Goal: Task Accomplishment & Management: Manage account settings

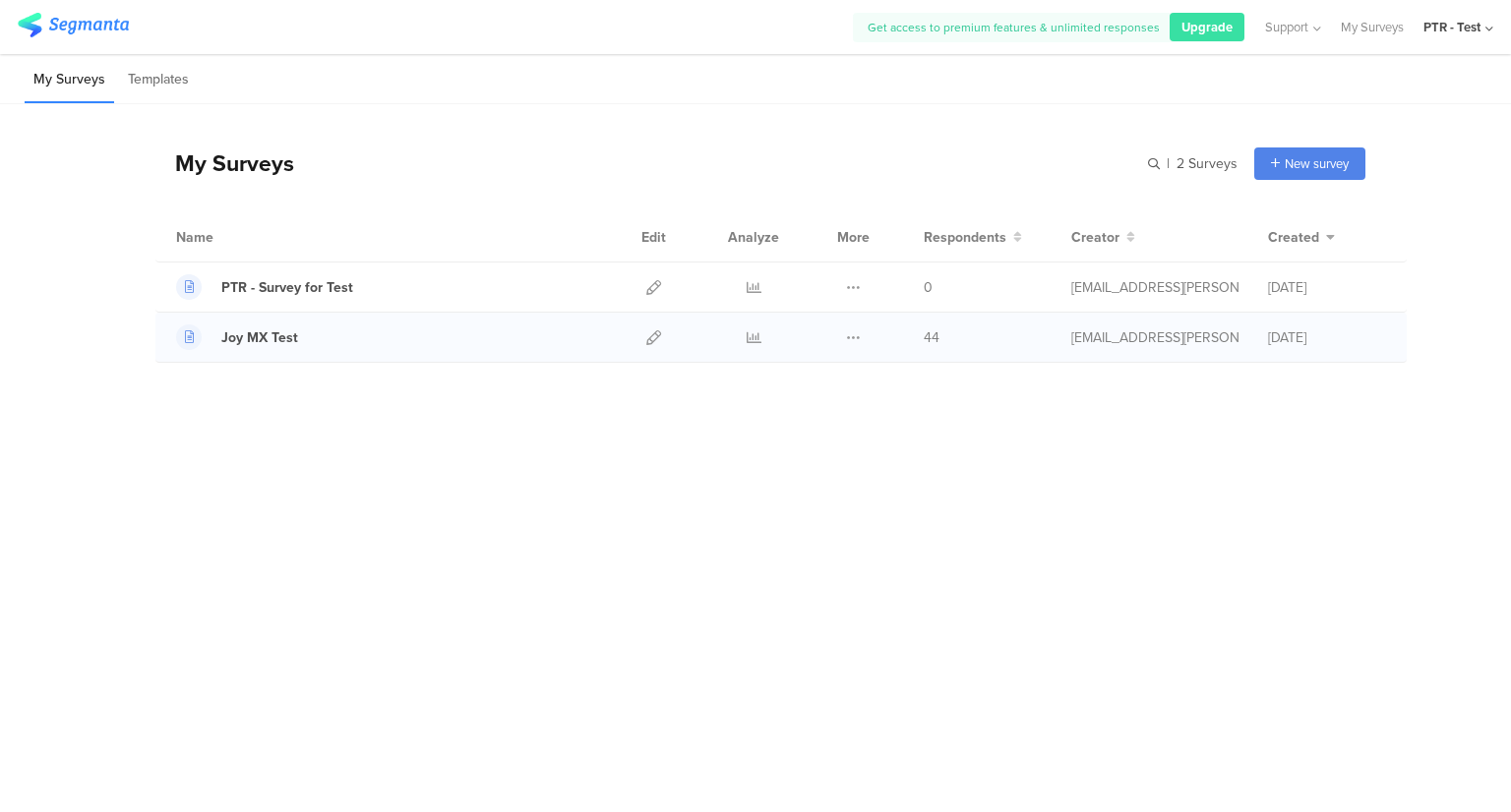
click at [669, 330] on div at bounding box center [653, 338] width 43 height 50
click at [648, 337] on icon at bounding box center [653, 337] width 15 height 15
click at [1264, 242] on div "Choose from templates" at bounding box center [1272, 247] width 183 height 45
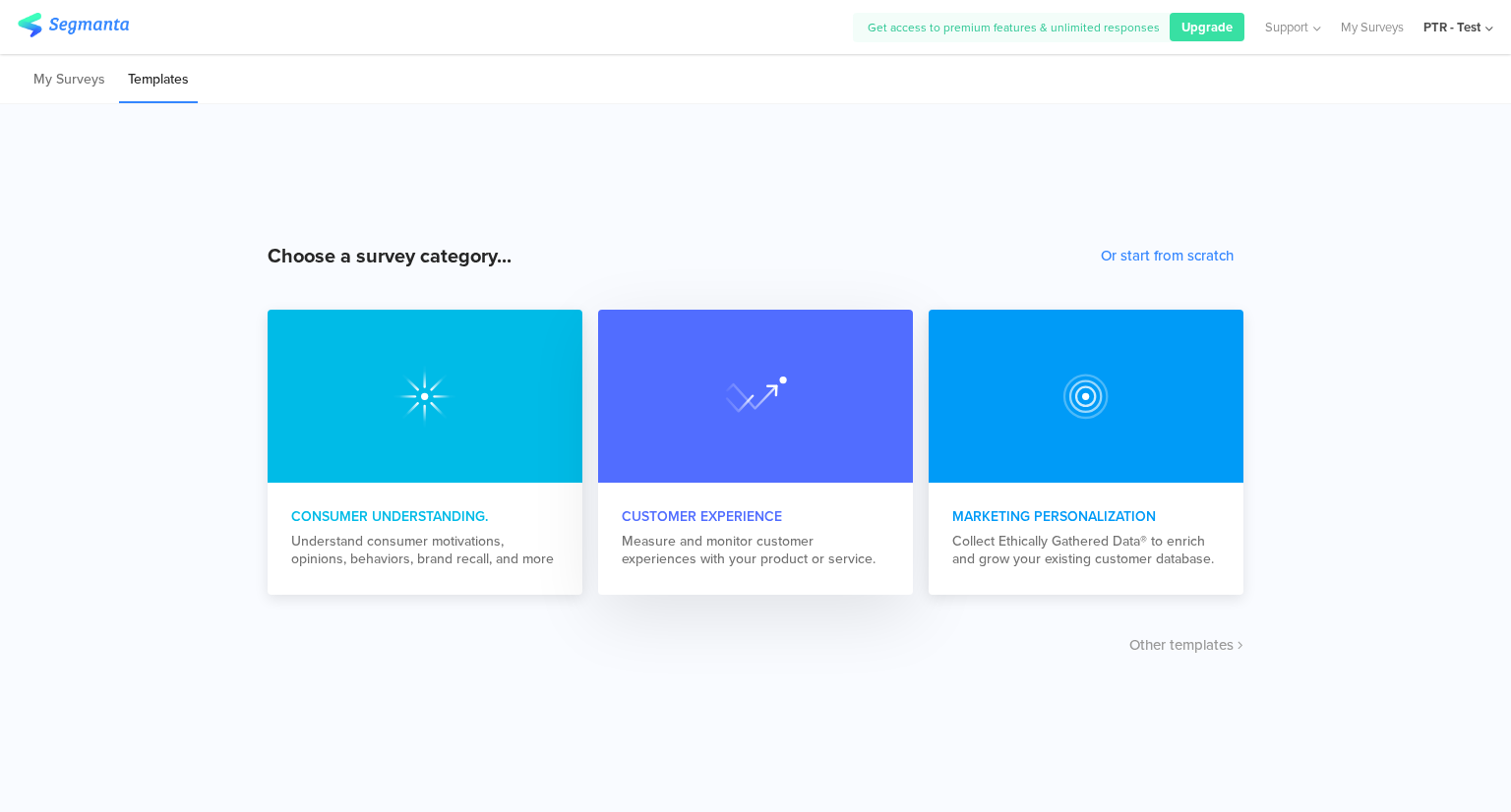
click at [712, 394] on div at bounding box center [755, 396] width 315 height 173
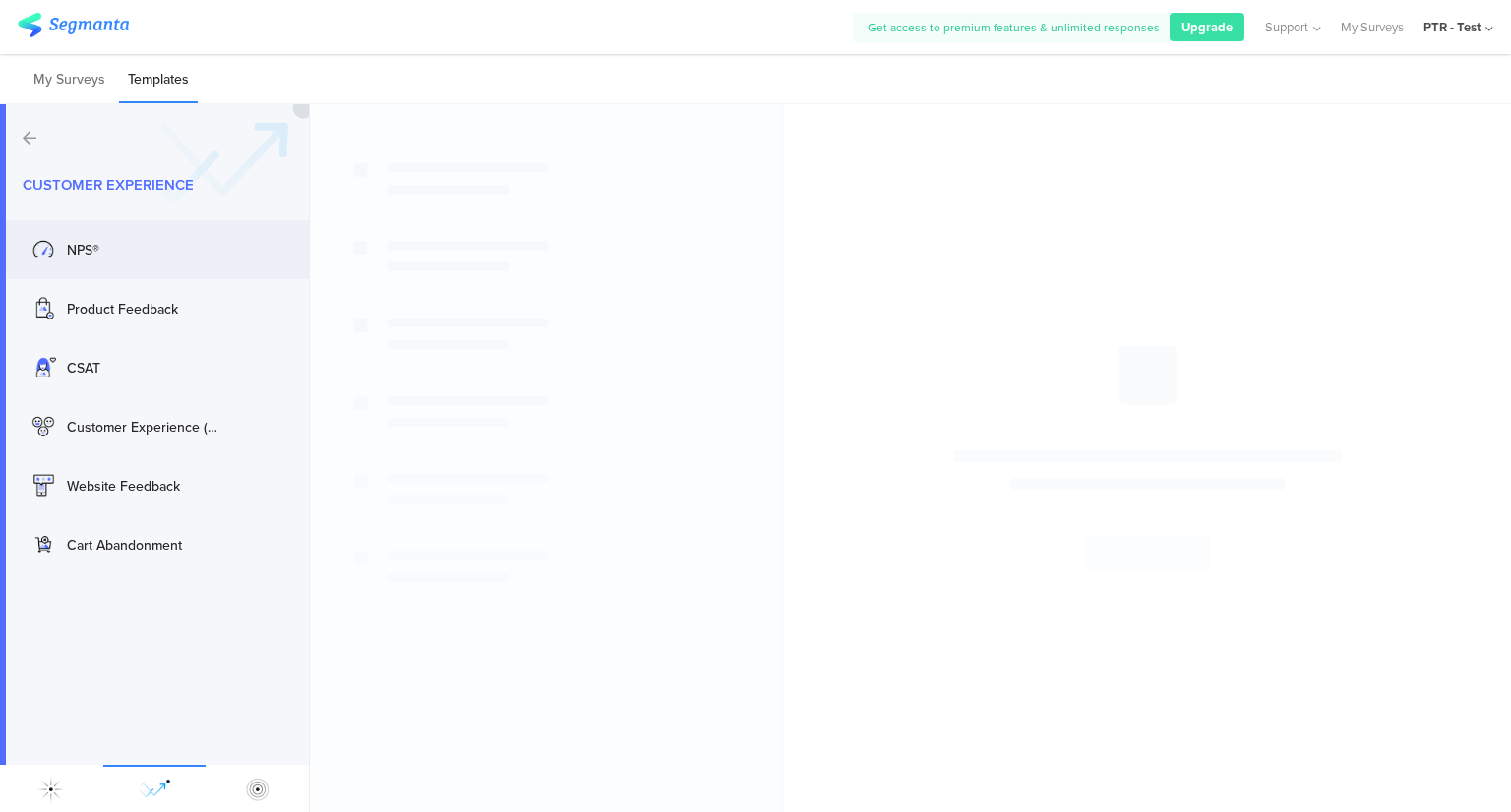
click at [148, 264] on div "NPS® Use" at bounding box center [155, 250] width 309 height 59
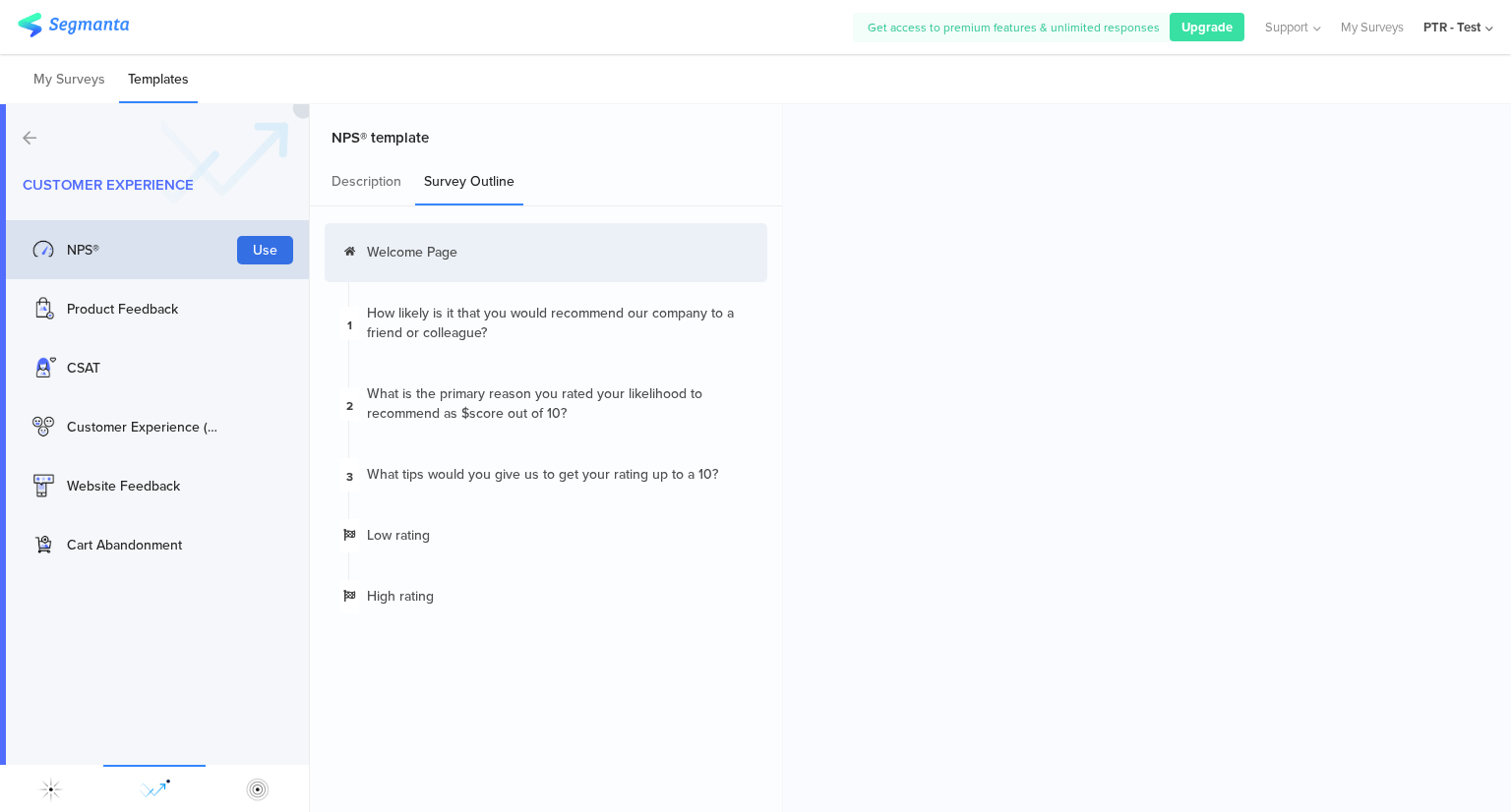
click at [262, 241] on button "Use" at bounding box center [265, 250] width 56 height 29
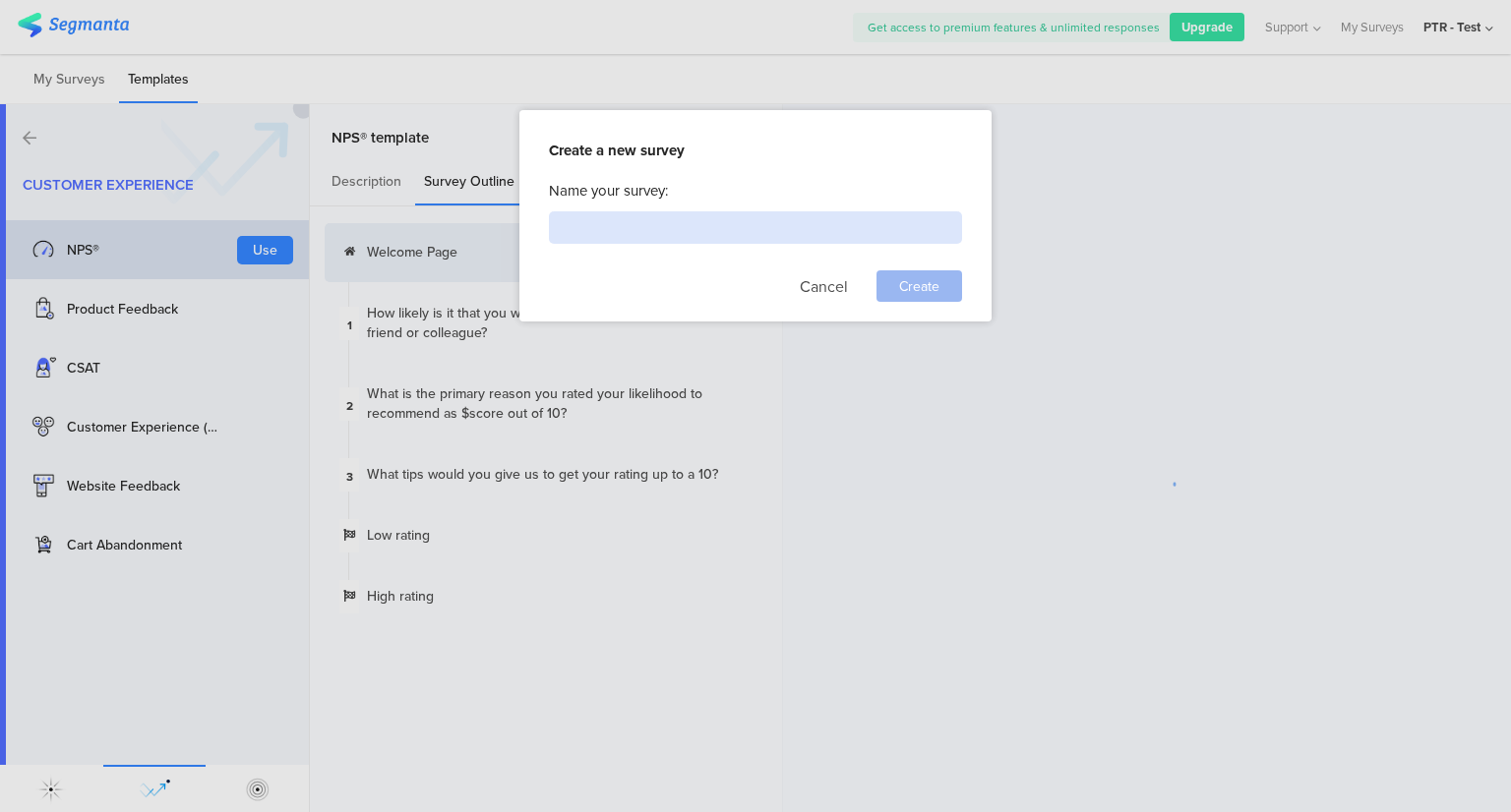
click at [763, 225] on input at bounding box center [755, 227] width 413 height 33
type input "o"
type input "Joy MX UAT"
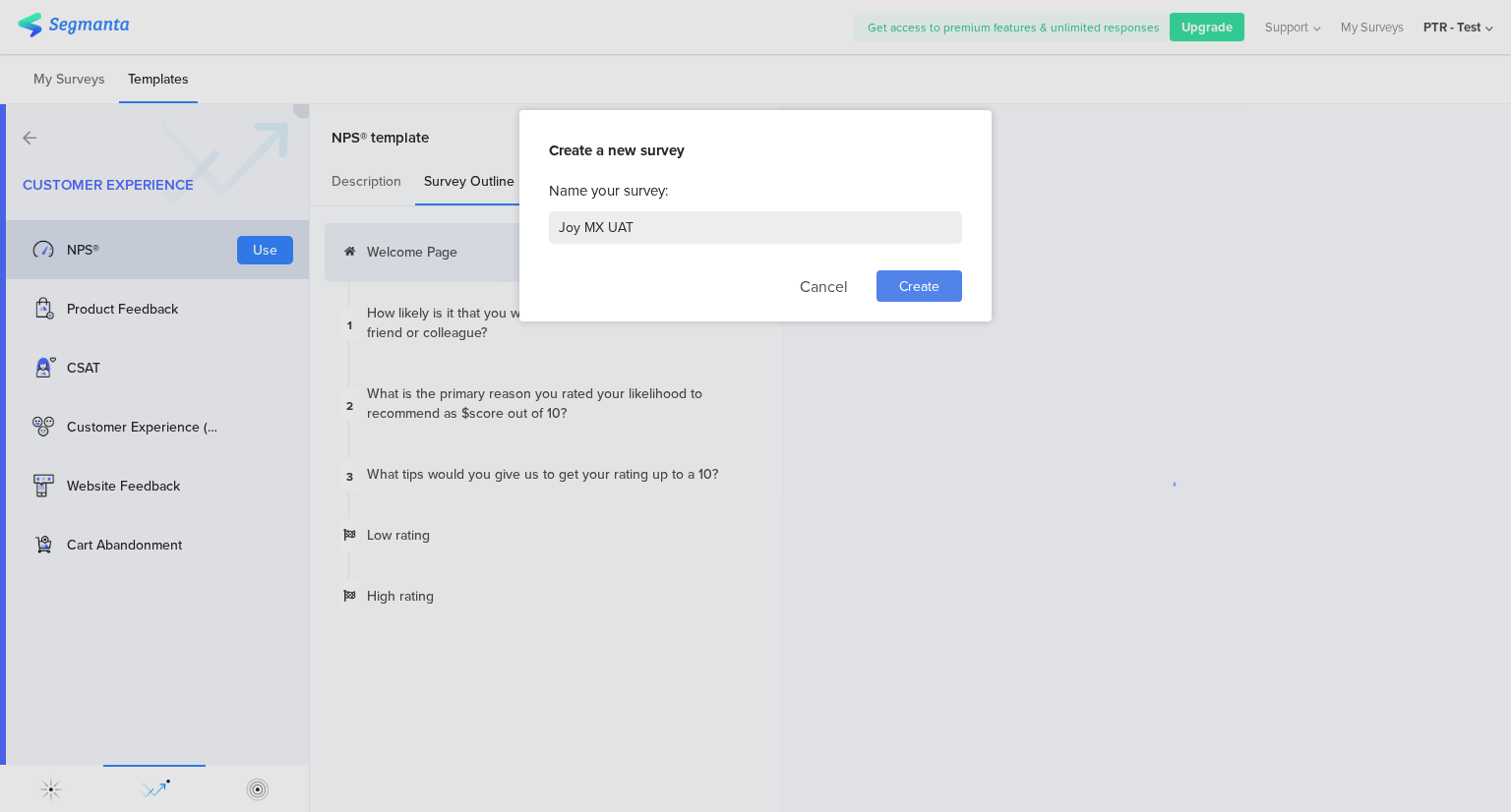
click at [916, 285] on span "Create" at bounding box center [918, 286] width 41 height 21
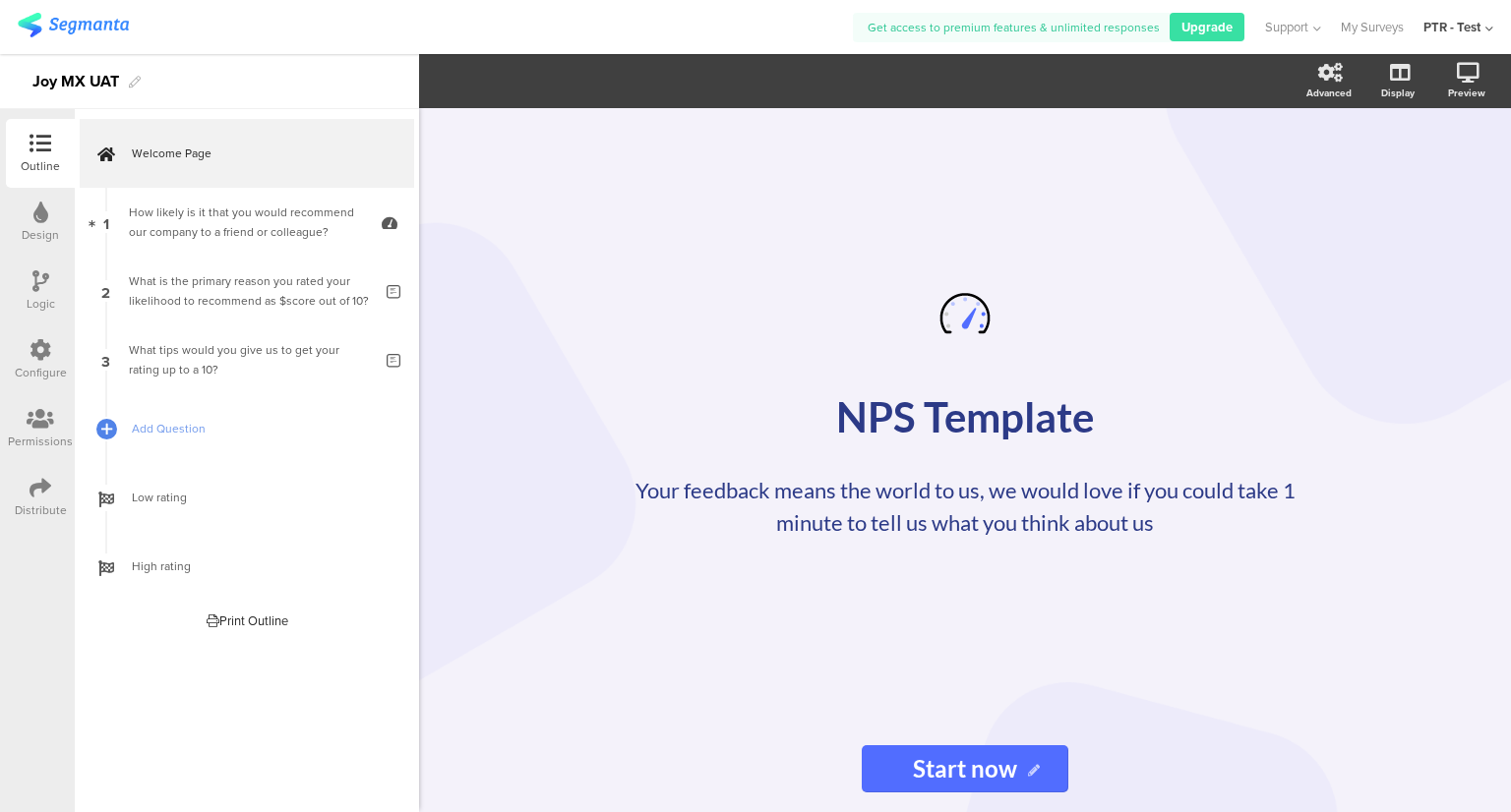
click at [35, 485] on icon at bounding box center [41, 487] width 22 height 22
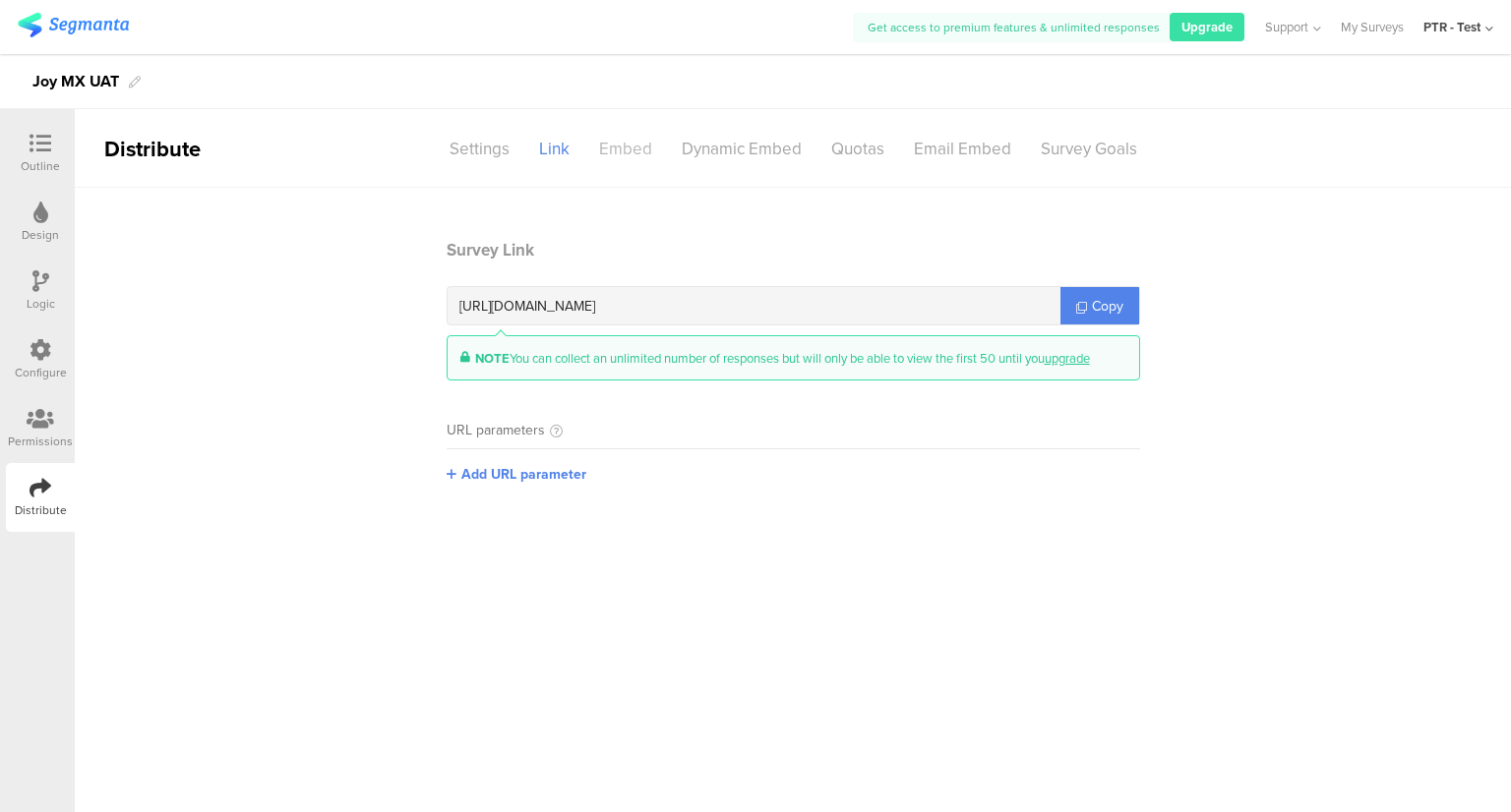
click at [640, 147] on div "Embed" at bounding box center [625, 149] width 82 height 35
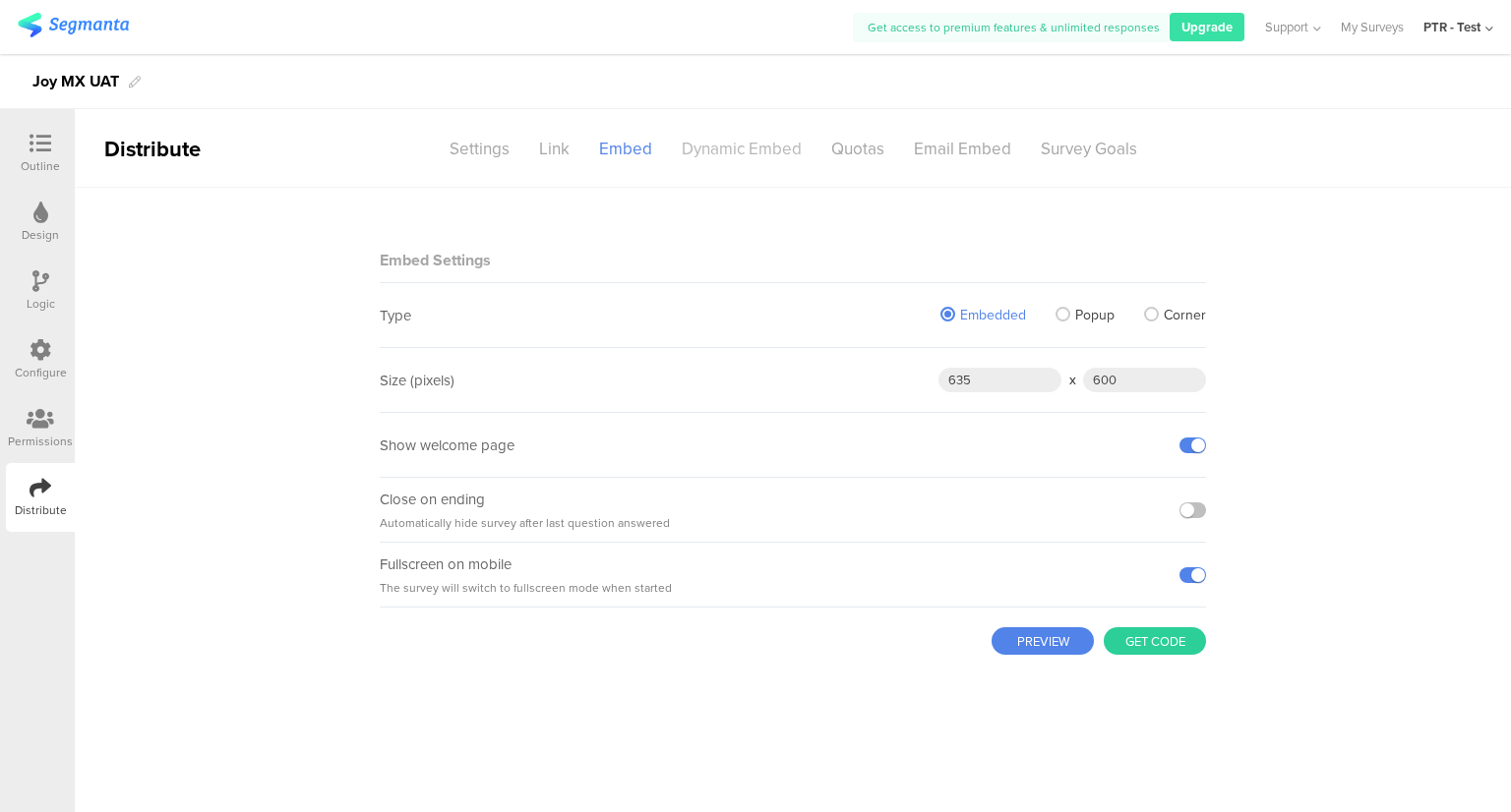
click at [747, 144] on div "Dynamic Embed" at bounding box center [741, 149] width 150 height 35
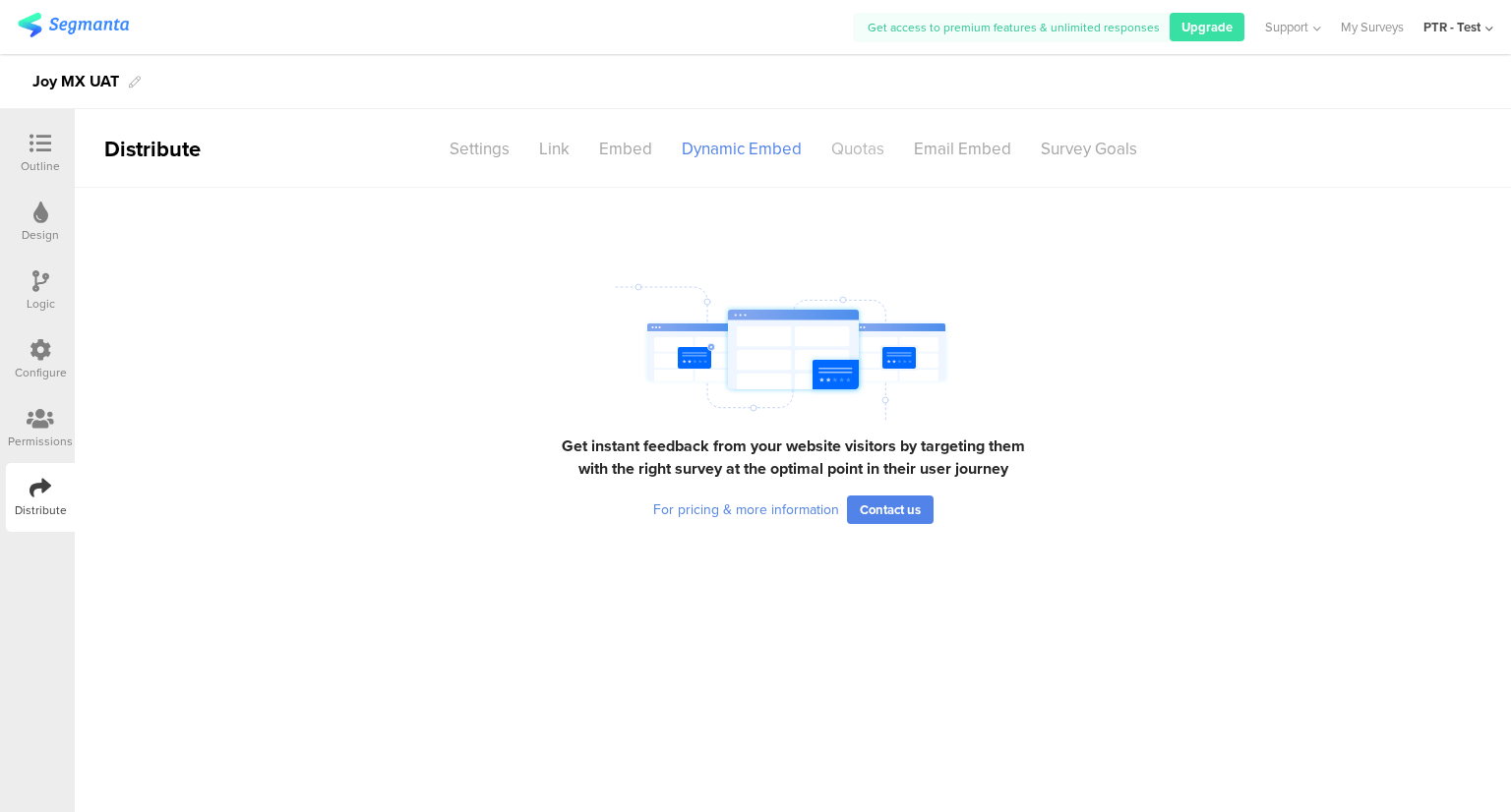
click at [859, 150] on div "Quotas" at bounding box center [857, 149] width 82 height 35
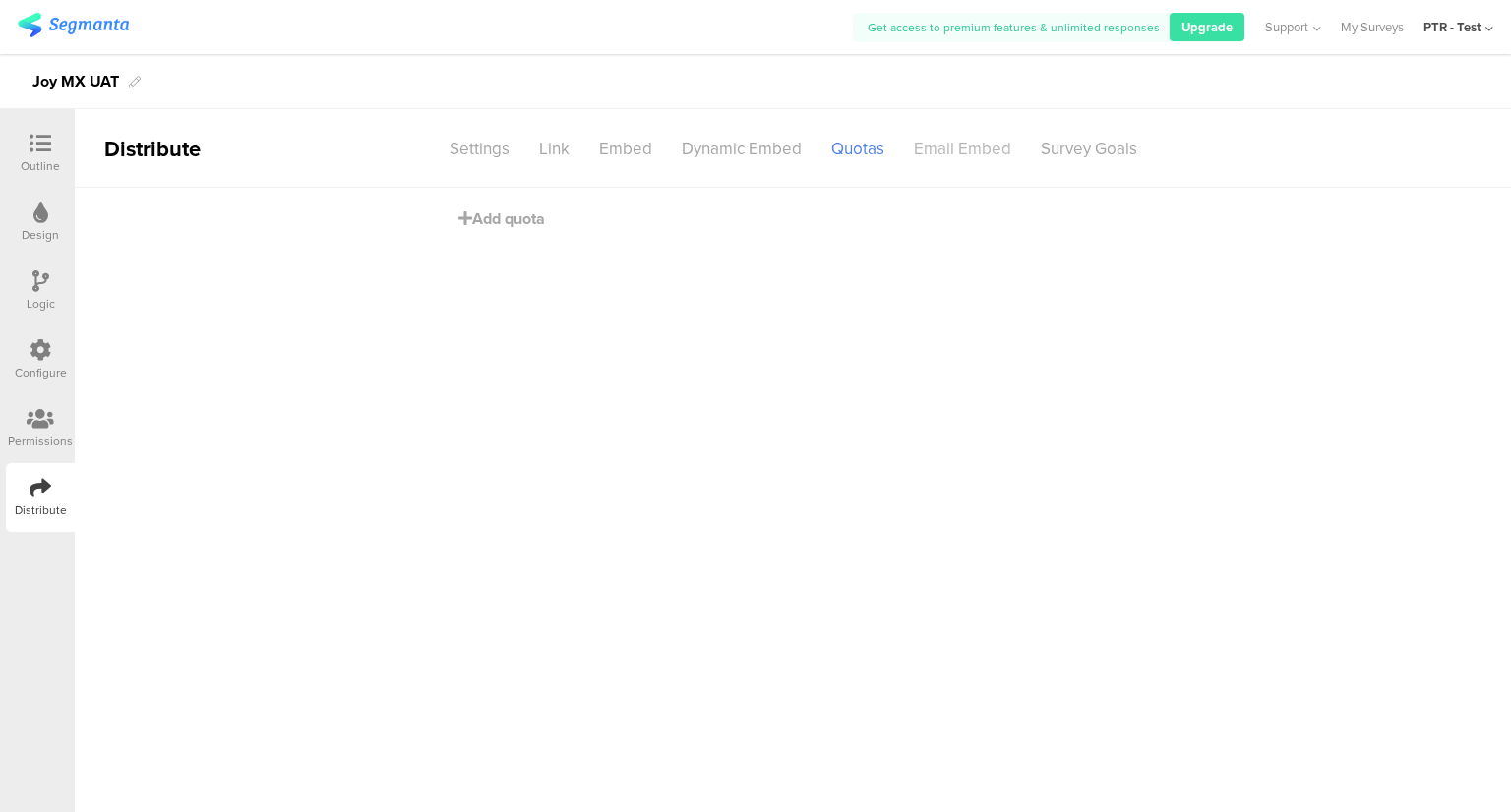
click at [968, 149] on div "Email Embed" at bounding box center [962, 149] width 127 height 35
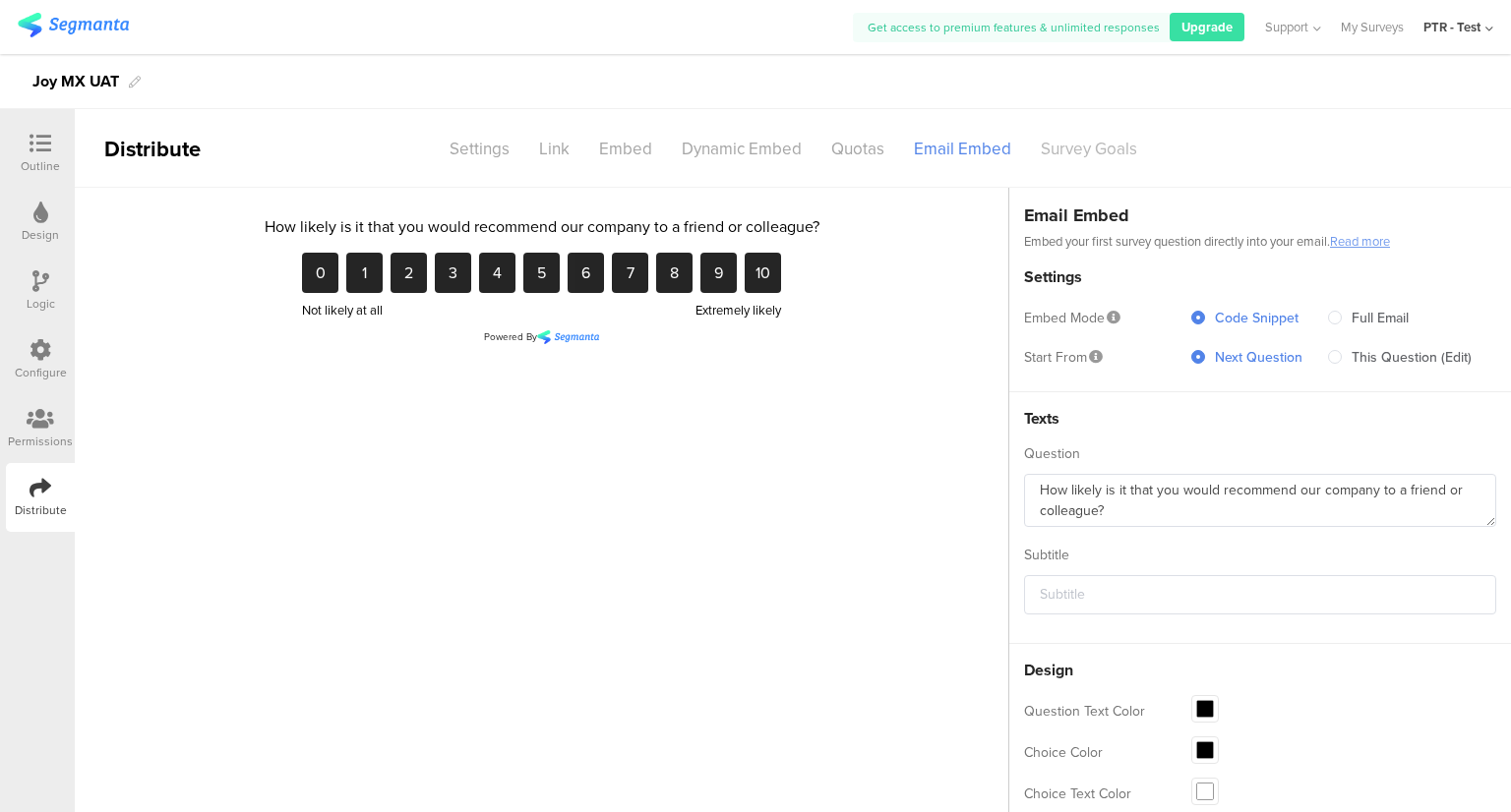
click at [1087, 150] on div "Survey Goals" at bounding box center [1088, 149] width 126 height 35
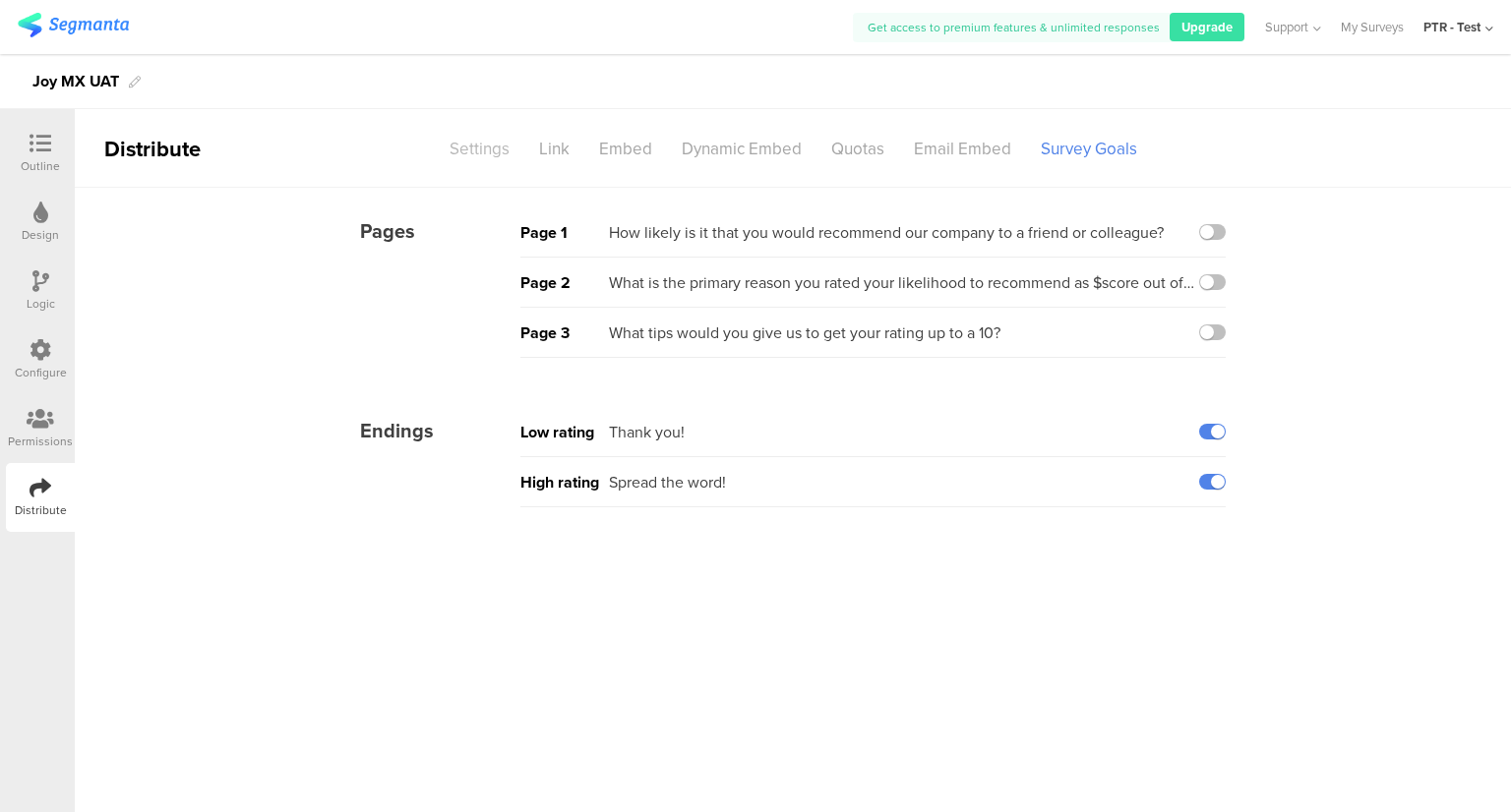
click at [480, 156] on div "Settings" at bounding box center [480, 149] width 89 height 35
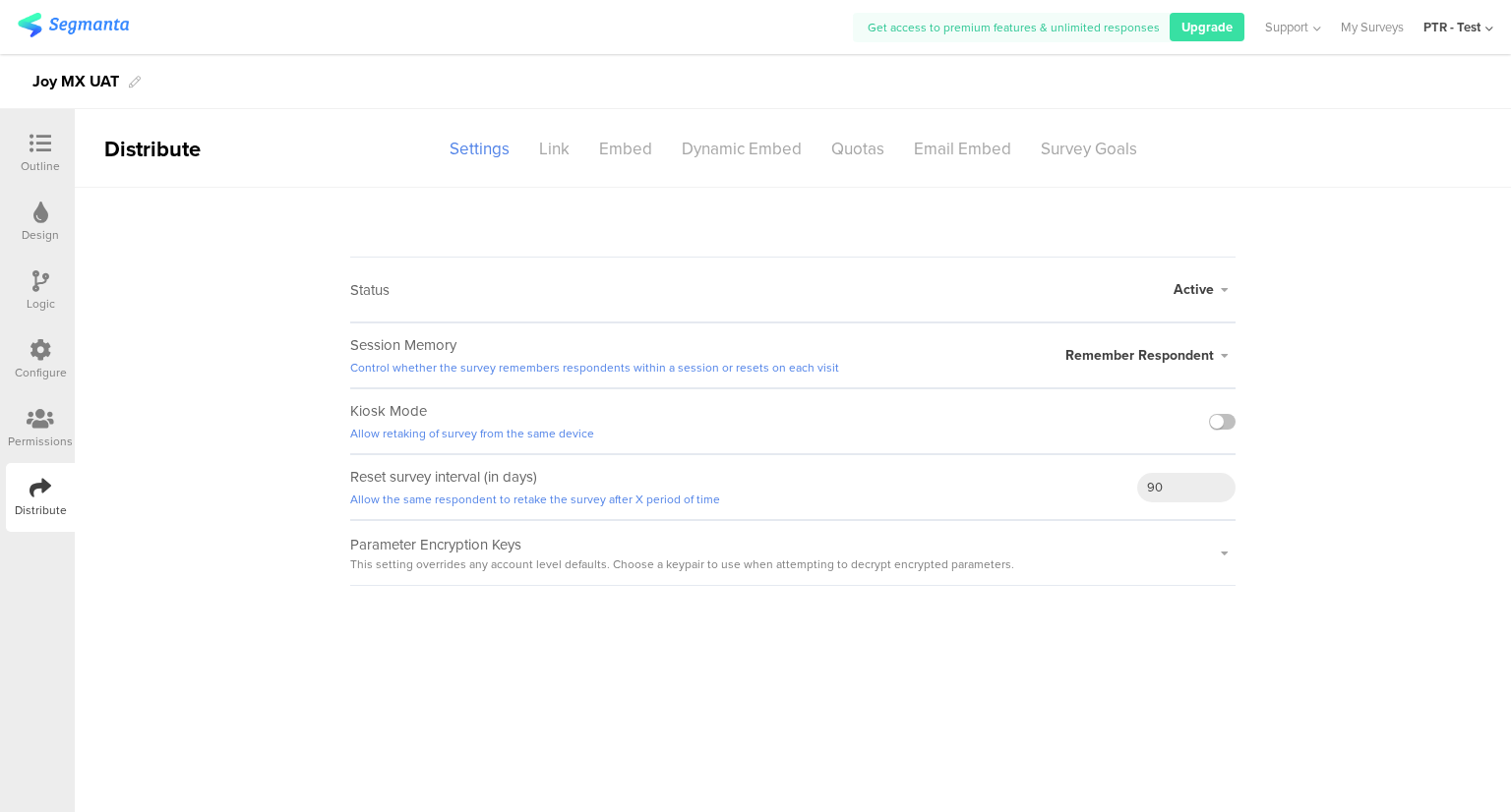
click at [34, 426] on icon at bounding box center [41, 419] width 28 height 22
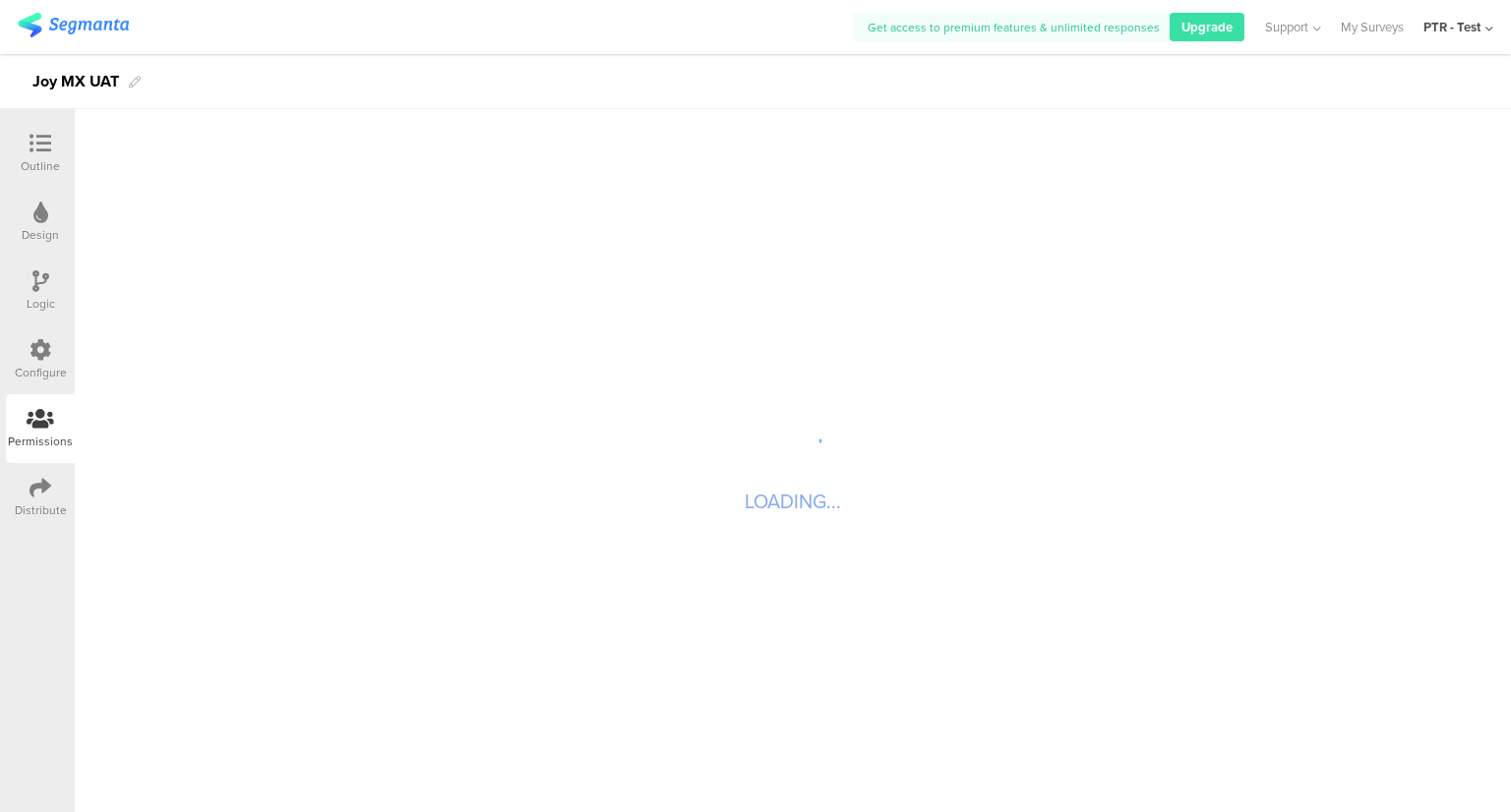
click at [40, 361] on div at bounding box center [41, 351] width 22 height 25
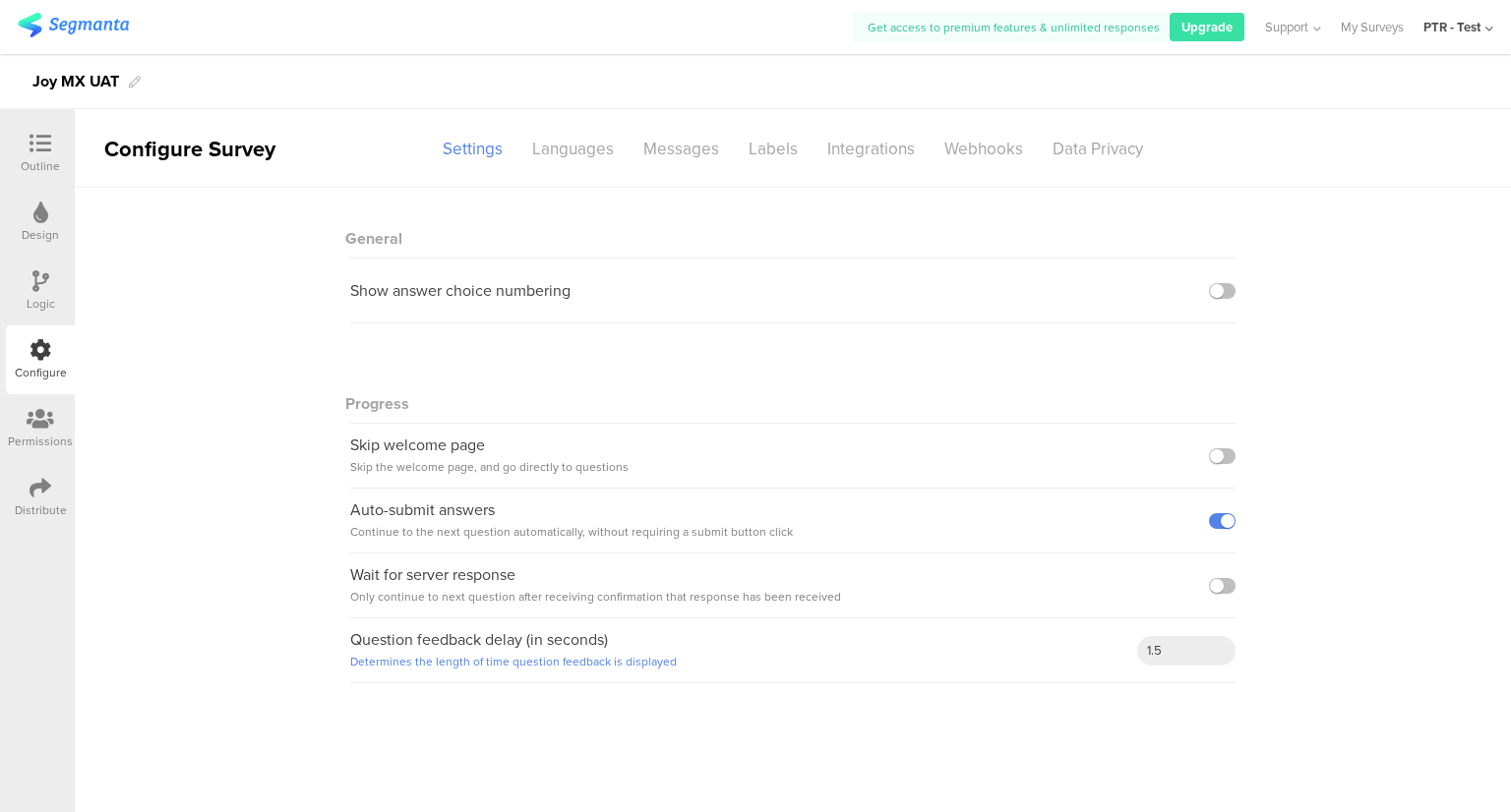
click at [36, 284] on icon at bounding box center [41, 281] width 17 height 22
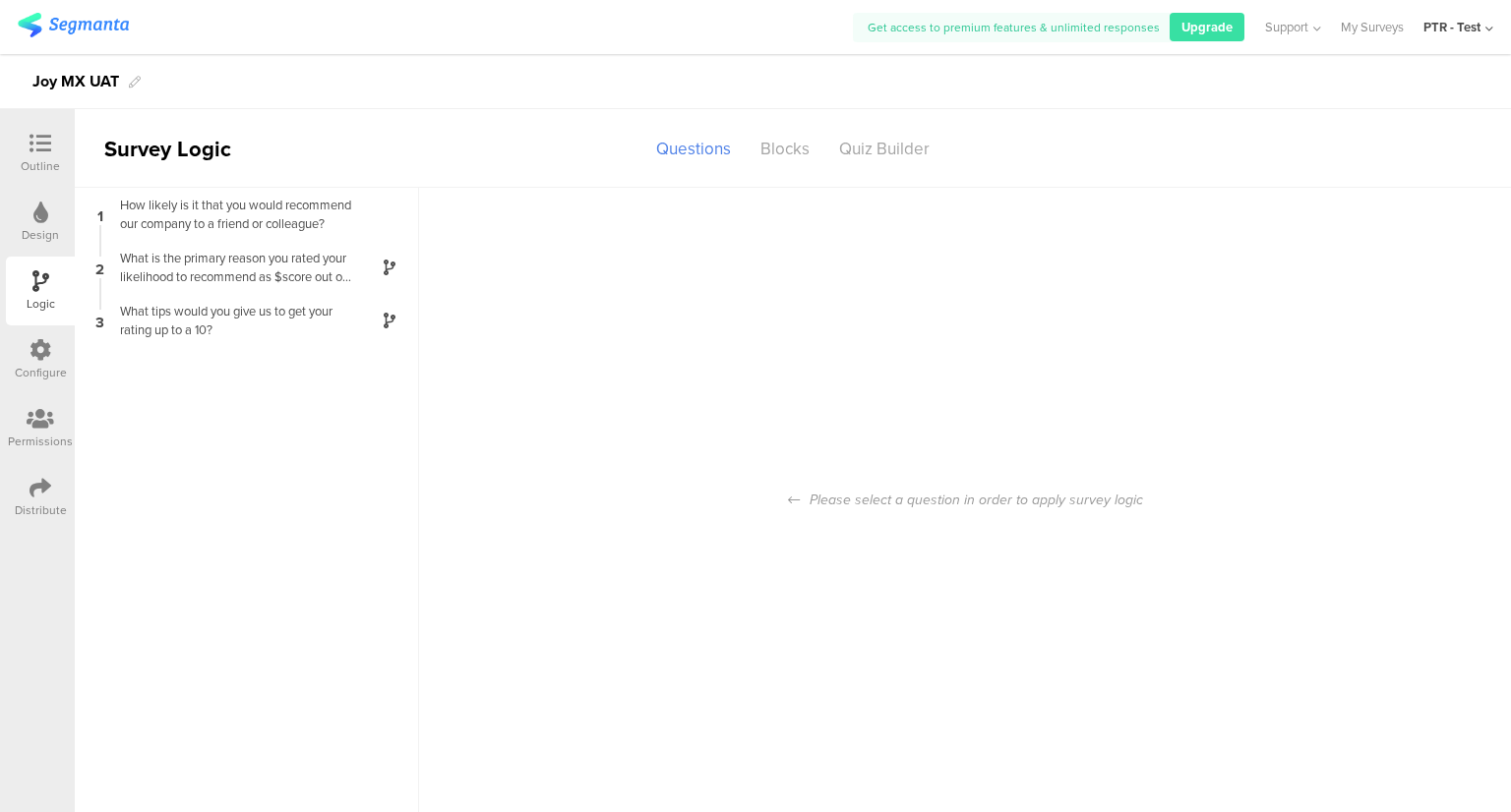
click at [40, 226] on div "Design" at bounding box center [41, 235] width 38 height 18
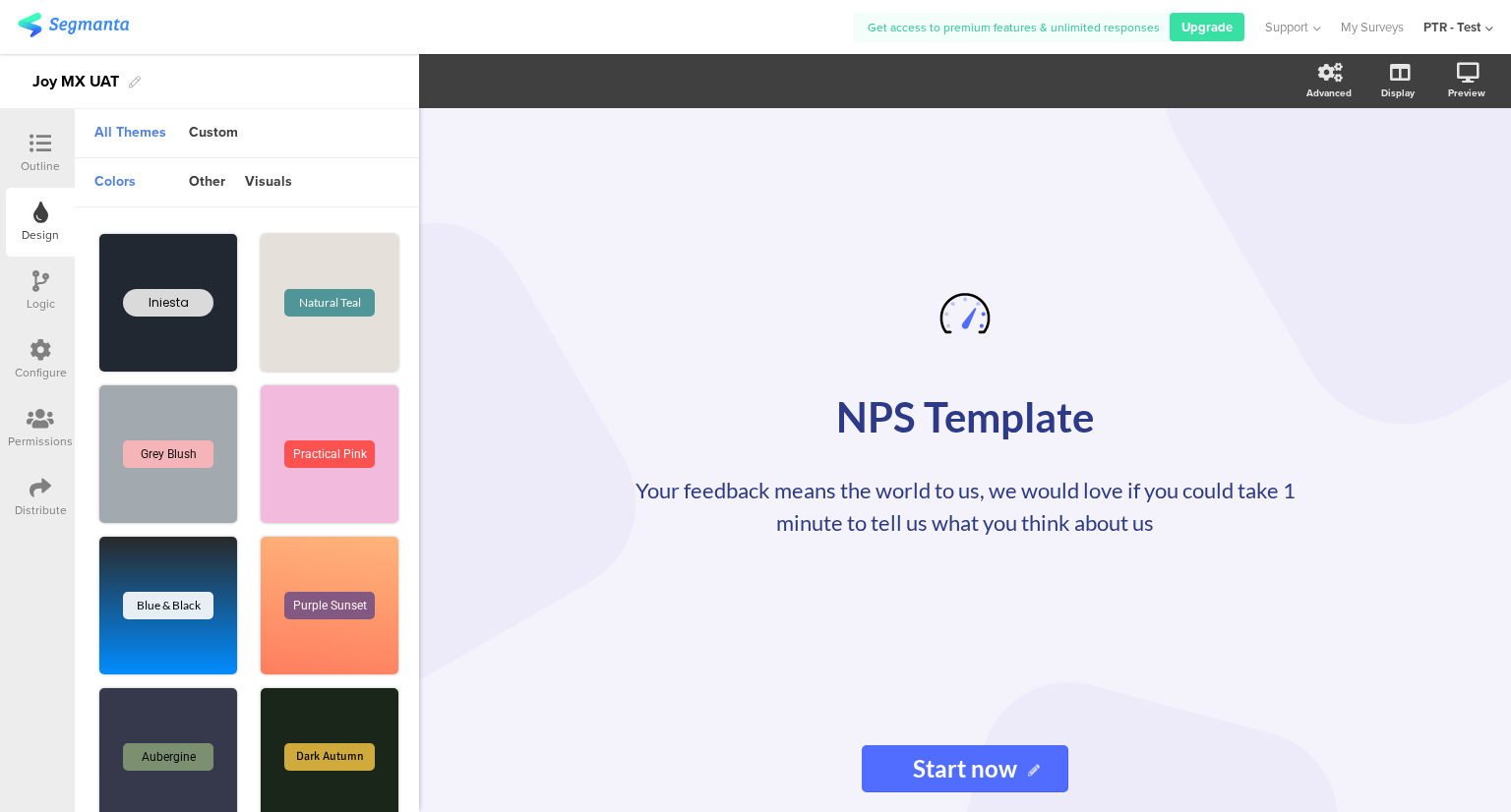
click at [34, 492] on icon at bounding box center [41, 487] width 22 height 22
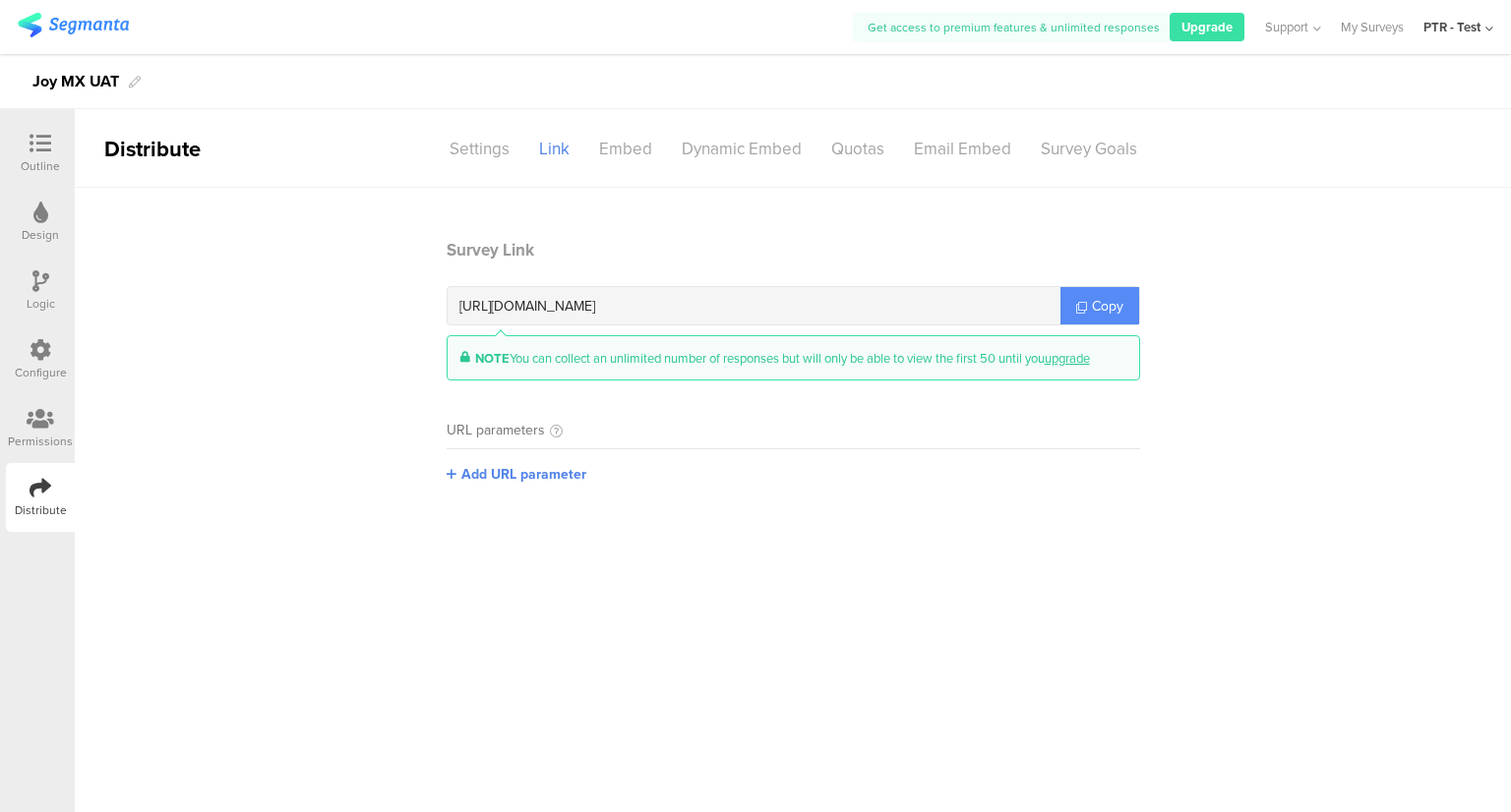
click at [1087, 302] on link "Copy" at bounding box center [1099, 306] width 78 height 38
click at [624, 149] on div "Embed" at bounding box center [625, 149] width 82 height 35
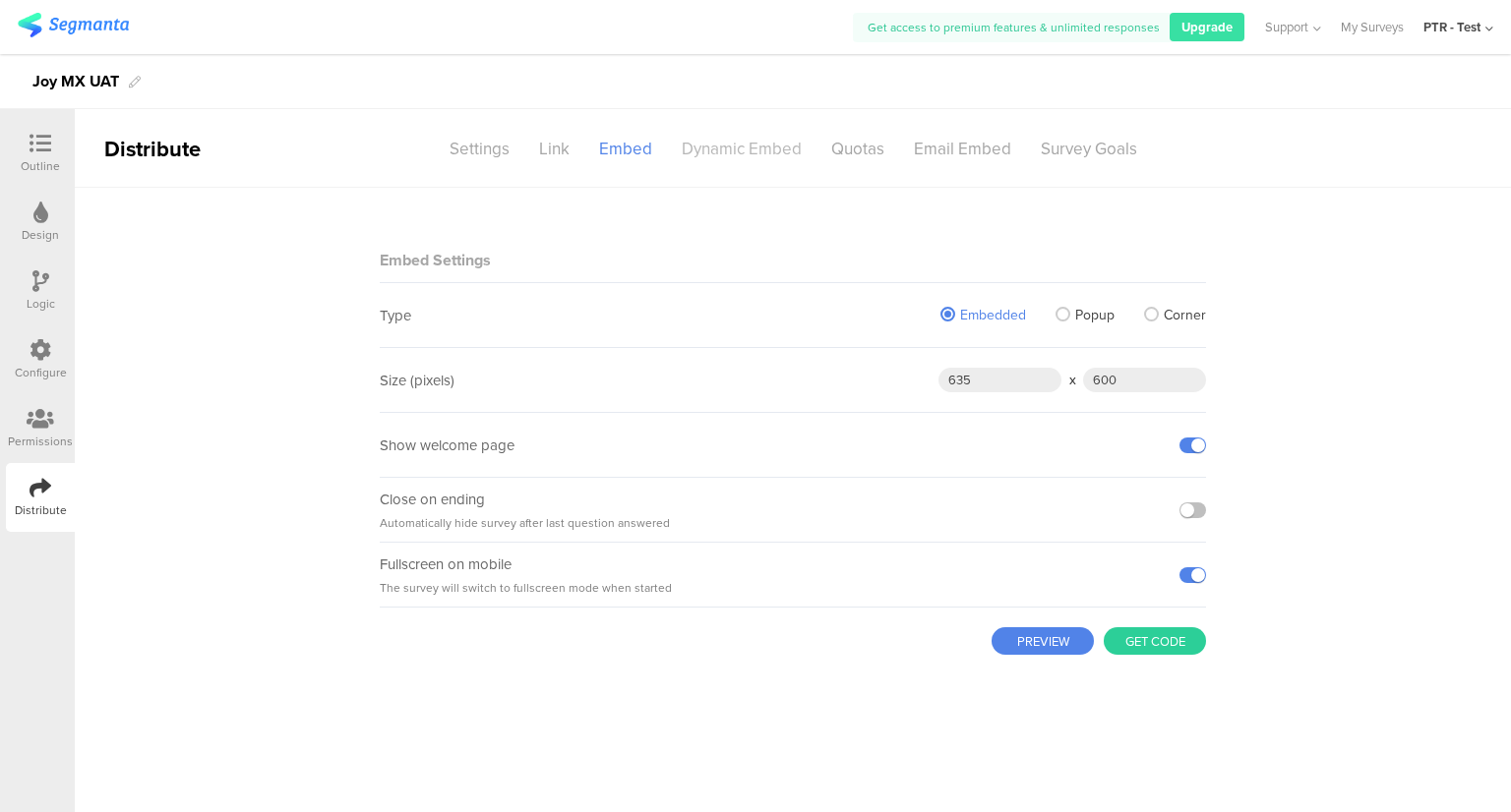
click at [756, 139] on div "Dynamic Embed" at bounding box center [741, 149] width 150 height 35
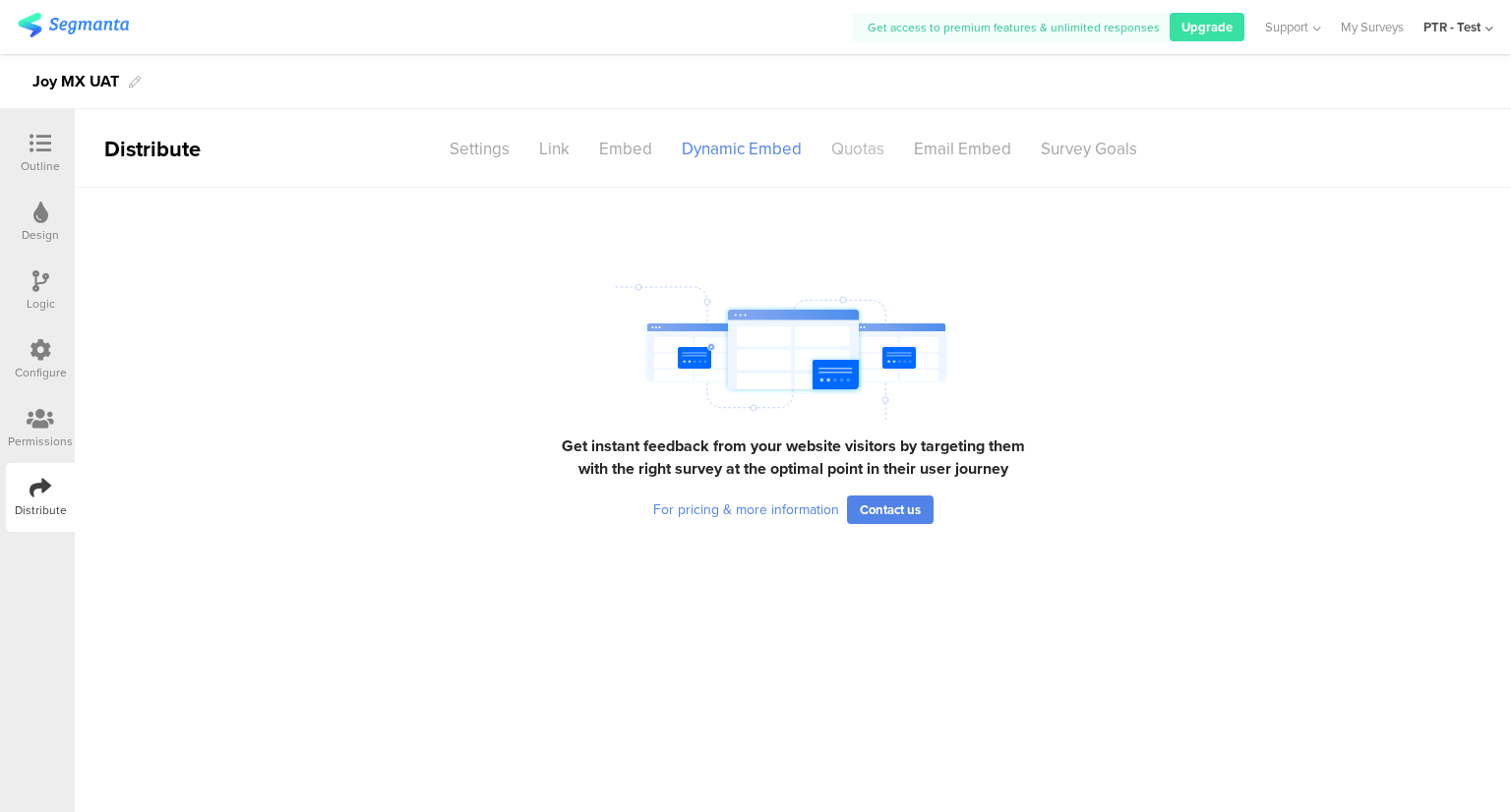
click at [849, 158] on div "Quotas" at bounding box center [857, 149] width 82 height 35
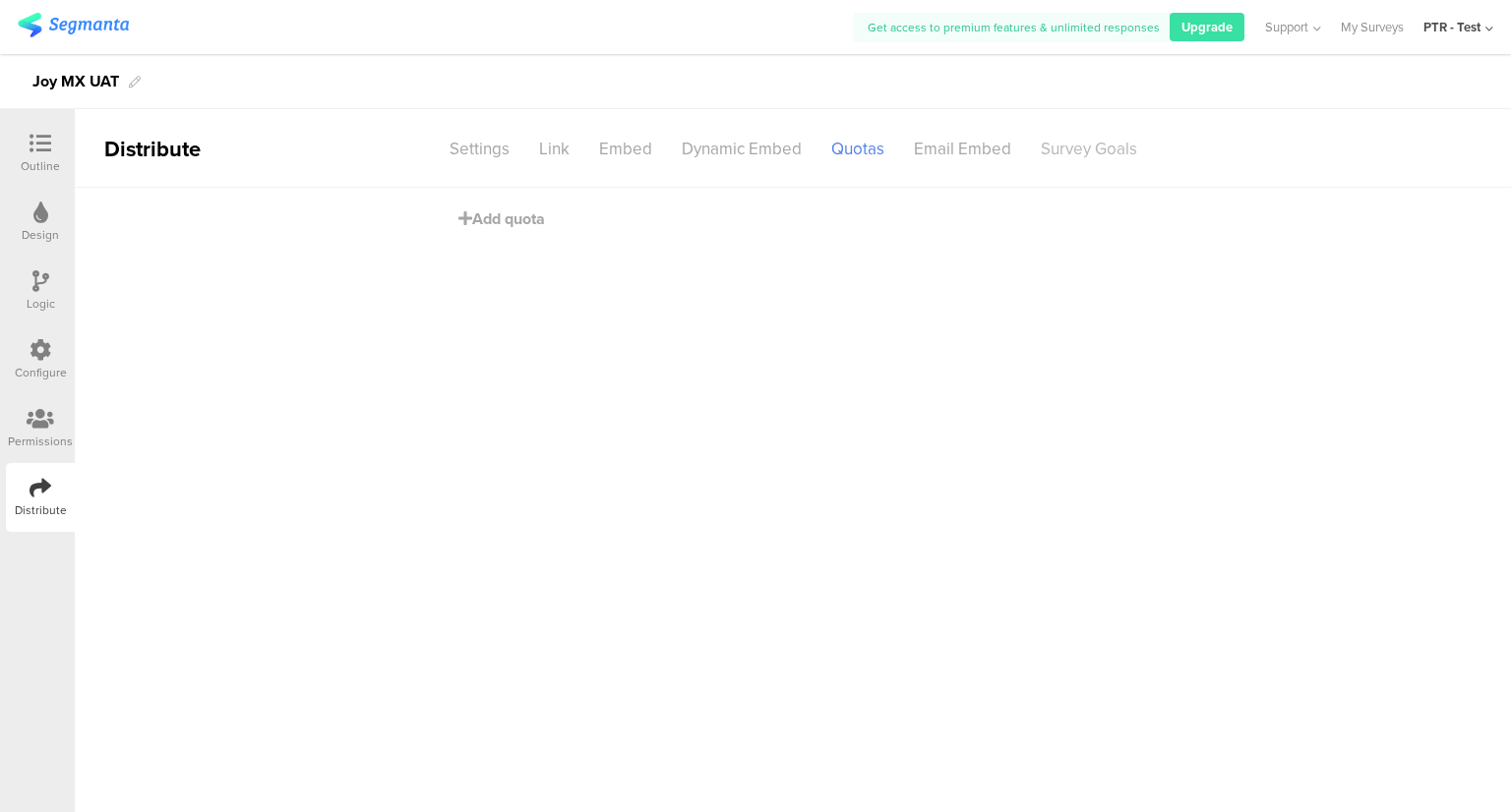
click at [1065, 154] on div "Survey Goals" at bounding box center [1088, 149] width 126 height 35
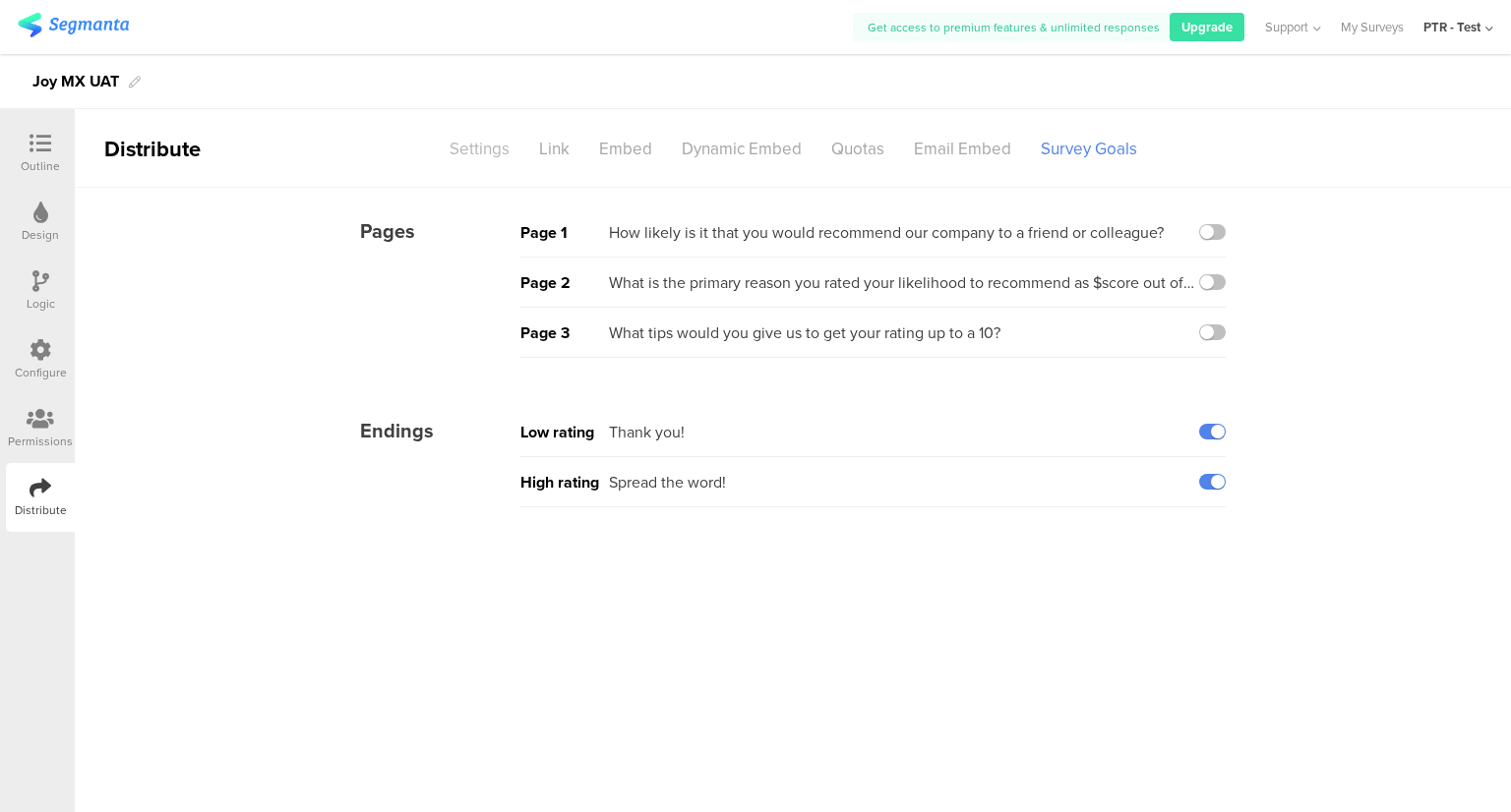
click at [503, 150] on div "Settings" at bounding box center [480, 149] width 89 height 35
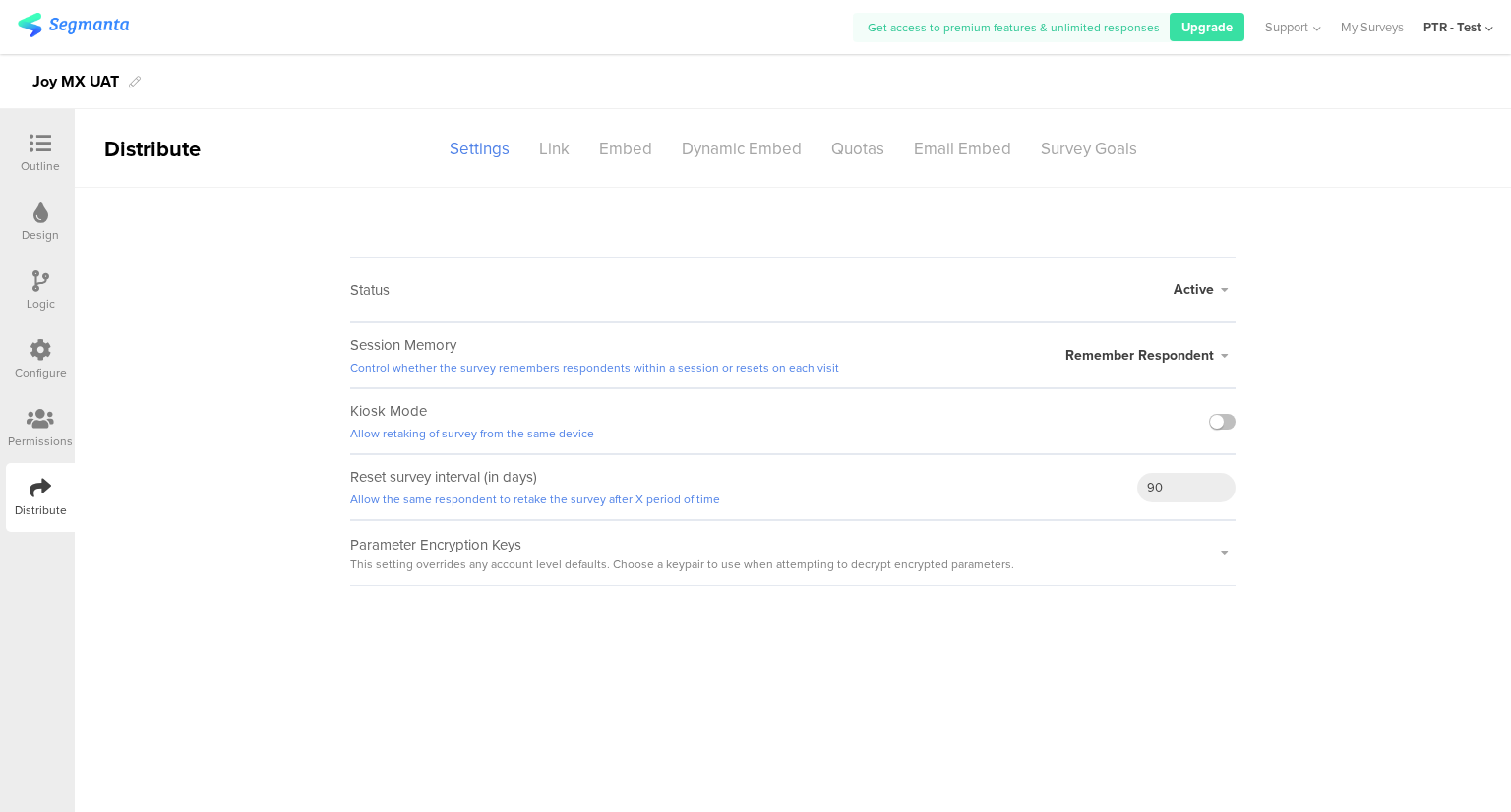
click at [39, 359] on icon at bounding box center [41, 350] width 22 height 22
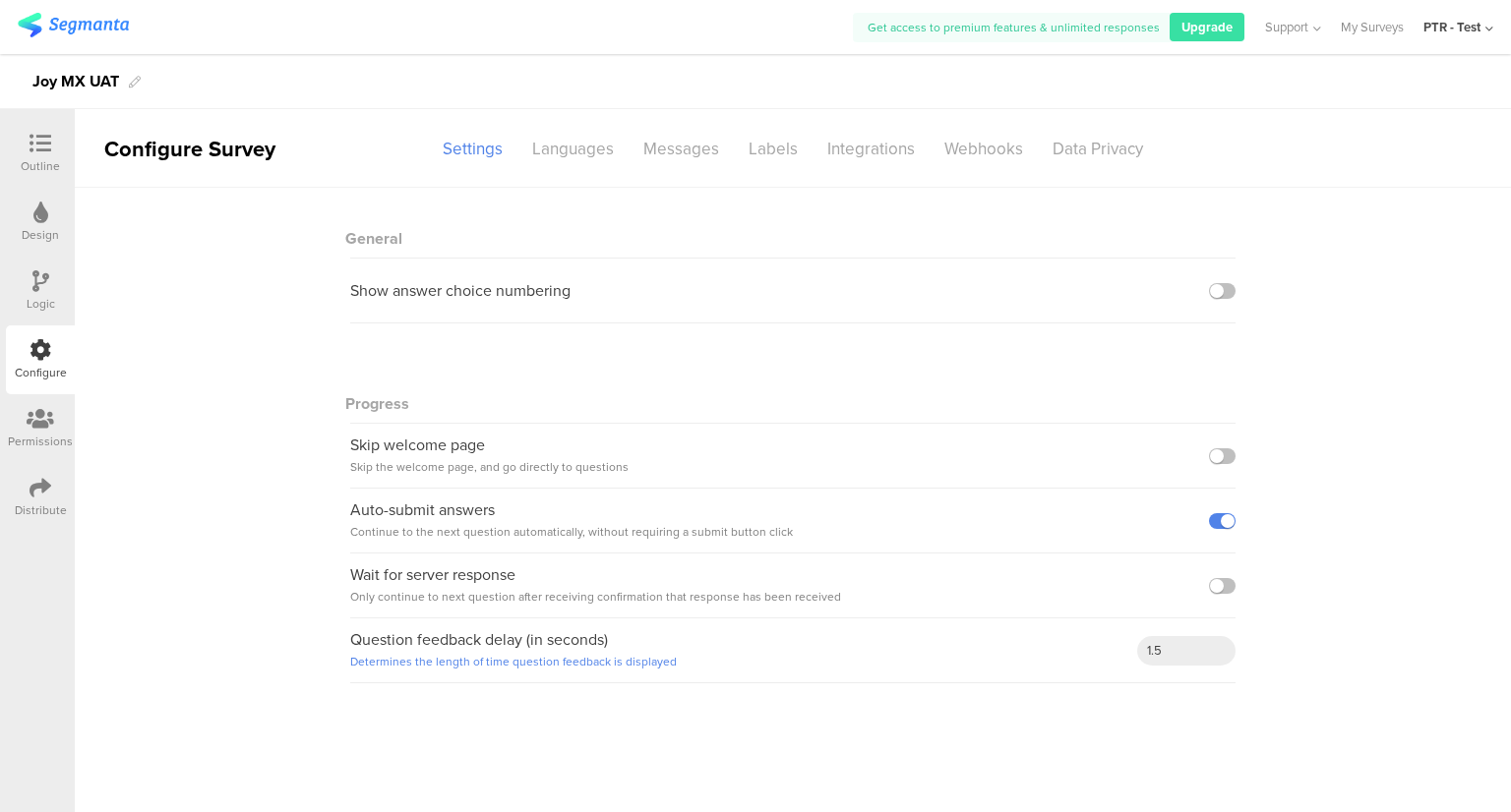
click at [44, 210] on icon at bounding box center [41, 212] width 15 height 22
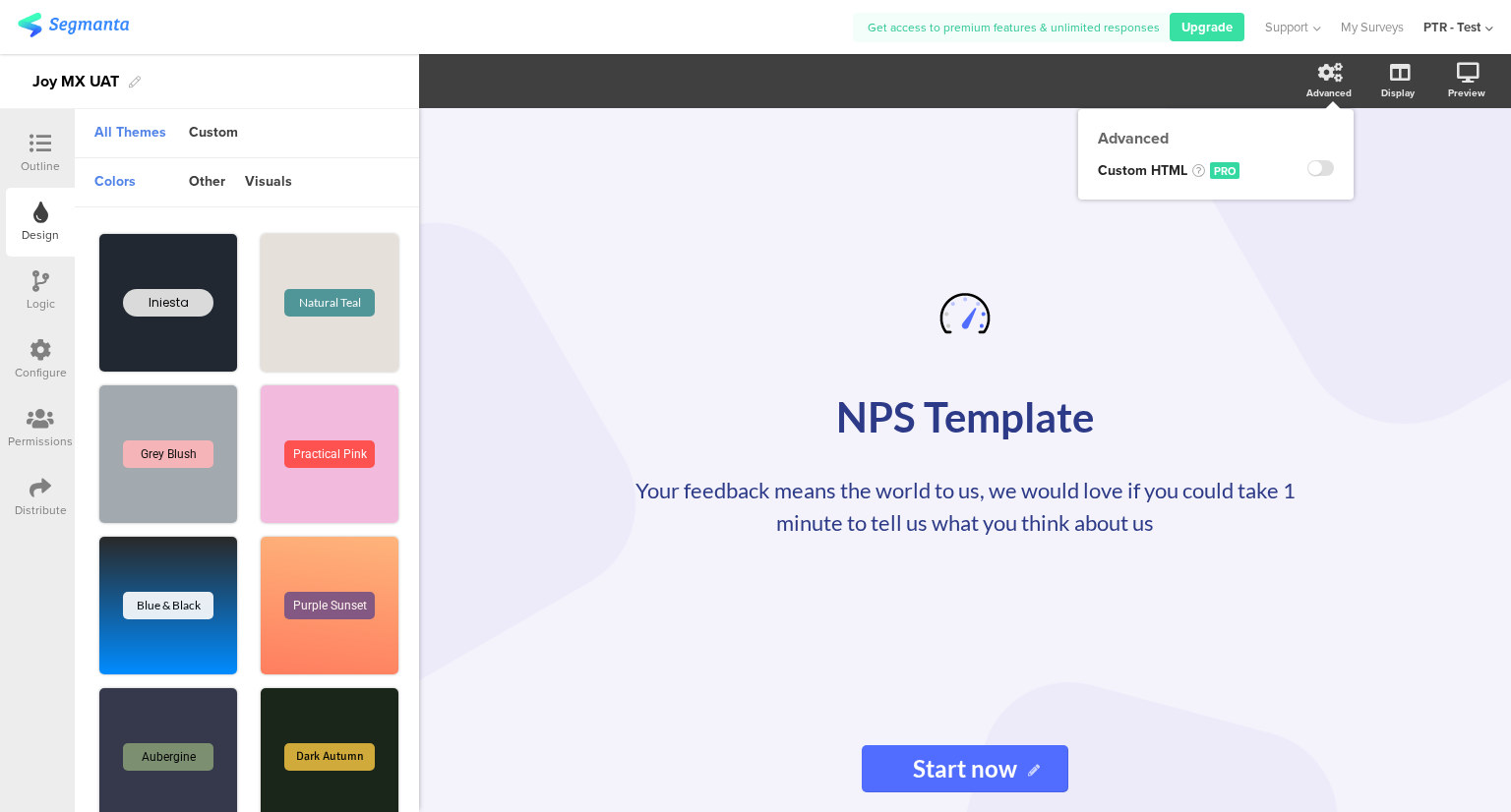
click at [1332, 71] on icon at bounding box center [1330, 73] width 25 height 20
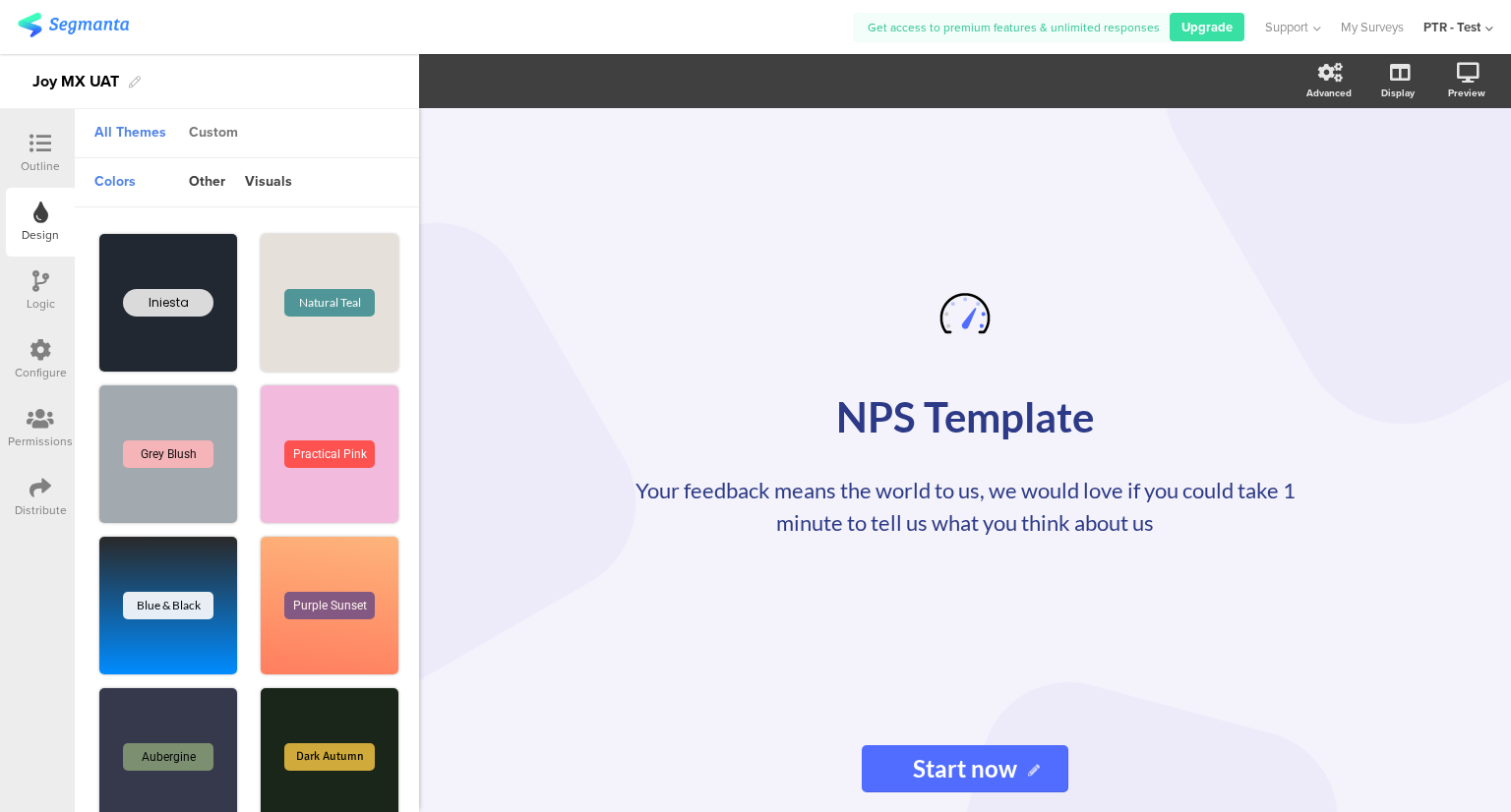
click at [214, 139] on div "Custom" at bounding box center [213, 134] width 68 height 34
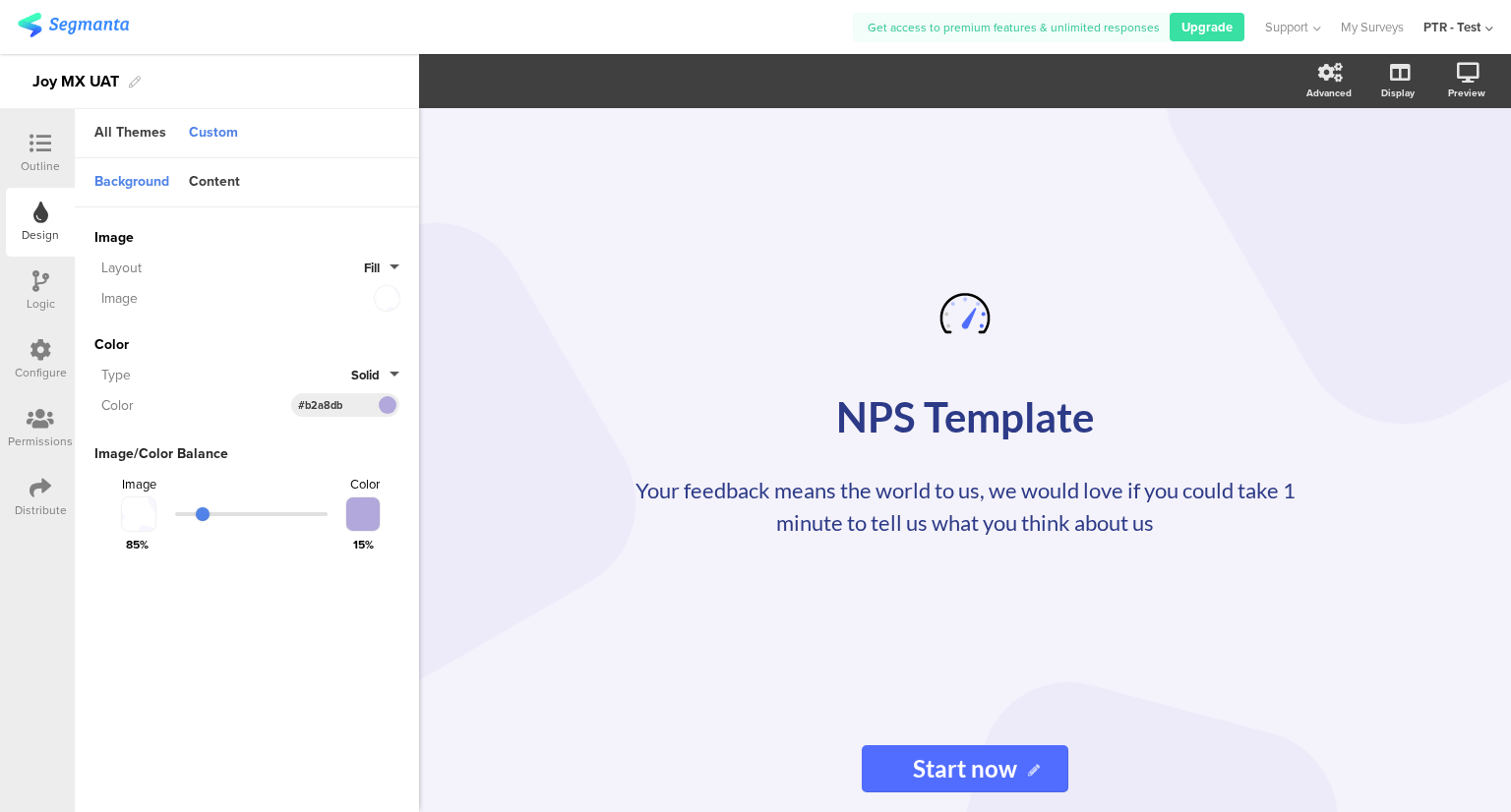
click at [32, 135] on icon at bounding box center [41, 144] width 22 height 22
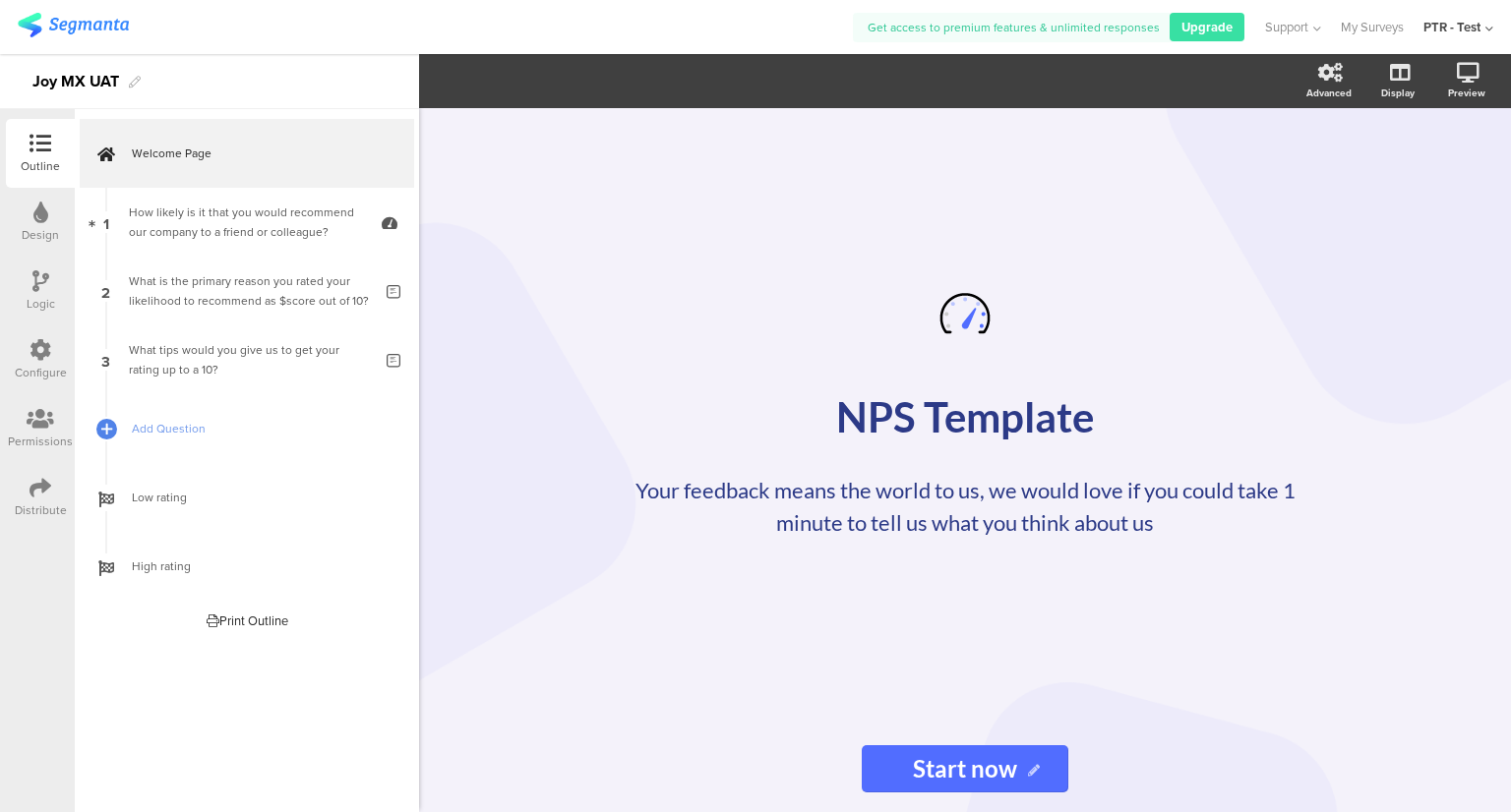
click at [38, 502] on div "Distribute" at bounding box center [41, 510] width 53 height 18
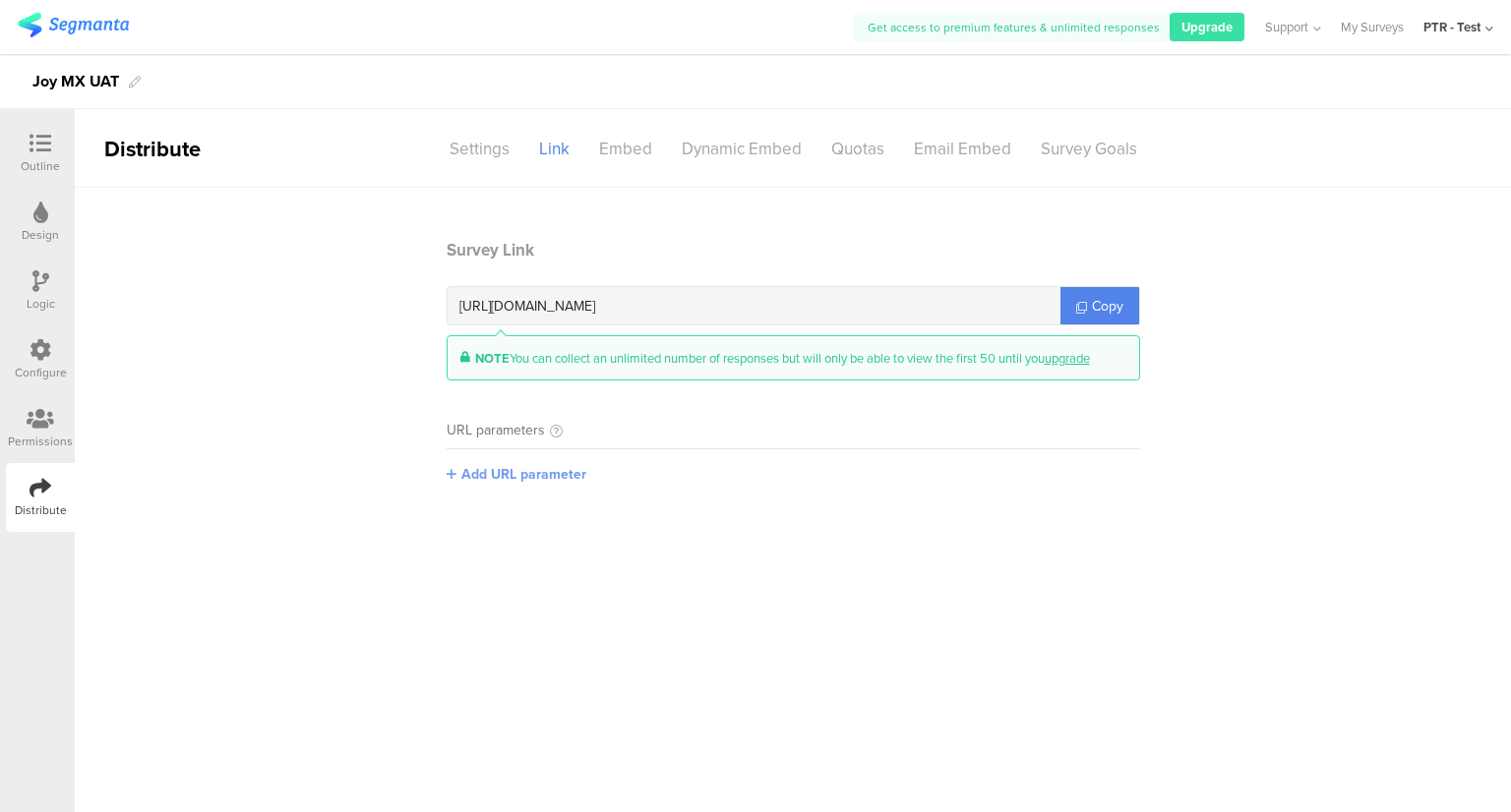
click at [475, 480] on span "Add URL parameter" at bounding box center [524, 473] width 125 height 21
click at [459, 142] on div "Settings" at bounding box center [480, 149] width 89 height 35
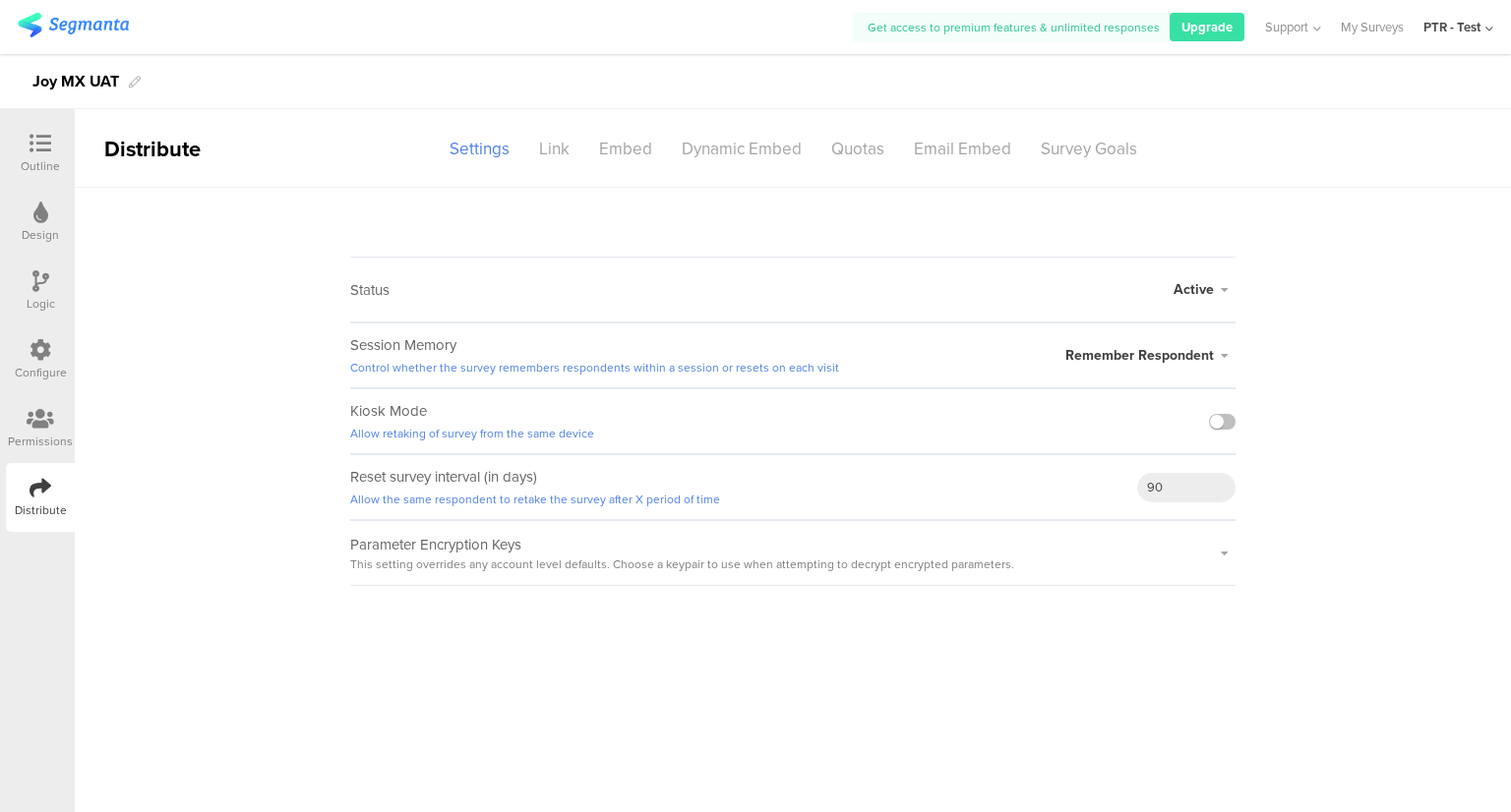
click at [47, 147] on icon at bounding box center [41, 144] width 22 height 22
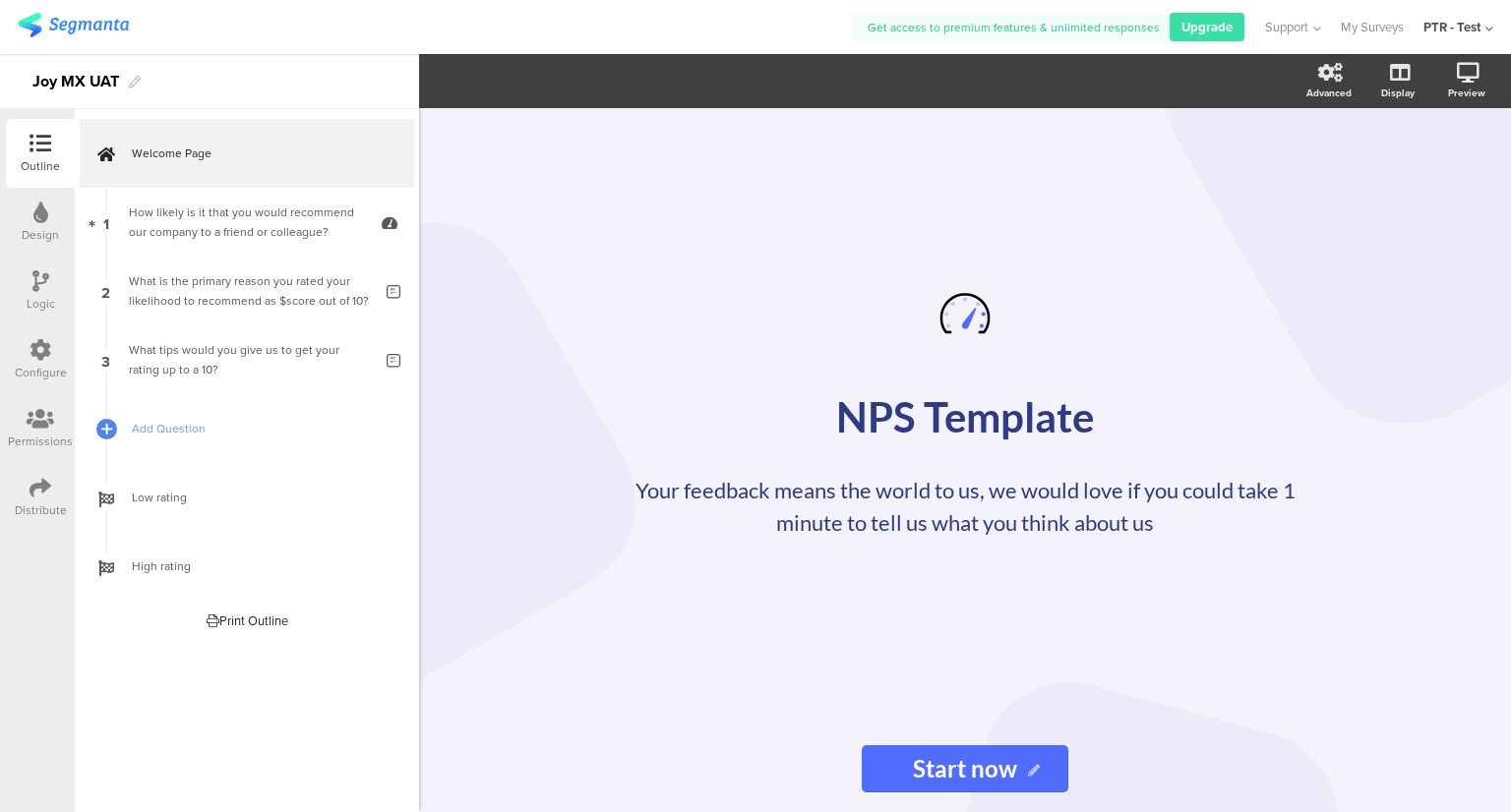
click at [1477, 28] on div "PTR - Test" at bounding box center [1452, 27] width 57 height 19
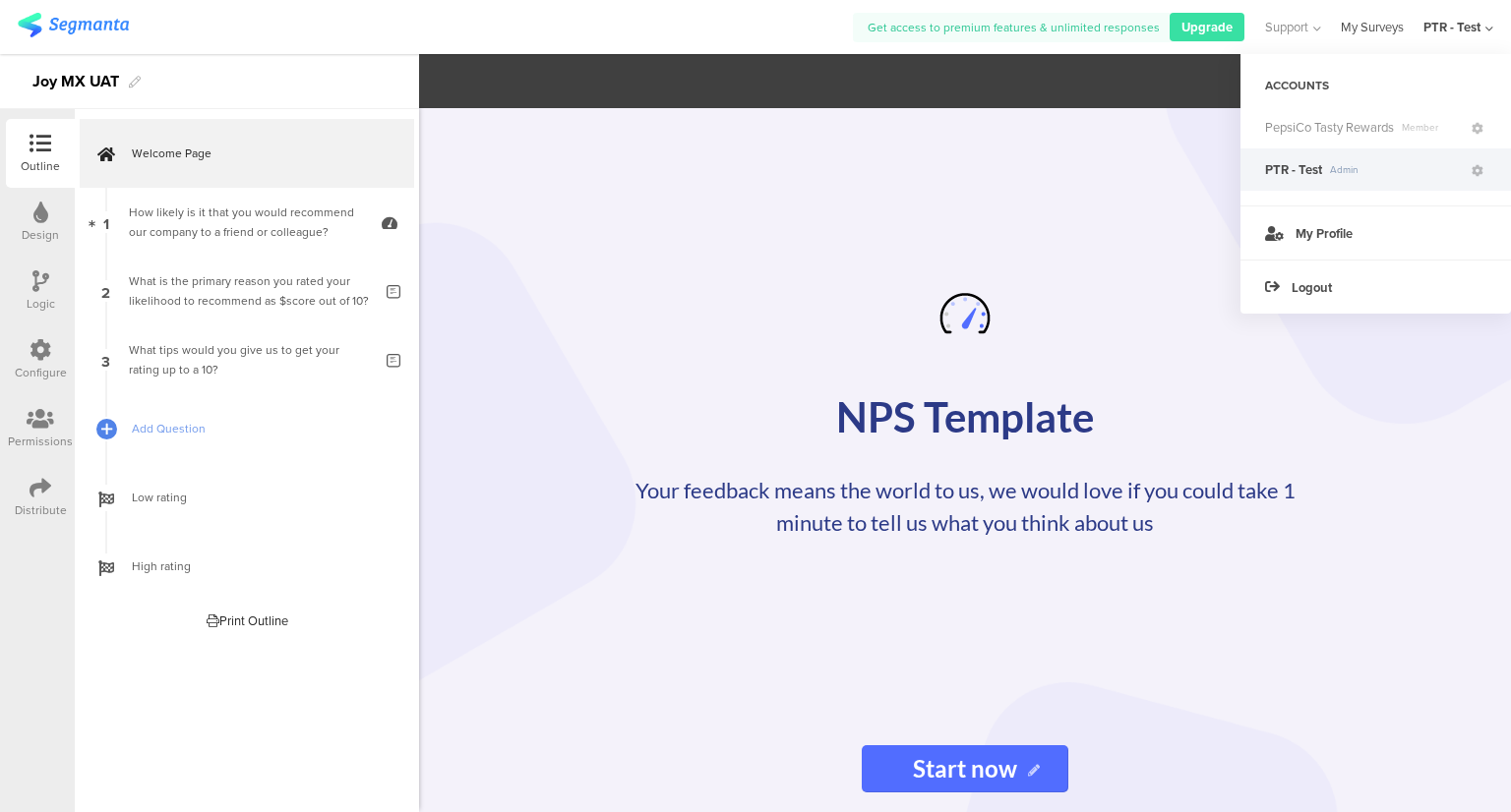
click at [1370, 22] on link "My Surveys" at bounding box center [1372, 27] width 63 height 54
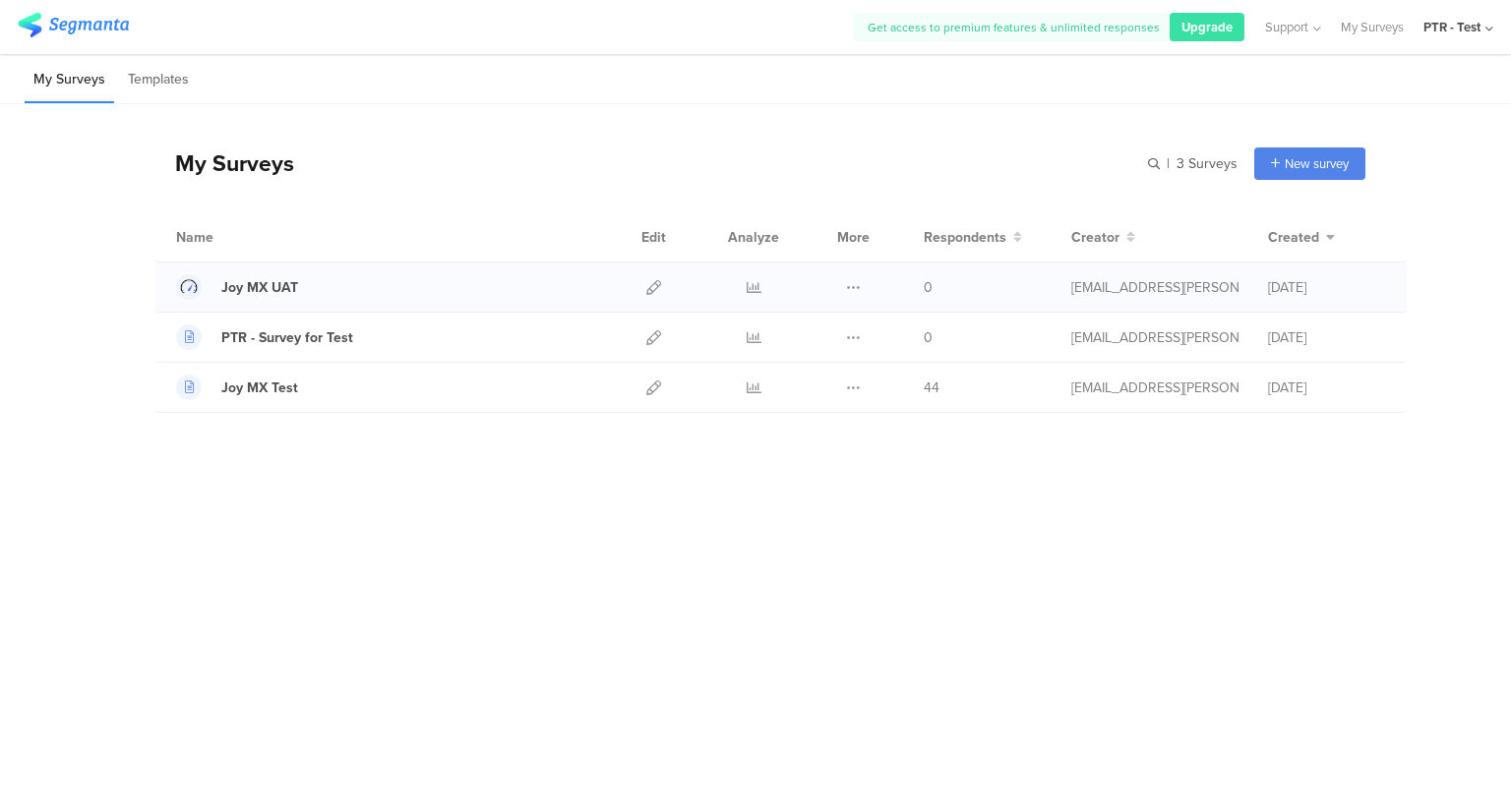
click at [861, 288] on div "Duplicate Export Delete" at bounding box center [853, 287] width 43 height 50
click at [850, 288] on icon at bounding box center [853, 287] width 15 height 15
click at [1473, 24] on div "PTR - Test" at bounding box center [1452, 27] width 57 height 19
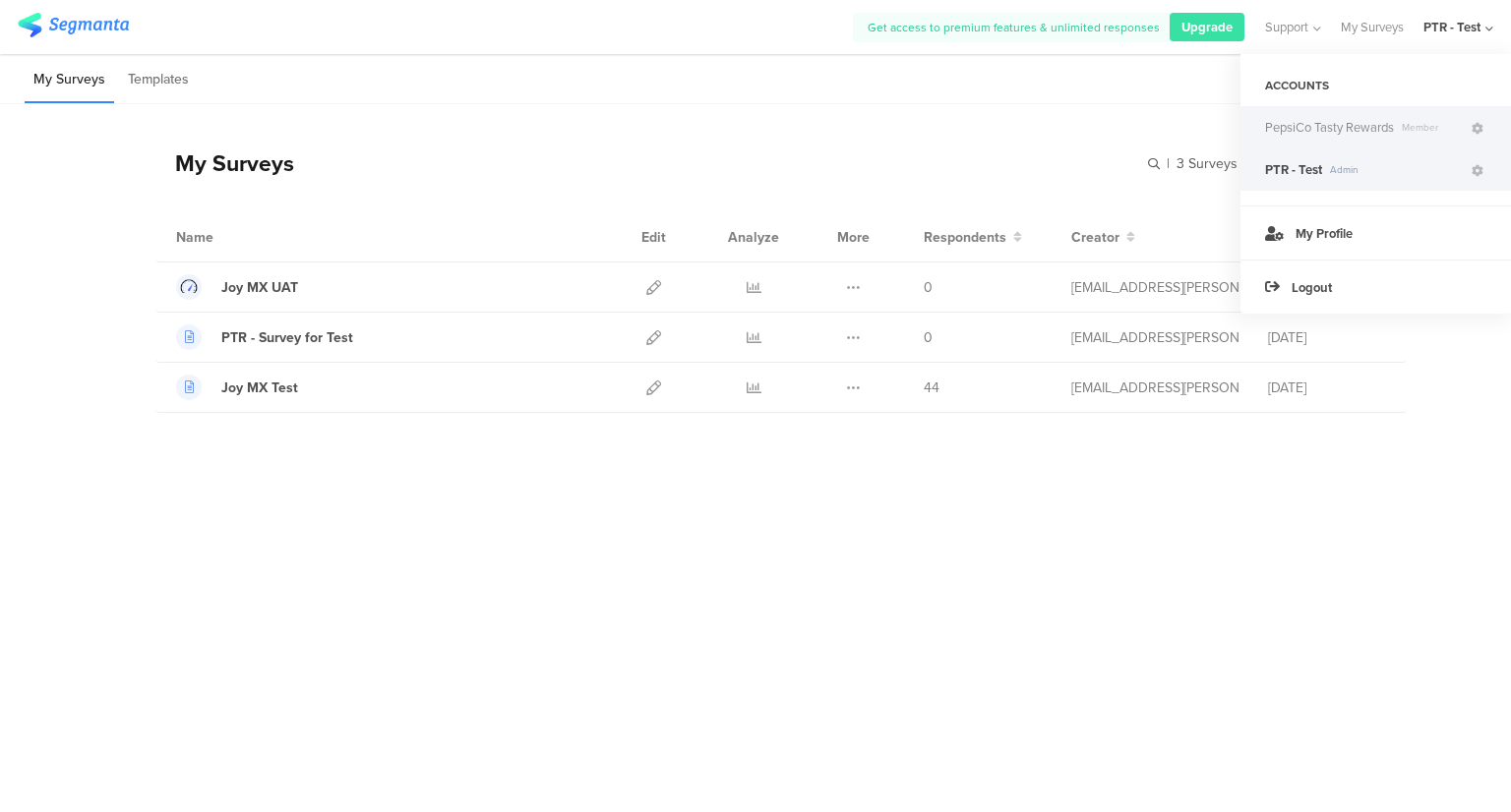
click at [1411, 134] on span "Member" at bounding box center [1430, 127] width 74 height 15
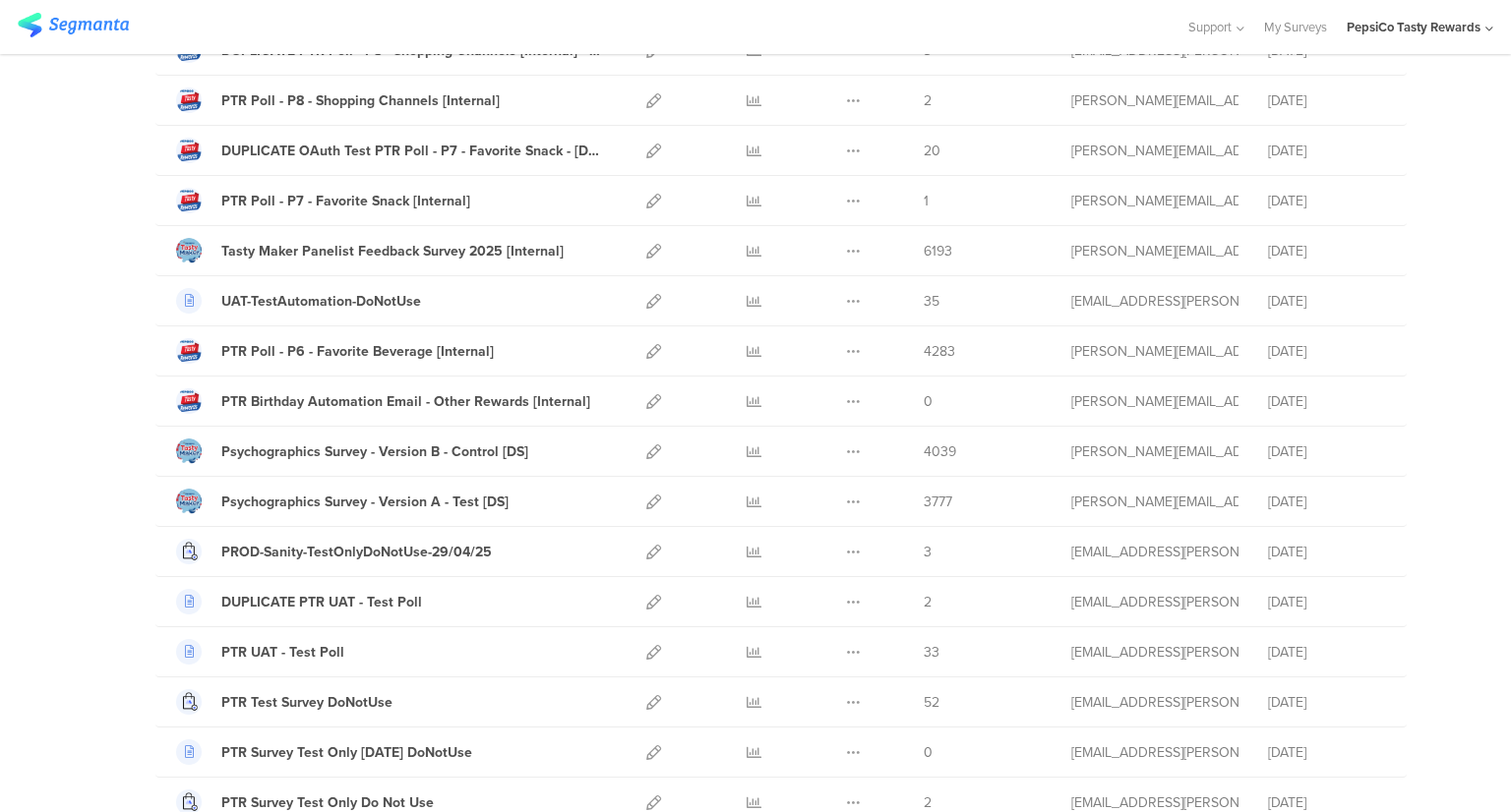
scroll to position [1081, 0]
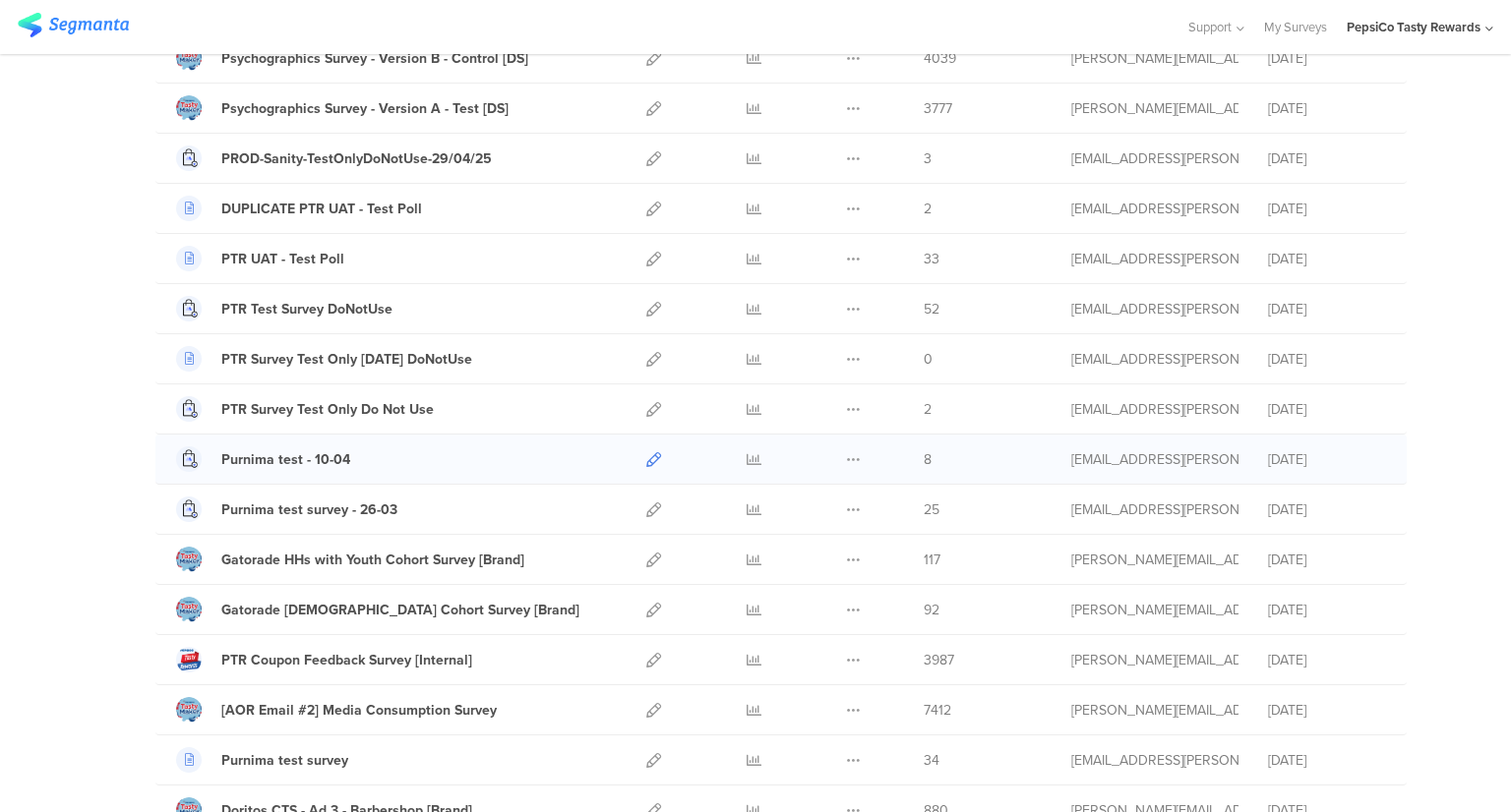
click at [646, 453] on icon at bounding box center [653, 459] width 15 height 15
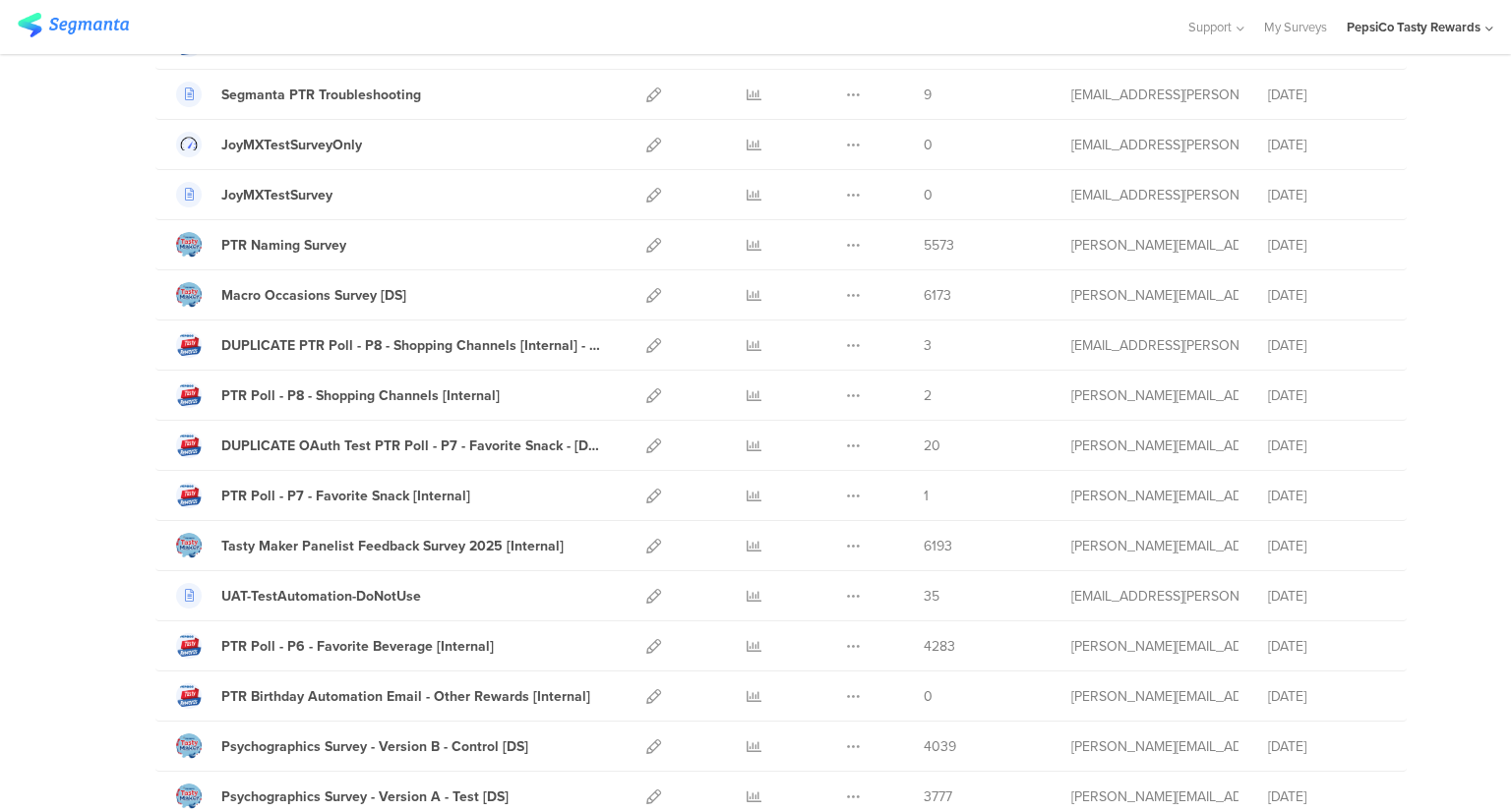
scroll to position [197, 0]
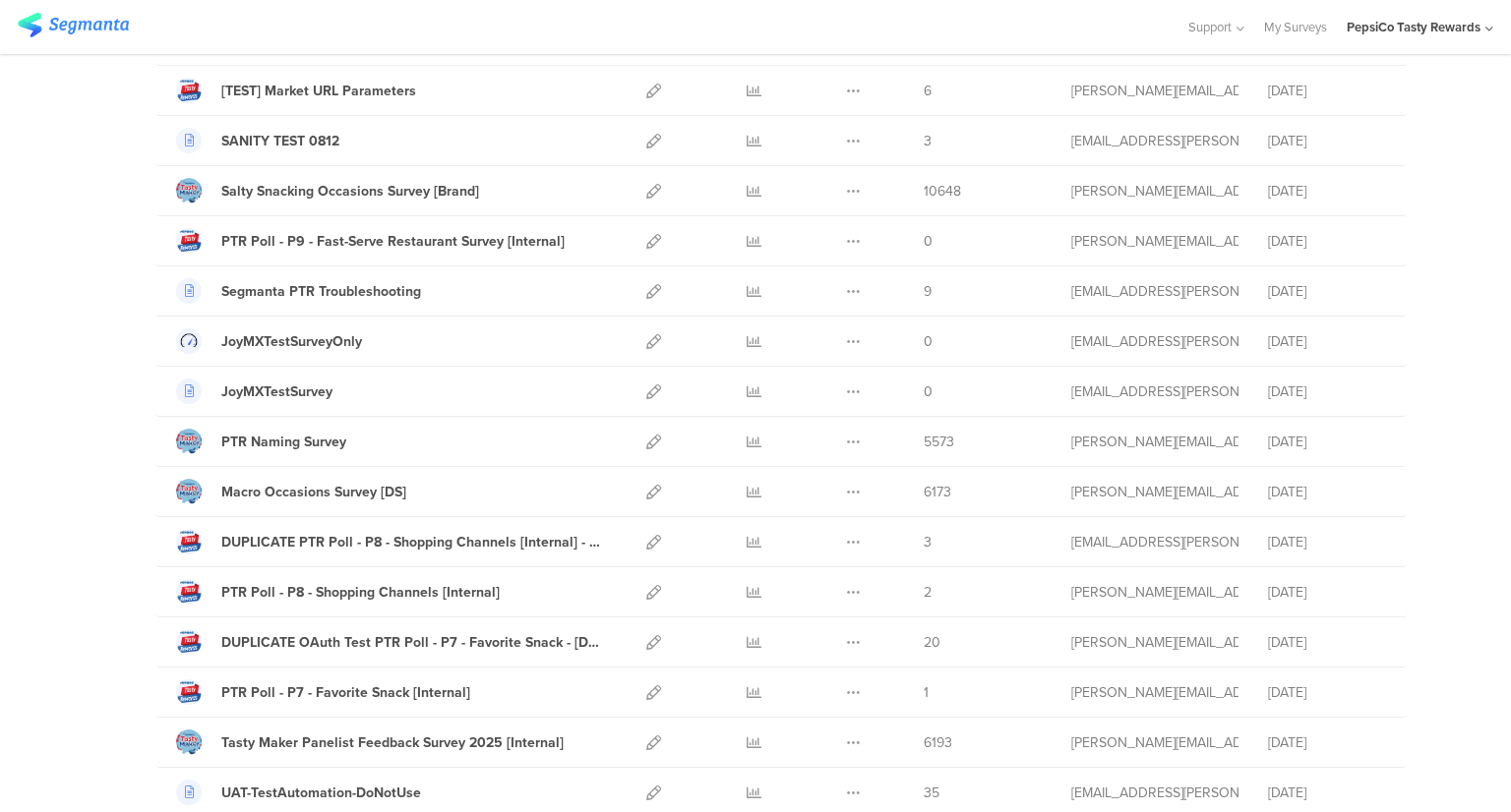
click at [1438, 28] on div "PepsiCo Tasty Rewards" at bounding box center [1413, 27] width 134 height 19
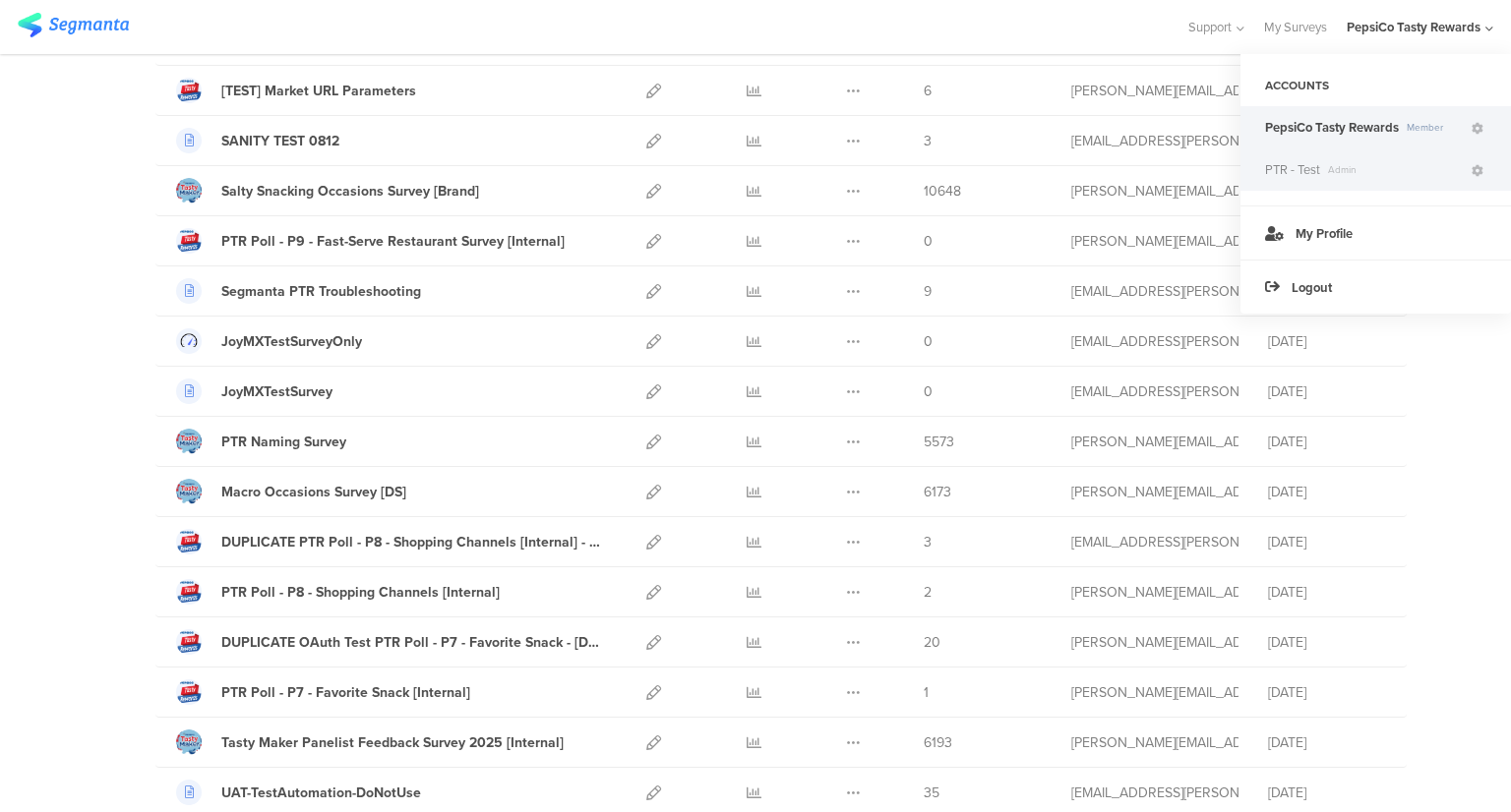
click at [1323, 182] on div "PTR - Test Admin" at bounding box center [1375, 169] width 270 height 43
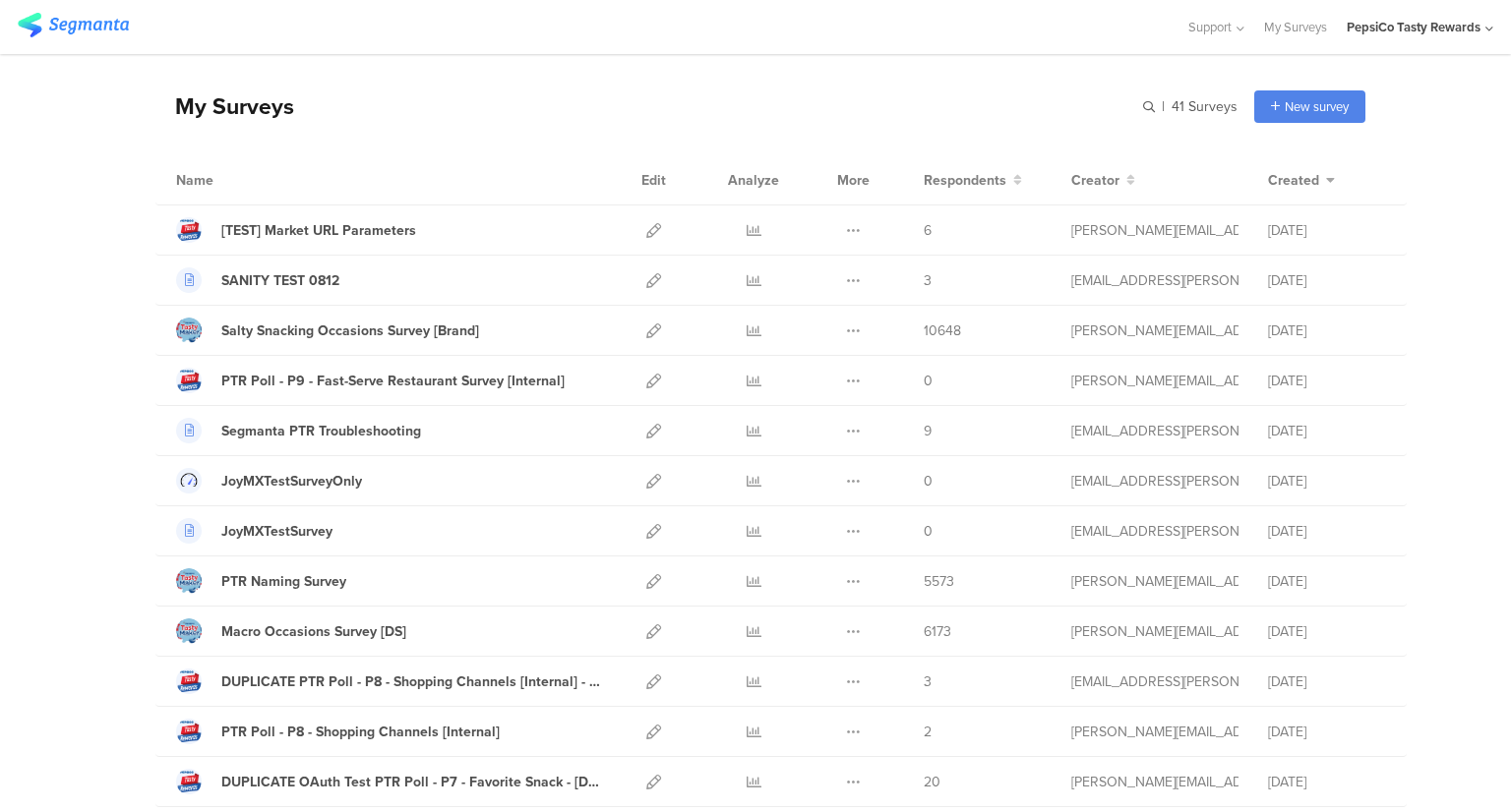
scroll to position [0, 0]
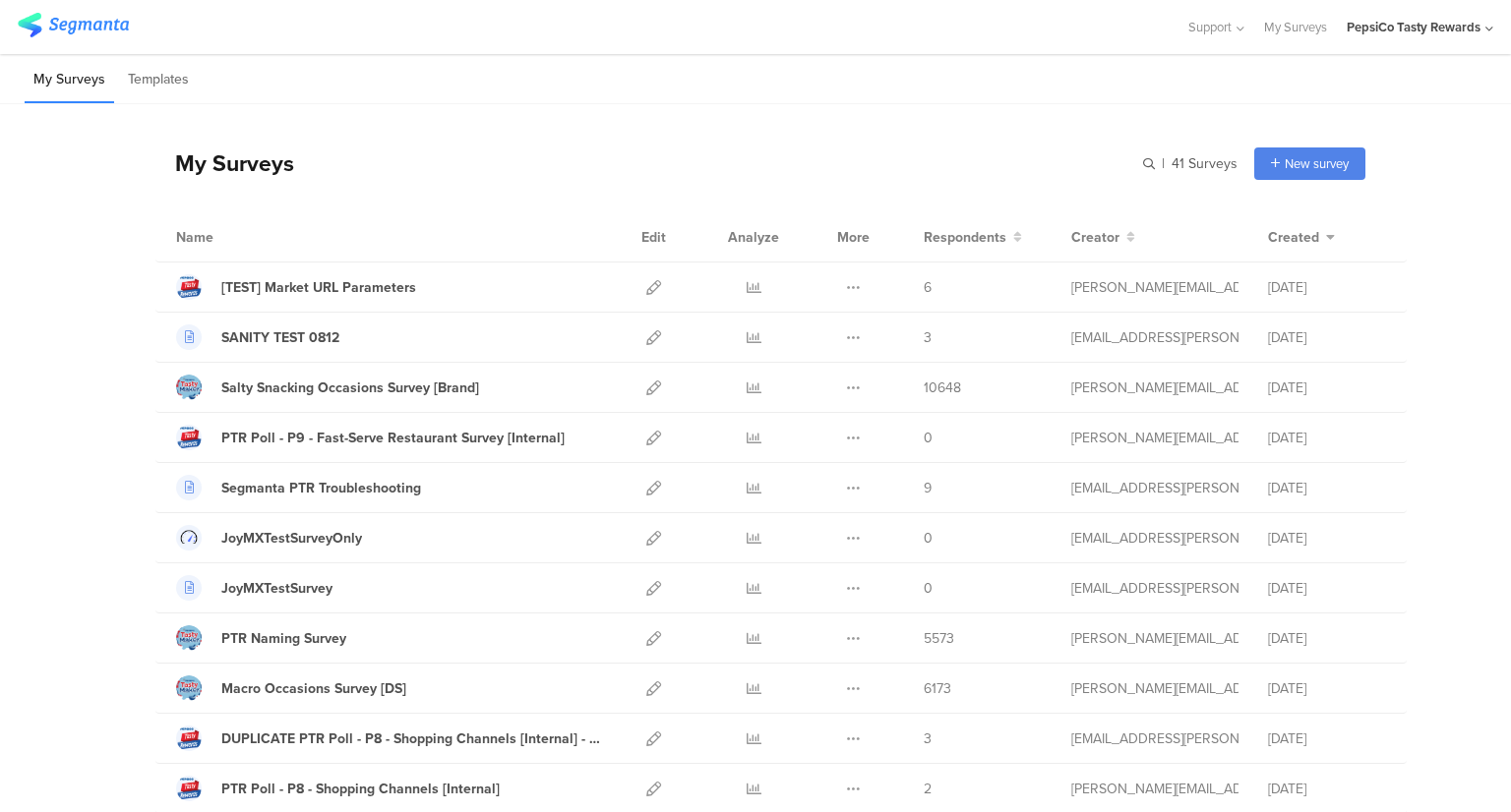
click at [1410, 25] on div "PepsiCo Tasty Rewards" at bounding box center [1413, 27] width 134 height 19
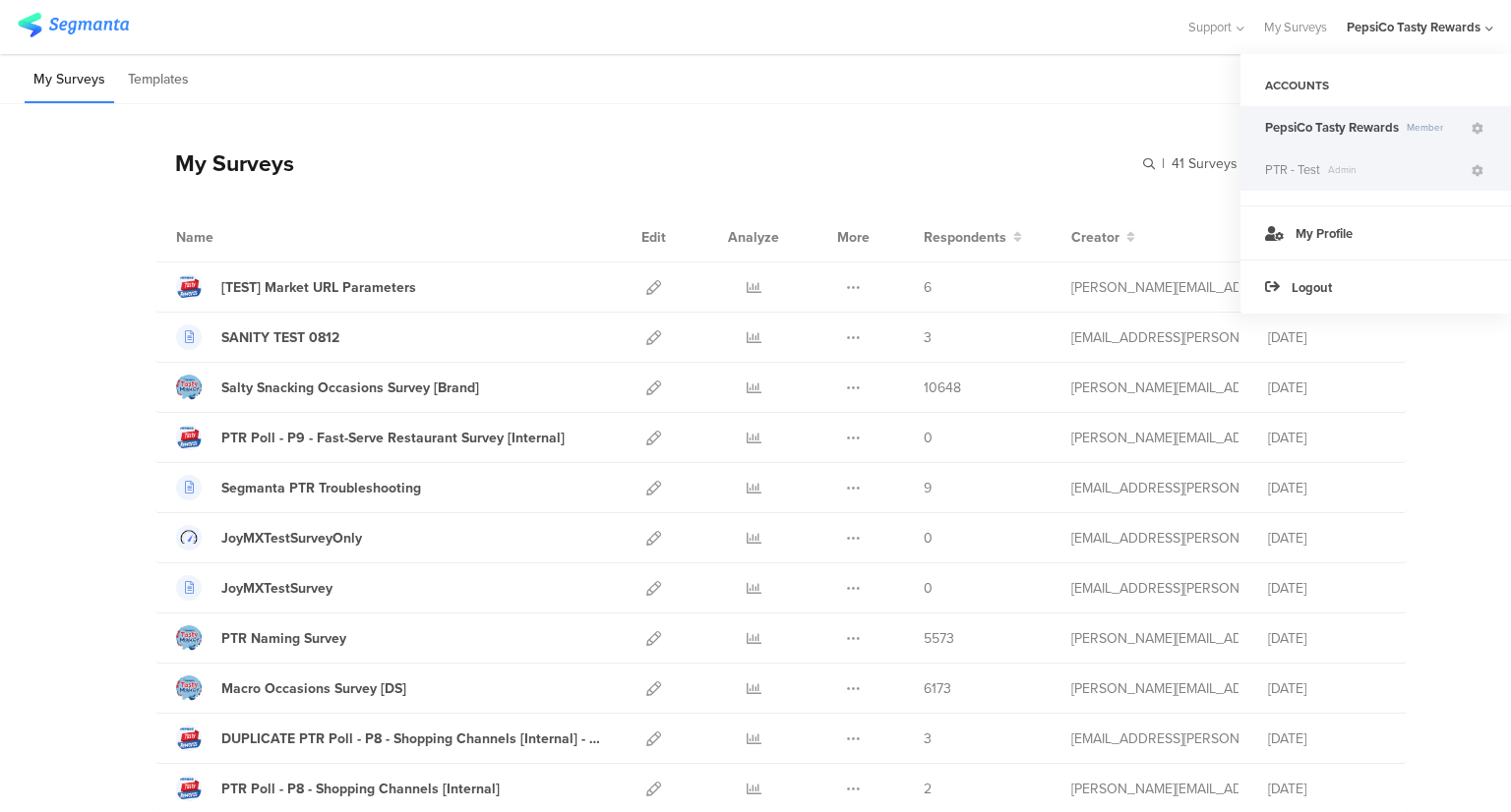
click at [1305, 175] on span "PTR - Test" at bounding box center [1292, 169] width 55 height 19
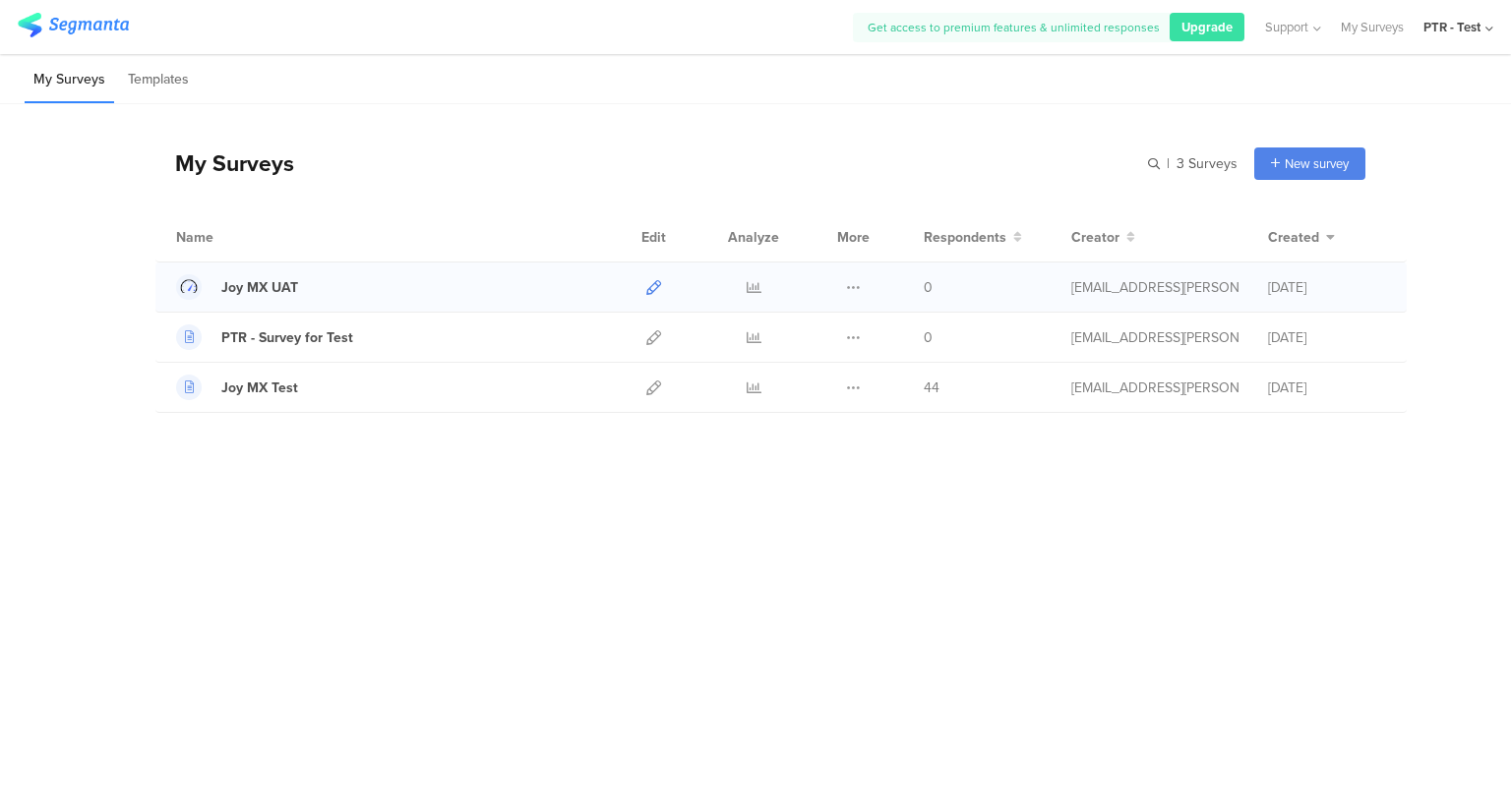
click at [652, 286] on icon at bounding box center [653, 287] width 15 height 15
click at [841, 335] on div "Duplicate Export Delete" at bounding box center [853, 338] width 43 height 50
click at [846, 335] on icon at bounding box center [853, 337] width 15 height 15
click at [278, 290] on div "Joy MX UAT" at bounding box center [259, 287] width 76 height 21
click at [754, 386] on icon at bounding box center [753, 387] width 15 height 15
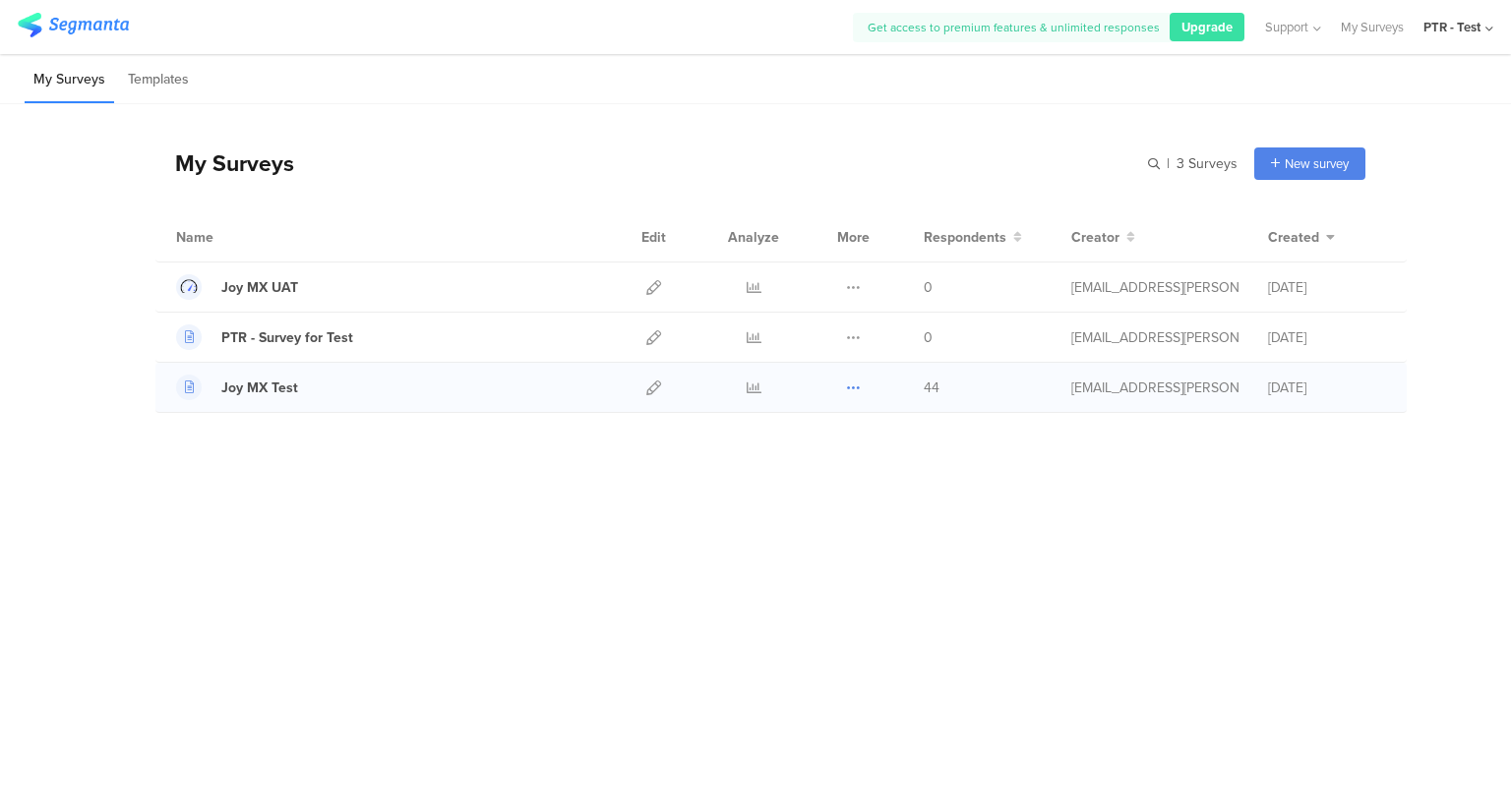
click at [857, 380] on icon at bounding box center [853, 387] width 15 height 15
click at [855, 330] on icon at bounding box center [853, 337] width 15 height 15
click at [282, 336] on div "PTR - Survey for Test" at bounding box center [286, 338] width 132 height 21
click at [195, 338] on div at bounding box center [189, 338] width 26 height 26
click at [639, 287] on div at bounding box center [653, 287] width 43 height 50
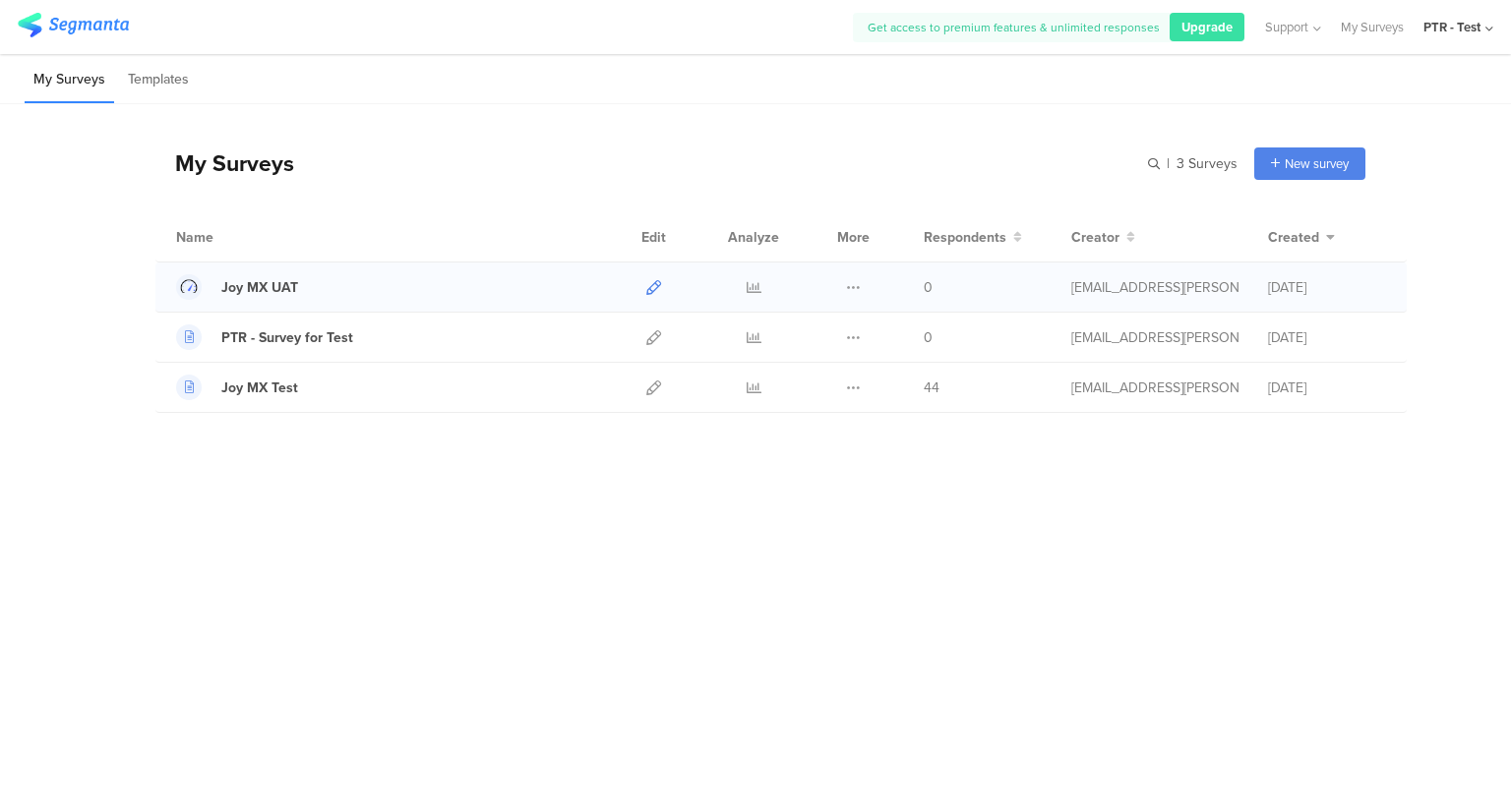
click at [648, 285] on icon at bounding box center [653, 287] width 15 height 15
click at [1326, 165] on span "New survey" at bounding box center [1316, 163] width 64 height 19
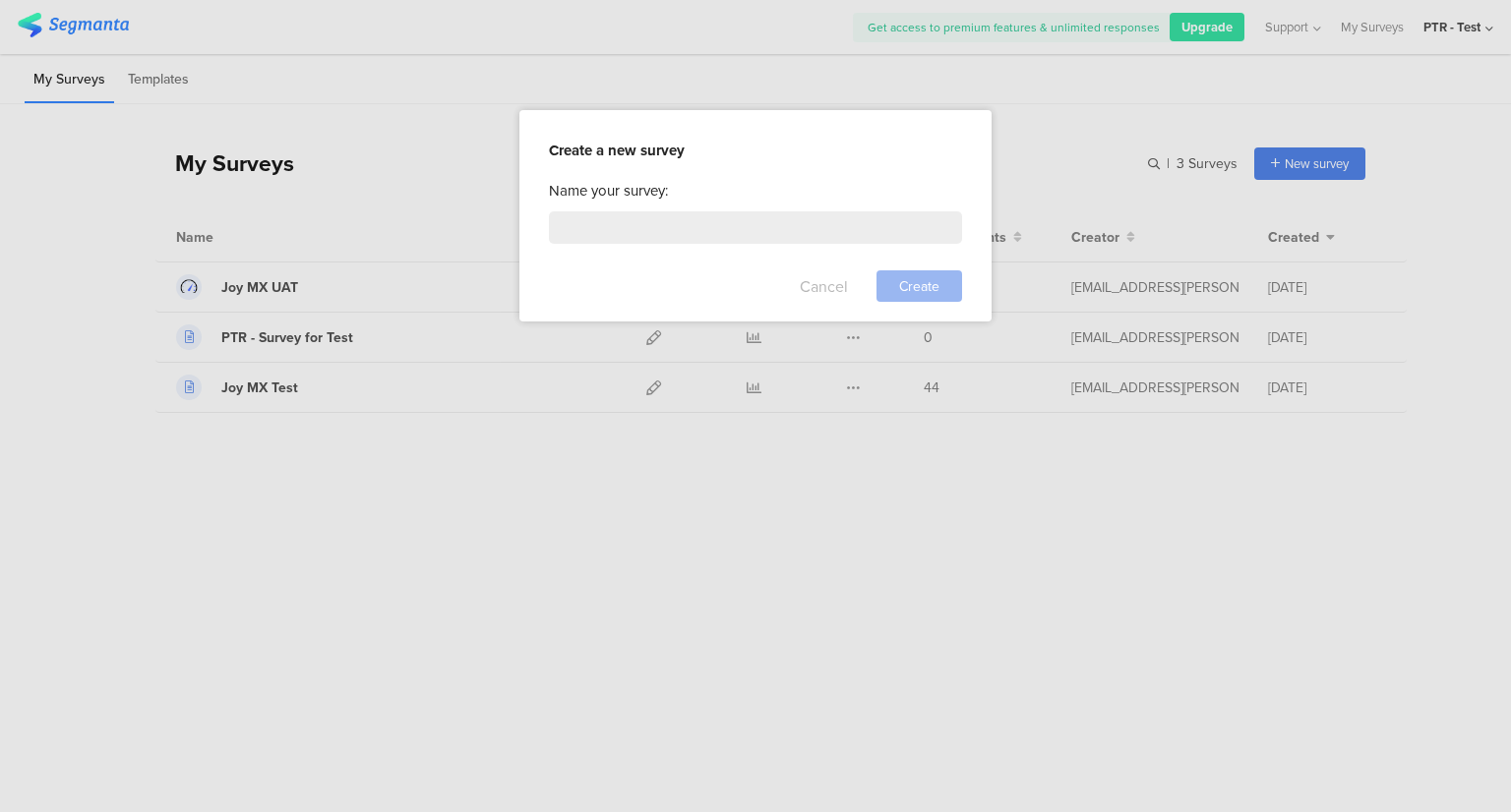
click at [814, 282] on button "Cancel" at bounding box center [823, 286] width 49 height 32
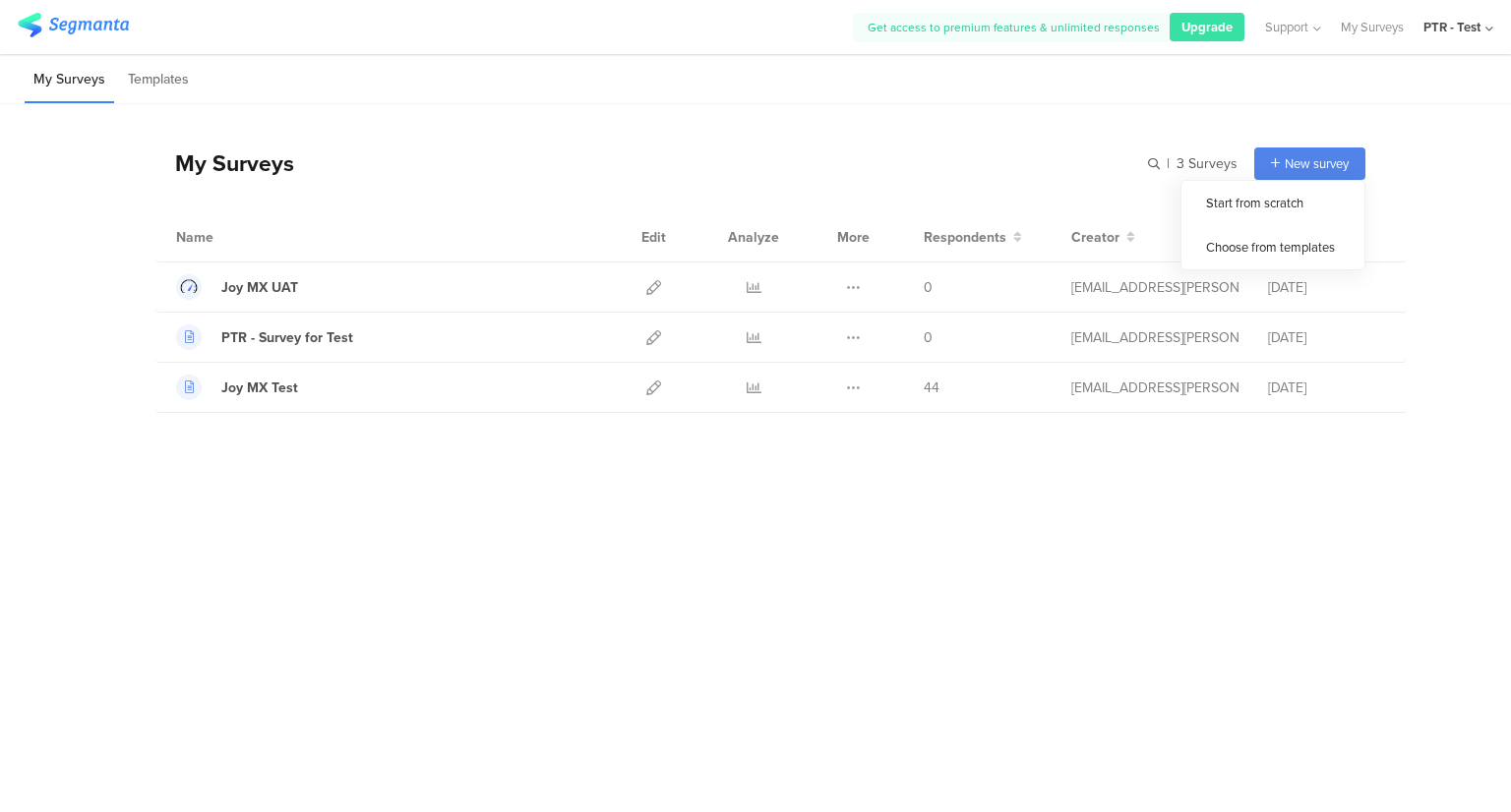
click at [1332, 155] on span "New survey" at bounding box center [1316, 163] width 64 height 19
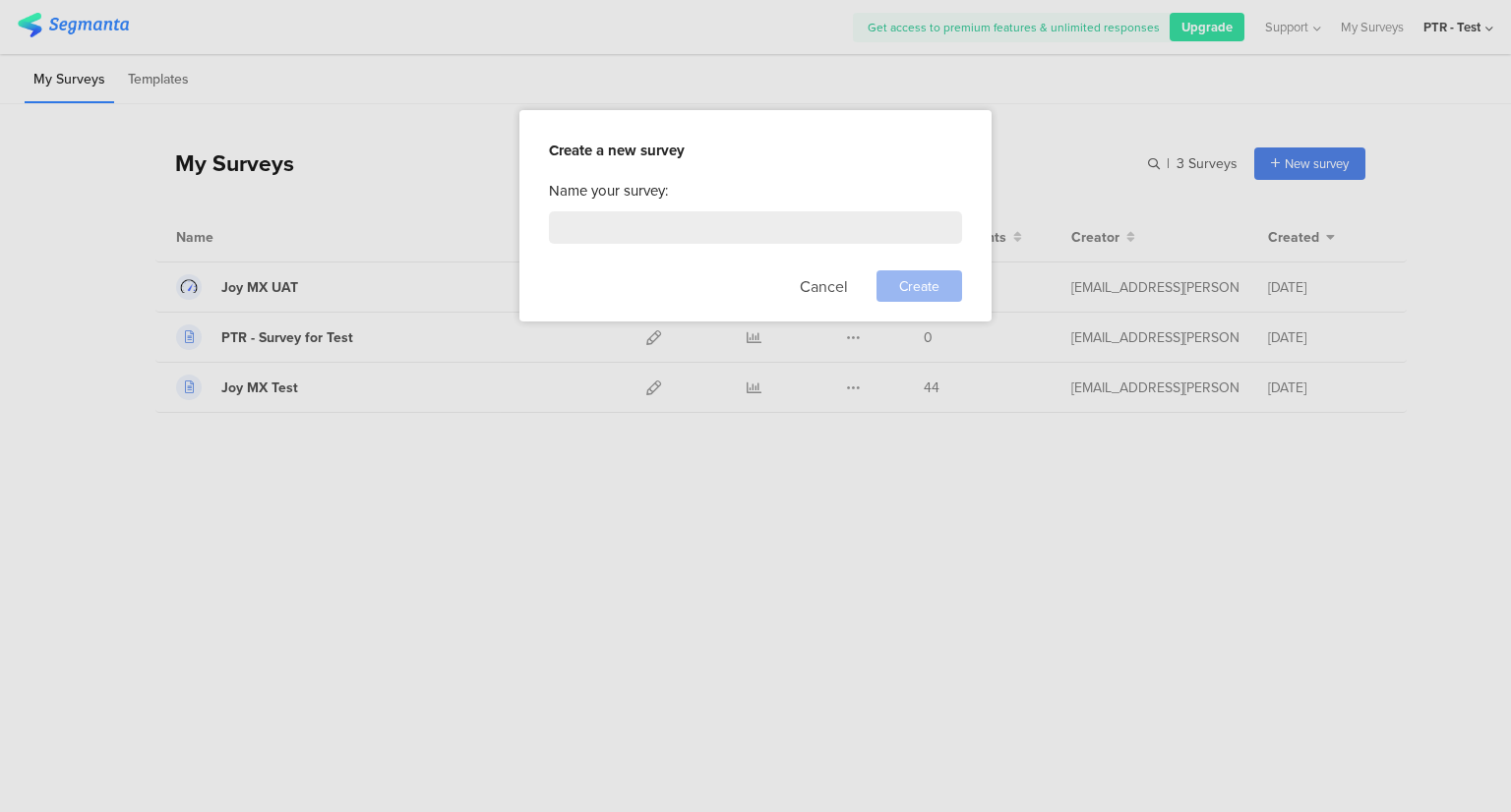
click at [793, 283] on div "Cancel Create" at bounding box center [755, 286] width 413 height 32
click at [799, 282] on div "Cancel Create" at bounding box center [755, 286] width 413 height 32
click at [818, 272] on button "Cancel" at bounding box center [823, 286] width 49 height 32
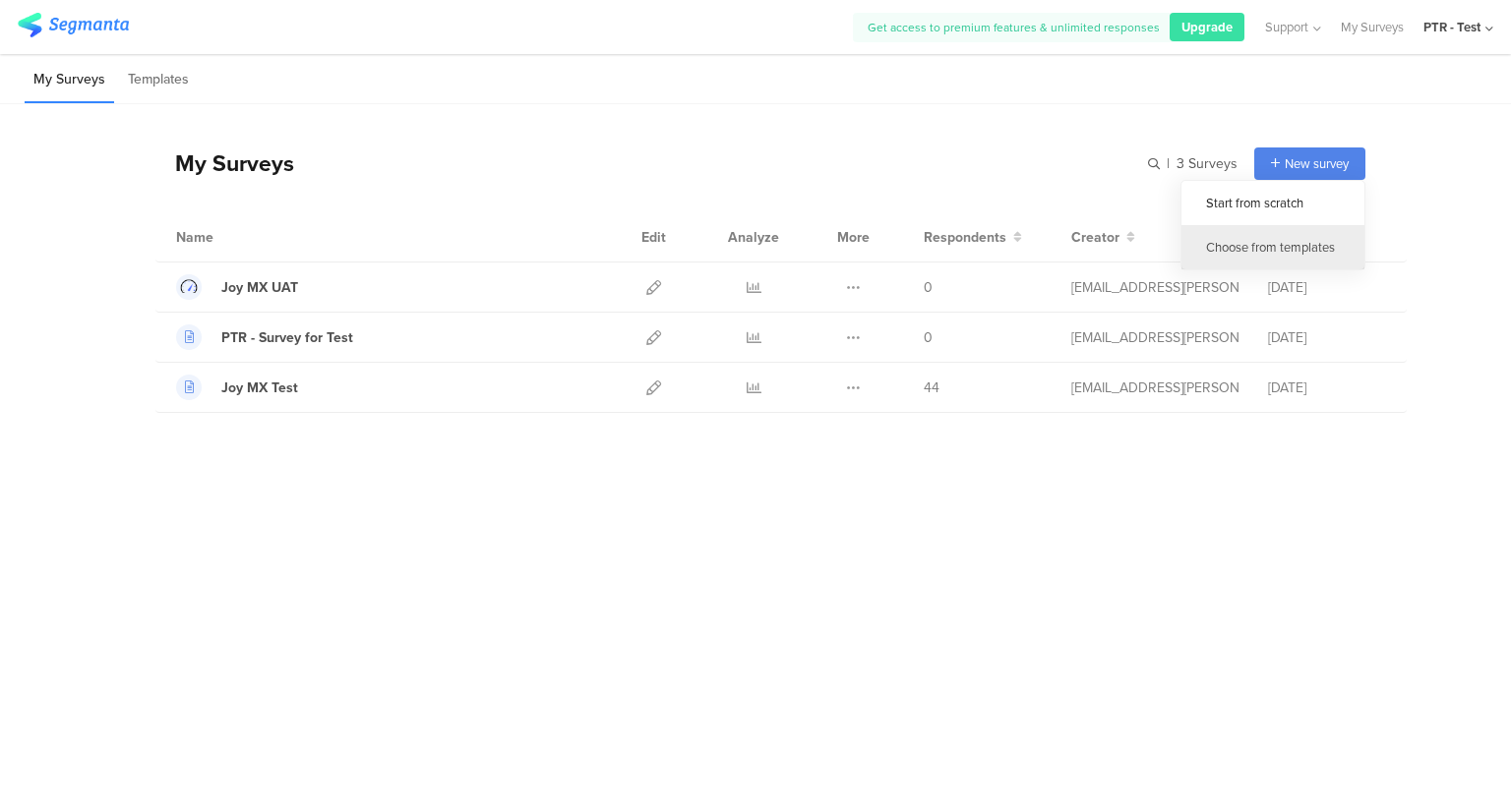
click at [1274, 246] on div "Choose from templates" at bounding box center [1272, 247] width 183 height 45
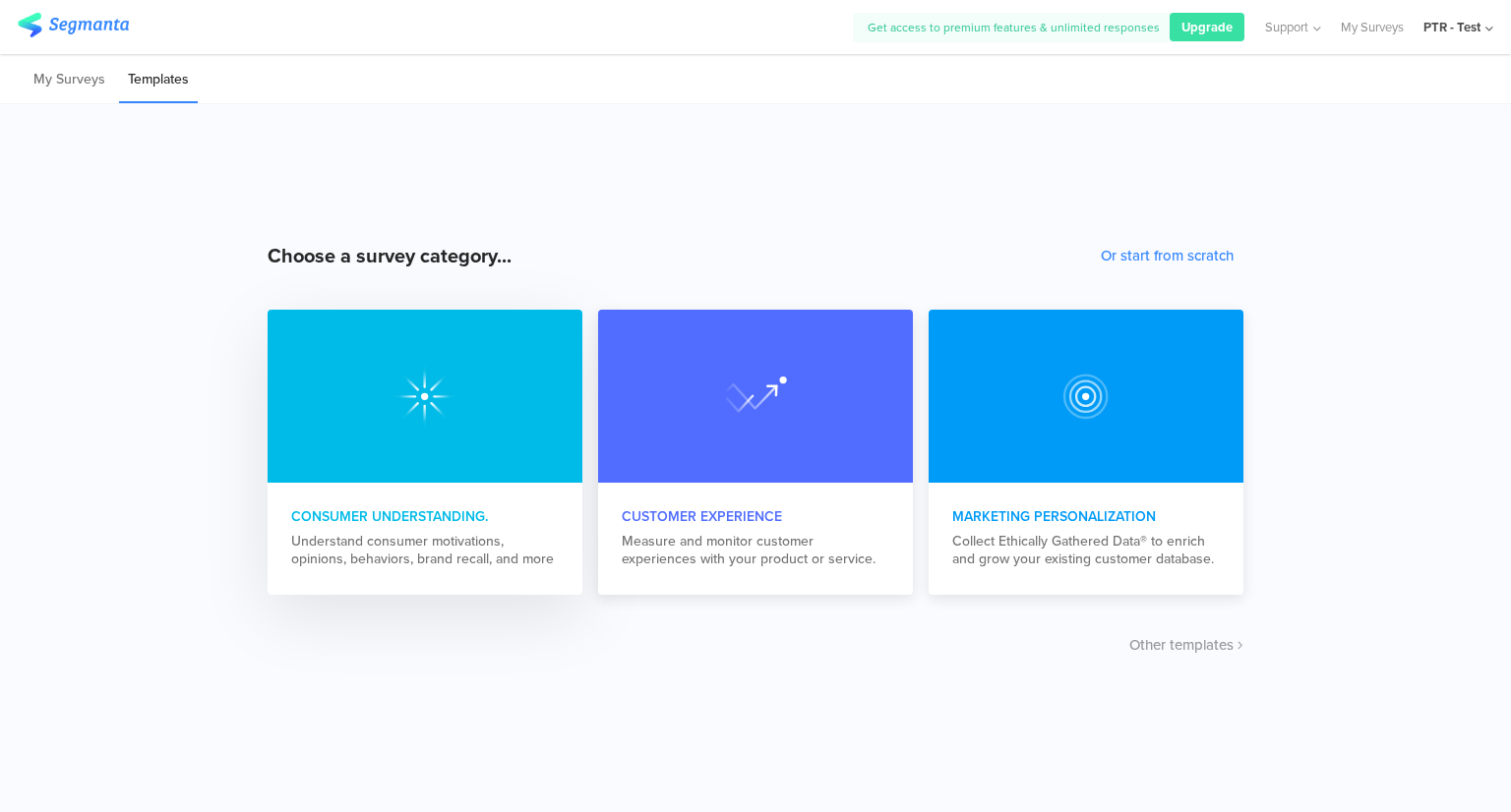
click at [519, 410] on div at bounding box center [425, 396] width 315 height 173
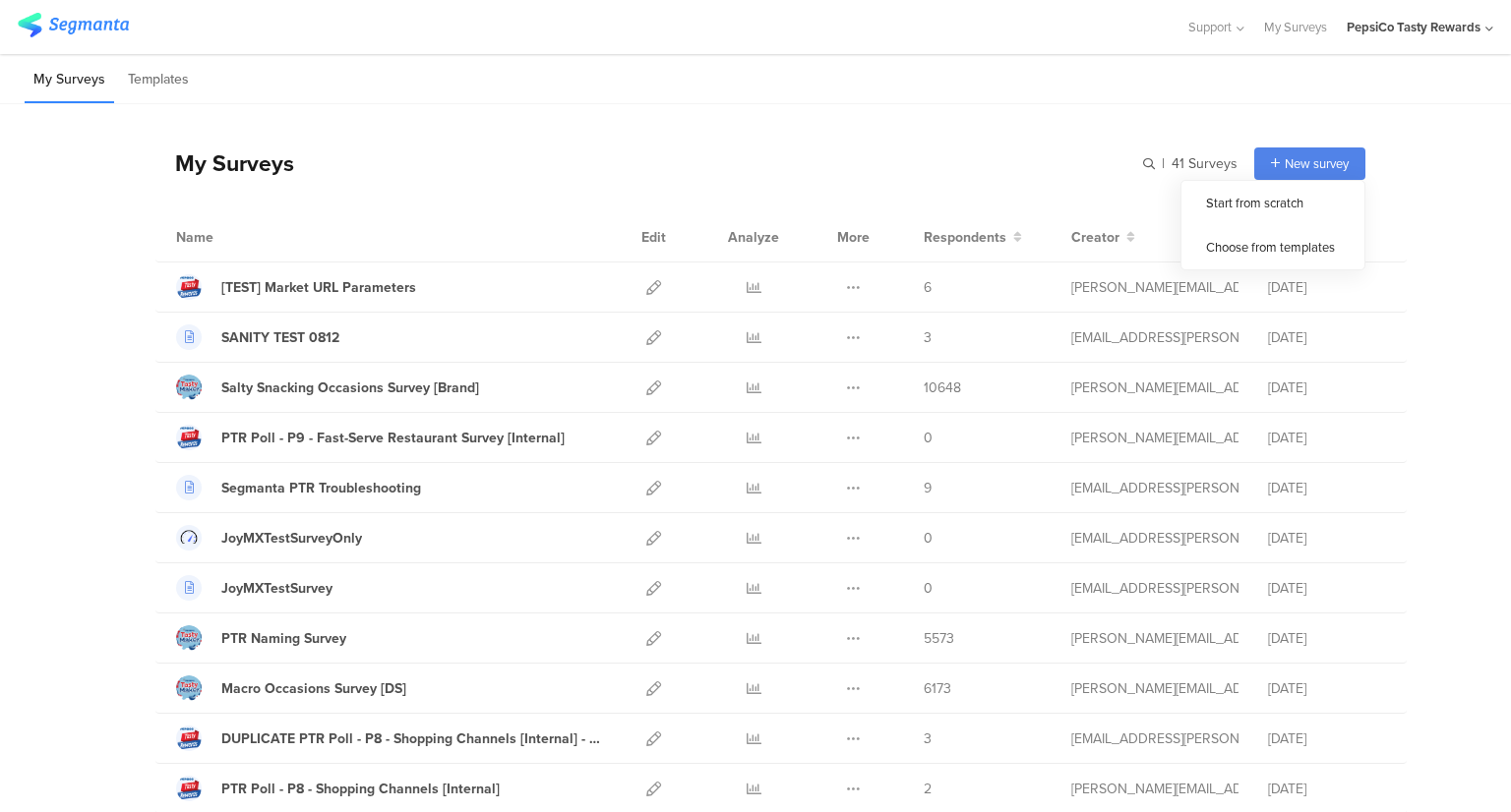
click at [1290, 171] on div "New survey" at bounding box center [1310, 163] width 111 height 33
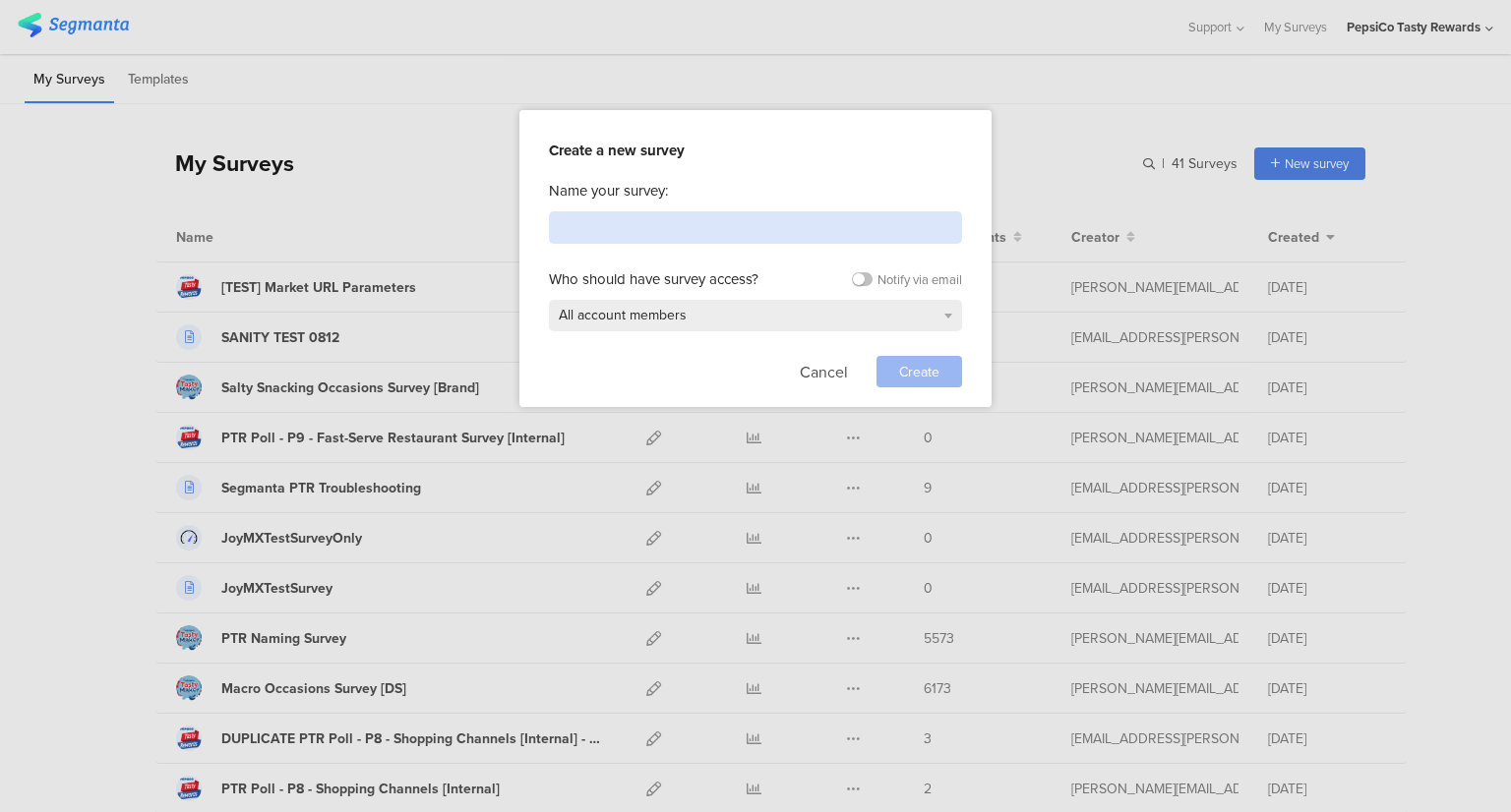
click at [767, 213] on input at bounding box center [755, 227] width 413 height 33
drag, startPoint x: 814, startPoint y: 360, endPoint x: 969, endPoint y: 343, distance: 155.9
click at [814, 361] on button "Cancel" at bounding box center [823, 371] width 49 height 32
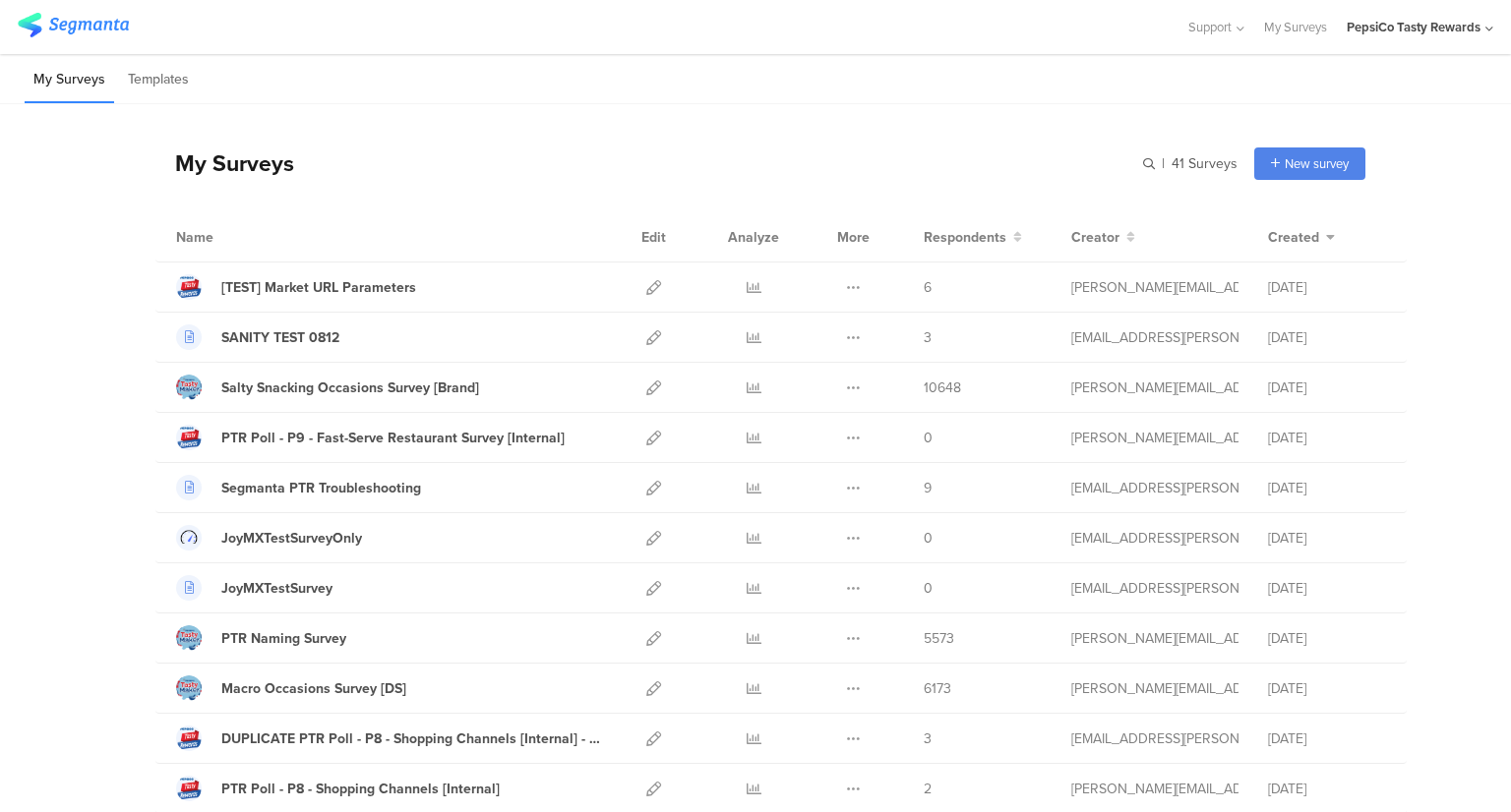
click at [1410, 29] on div "PepsiCo Tasty Rewards" at bounding box center [1413, 27] width 134 height 19
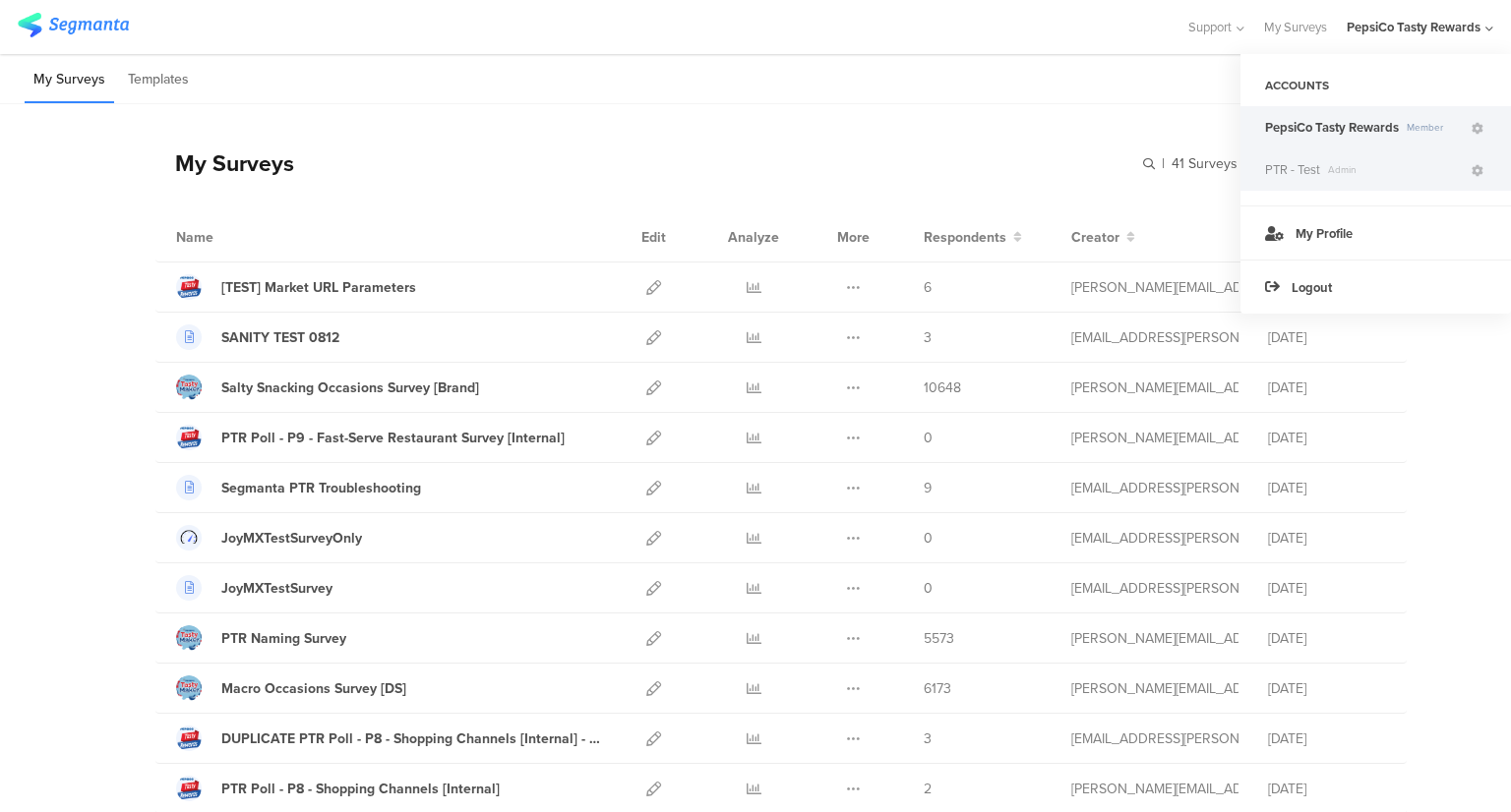
click at [1339, 178] on div "PTR - Test Admin" at bounding box center [1375, 169] width 270 height 43
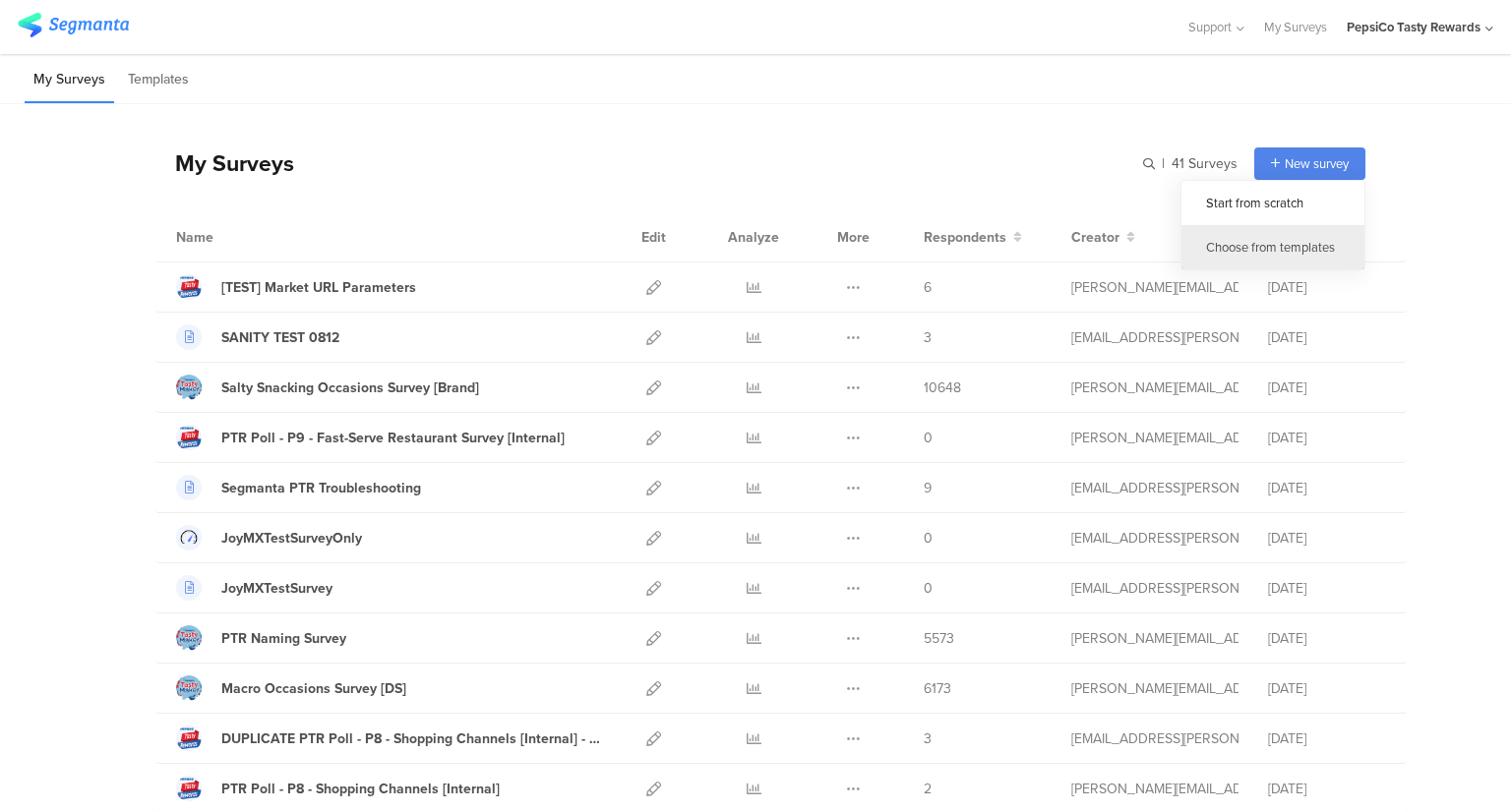
click at [1278, 241] on div "Choose from templates" at bounding box center [1272, 247] width 183 height 45
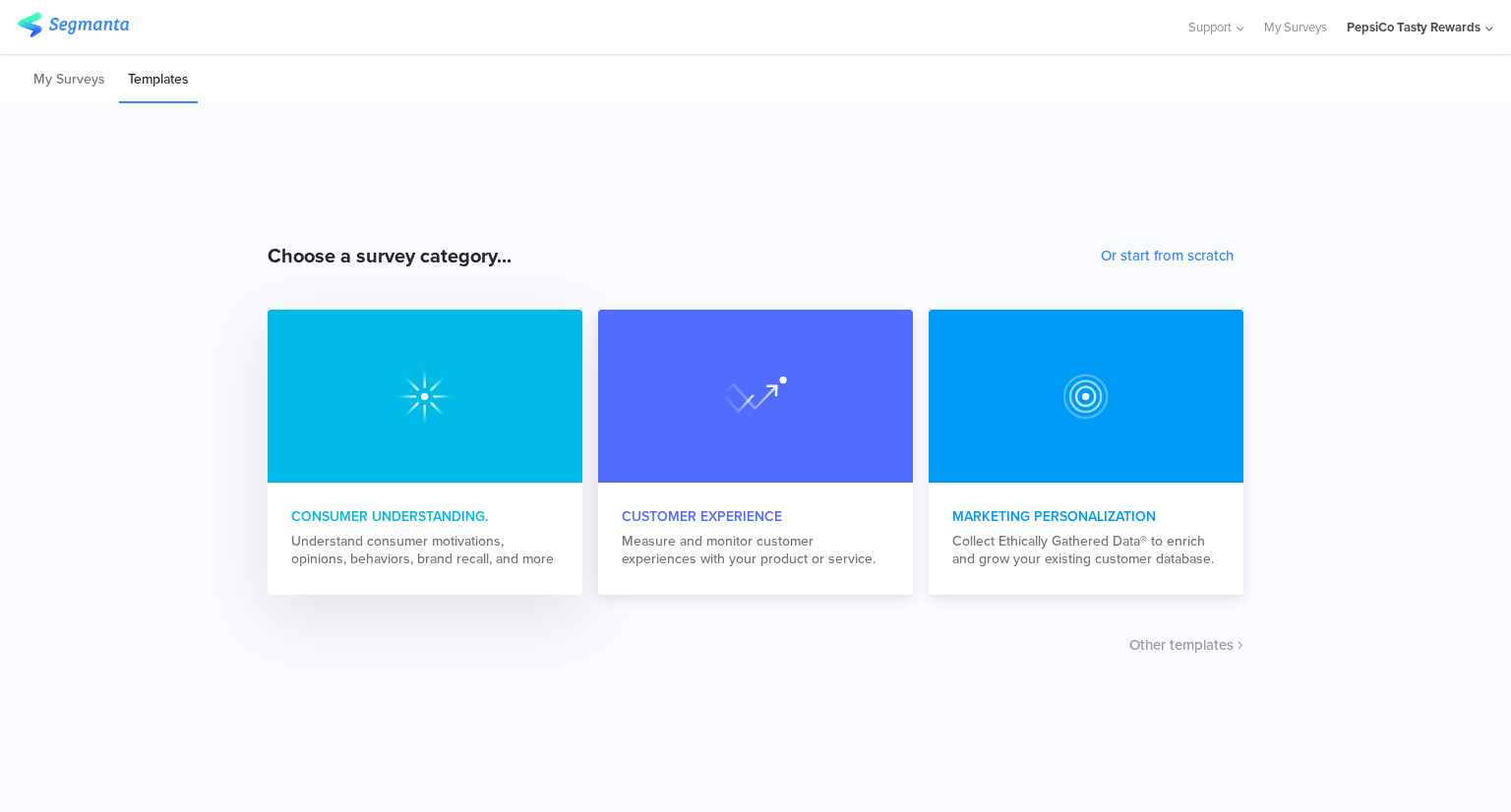
click at [442, 446] on div at bounding box center [425, 396] width 315 height 173
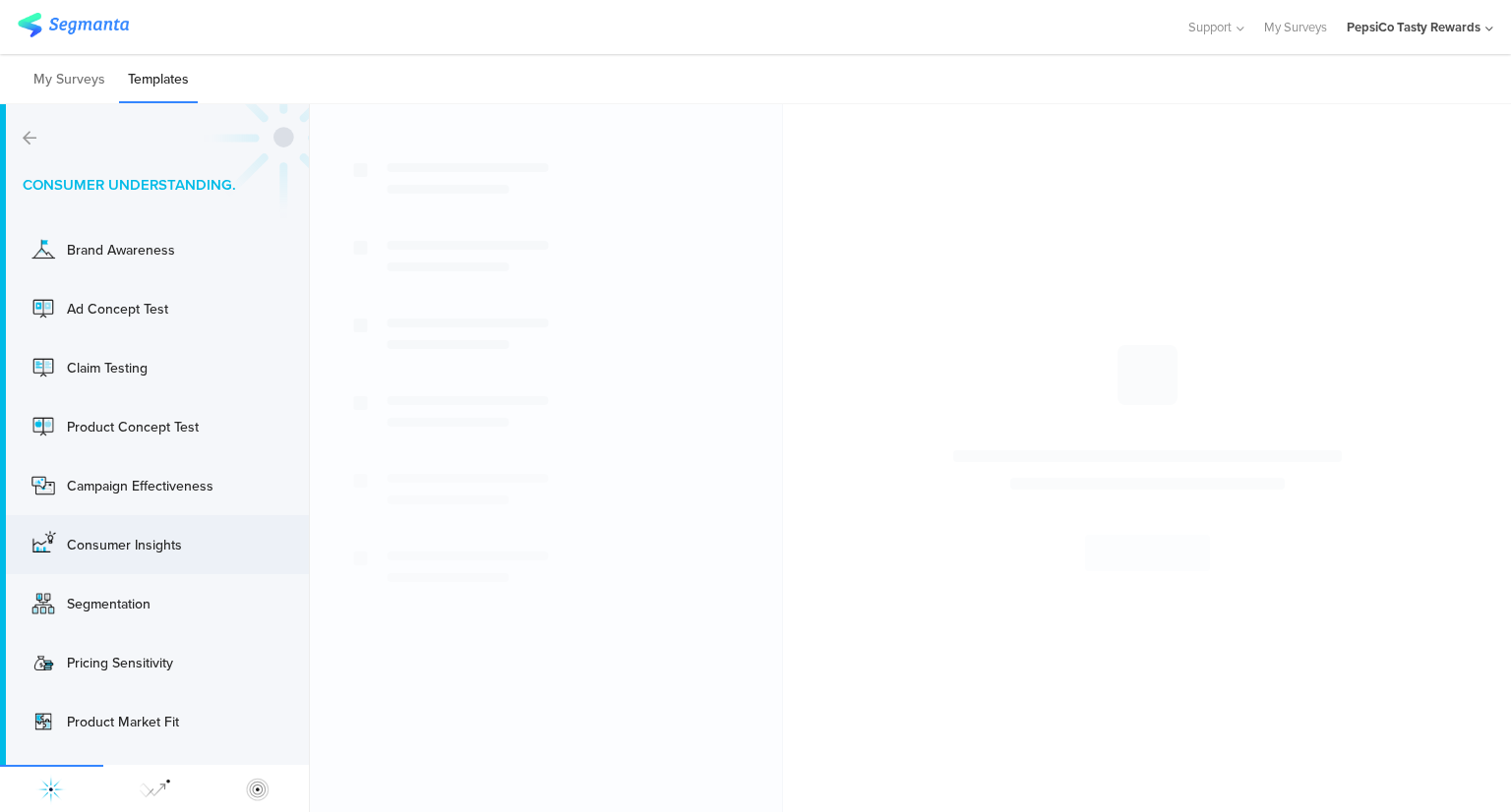
click at [174, 553] on div "Consumer Insights" at bounding box center [145, 545] width 158 height 21
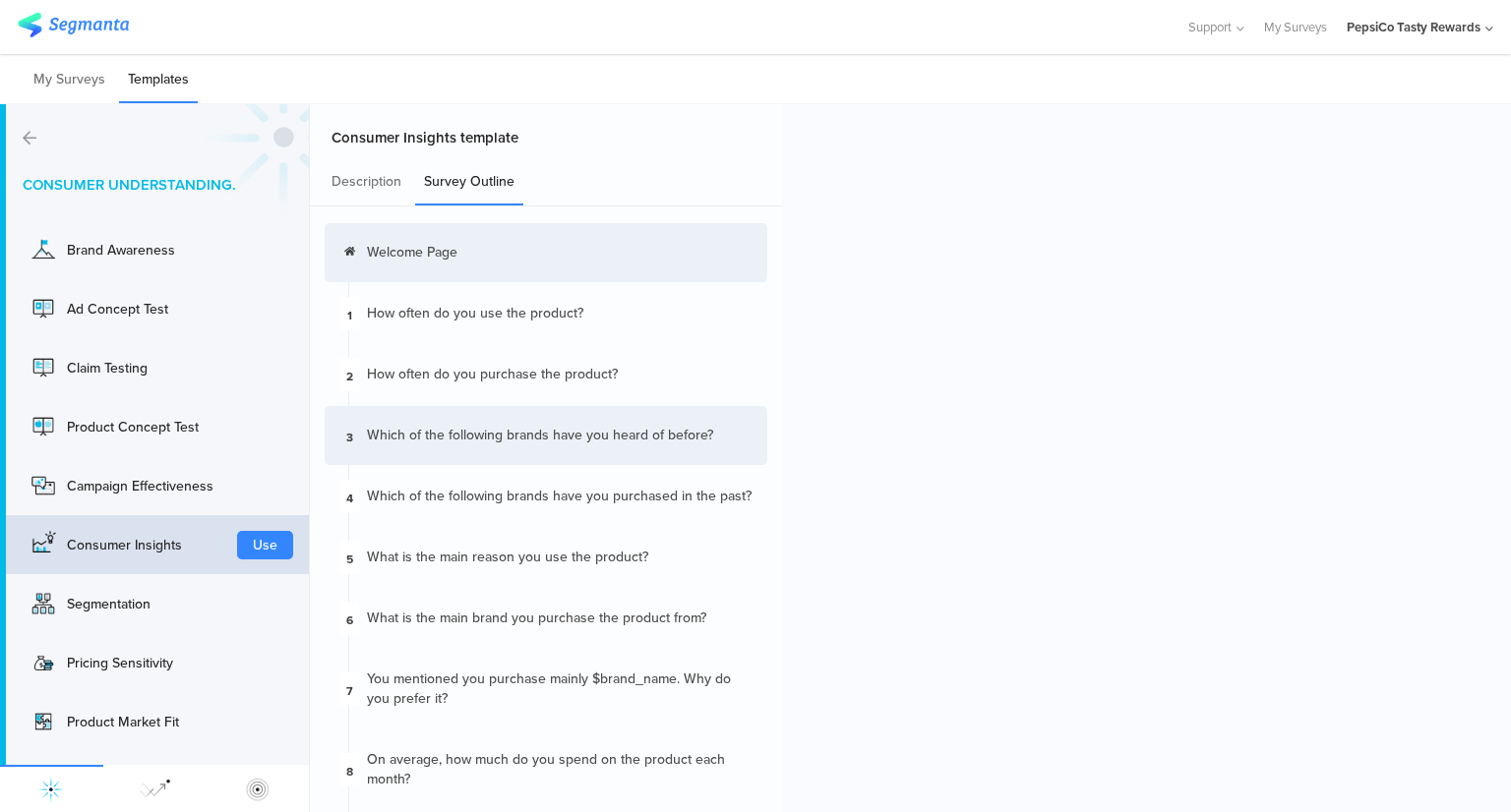
scroll to position [254, 0]
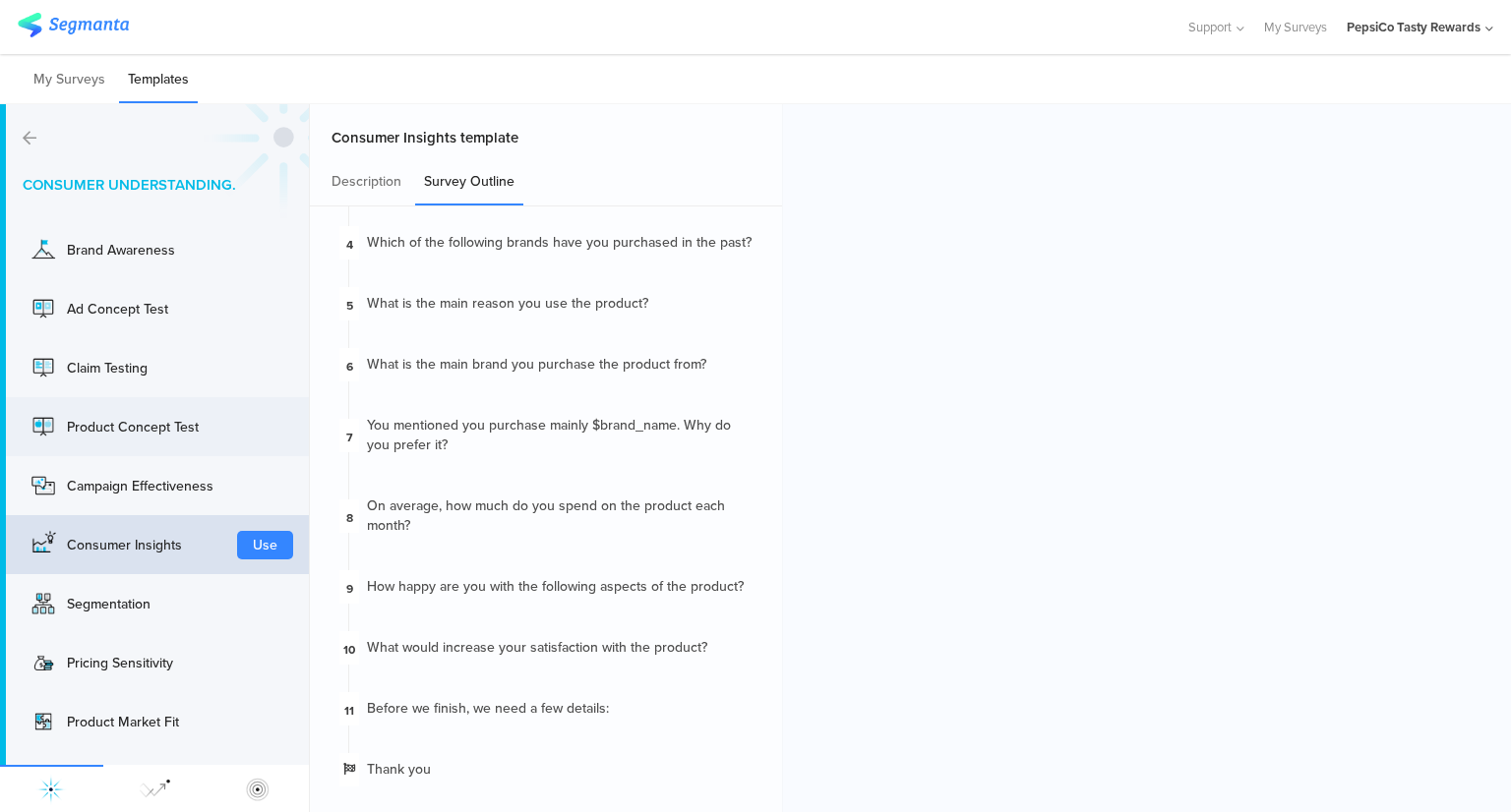
click at [162, 398] on div "Product Concept Test Use" at bounding box center [155, 427] width 309 height 59
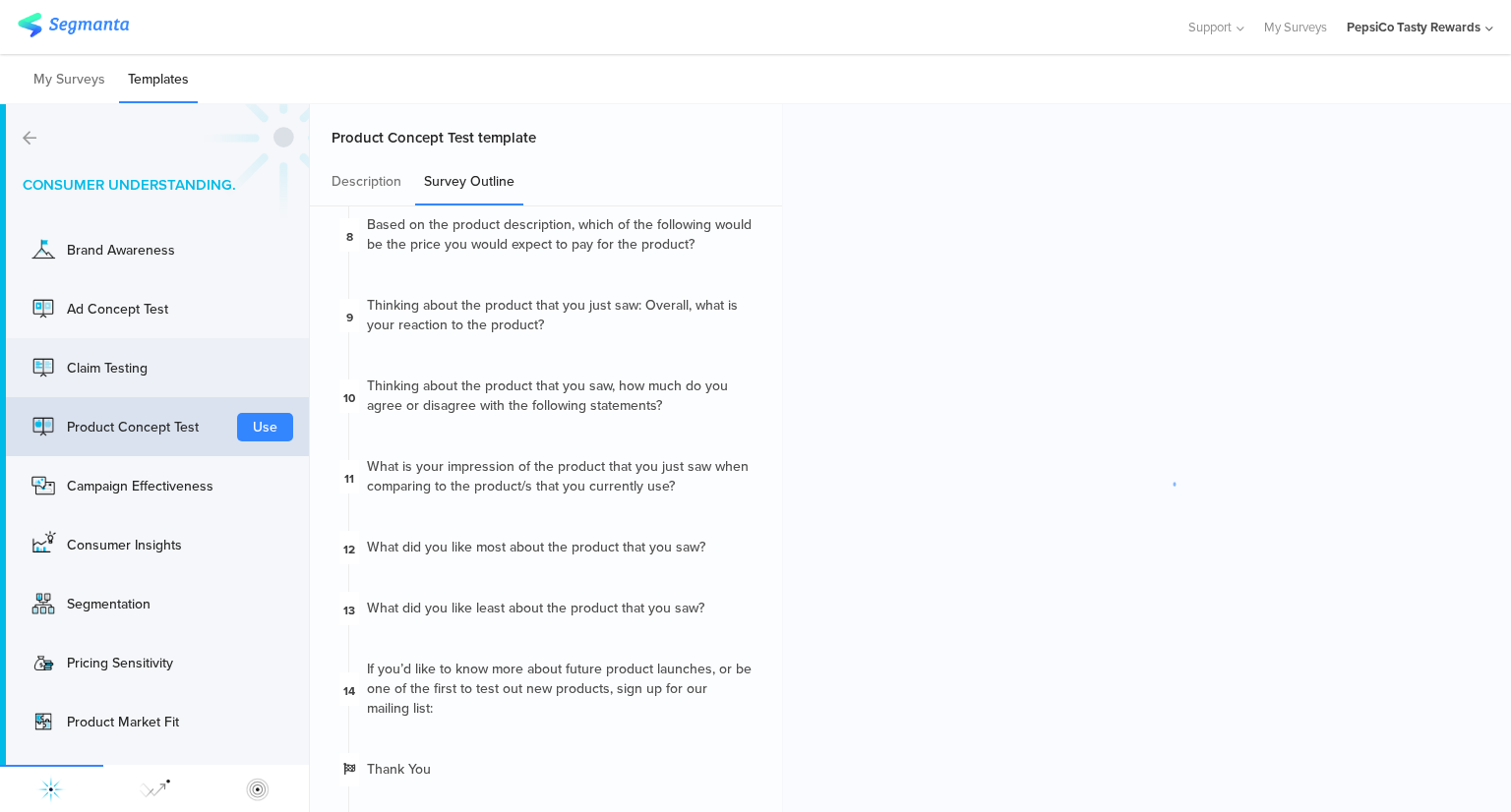
scroll to position [674, 0]
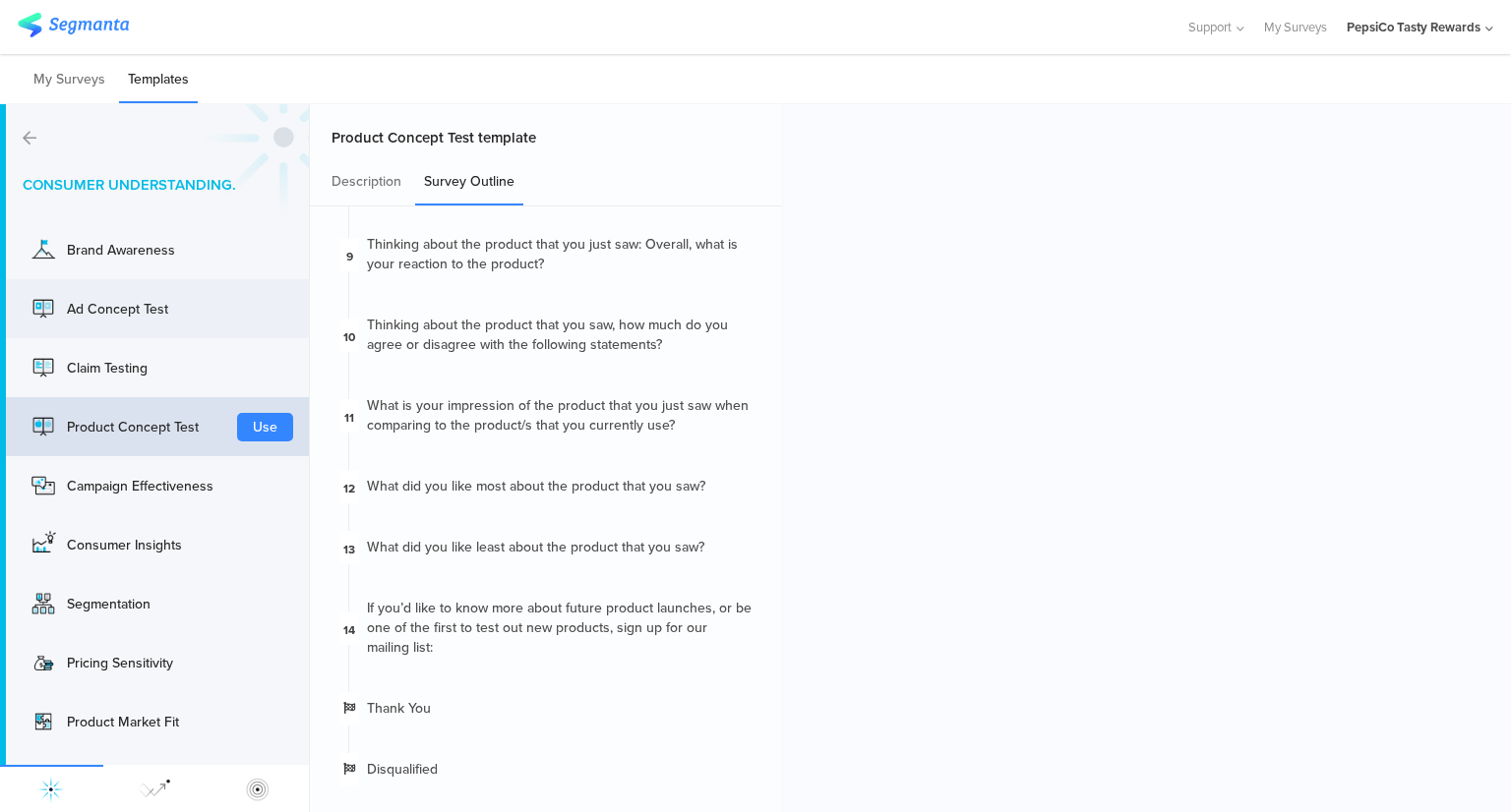
click at [110, 291] on div "Ad Concept Test Use" at bounding box center [155, 309] width 309 height 59
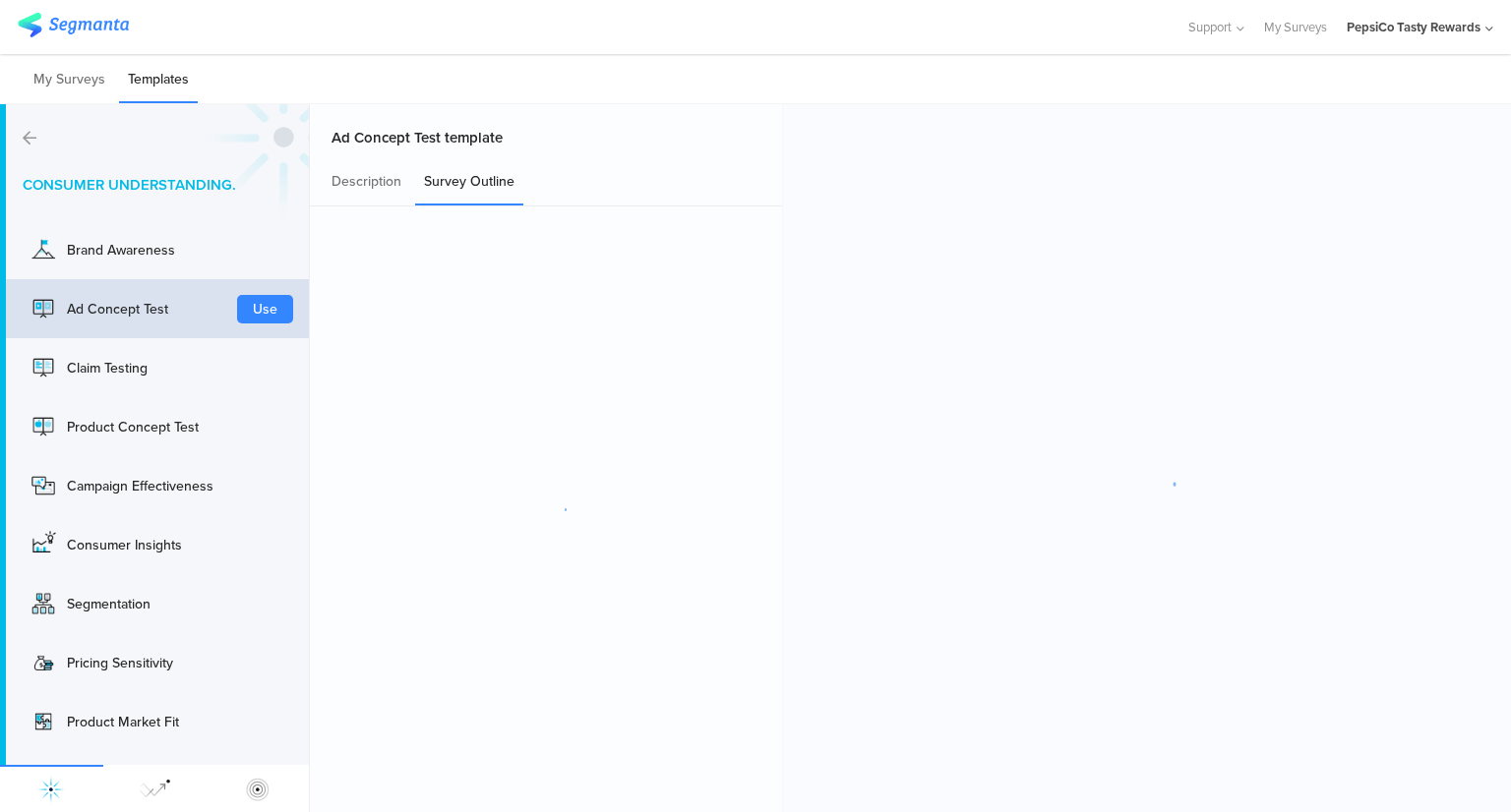
scroll to position [0, 0]
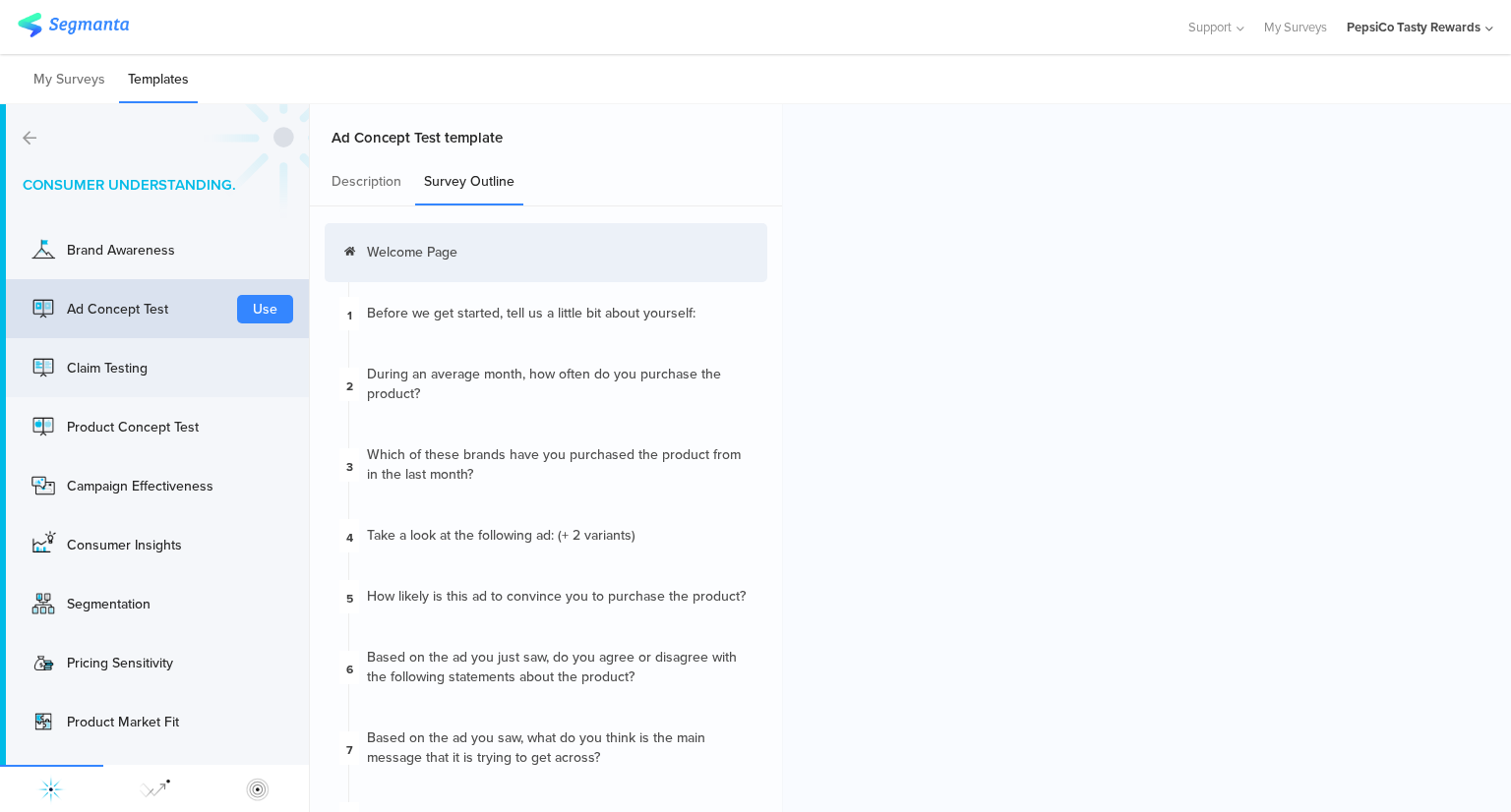
click at [76, 357] on div "Claim Testing" at bounding box center [145, 367] width 158 height 21
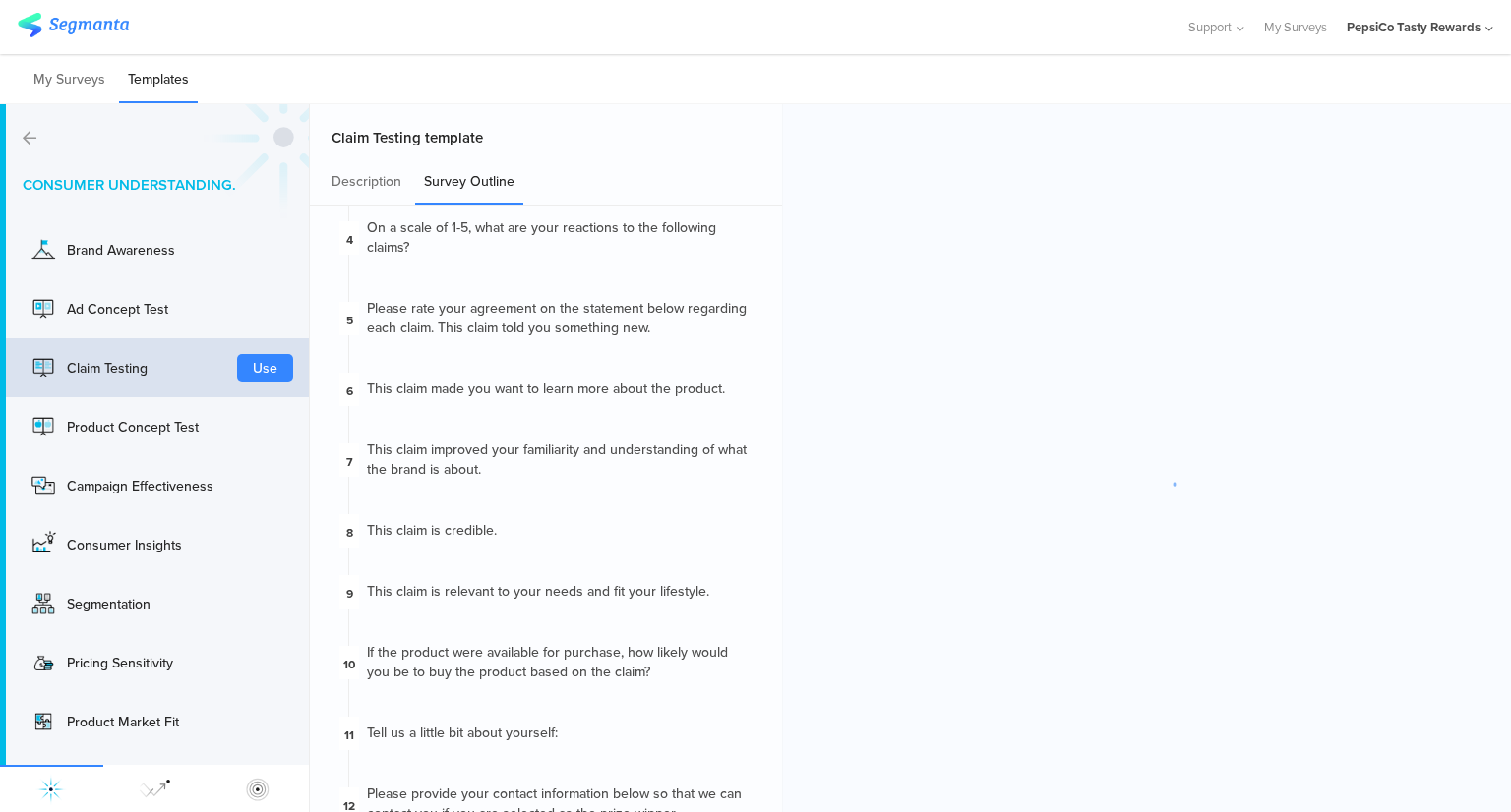
scroll to position [393, 0]
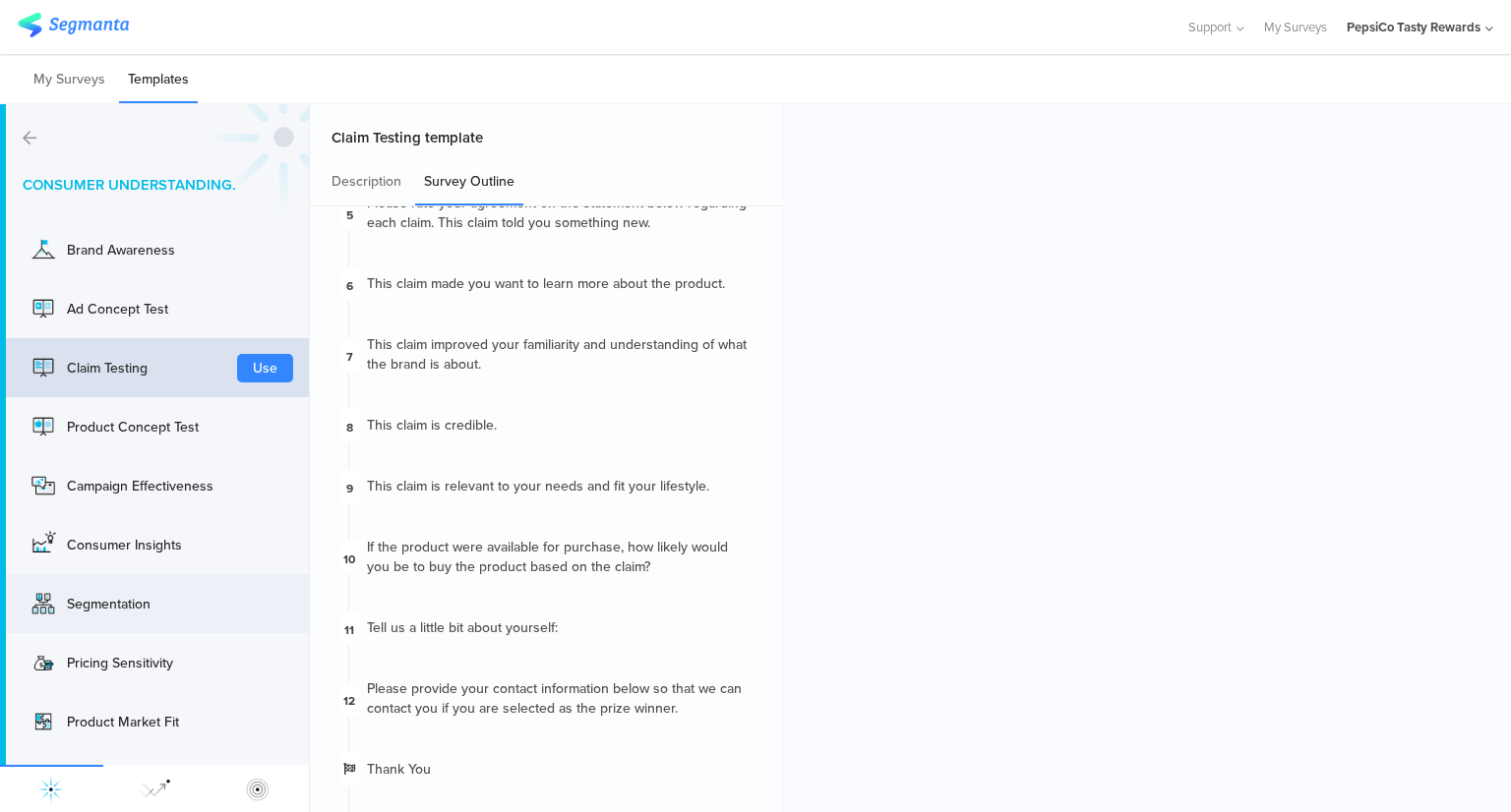
click at [150, 605] on div "Segmentation" at bounding box center [145, 604] width 158 height 21
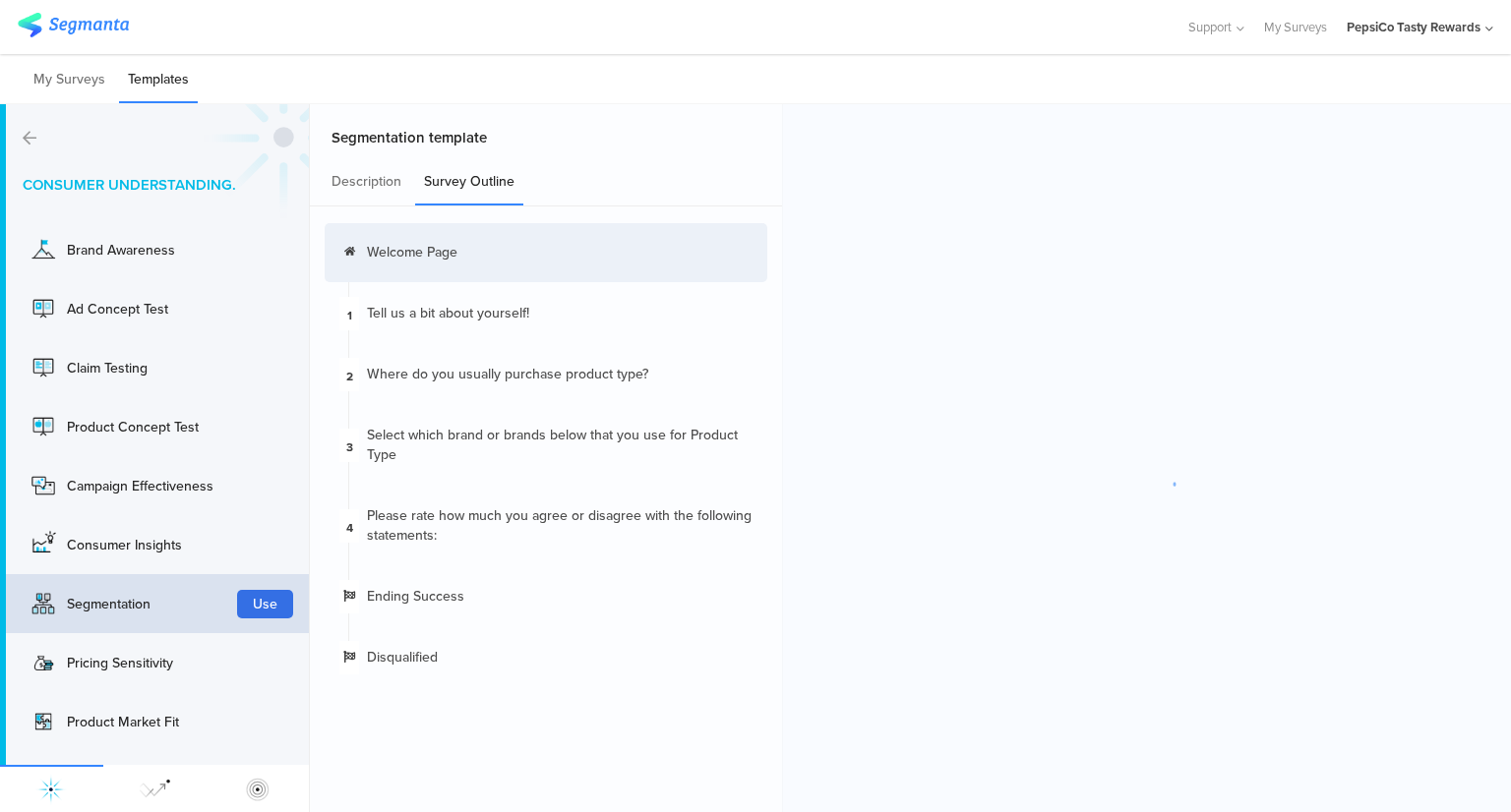
click at [265, 600] on button "Use" at bounding box center [265, 604] width 56 height 29
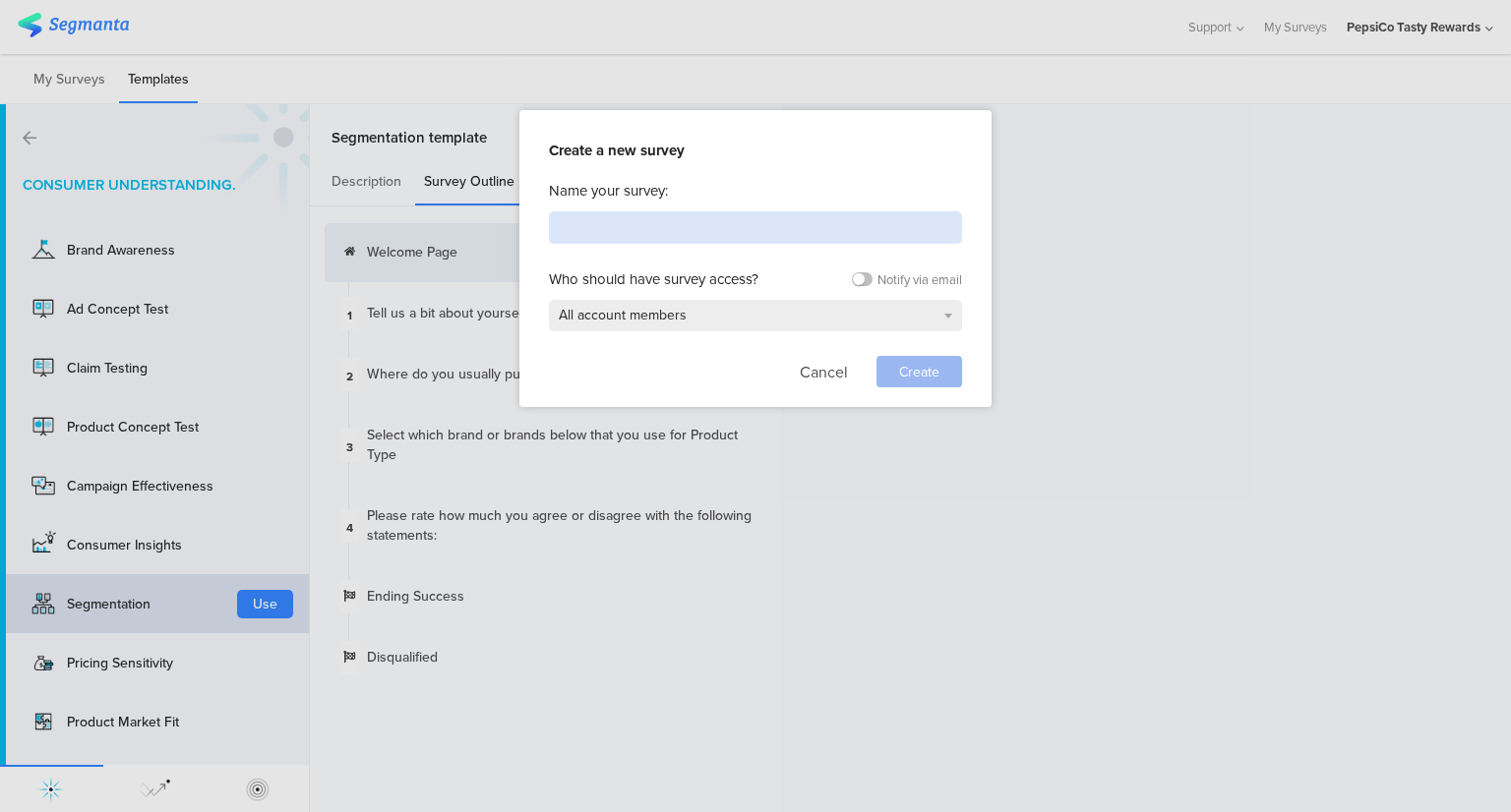
click at [814, 228] on input at bounding box center [755, 227] width 413 height 33
type input "Joy MX UAT Test"
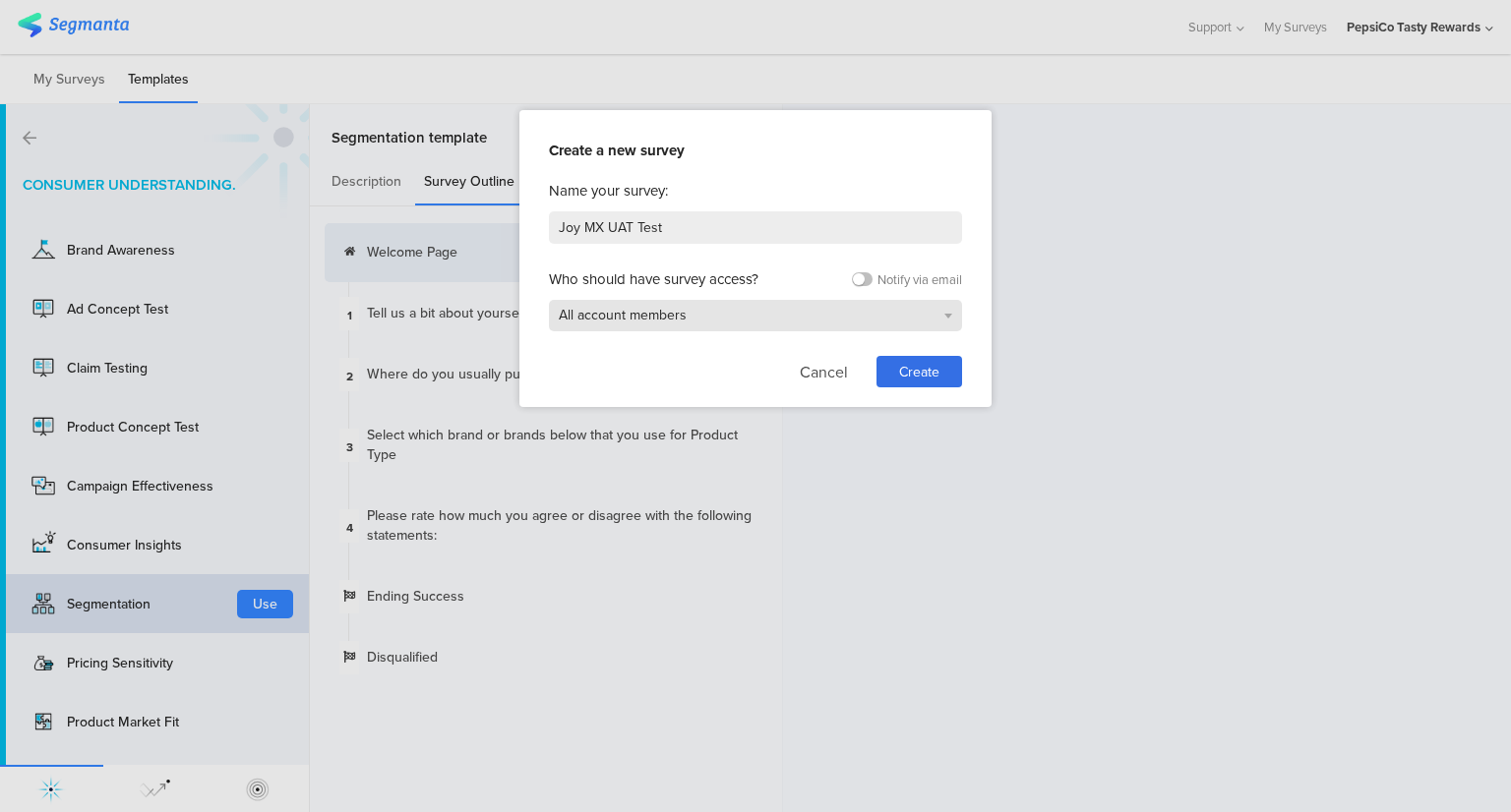
click at [840, 314] on div "All account members" at bounding box center [755, 316] width 413 height 32
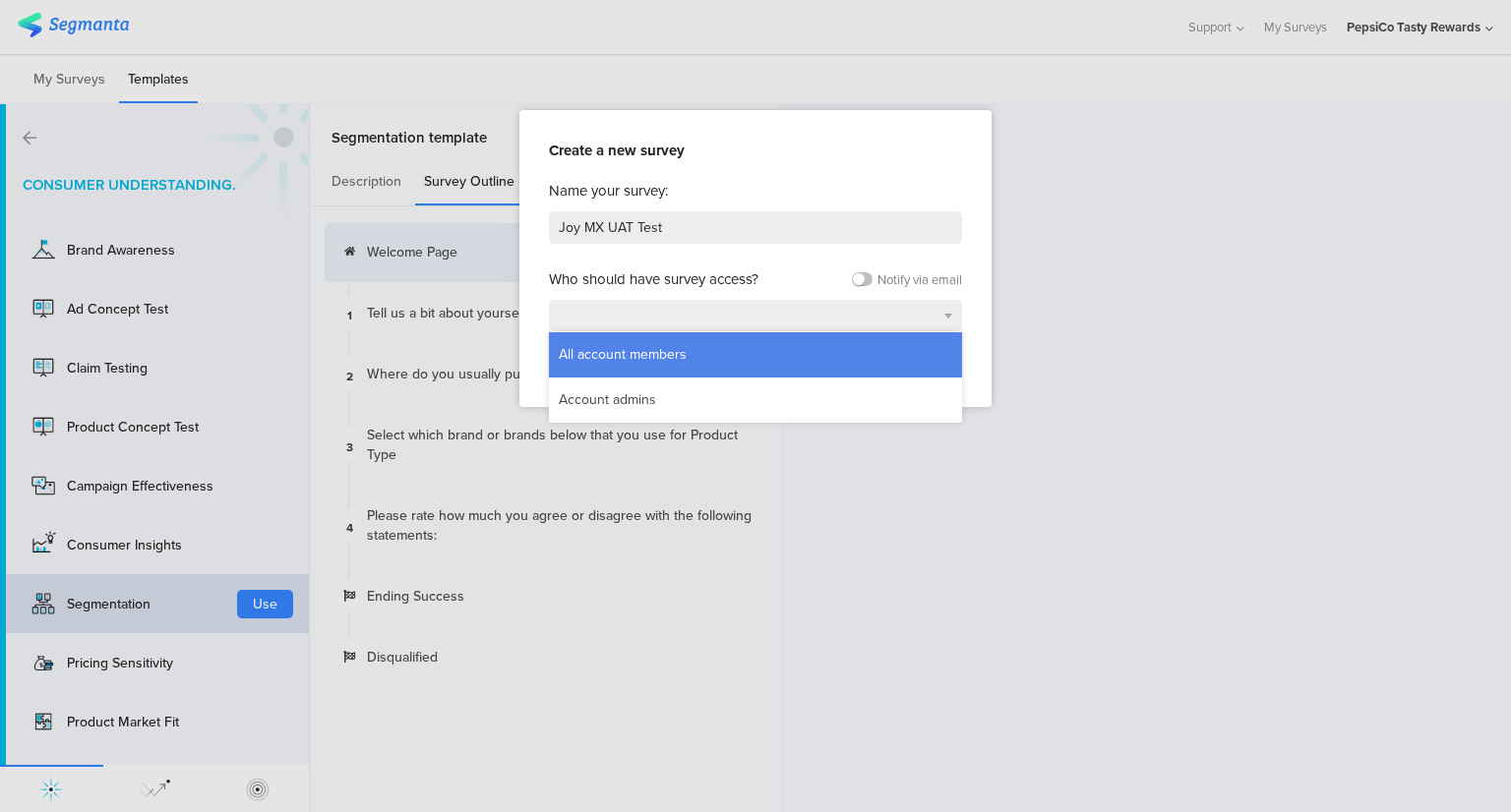
click at [727, 355] on div "All account members" at bounding box center [755, 355] width 413 height 46
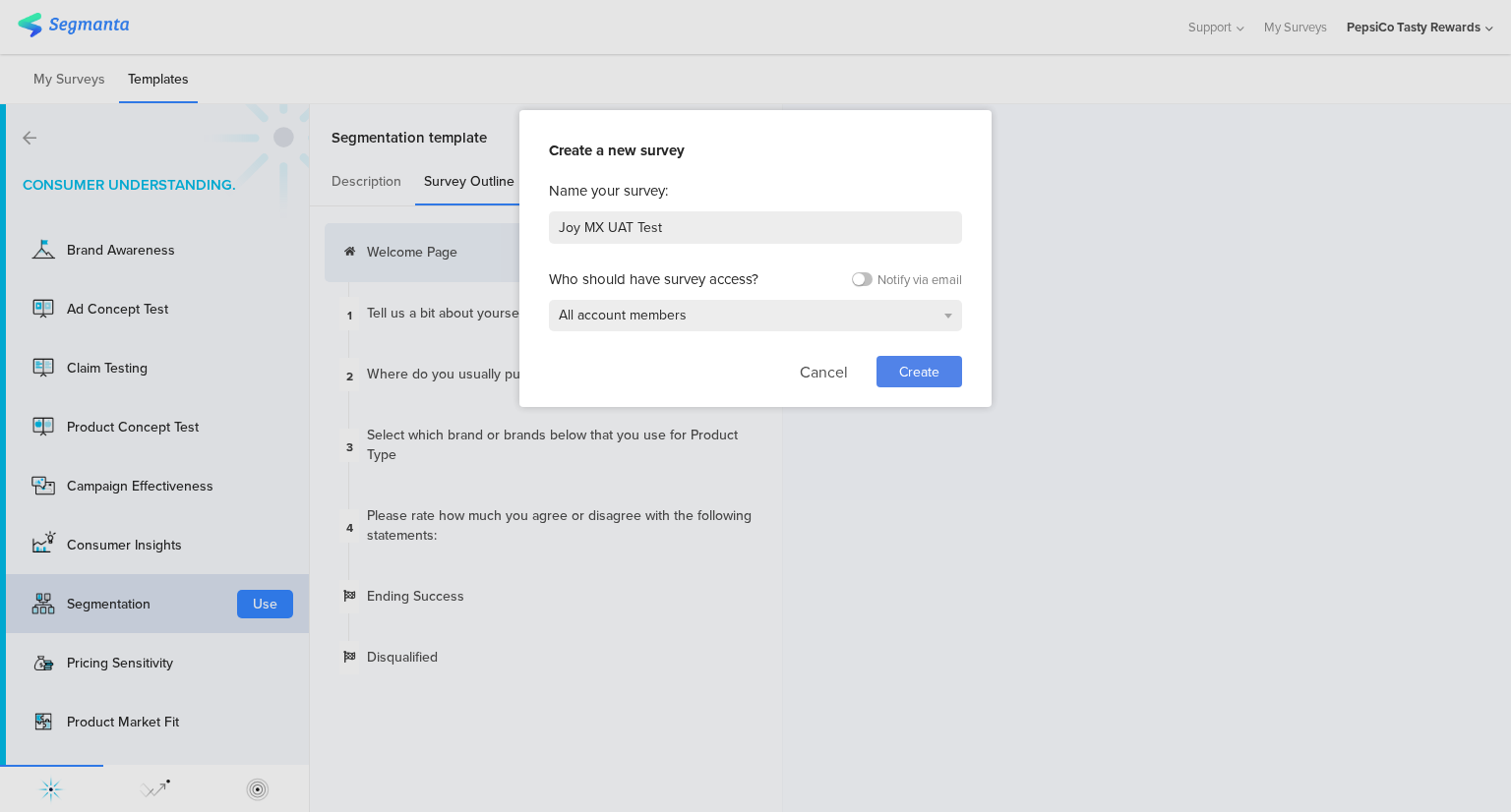
click at [914, 363] on span "Create" at bounding box center [918, 371] width 41 height 21
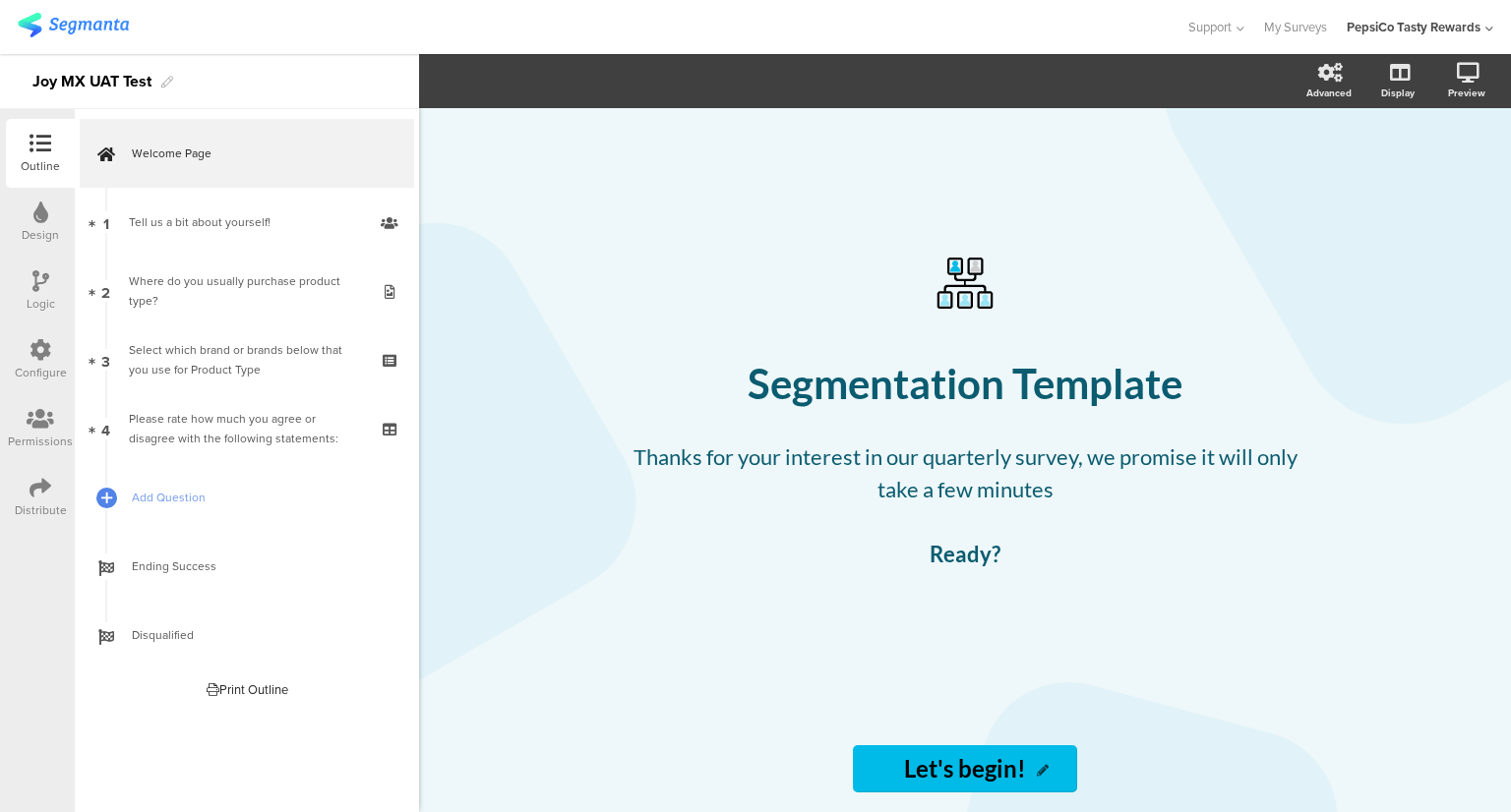
click at [36, 499] on div at bounding box center [41, 488] width 22 height 25
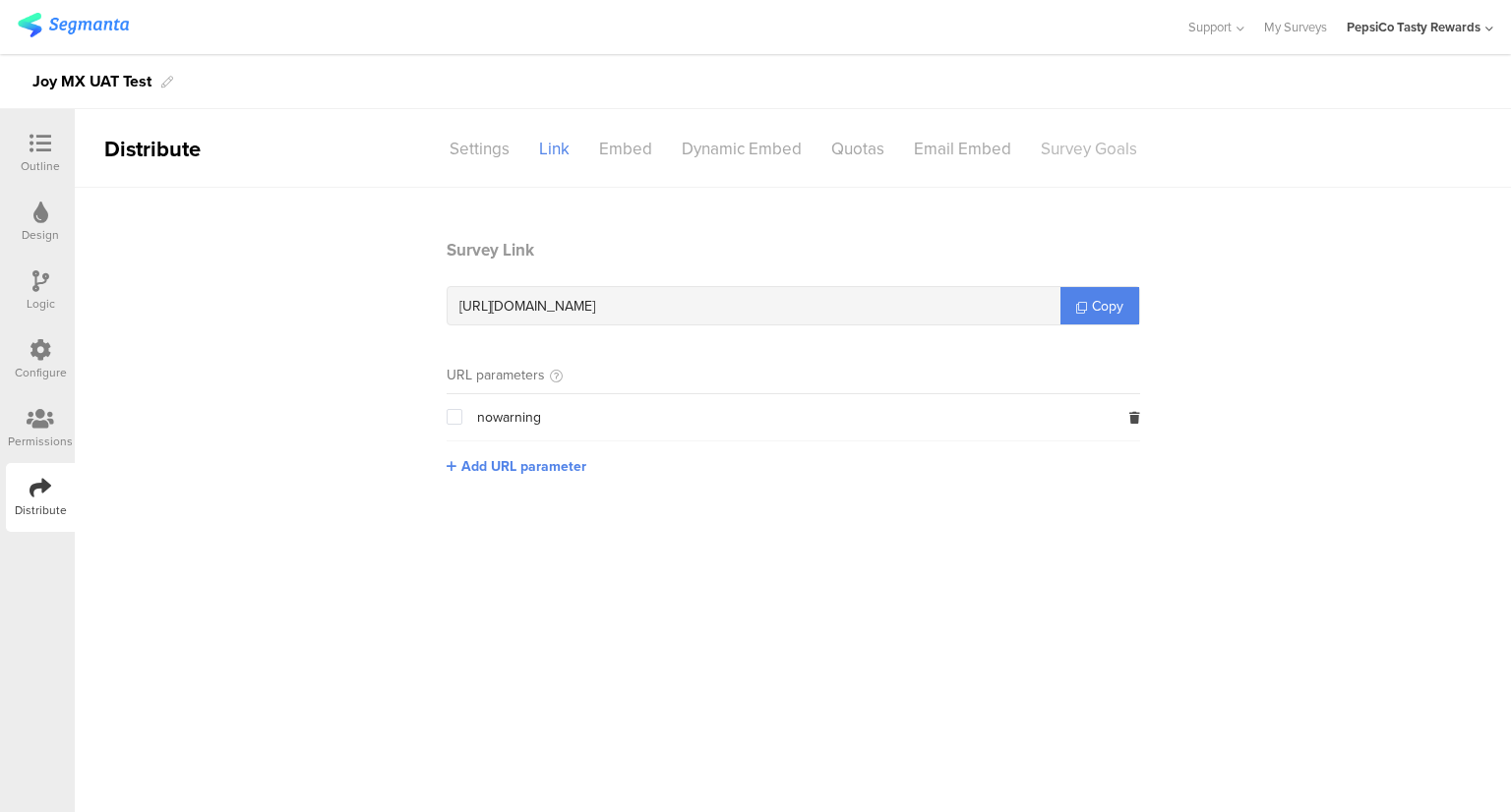
click at [1065, 146] on div "Survey Goals" at bounding box center [1088, 149] width 126 height 35
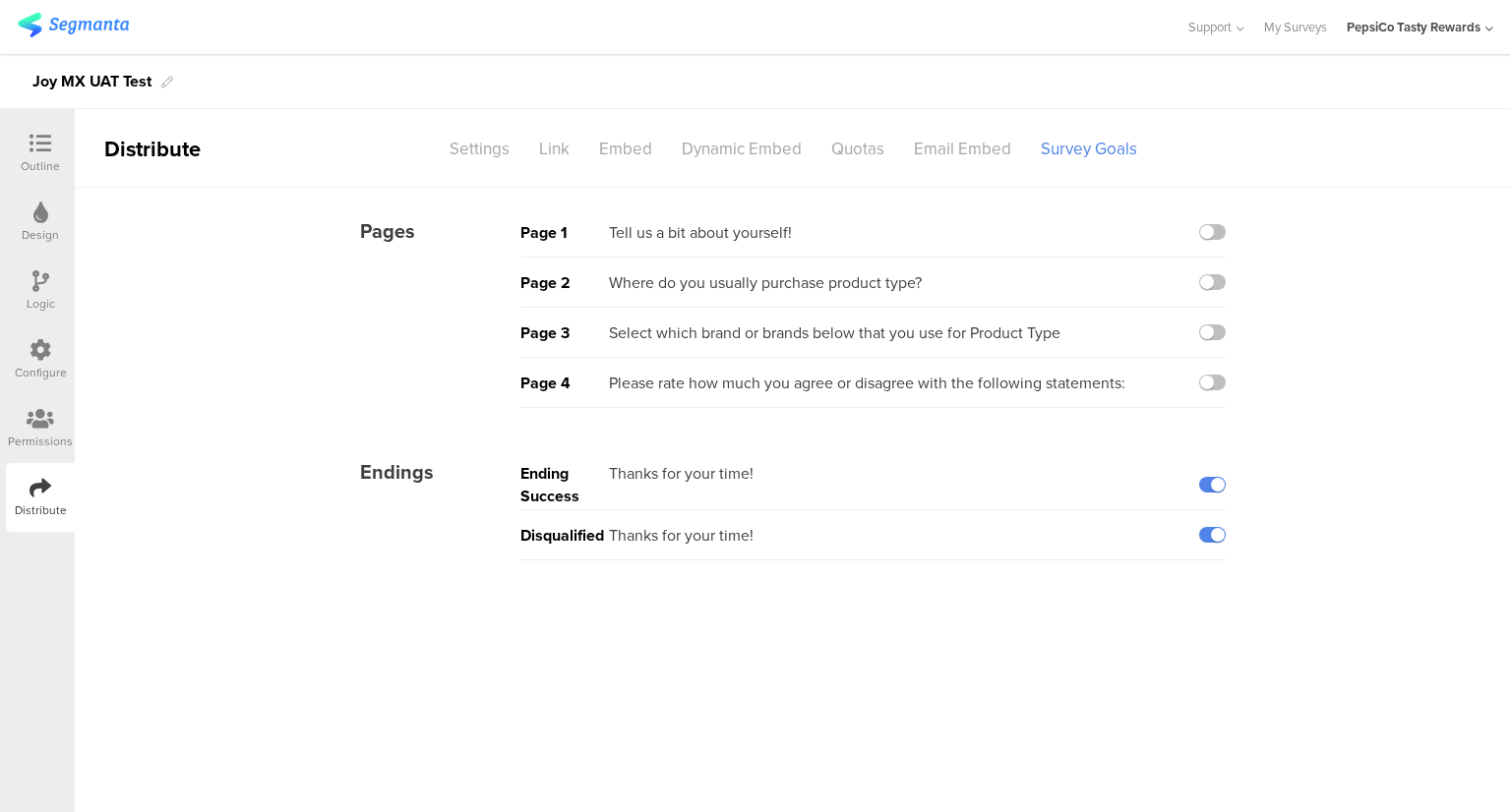
click at [1408, 31] on div "PepsiCo Tasty Rewards" at bounding box center [1413, 27] width 134 height 19
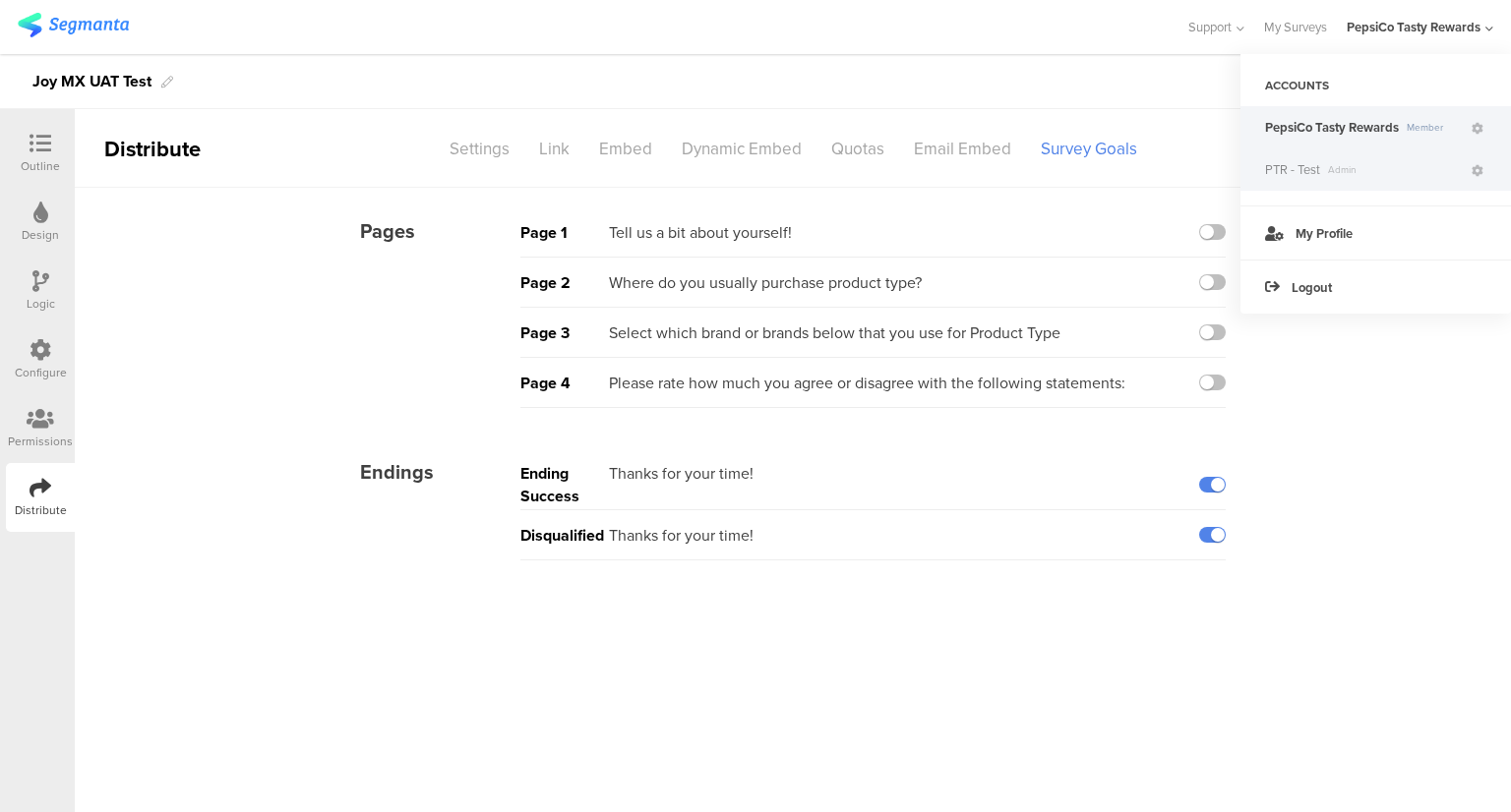
click at [1343, 170] on span "Admin" at bounding box center [1394, 169] width 149 height 15
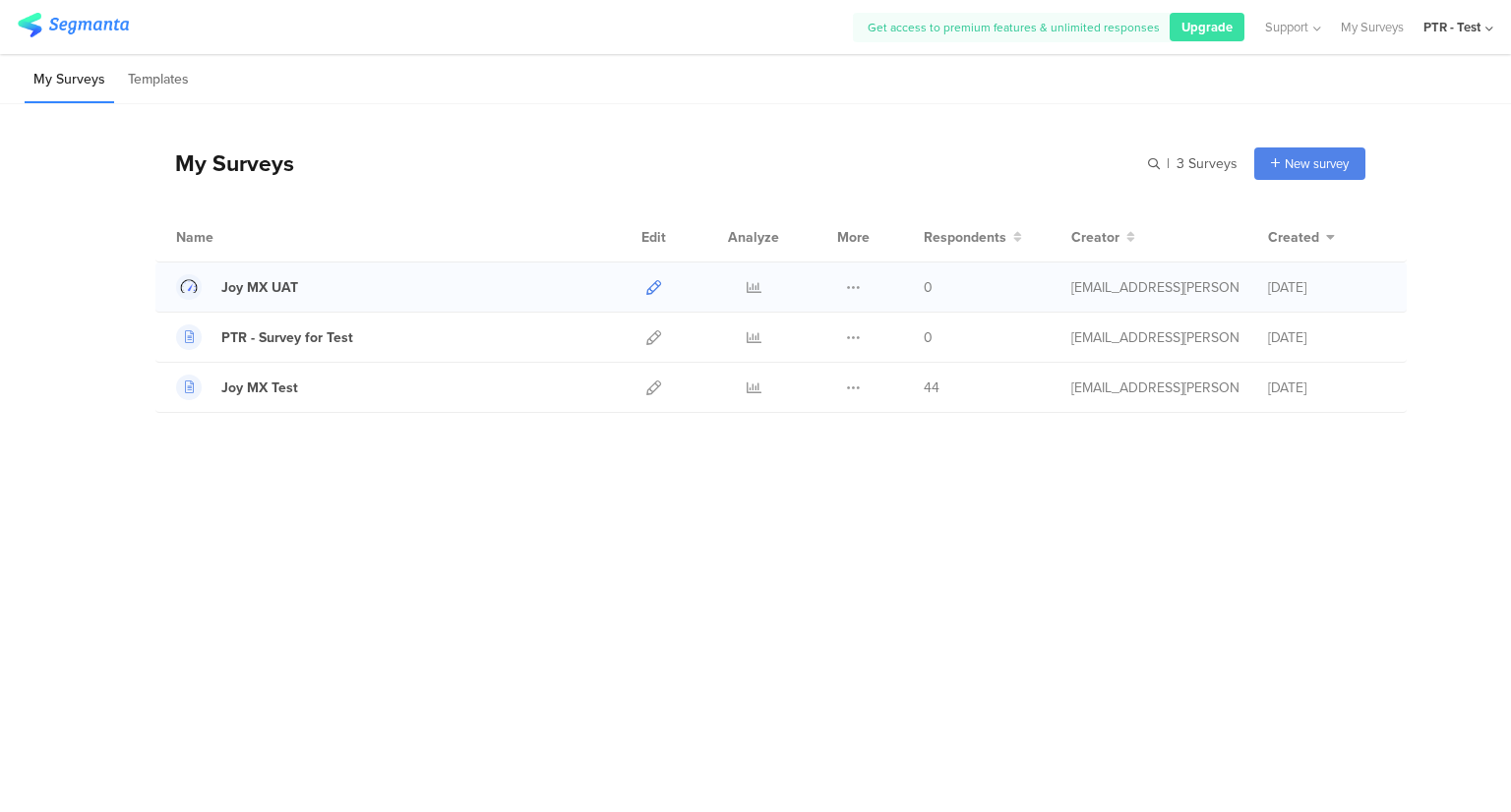
click at [655, 286] on icon at bounding box center [653, 287] width 15 height 15
click at [849, 282] on icon at bounding box center [853, 287] width 15 height 15
click at [653, 283] on icon at bounding box center [653, 287] width 15 height 15
click at [656, 386] on icon at bounding box center [653, 387] width 15 height 15
click at [1319, 171] on span "New survey" at bounding box center [1316, 163] width 64 height 19
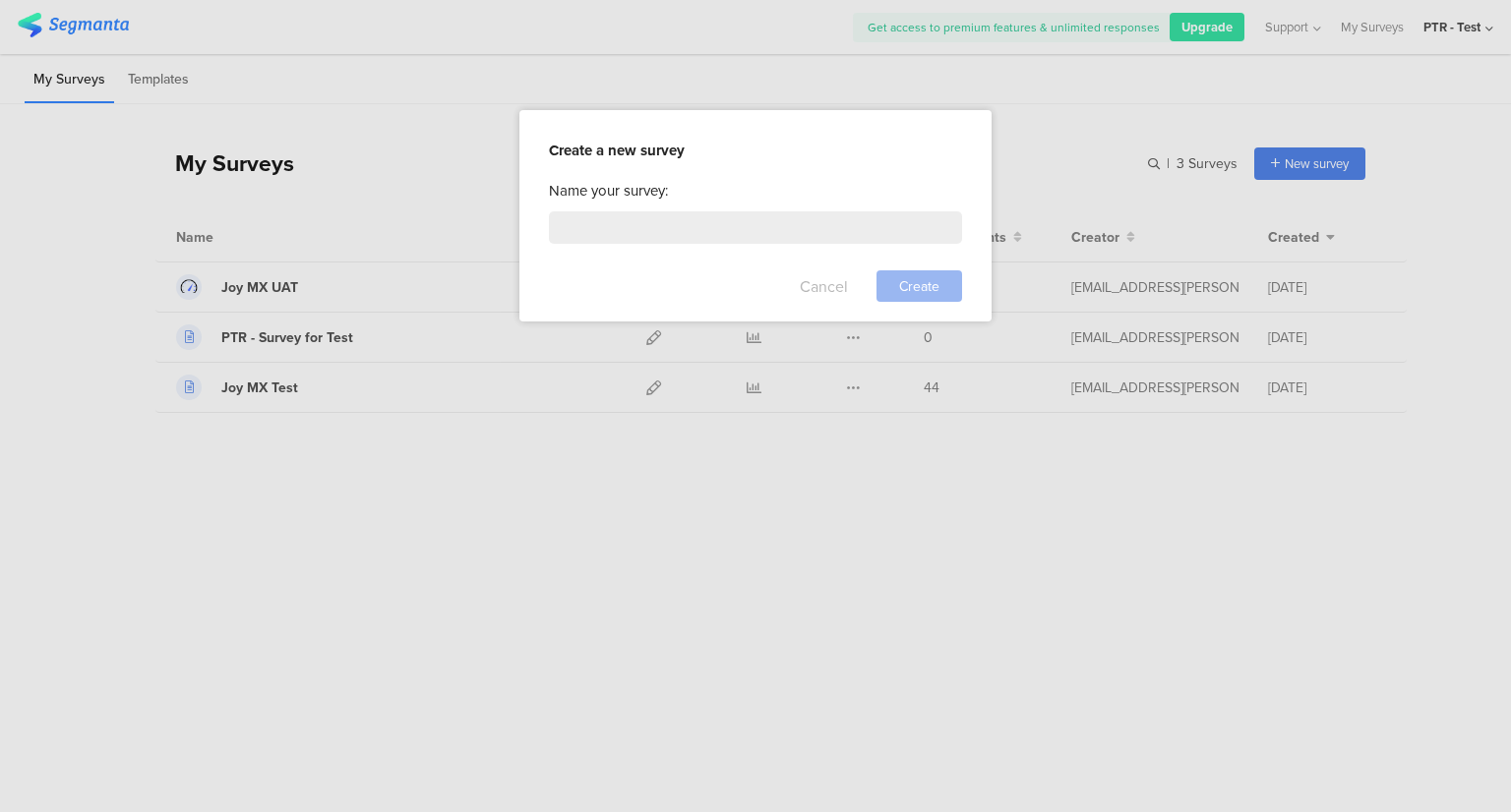
click at [834, 295] on button "Cancel" at bounding box center [823, 286] width 49 height 32
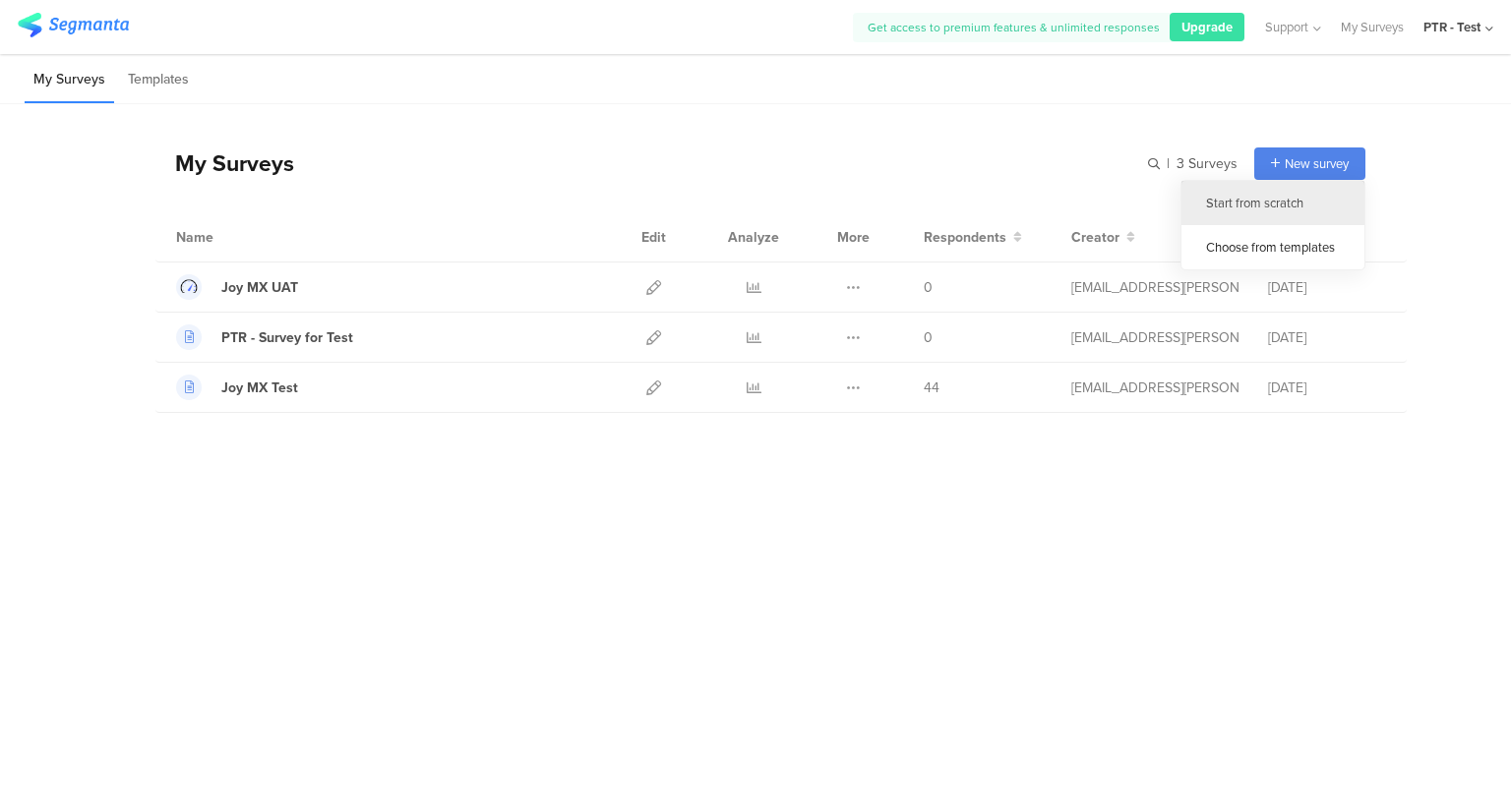
click at [1261, 205] on div "Start from scratch" at bounding box center [1272, 203] width 183 height 45
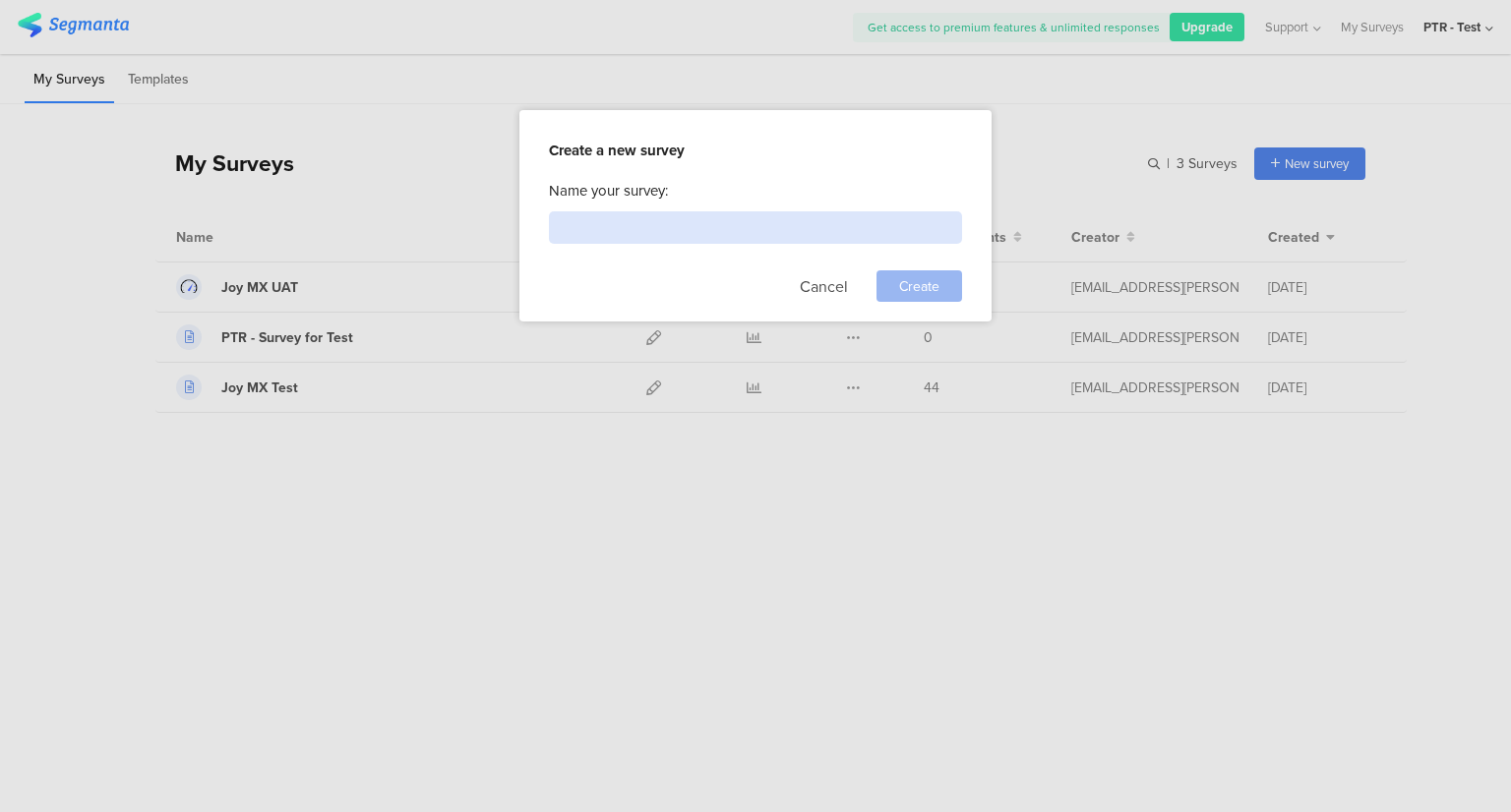
click at [697, 211] on input at bounding box center [755, 227] width 413 height 33
type input "UAT Test Only for MX"
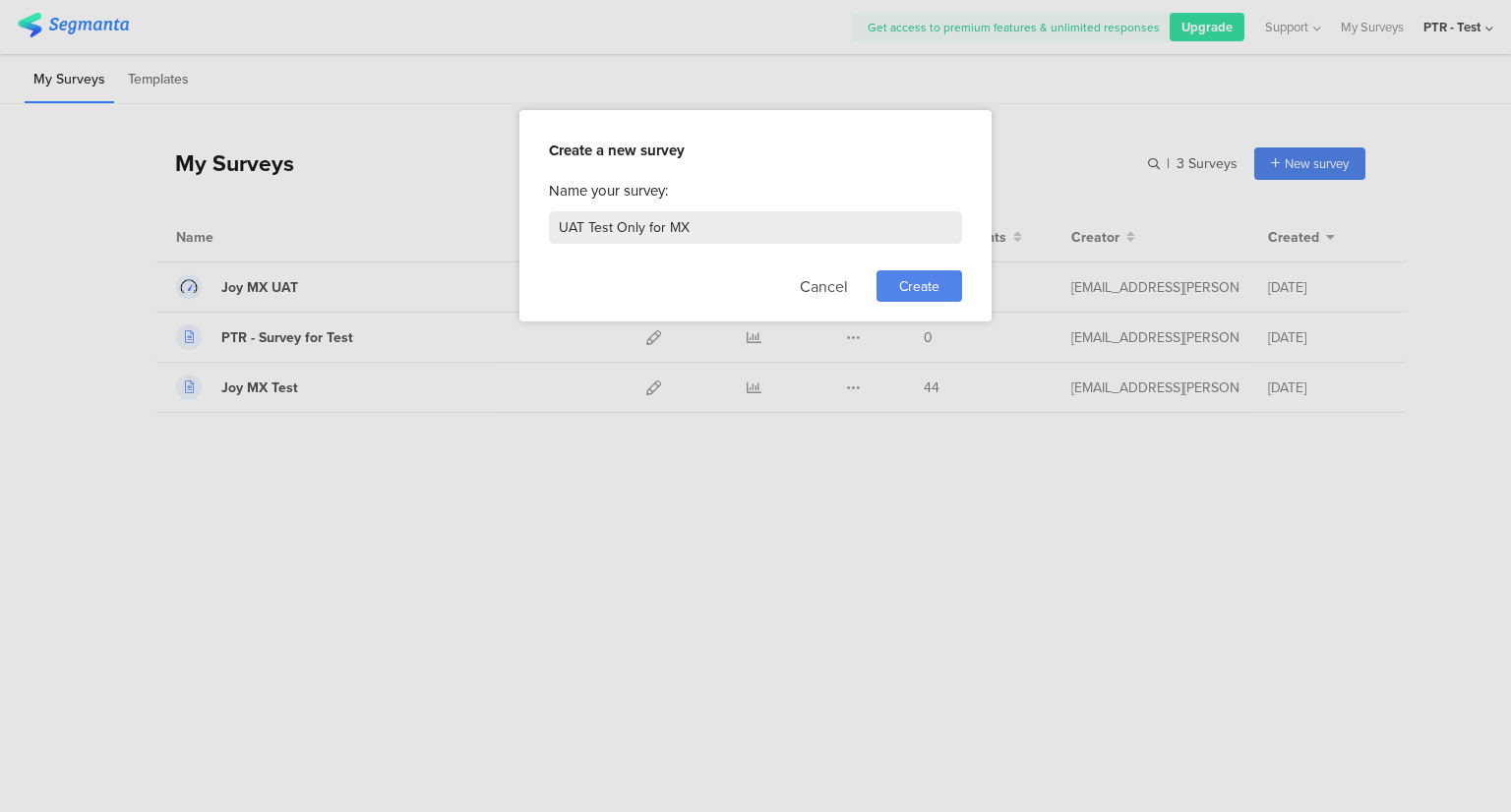
click at [907, 278] on span "Create" at bounding box center [918, 286] width 41 height 21
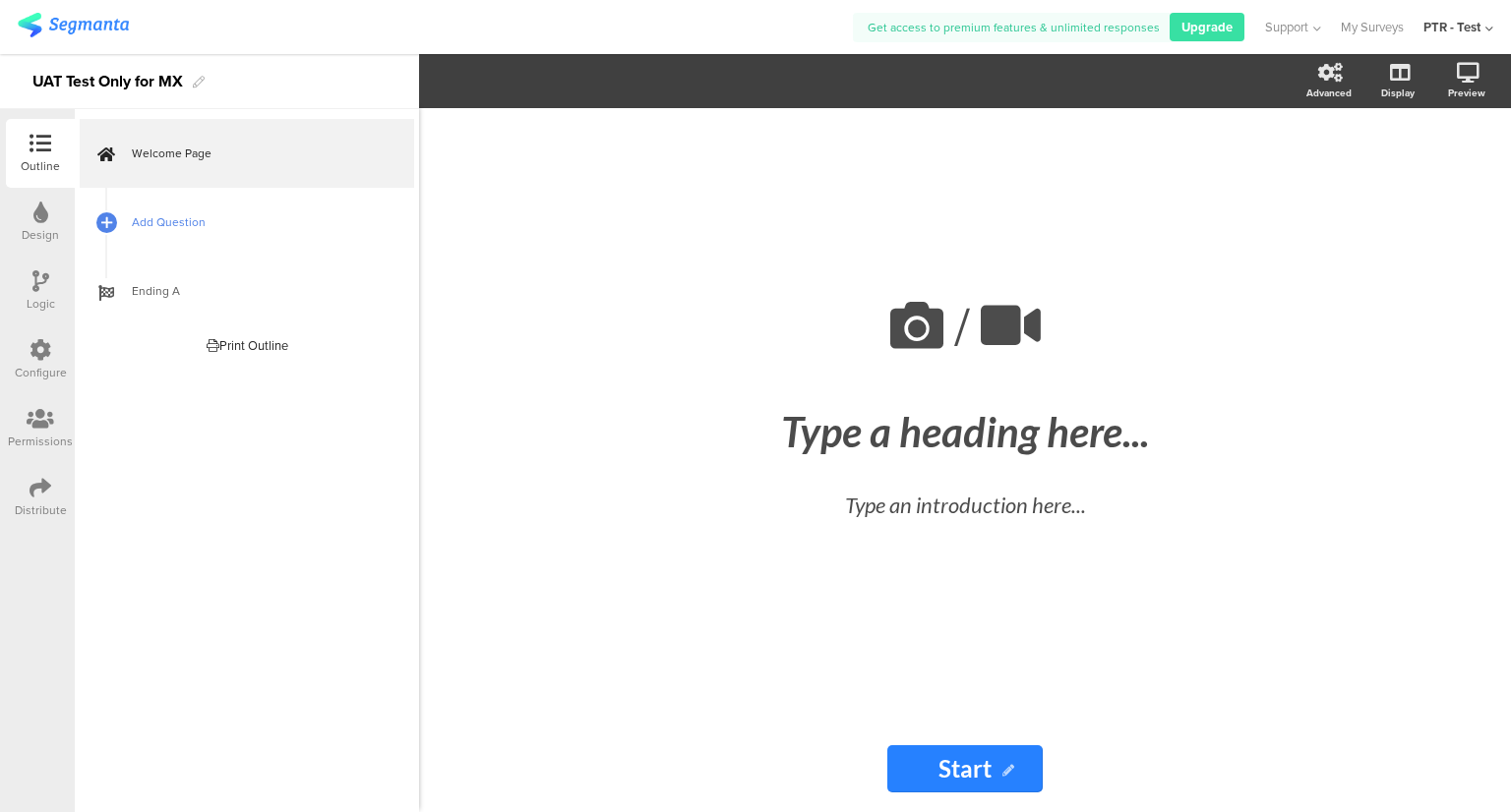
click at [185, 226] on span "Add Question" at bounding box center [258, 222] width 252 height 20
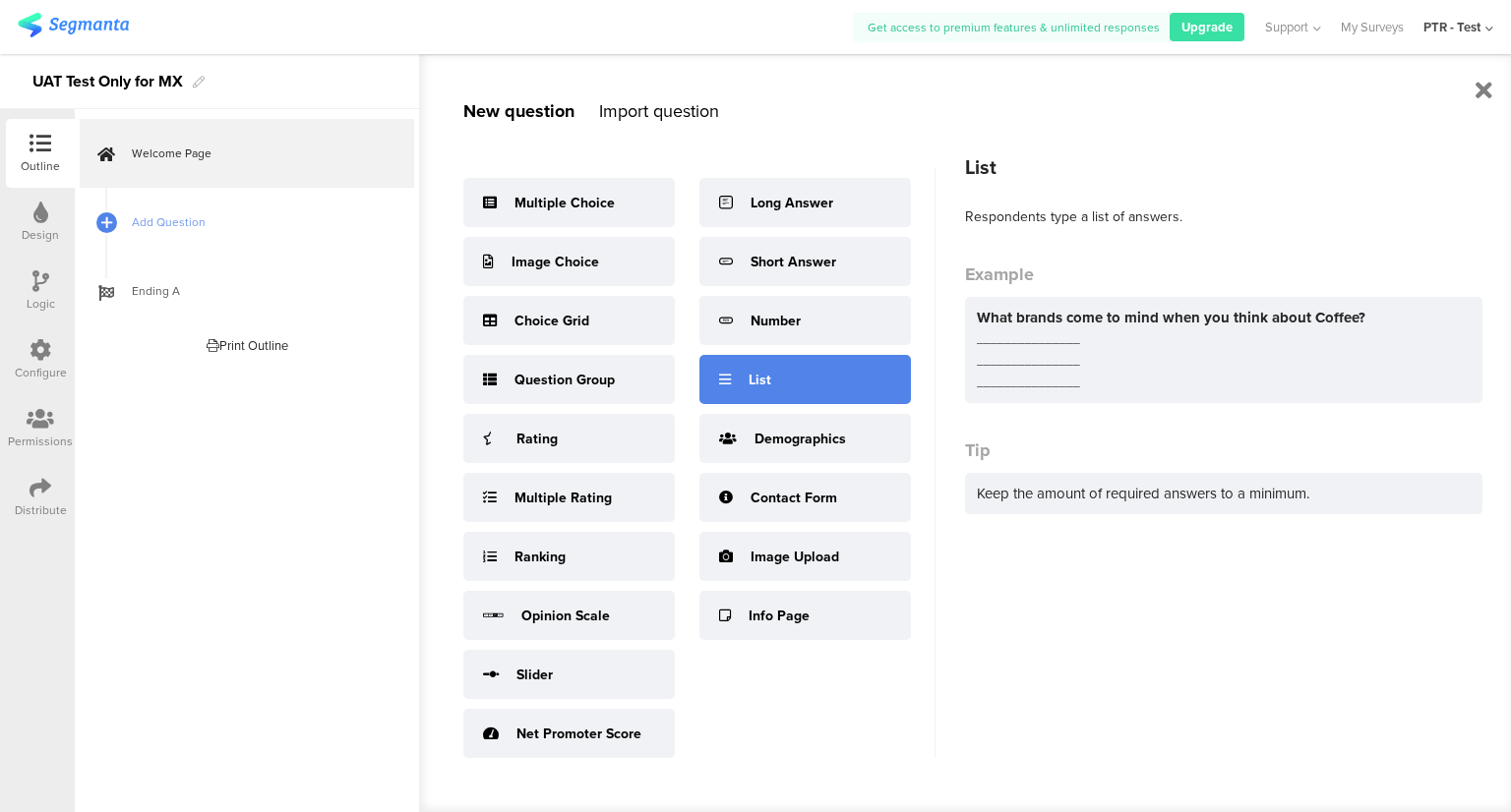
click at [736, 391] on div "List" at bounding box center [805, 379] width 211 height 50
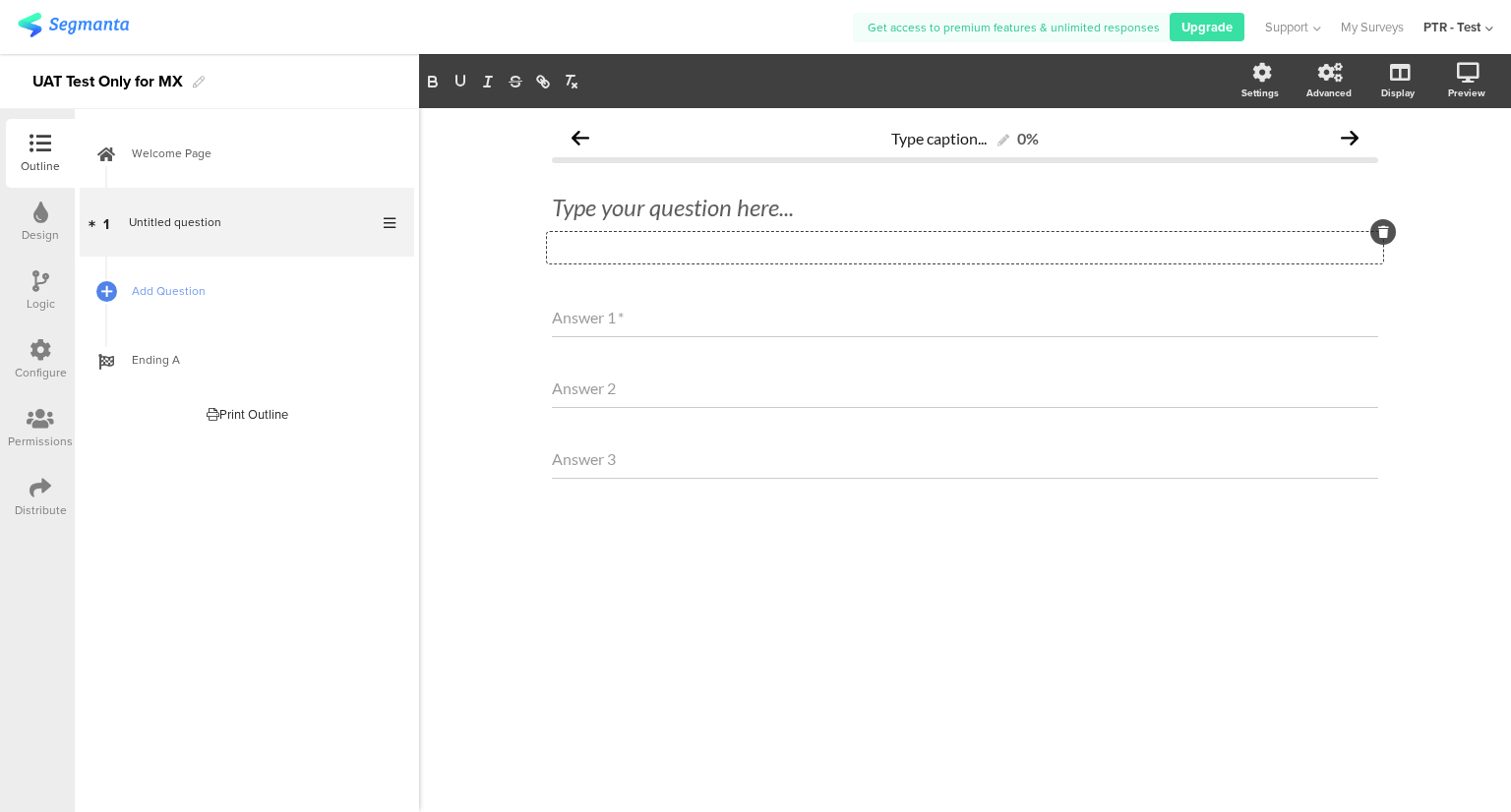
click at [681, 244] on div "Type a description here..." at bounding box center [965, 248] width 836 height 32
click at [624, 244] on p "Test Answer" at bounding box center [965, 246] width 826 height 19
click at [609, 327] on div "Answer 1 *" at bounding box center [965, 318] width 826 height 40
type input "Answer 1ONE"
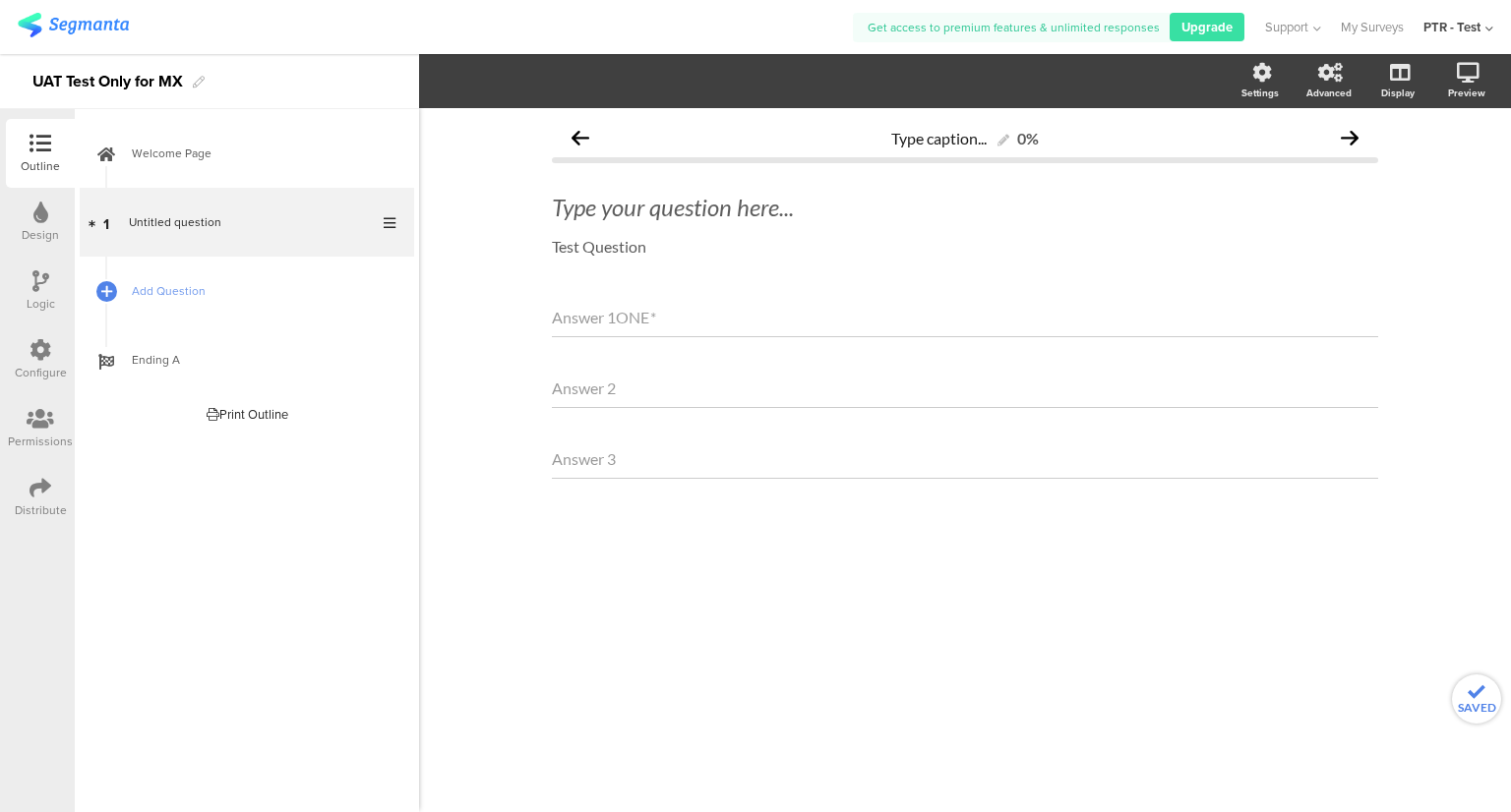
click at [645, 381] on div "Answer 2" at bounding box center [965, 388] width 826 height 40
type input "Answer 2TWO"
click at [647, 455] on div "Answer 3" at bounding box center [965, 459] width 826 height 40
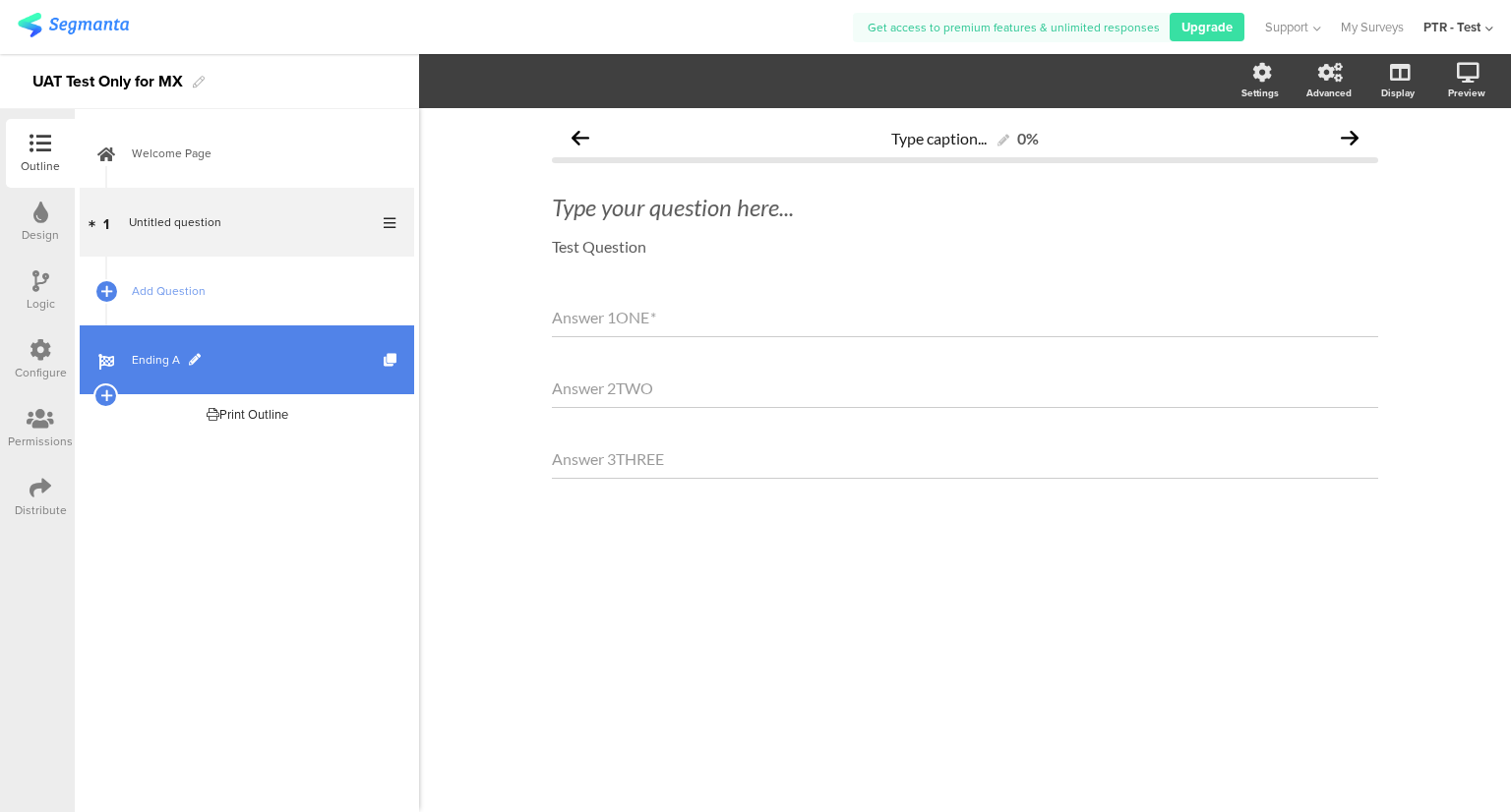
type input "Answer 3THREE"
click at [208, 342] on link "Ending A" at bounding box center [246, 359] width 334 height 68
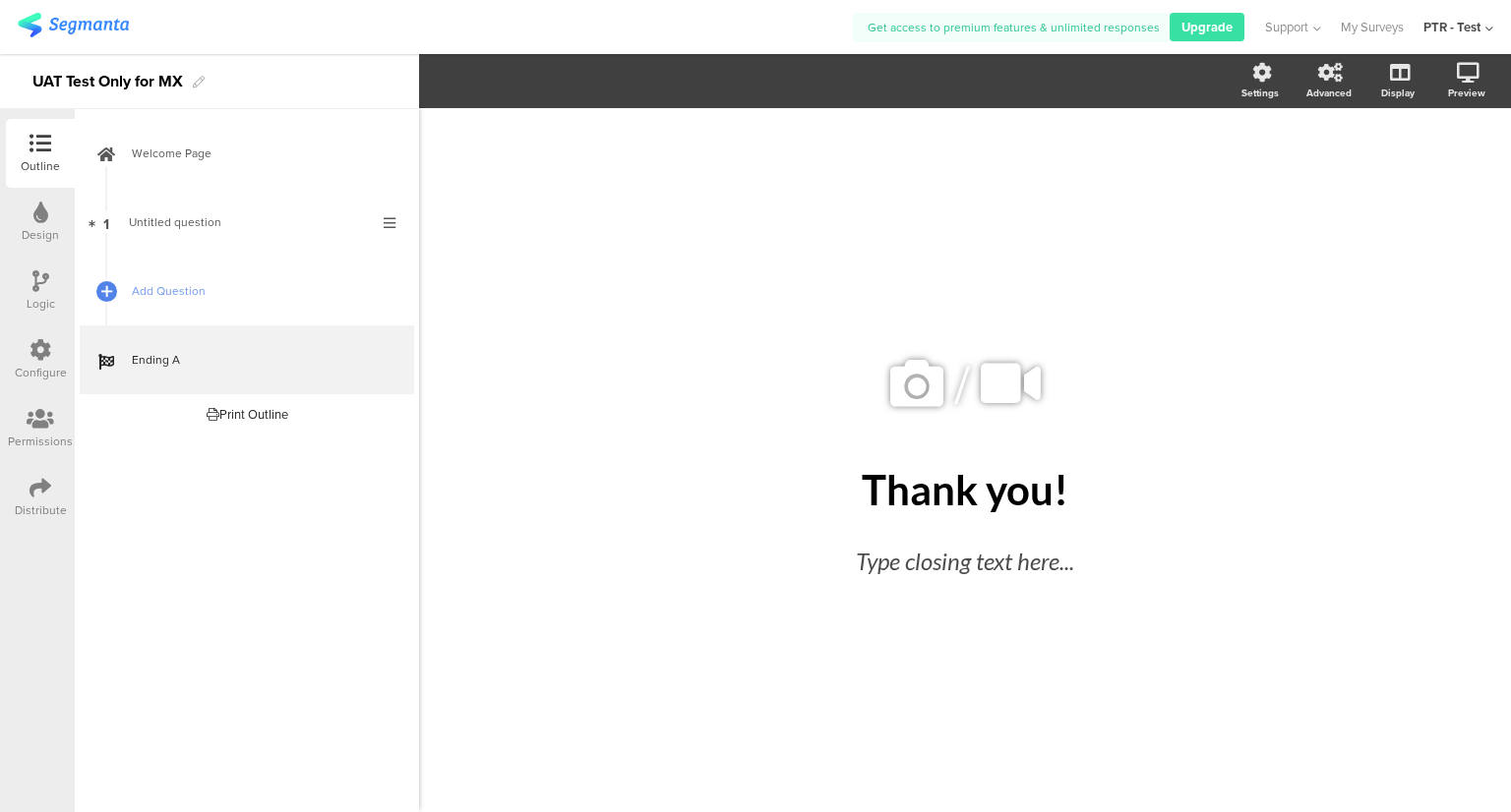
click at [50, 501] on div "Distribute" at bounding box center [41, 510] width 53 height 18
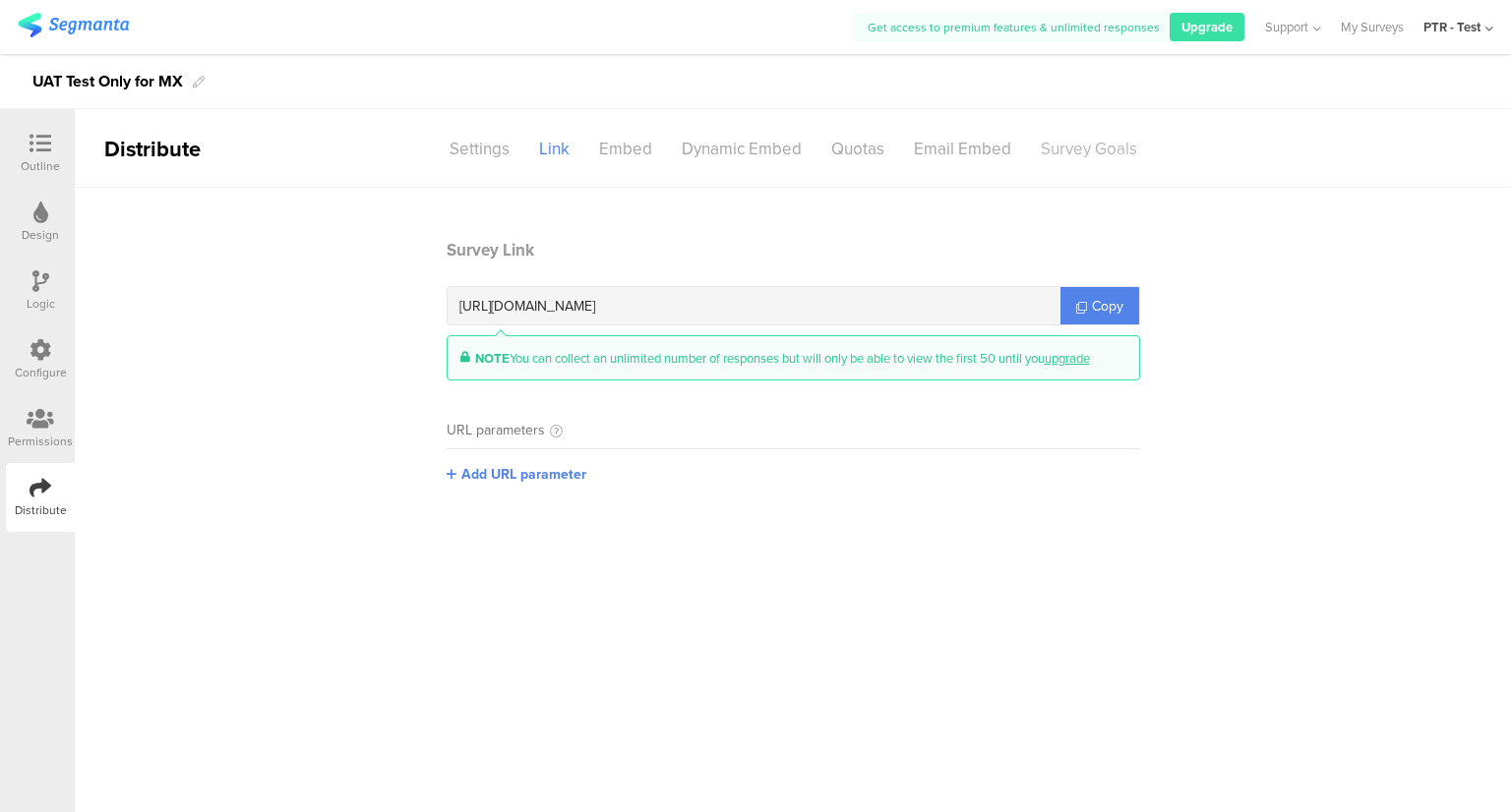
click at [1118, 140] on div "Survey Goals" at bounding box center [1088, 149] width 126 height 35
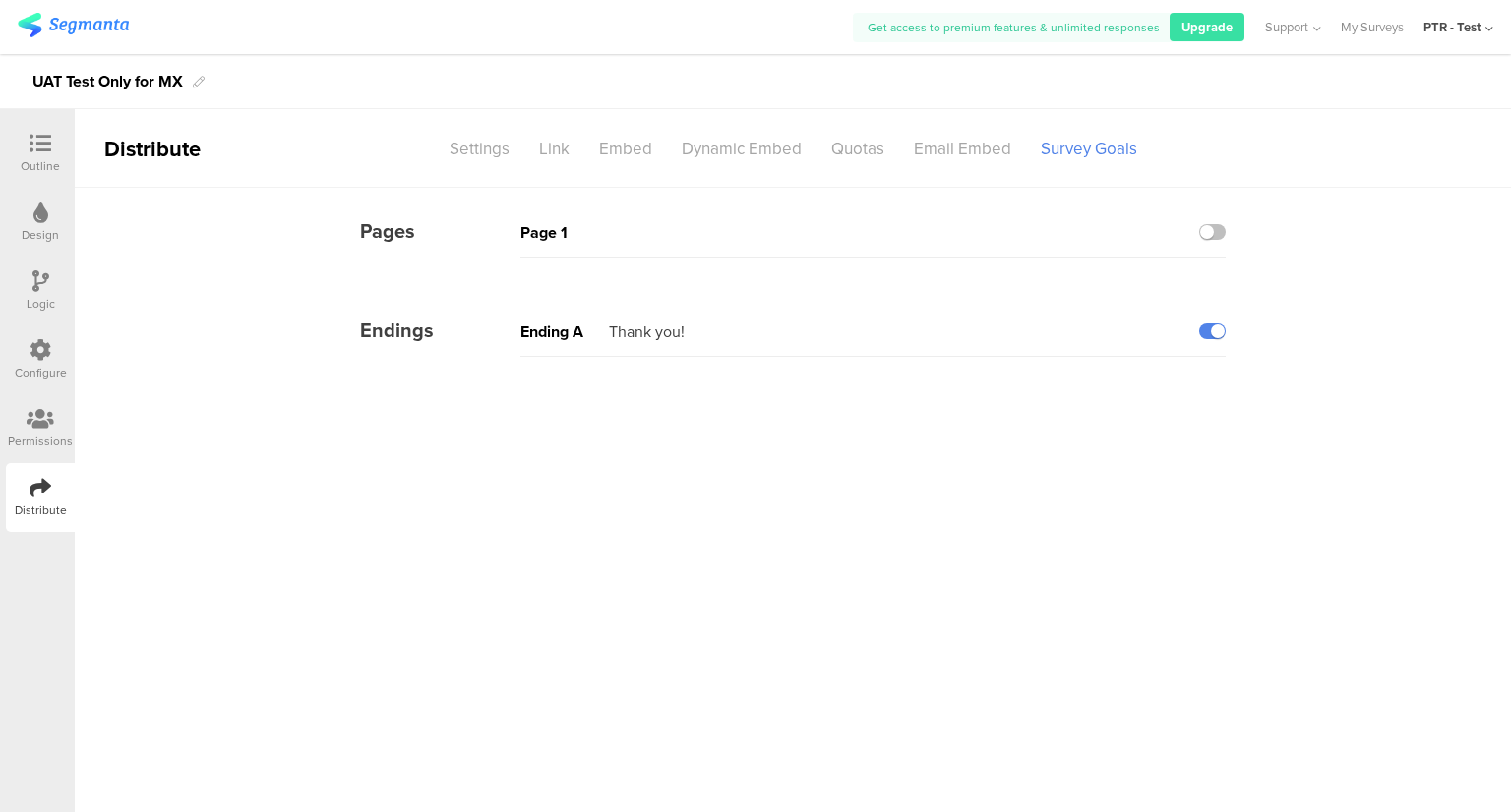
click at [851, 221] on div "Page 1" at bounding box center [859, 232] width 679 height 23
click at [46, 213] on icon at bounding box center [41, 212] width 15 height 22
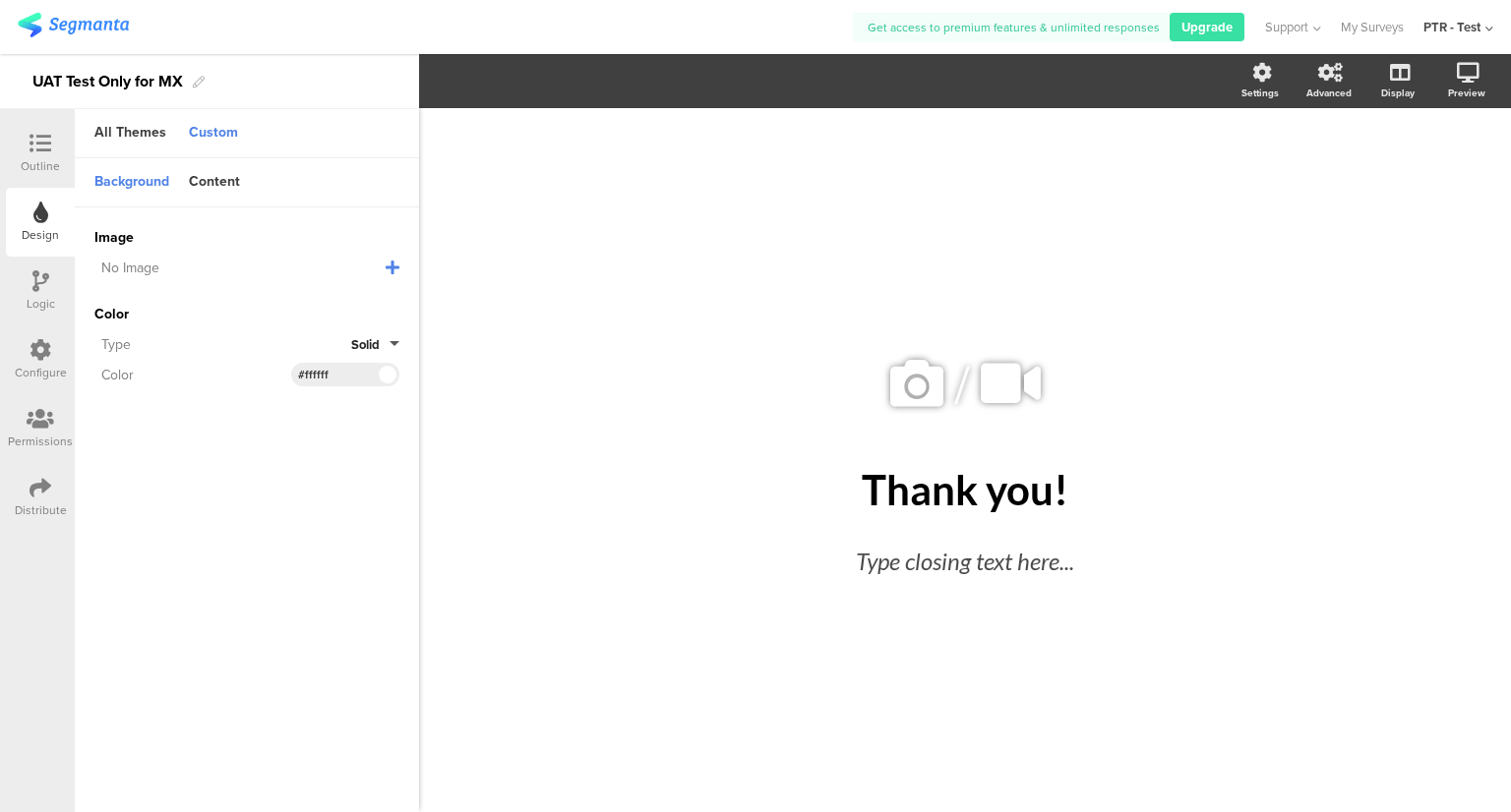
click at [47, 135] on icon at bounding box center [41, 144] width 22 height 22
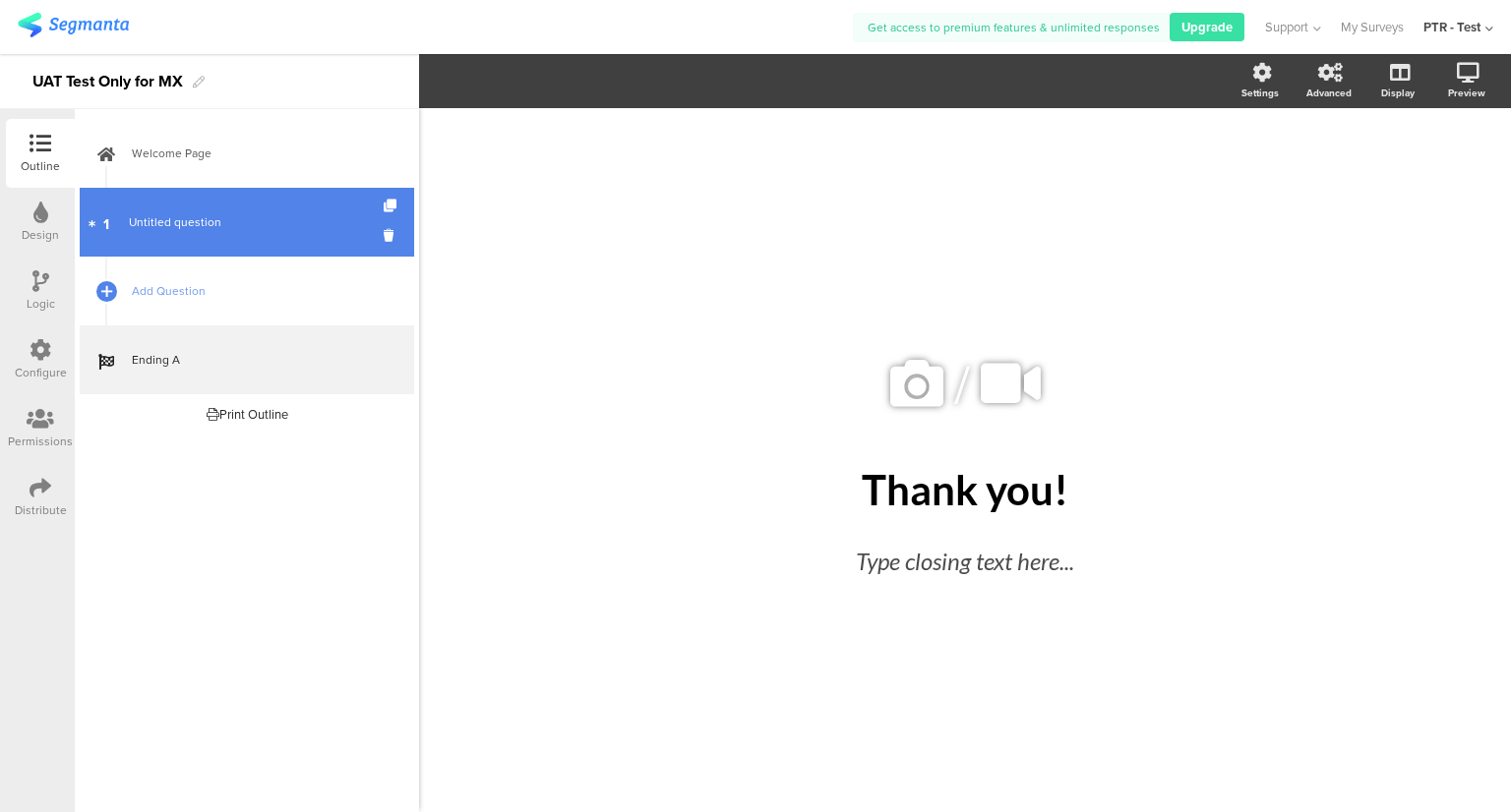
click at [162, 238] on link "1 Untitled question" at bounding box center [246, 222] width 334 height 68
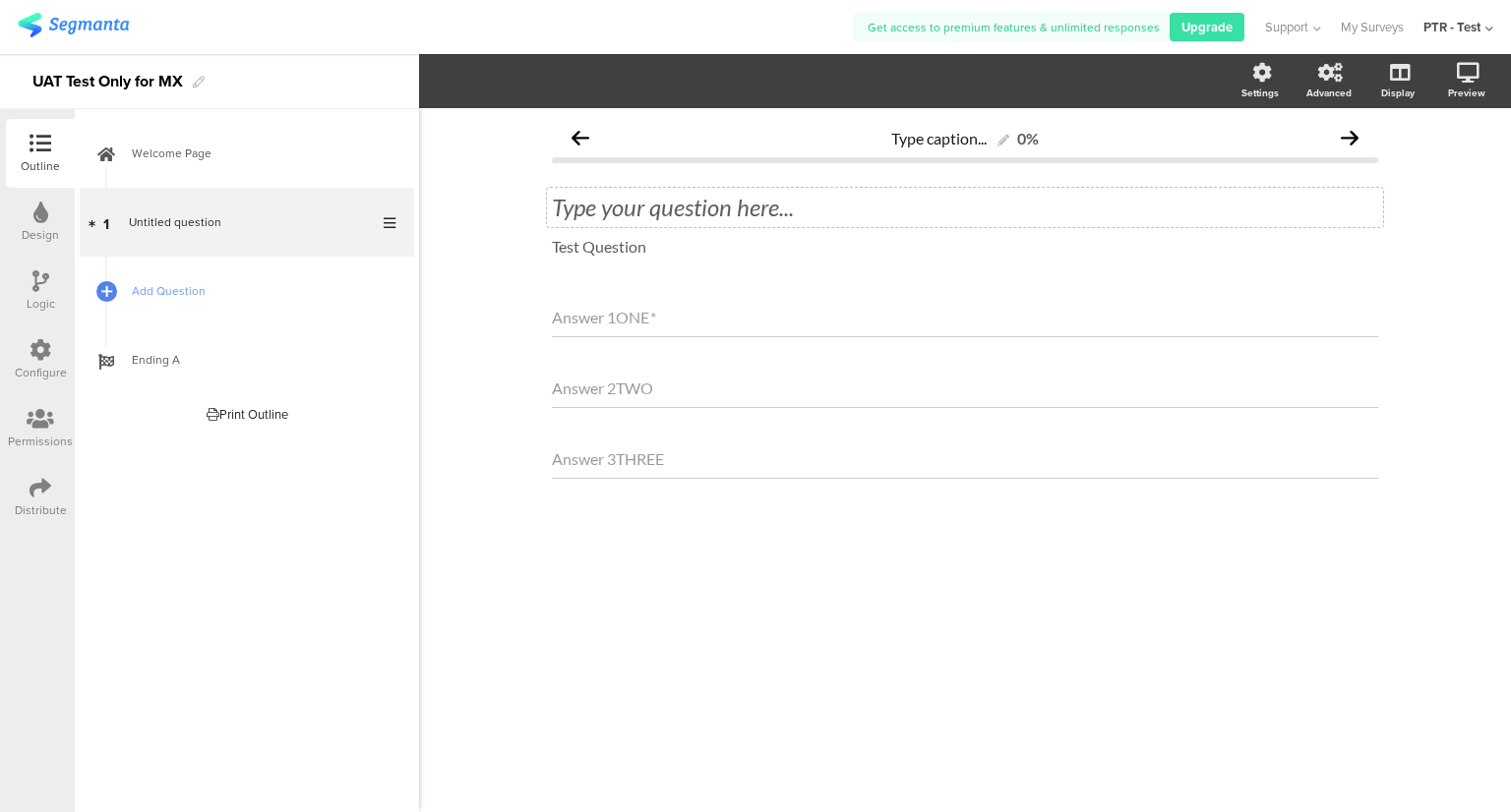
click at [723, 201] on div "Type your question here..." at bounding box center [965, 208] width 836 height 40
click at [936, 553] on div "Answer 1ONE * Answer 2TWO Answer 3THREE" at bounding box center [965, 439] width 826 height 281
click at [43, 489] on icon at bounding box center [41, 487] width 22 height 22
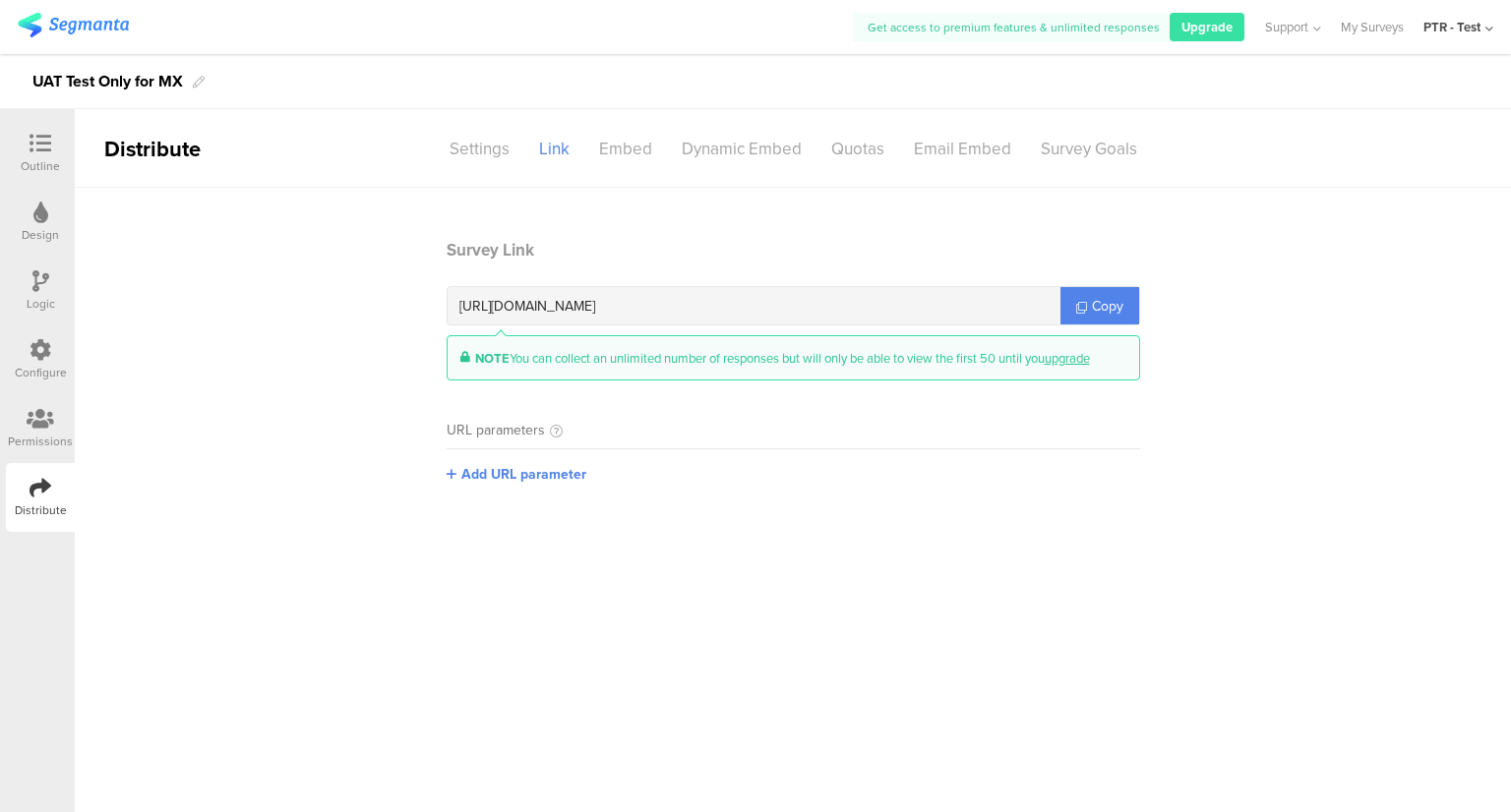
click at [594, 300] on span "https://surveys.segmanta.com/p44243" at bounding box center [527, 306] width 136 height 21
copy span "p44243"
click at [54, 205] on div "Design" at bounding box center [40, 222] width 68 height 68
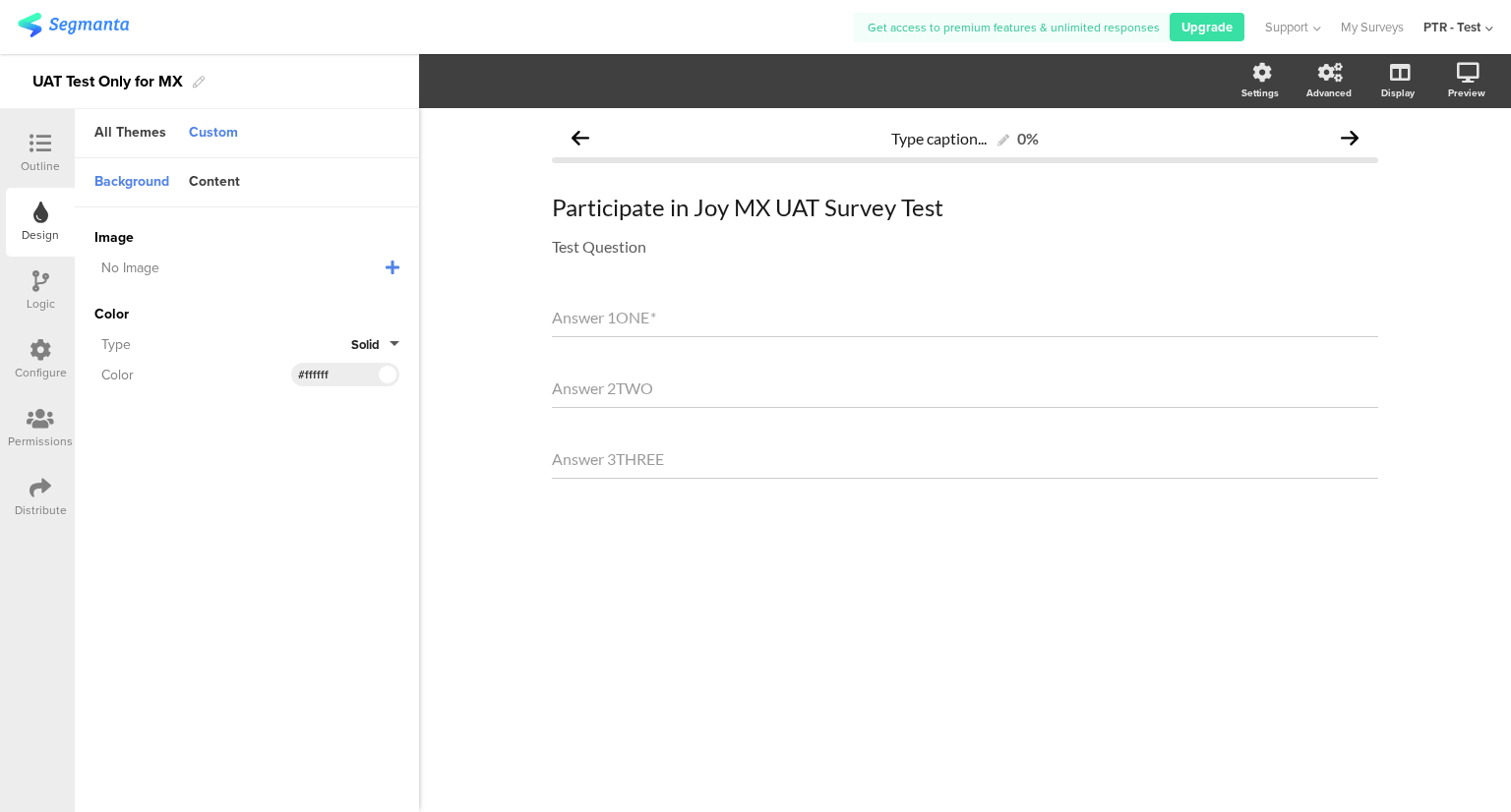
click at [32, 159] on div "Outline" at bounding box center [41, 166] width 40 height 18
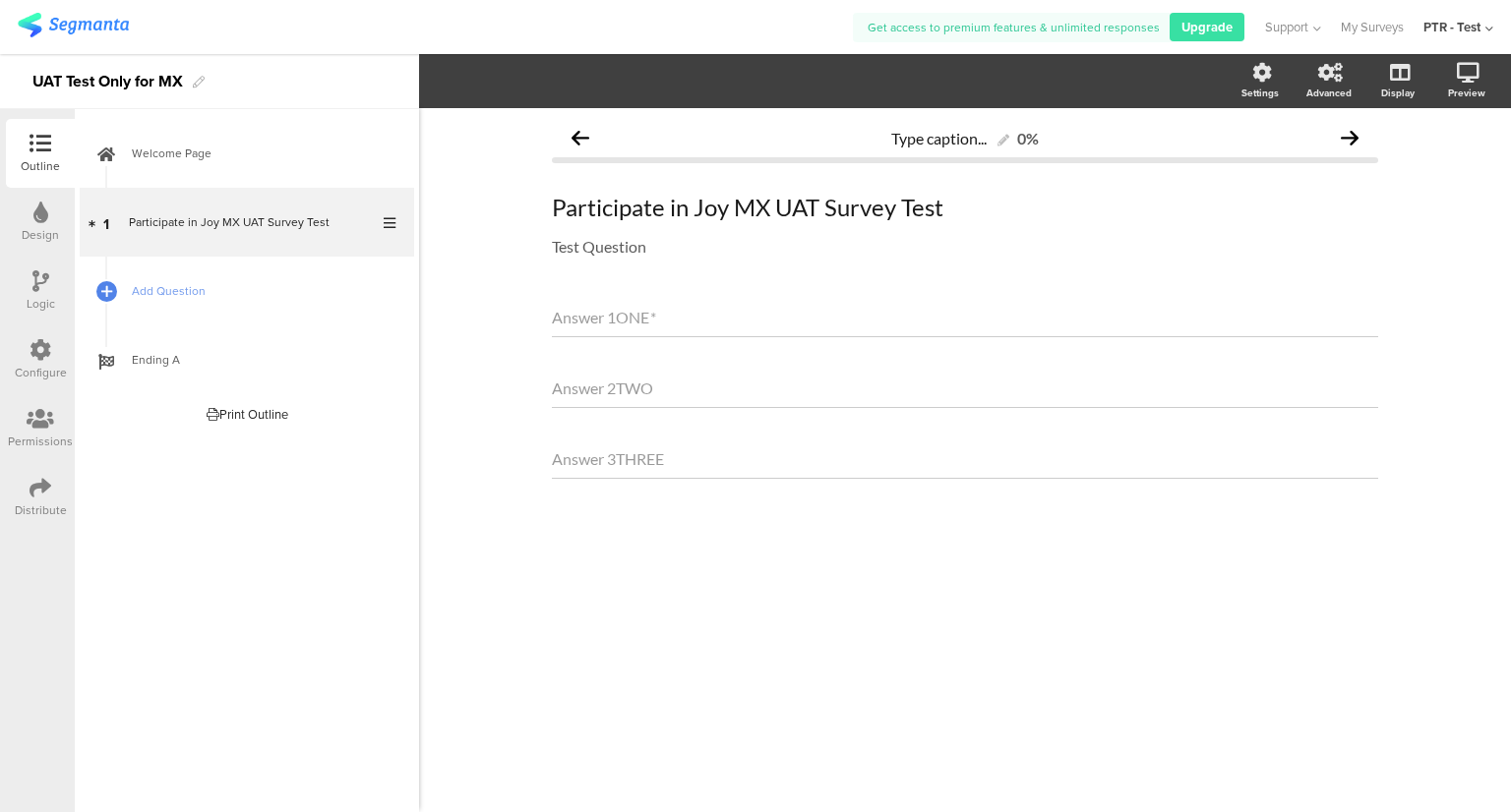
click at [79, 25] on img at bounding box center [73, 25] width 111 height 25
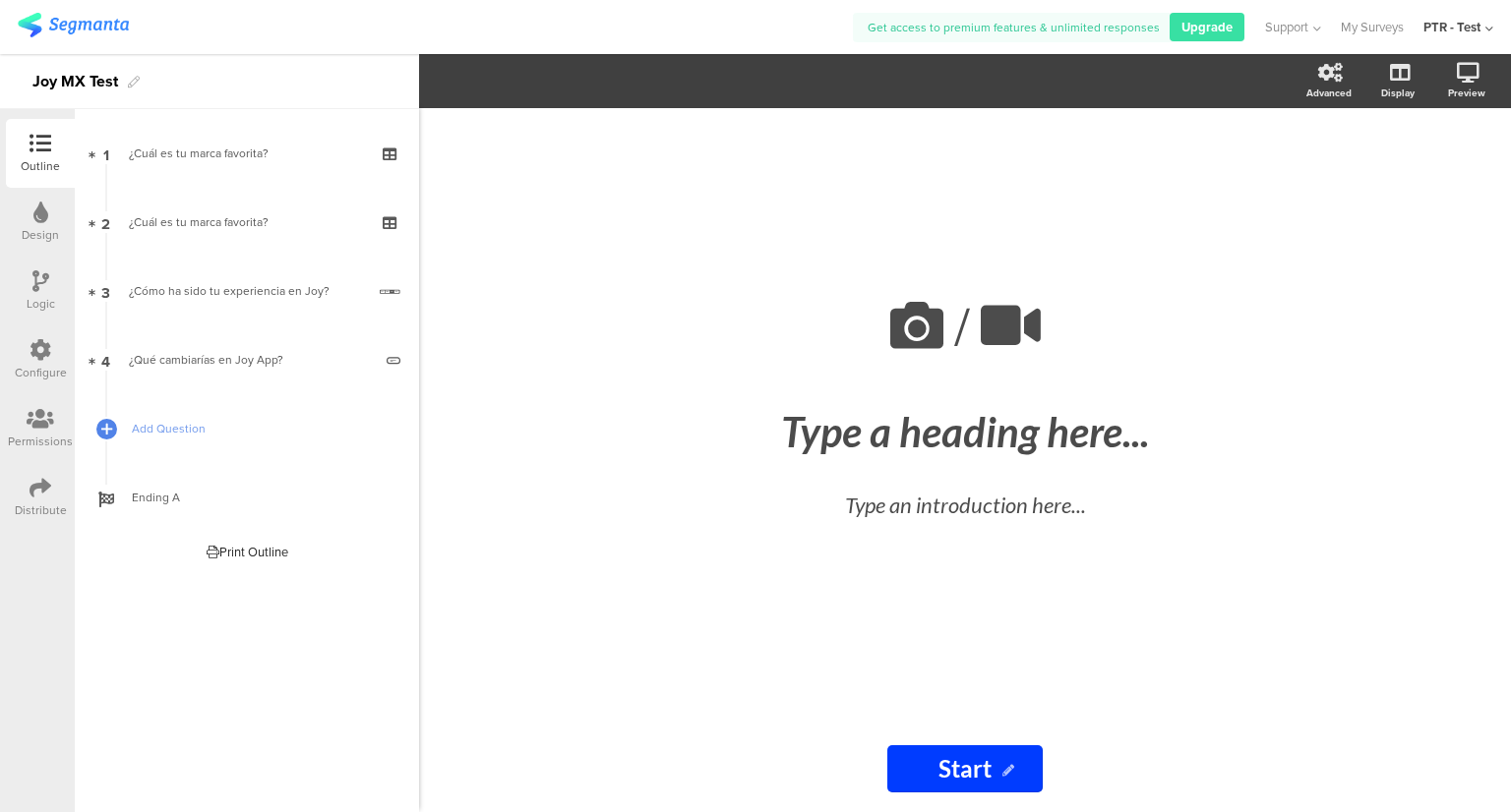
click at [34, 497] on icon at bounding box center [41, 487] width 22 height 22
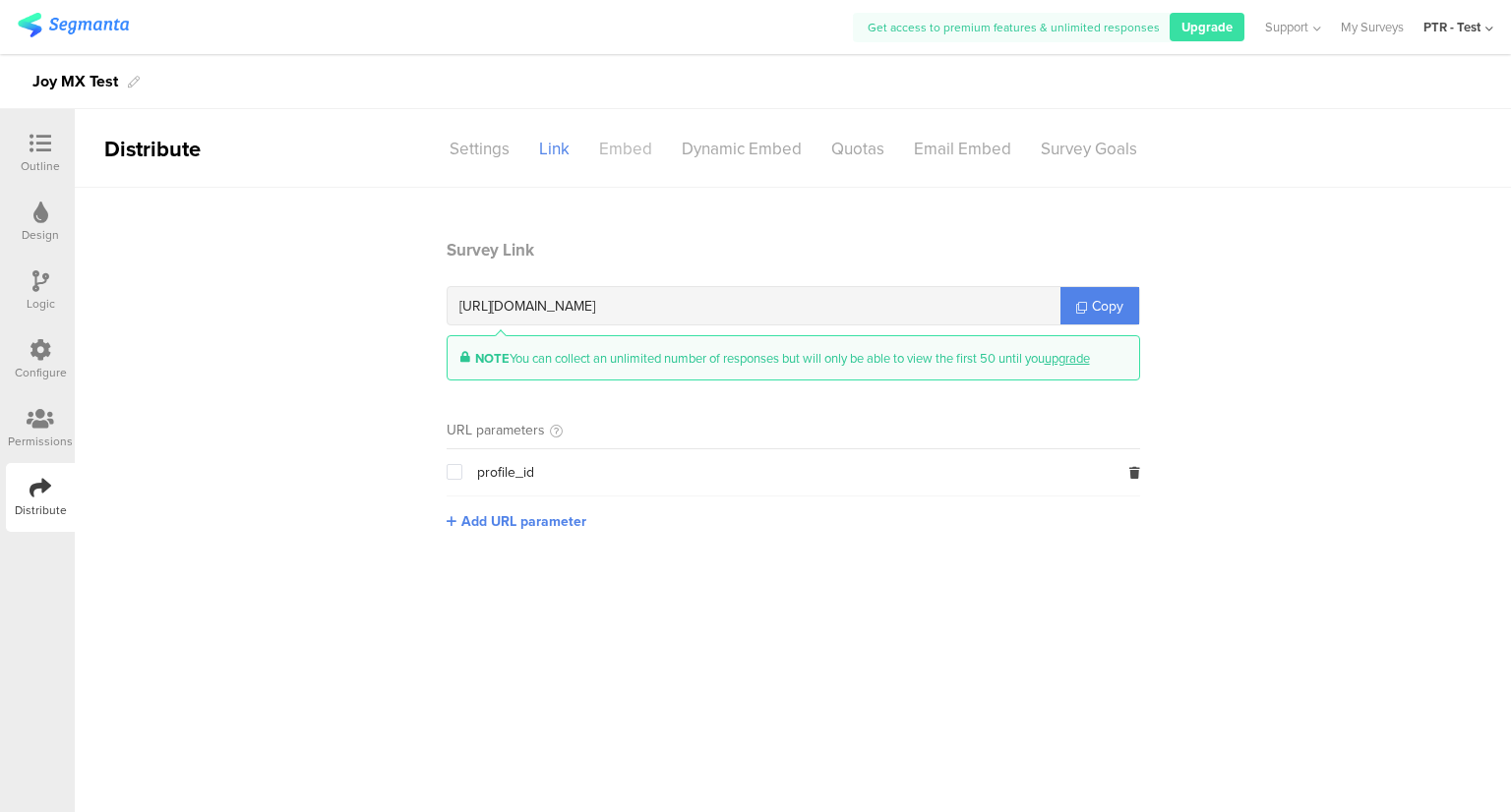
click at [628, 153] on div "Embed" at bounding box center [625, 149] width 82 height 35
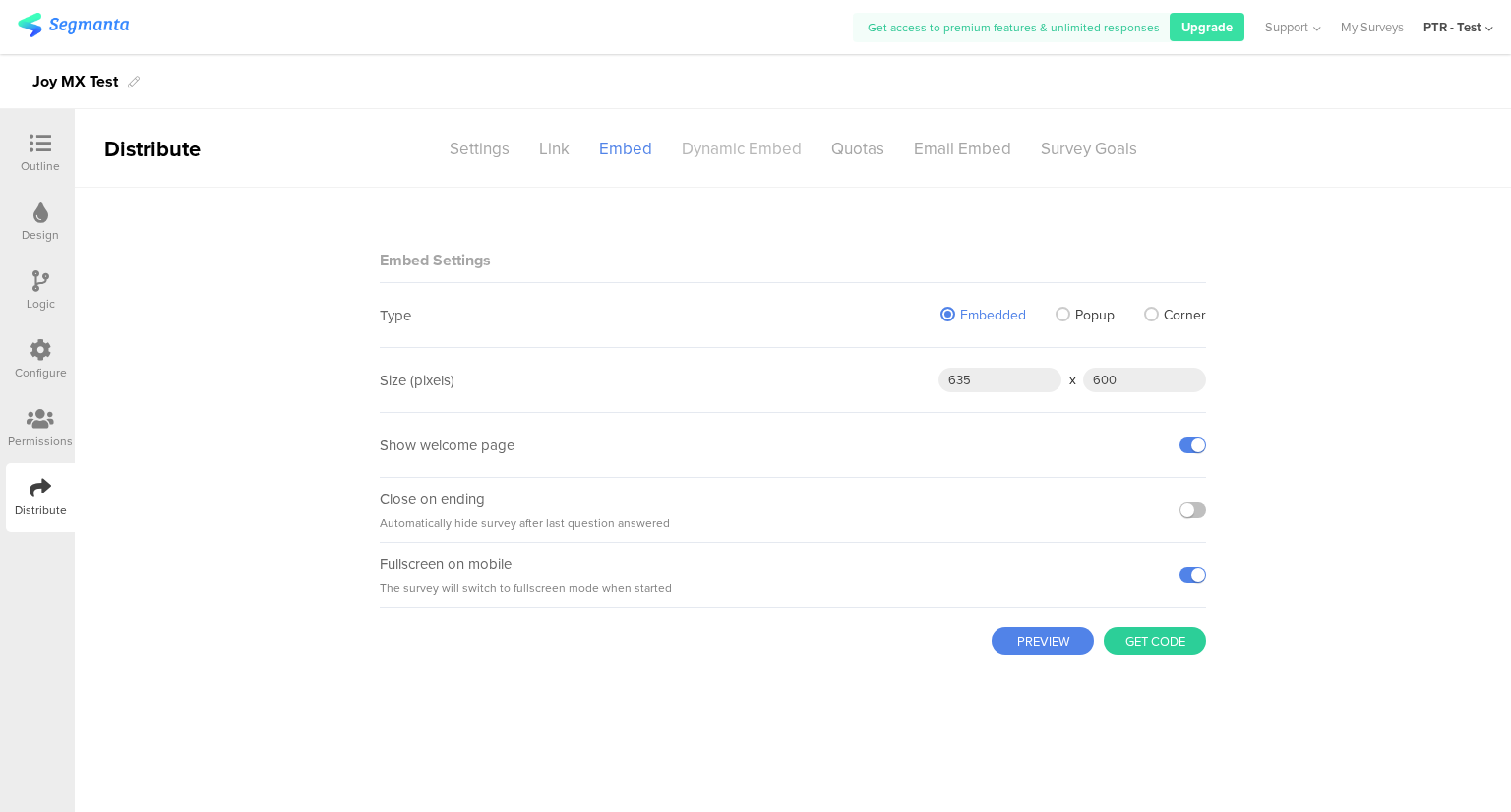
click at [700, 148] on div "Dynamic Embed" at bounding box center [741, 149] width 150 height 35
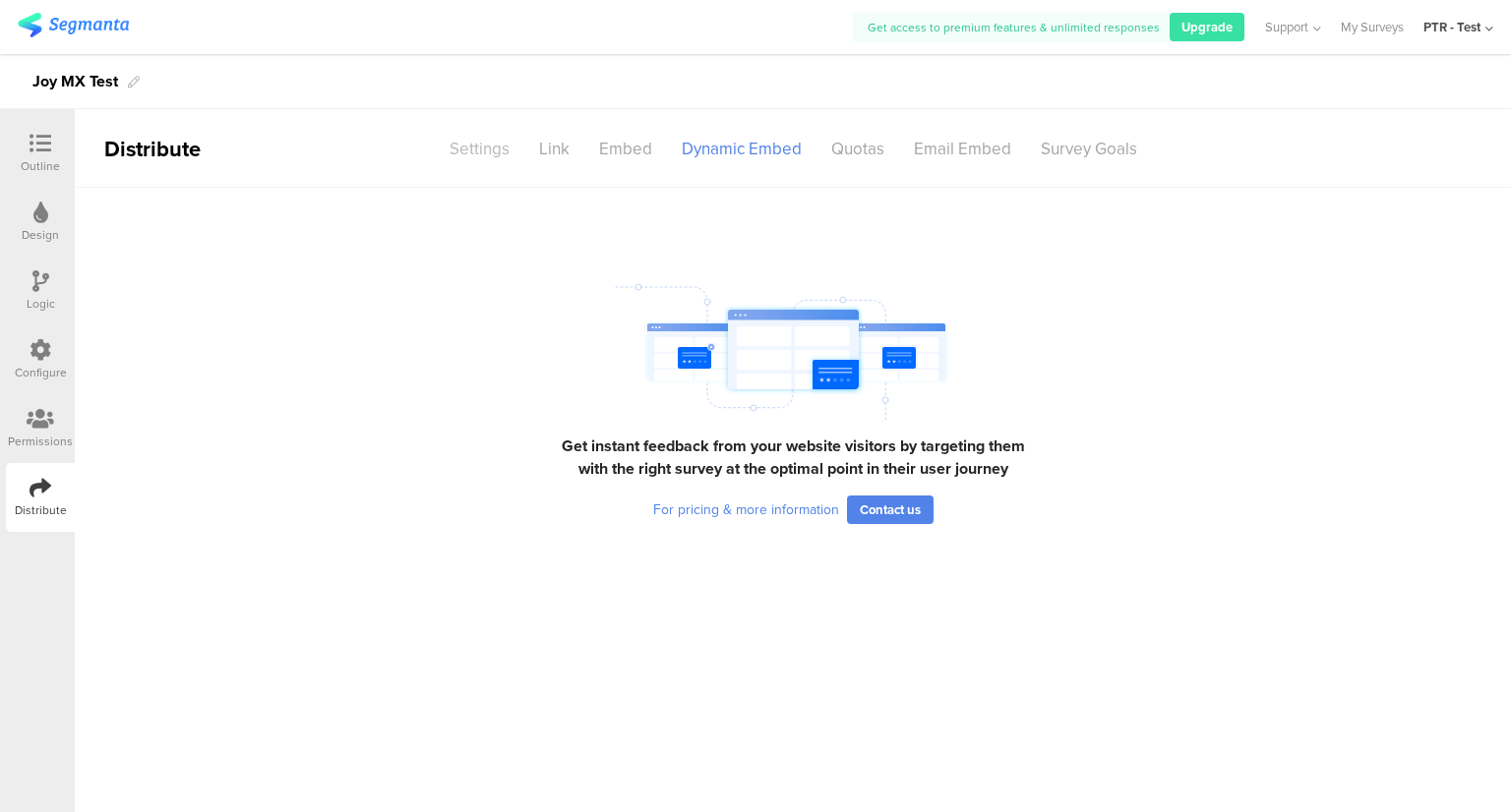
click at [468, 154] on div "Settings" at bounding box center [480, 149] width 89 height 35
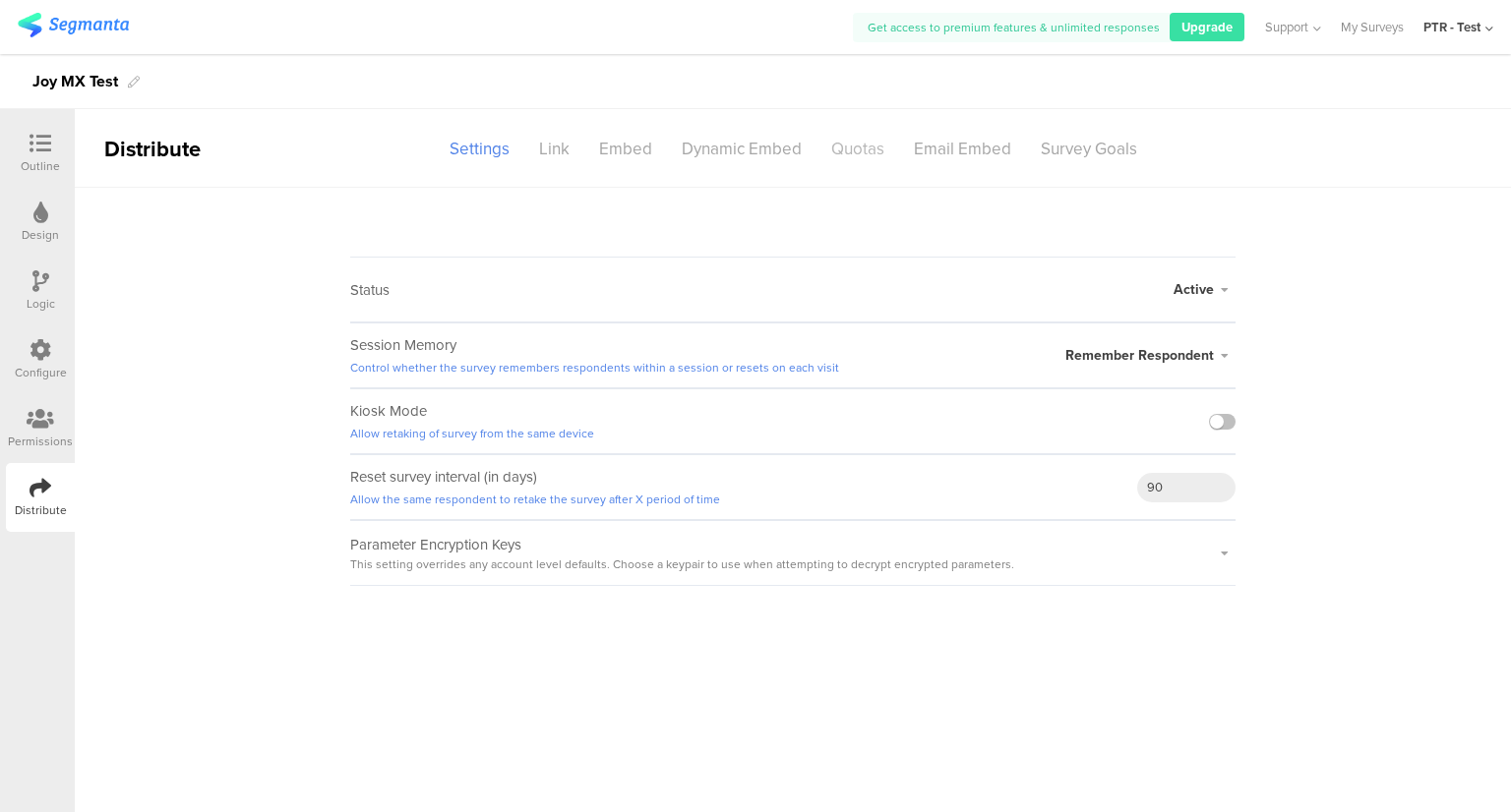
click at [852, 151] on div "Quotas" at bounding box center [857, 149] width 82 height 35
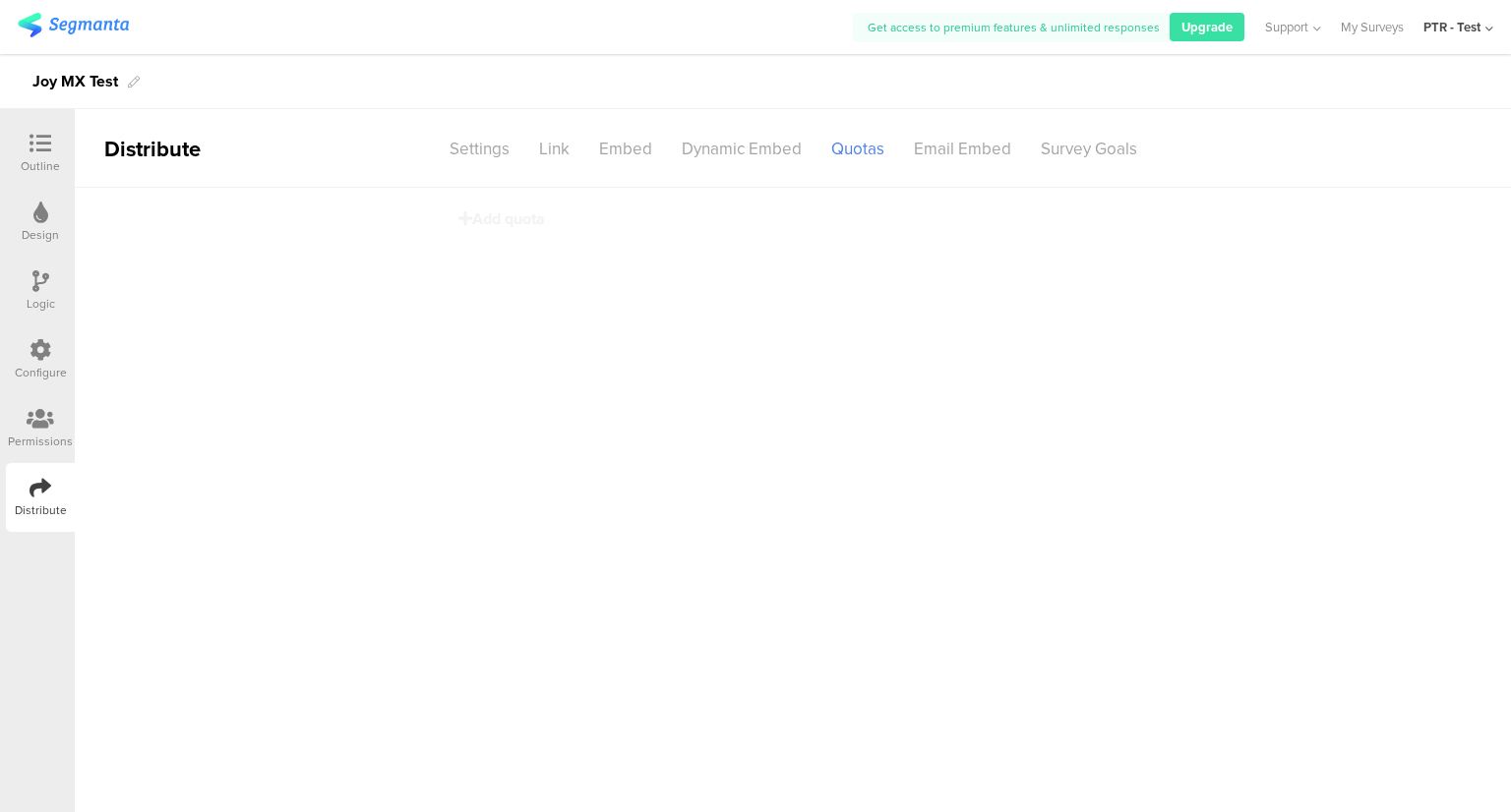
click at [59, 346] on div "Configure" at bounding box center [40, 359] width 68 height 68
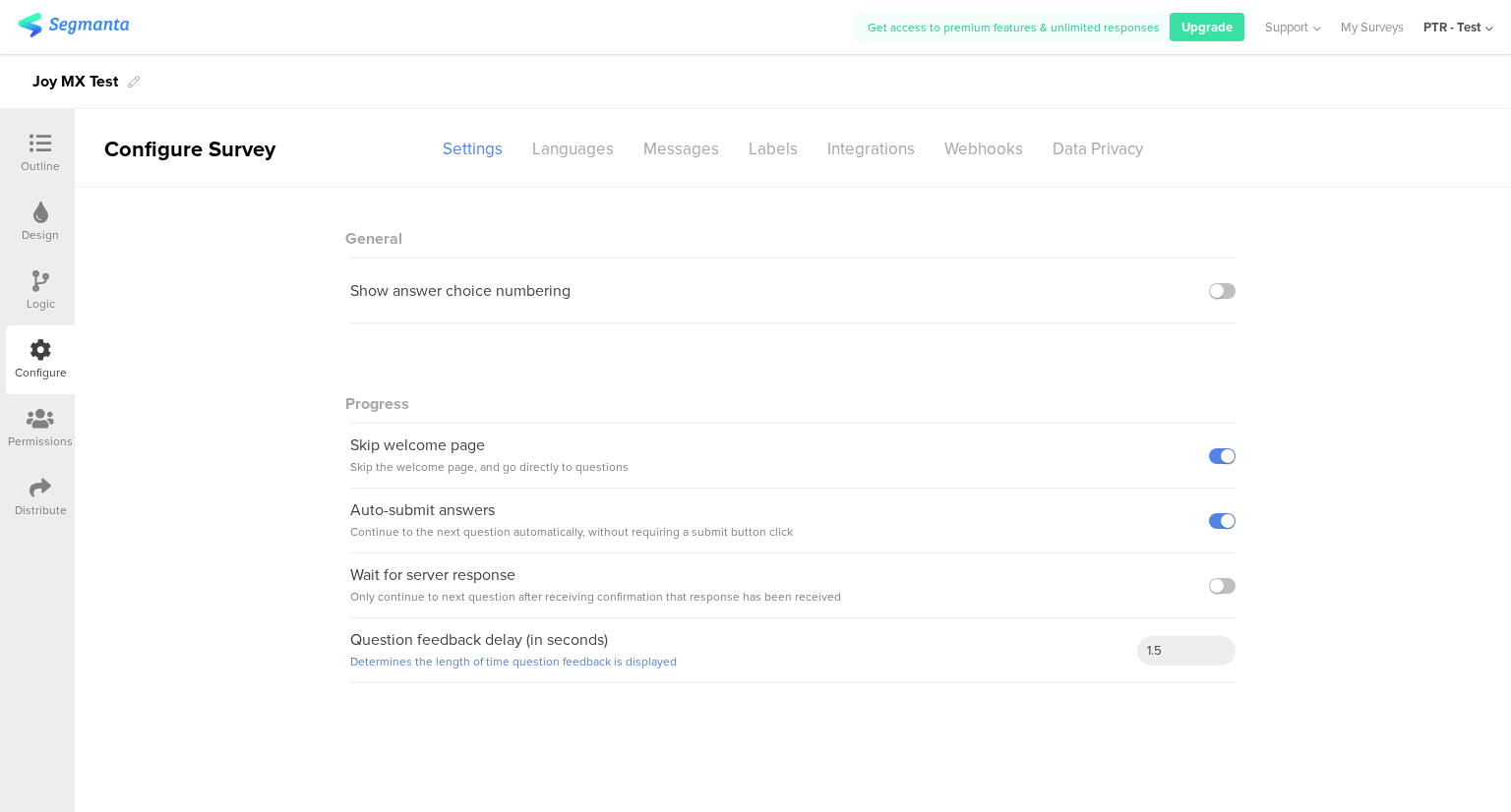
click at [48, 394] on div "Permissions" at bounding box center [40, 428] width 68 height 68
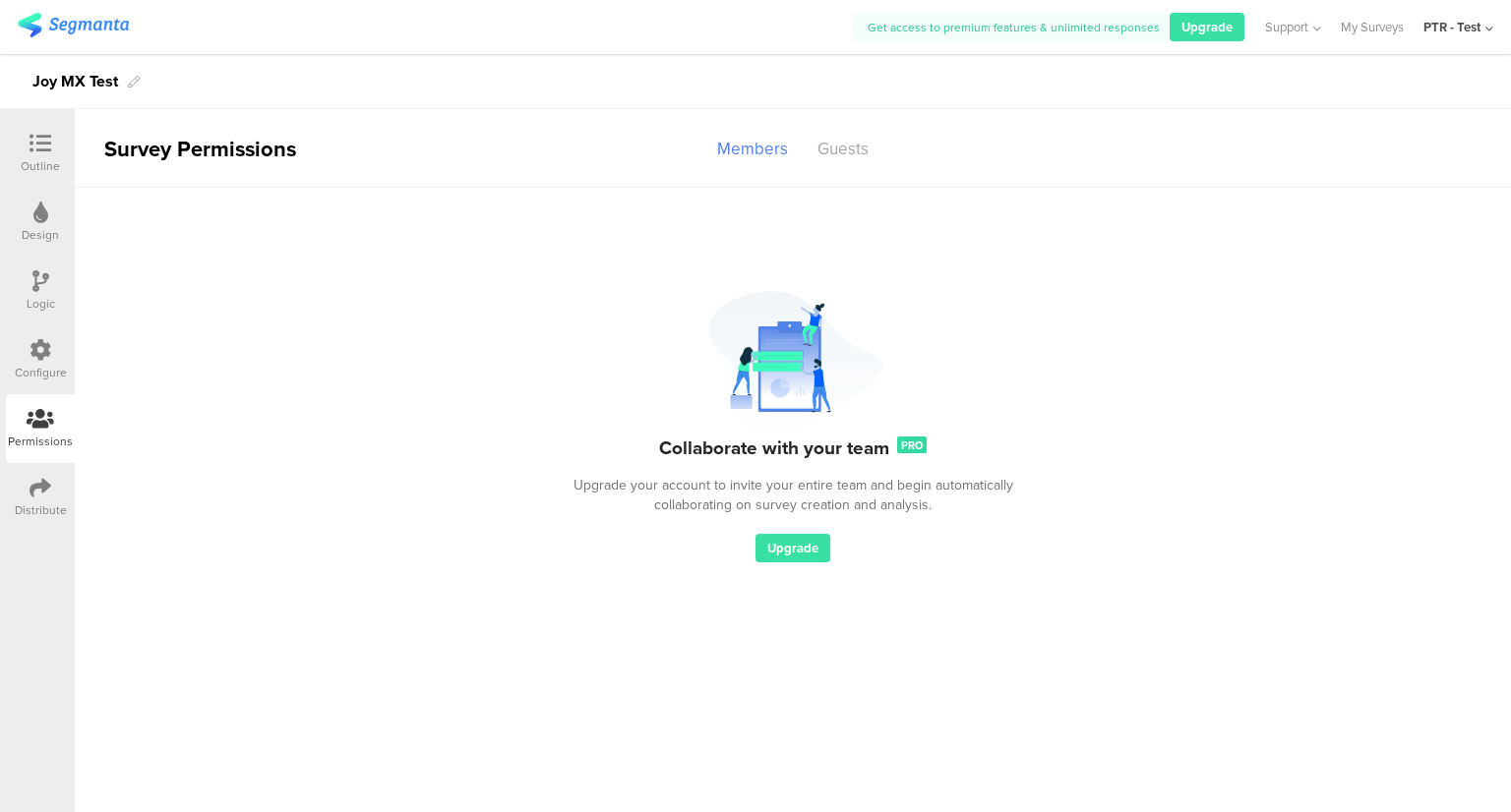
click at [40, 487] on icon at bounding box center [41, 487] width 22 height 22
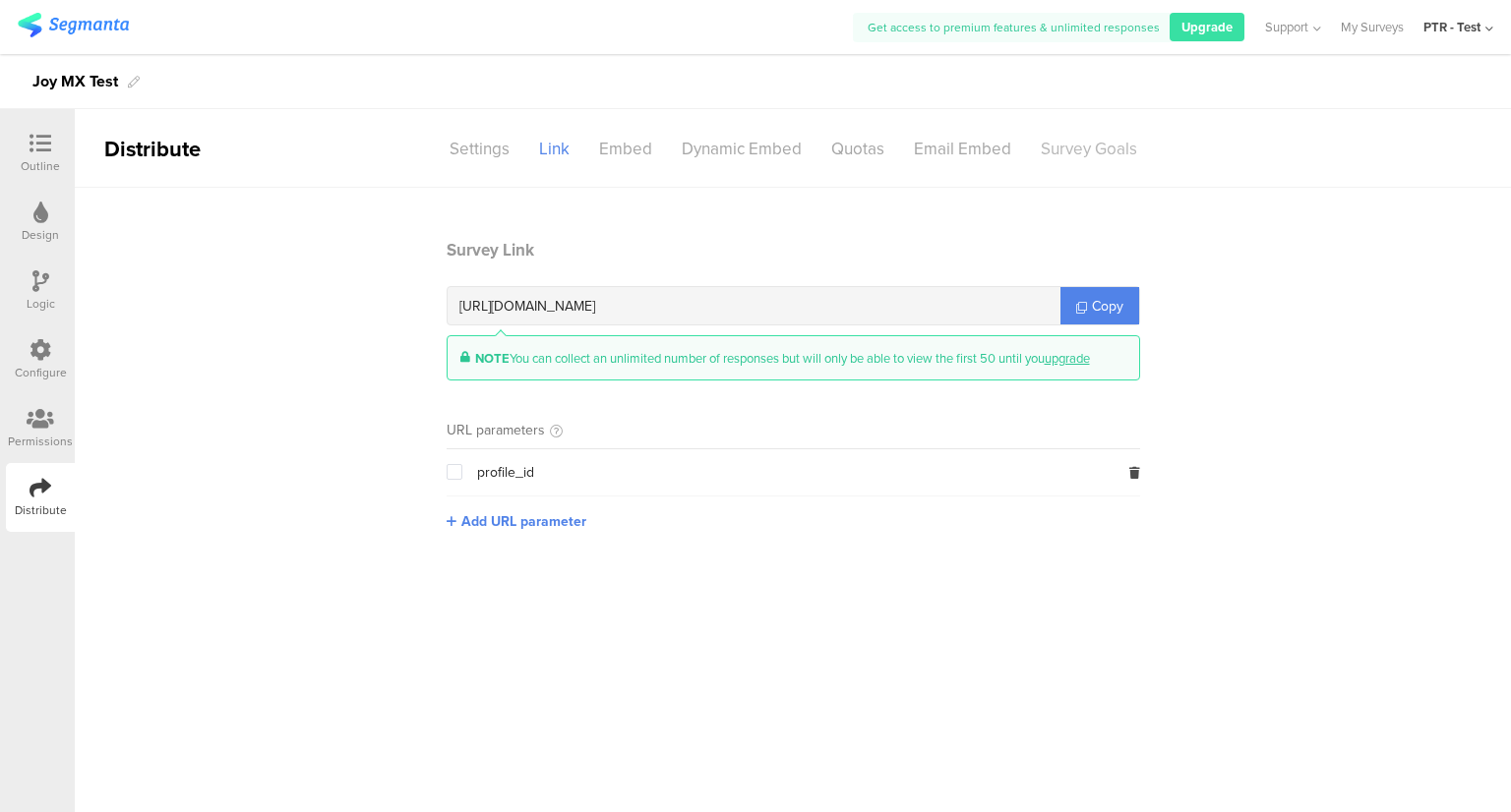
click at [1066, 151] on div "Survey Goals" at bounding box center [1088, 149] width 126 height 35
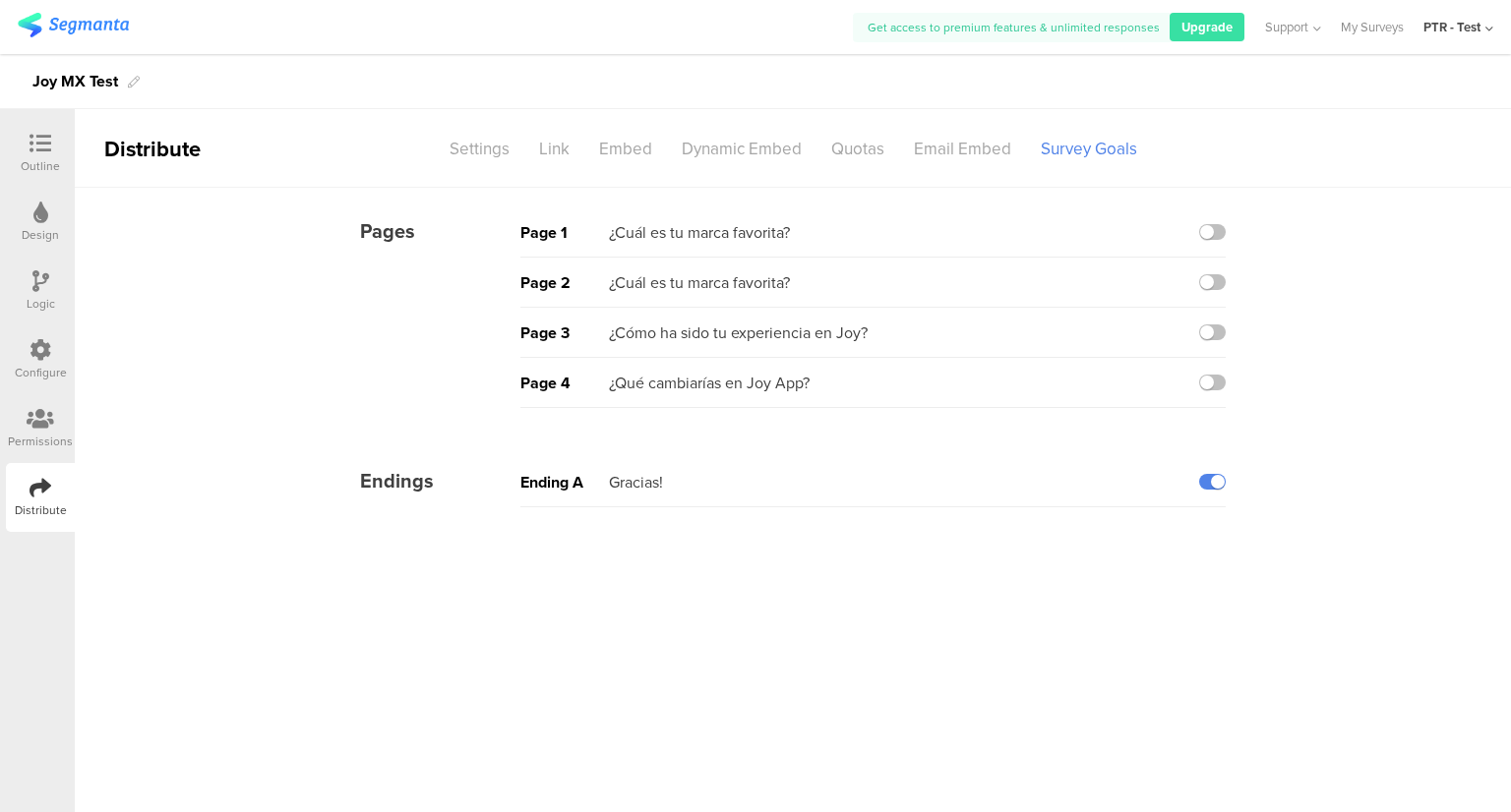
click at [44, 347] on icon at bounding box center [41, 350] width 22 height 22
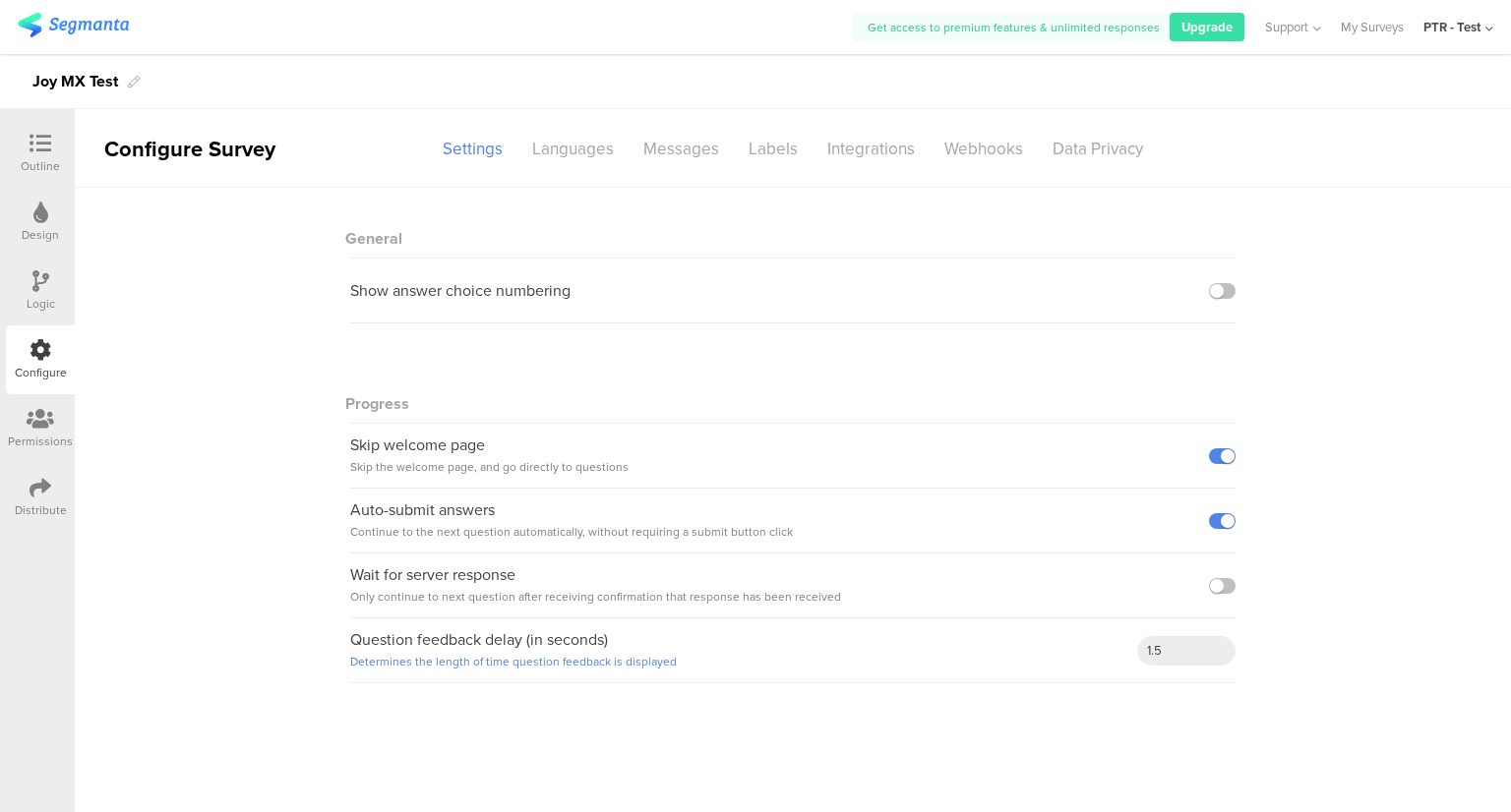
click at [25, 274] on div "Logic" at bounding box center [40, 290] width 68 height 68
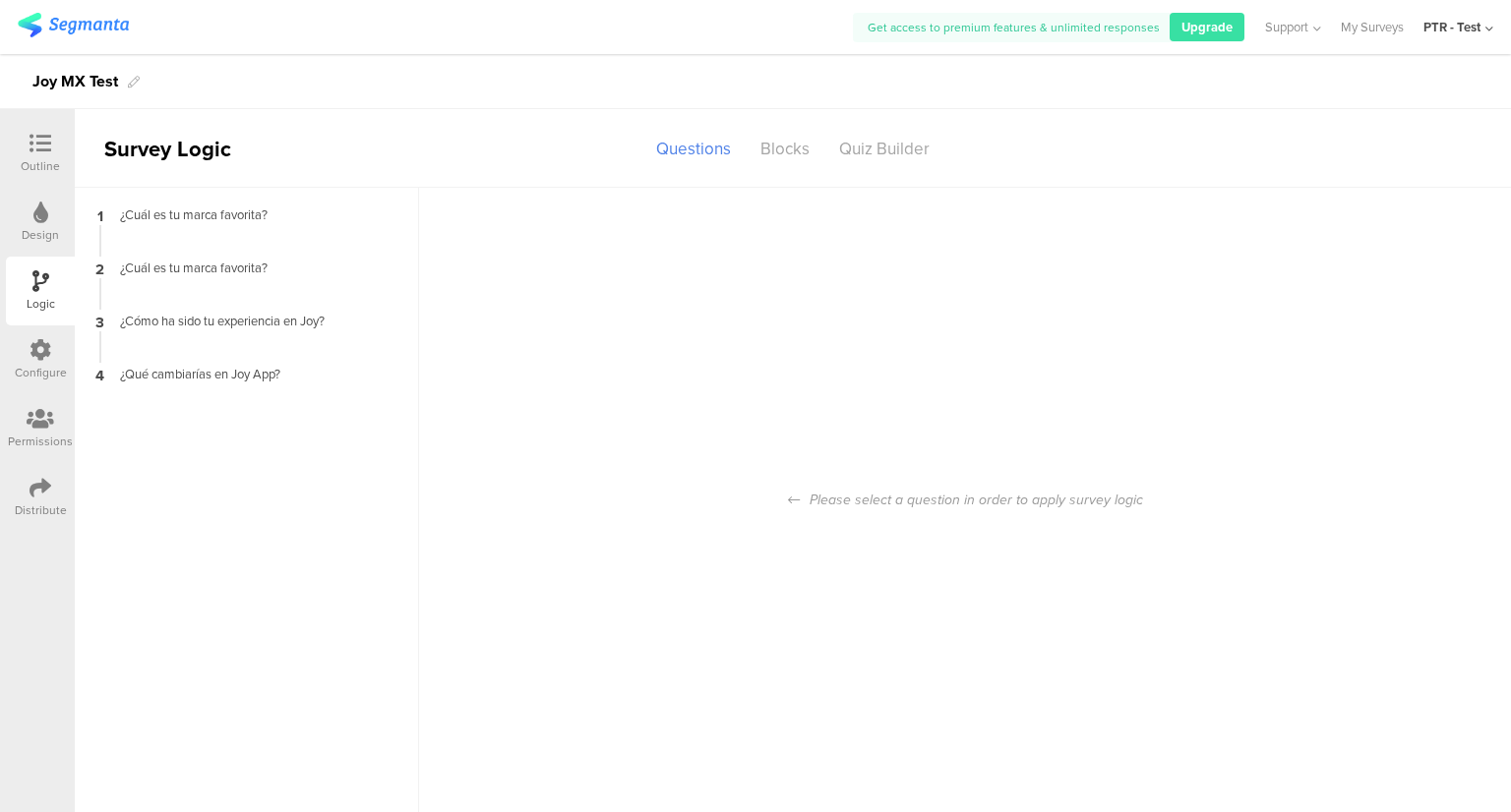
click at [56, 224] on div "Design" at bounding box center [40, 222] width 68 height 68
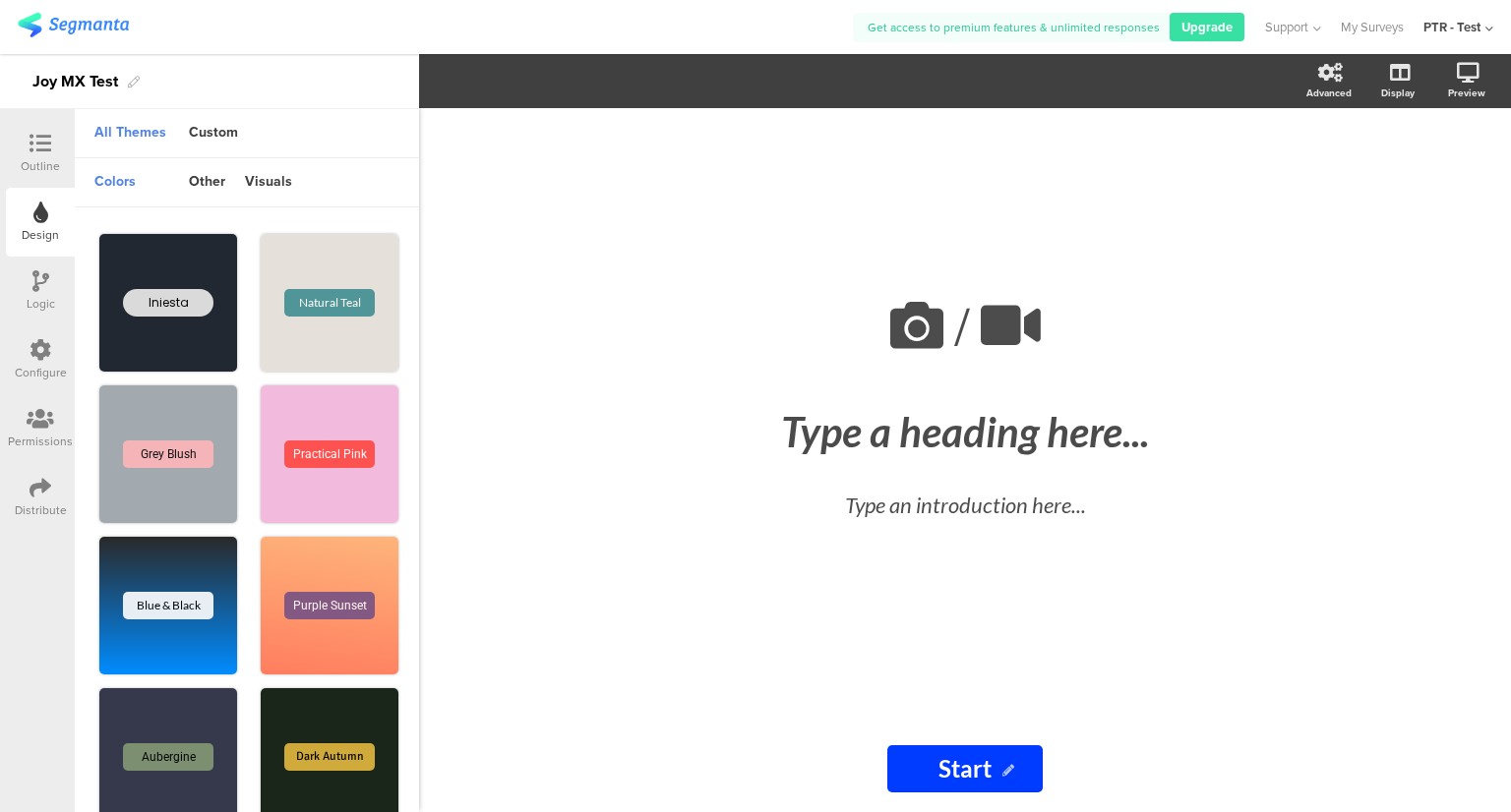
click at [36, 480] on icon at bounding box center [41, 487] width 22 height 22
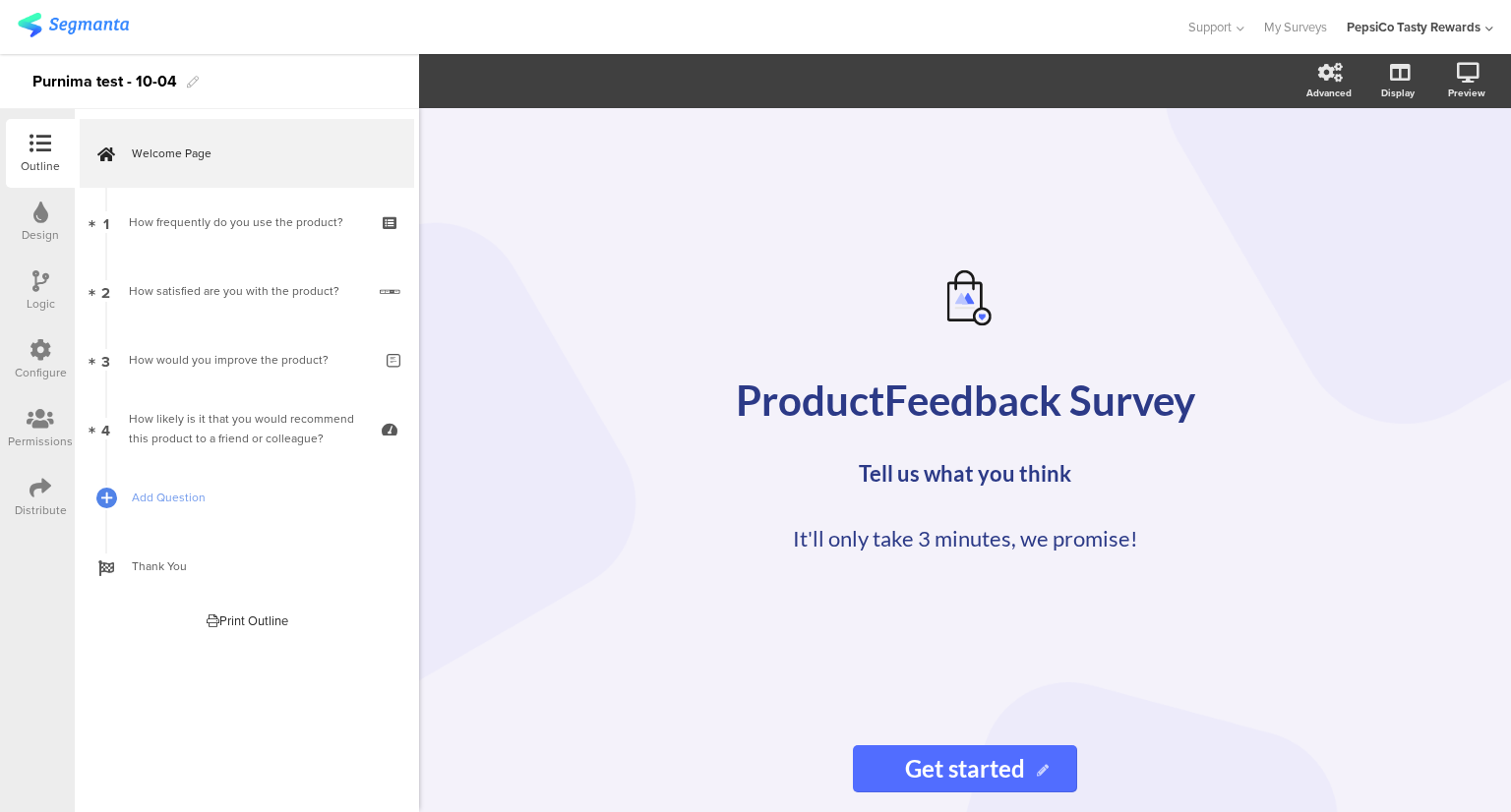
click at [30, 296] on div "Logic" at bounding box center [41, 304] width 29 height 18
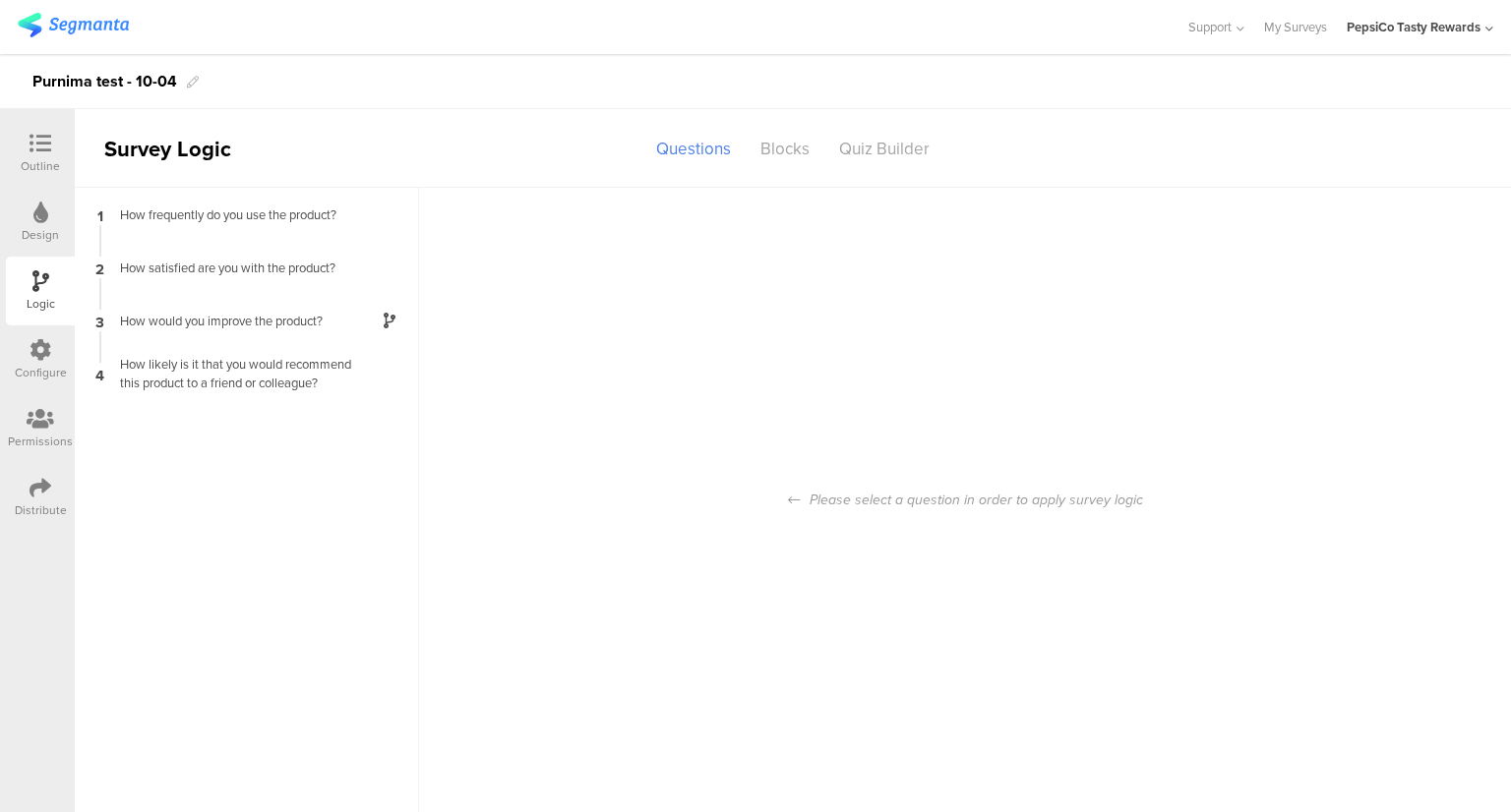
click at [35, 360] on div at bounding box center [41, 351] width 22 height 25
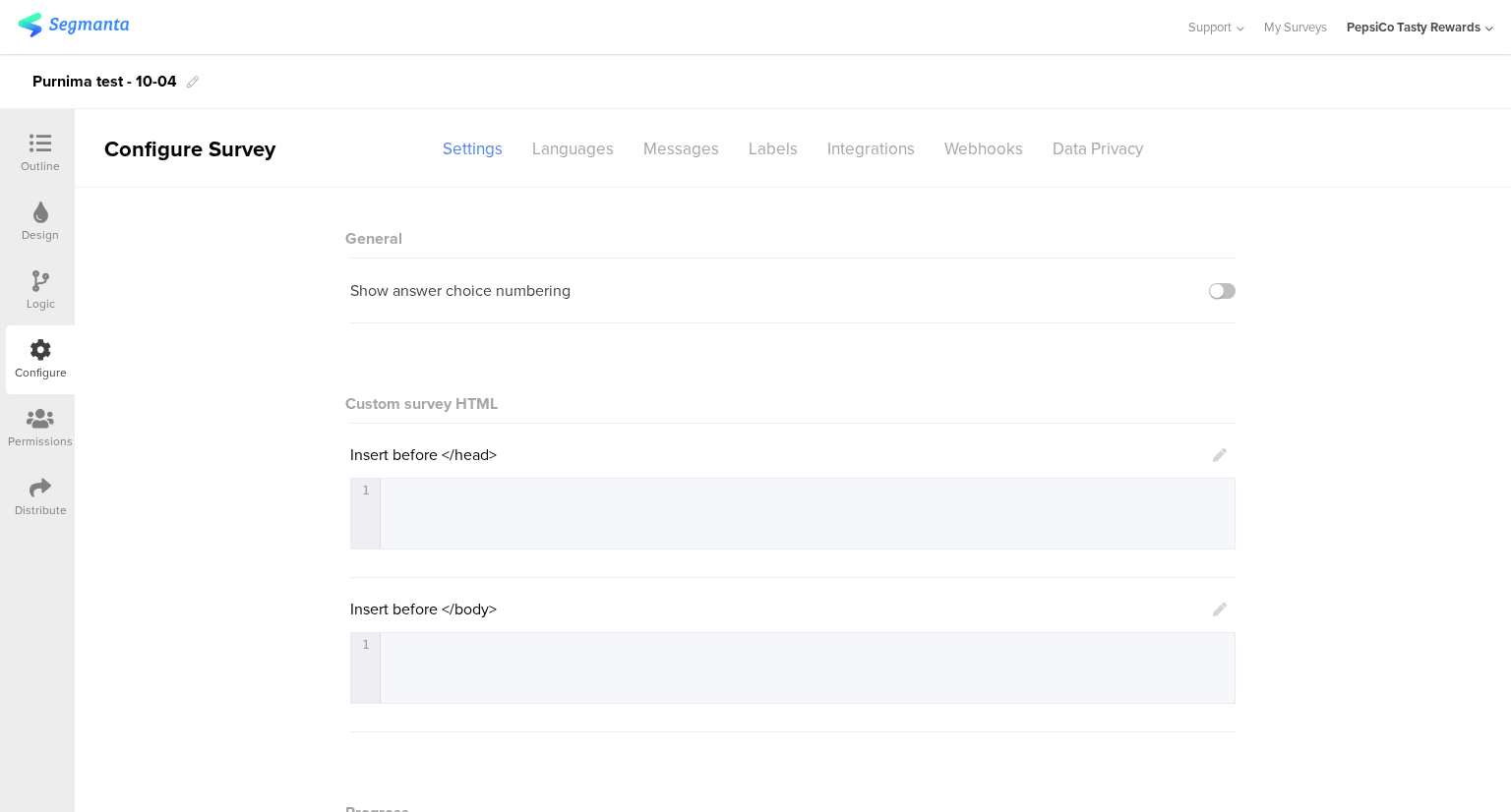
click at [31, 431] on div at bounding box center [41, 420] width 65 height 25
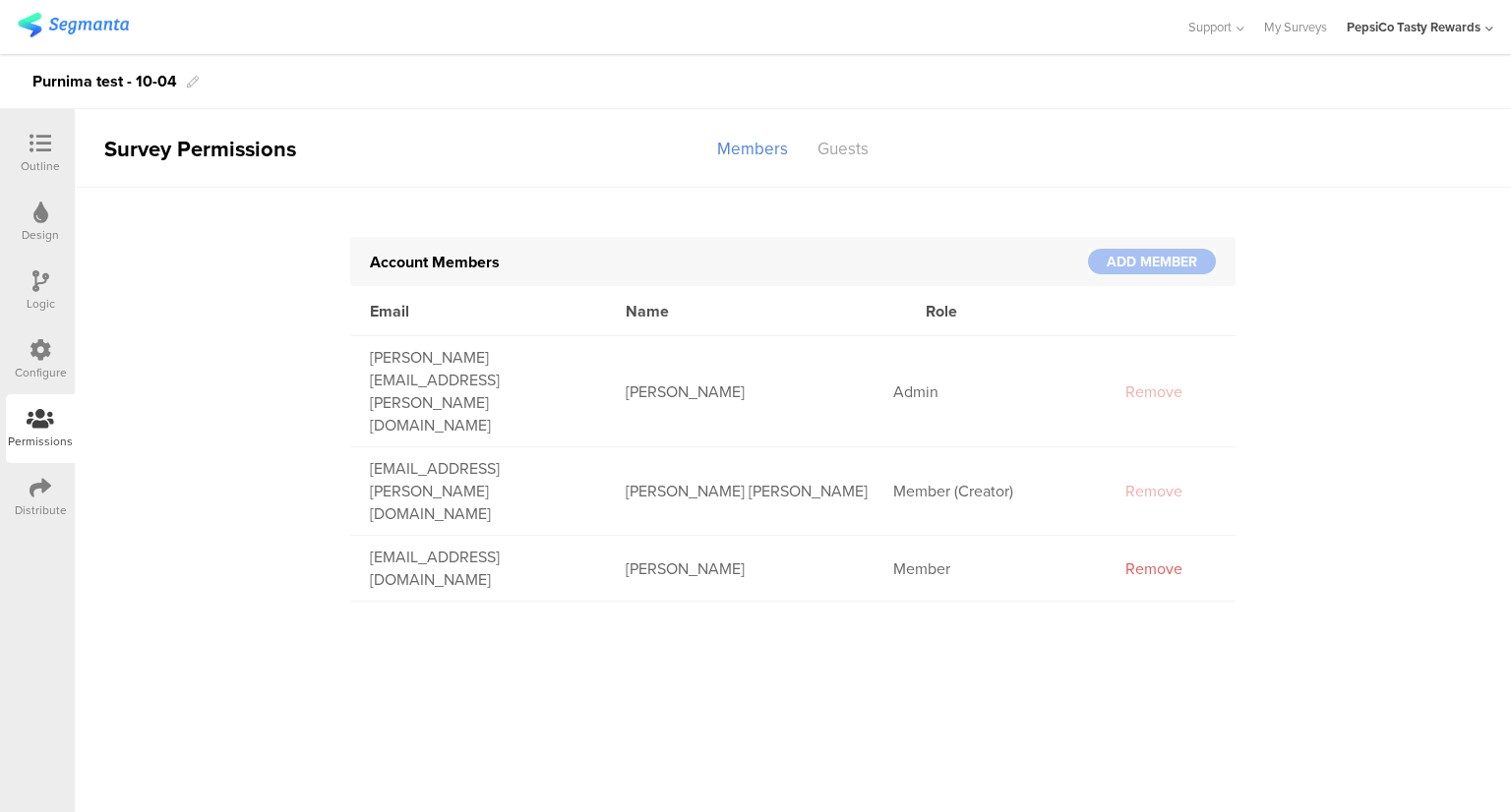
click at [47, 470] on div "Distribute" at bounding box center [40, 496] width 68 height 68
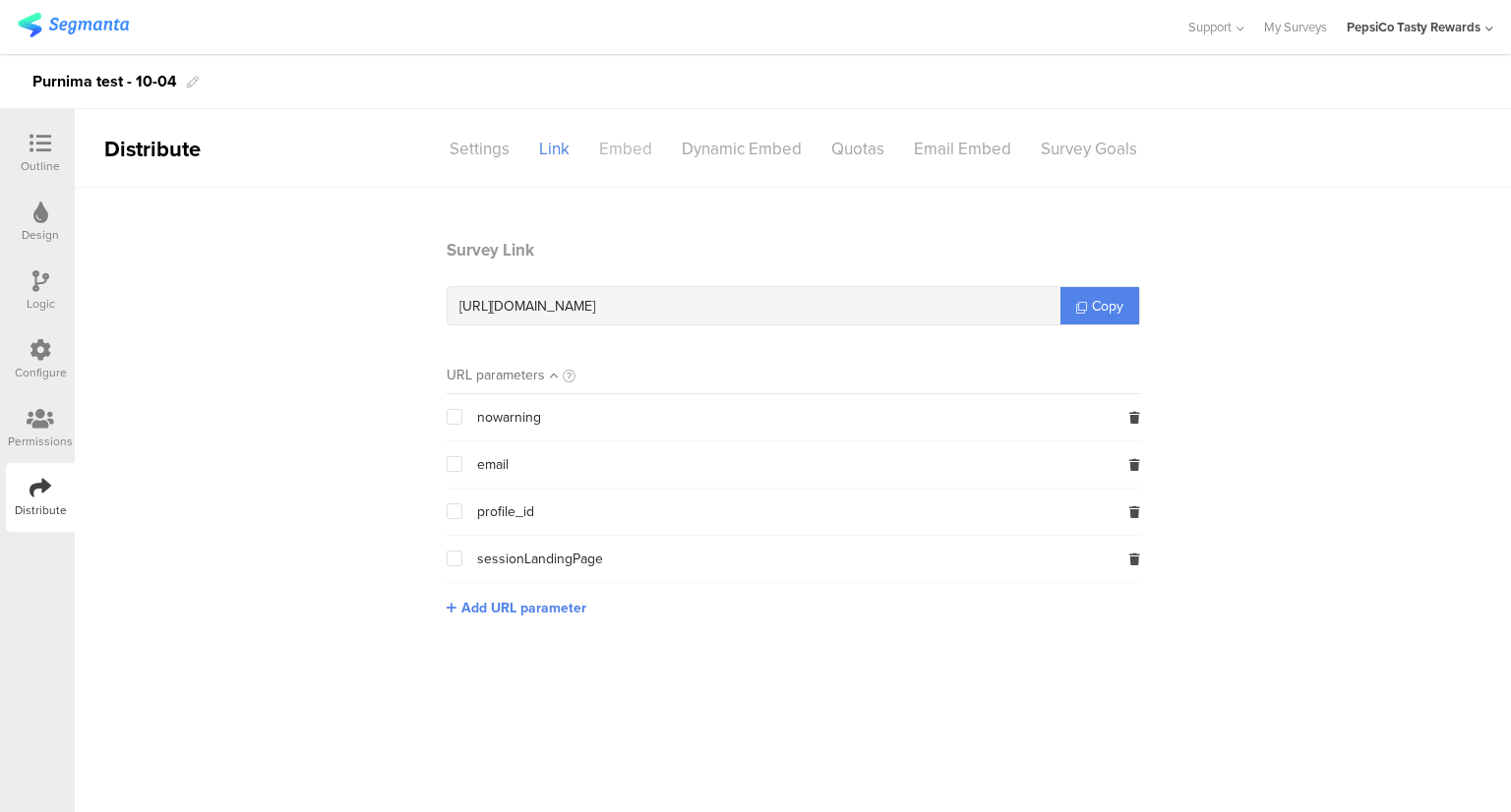
click at [601, 150] on div "Embed" at bounding box center [625, 149] width 82 height 35
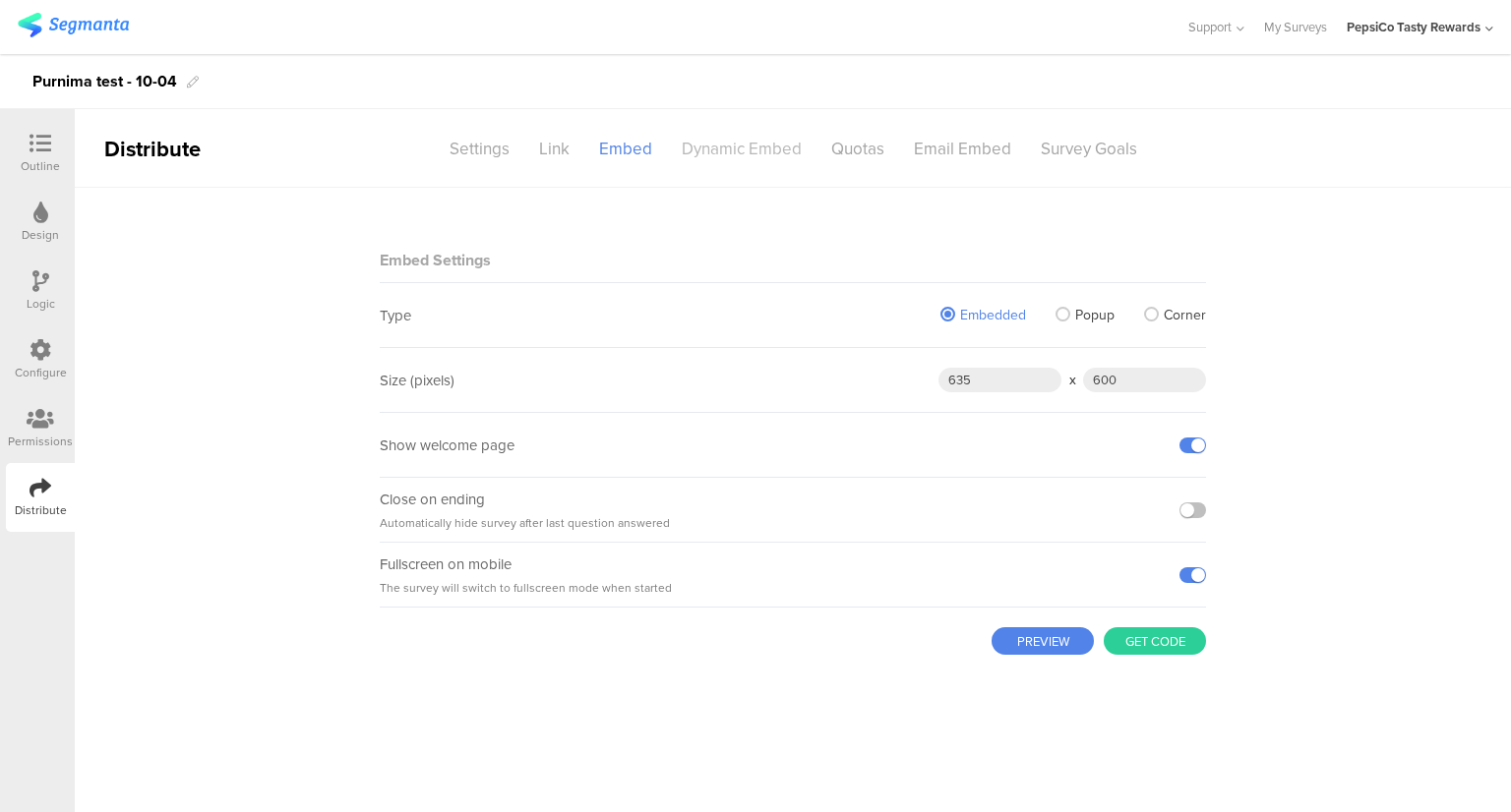
click at [694, 150] on div "Dynamic Embed" at bounding box center [741, 149] width 150 height 35
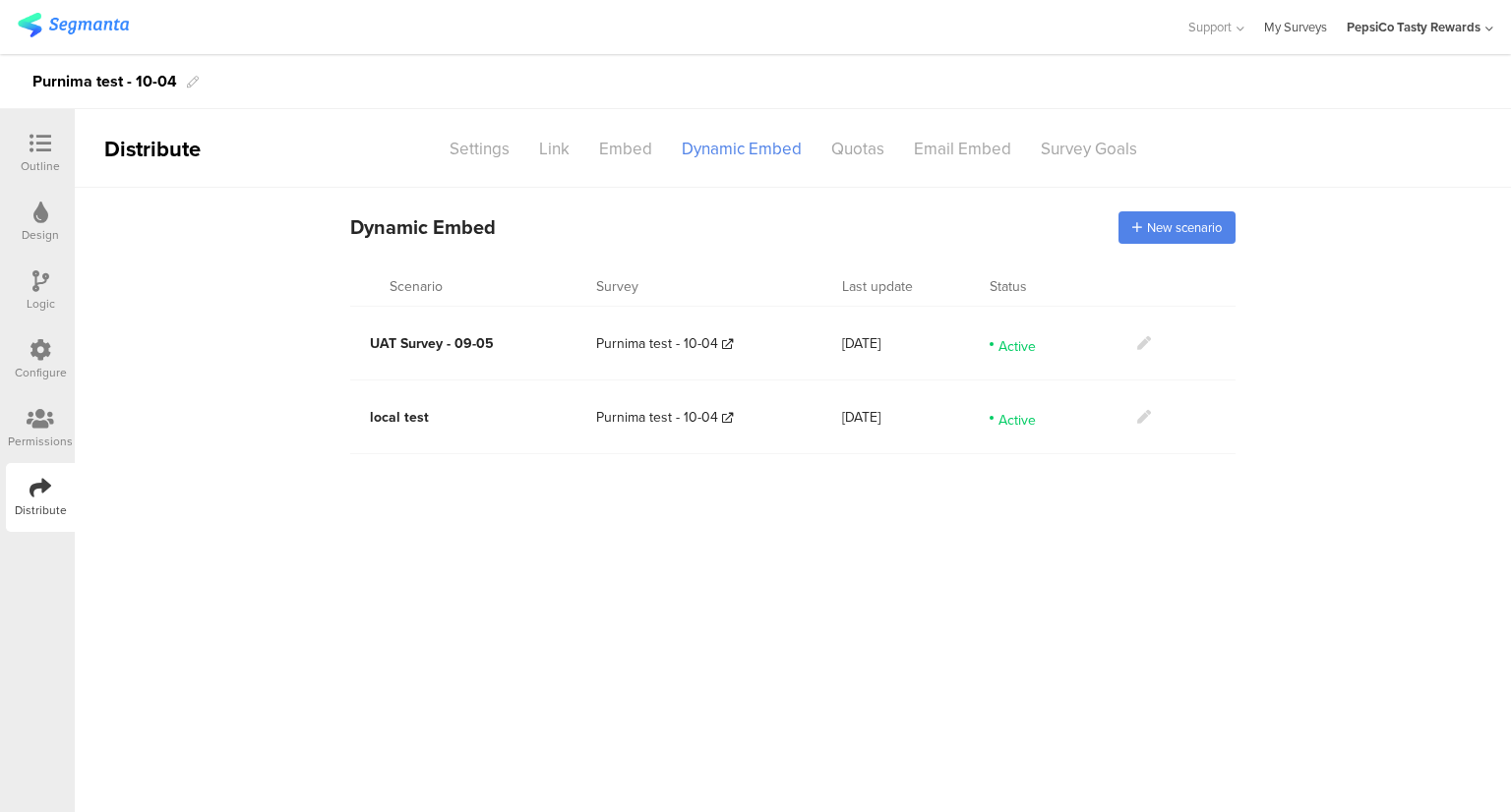
click at [1279, 31] on link "My Surveys" at bounding box center [1295, 27] width 63 height 54
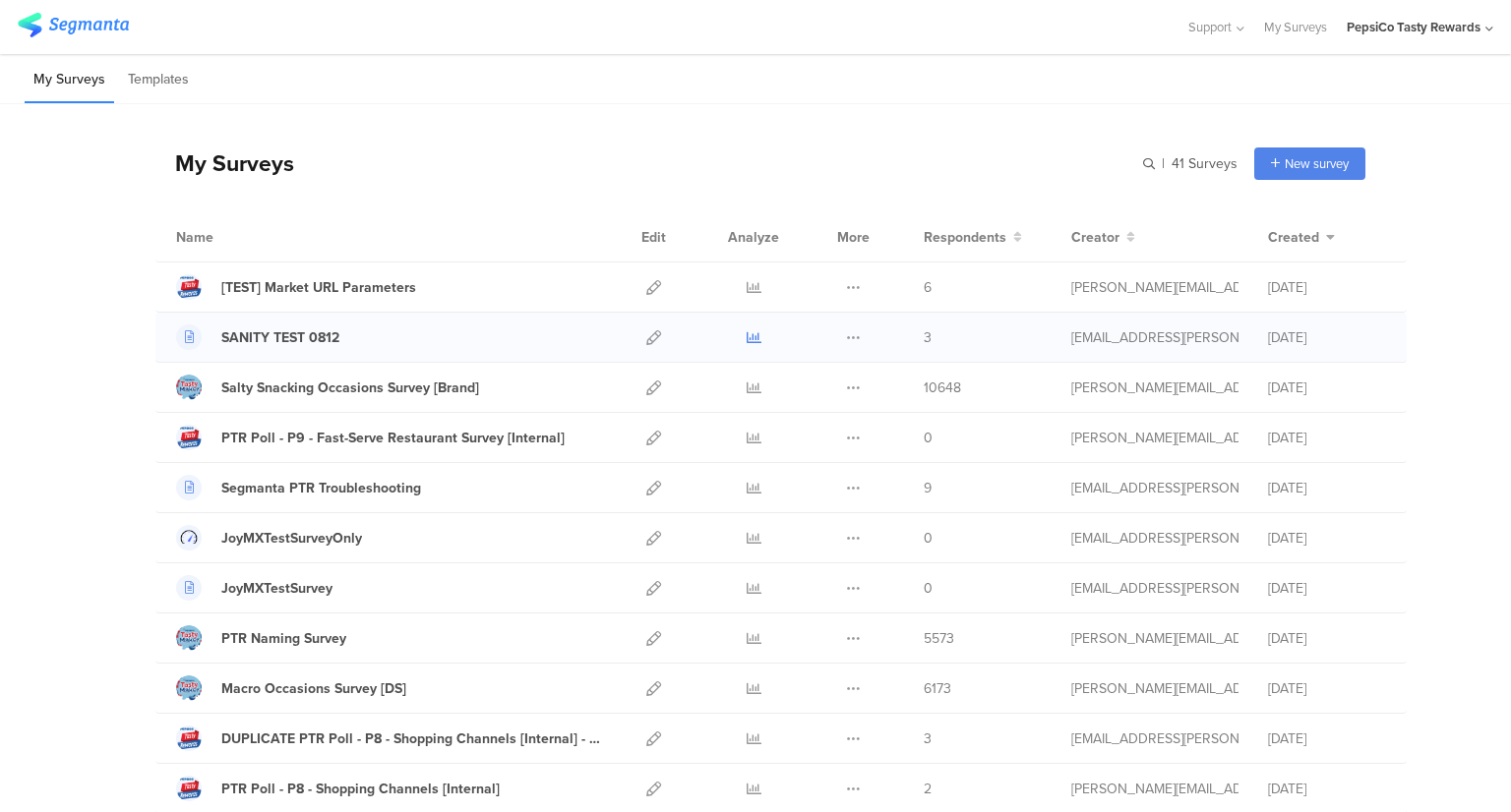
click at [747, 340] on icon at bounding box center [753, 337] width 15 height 15
click at [846, 543] on icon at bounding box center [853, 538] width 15 height 15
click at [323, 538] on div "JoyMXTestSurveyOnly" at bounding box center [291, 538] width 141 height 21
click at [266, 533] on div "JoyMXTestSurveyOnly" at bounding box center [291, 538] width 141 height 21
click at [646, 586] on icon at bounding box center [653, 588] width 15 height 15
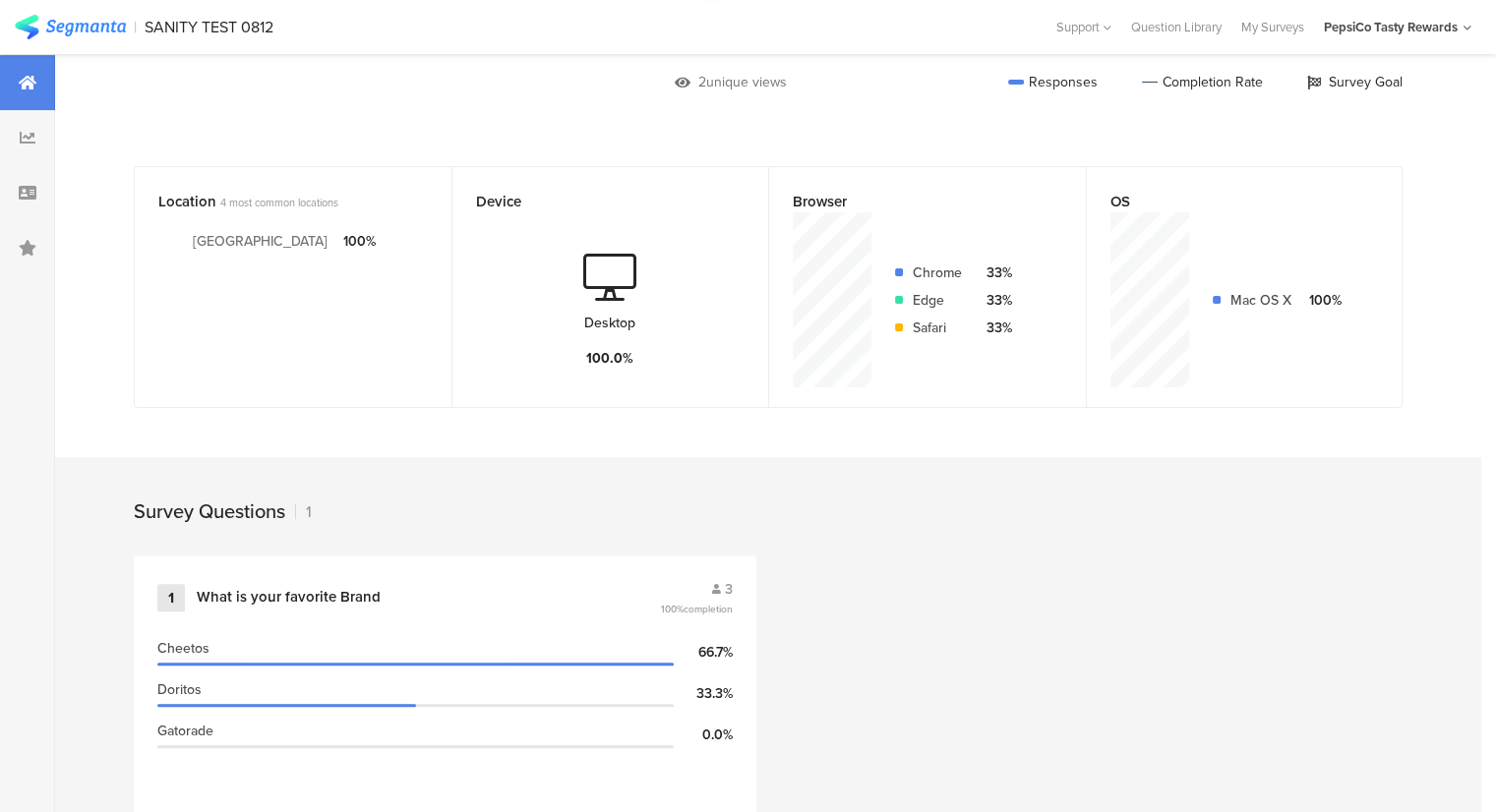
scroll to position [197, 0]
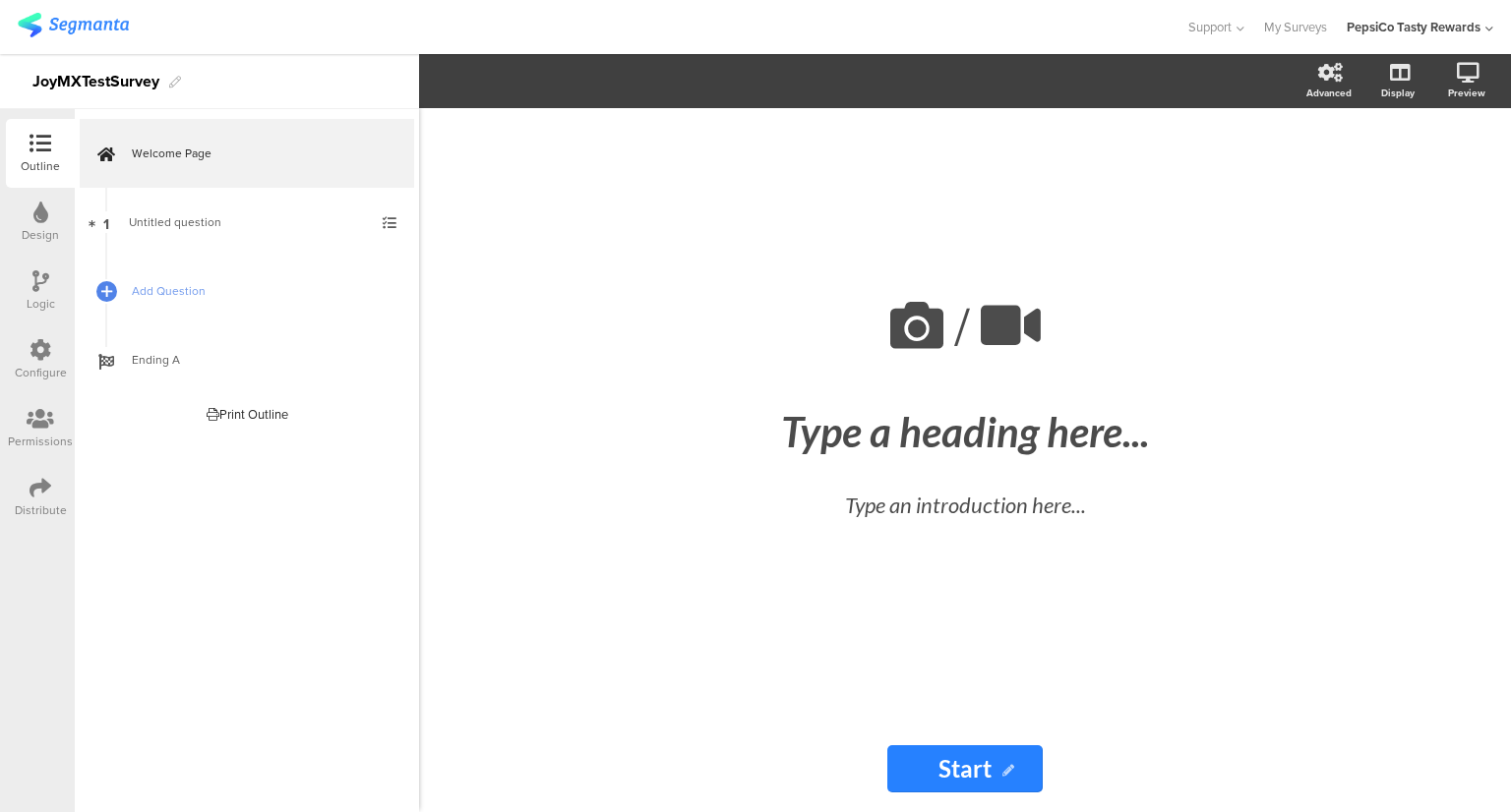
click at [1469, 25] on div "PepsiCo Tasty Rewards" at bounding box center [1413, 27] width 134 height 19
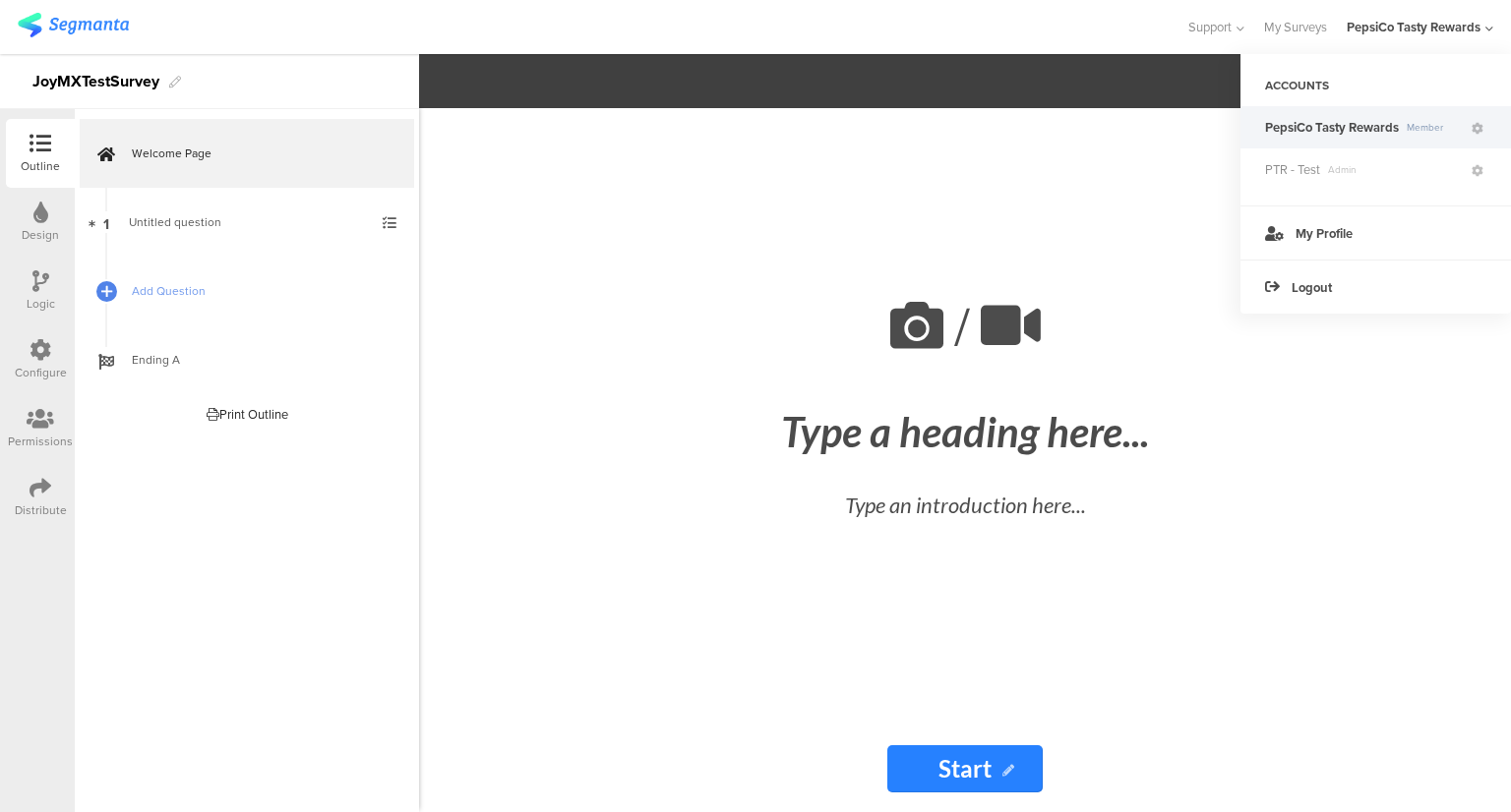
click at [50, 433] on div "Permissions" at bounding box center [41, 442] width 65 height 18
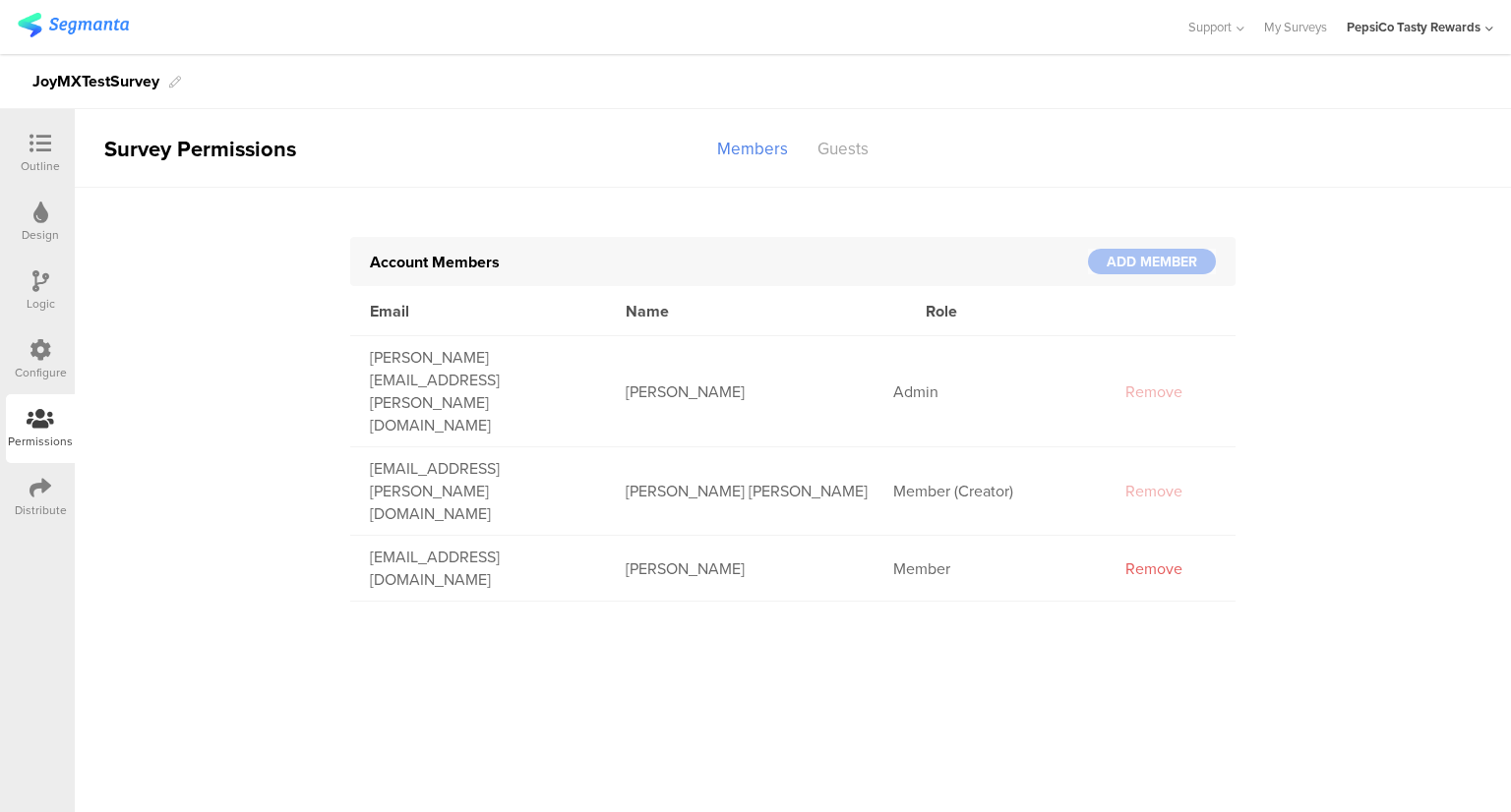
click at [44, 496] on icon at bounding box center [41, 487] width 22 height 22
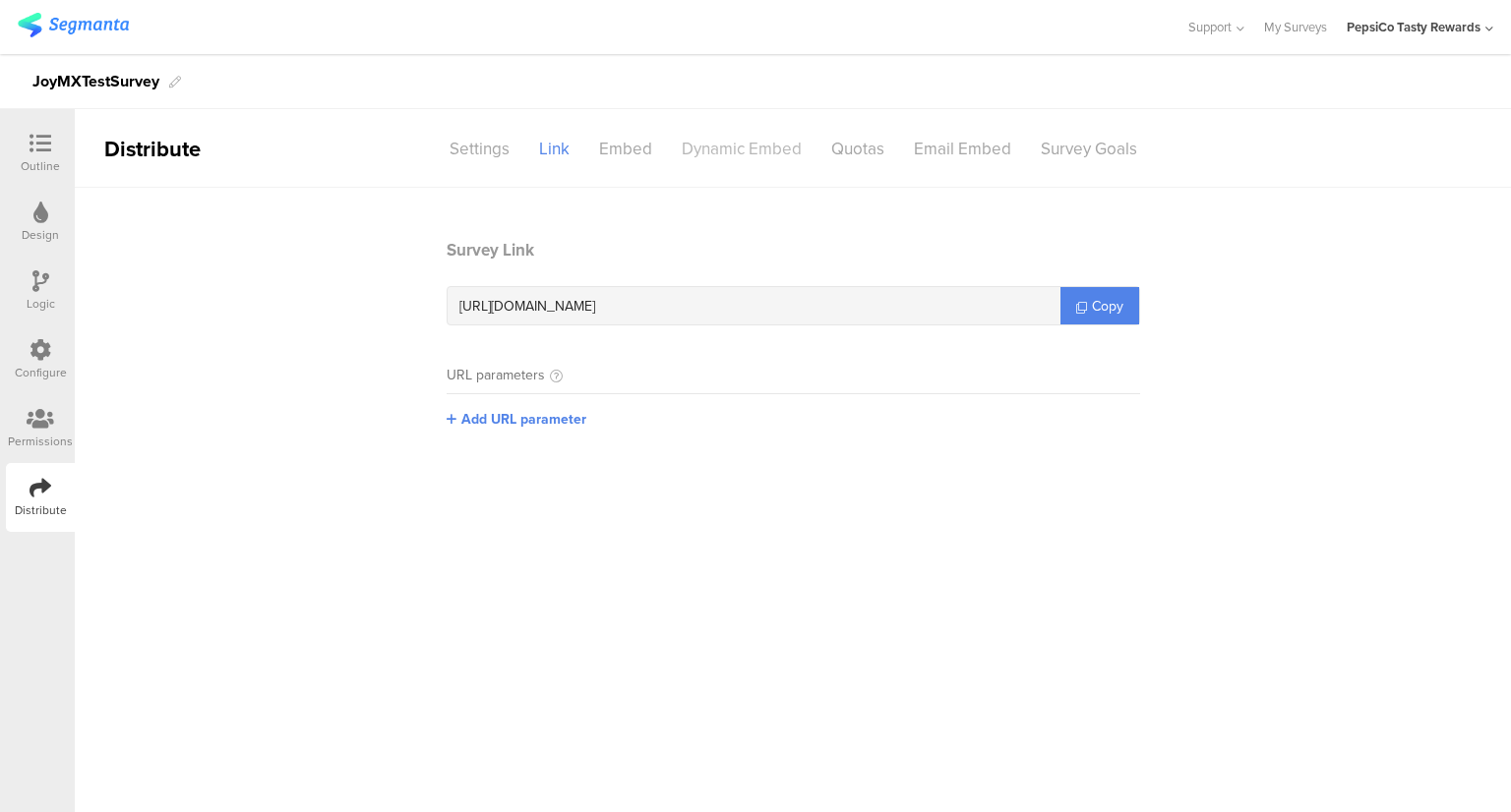
click at [730, 156] on div "Dynamic Embed" at bounding box center [741, 149] width 150 height 35
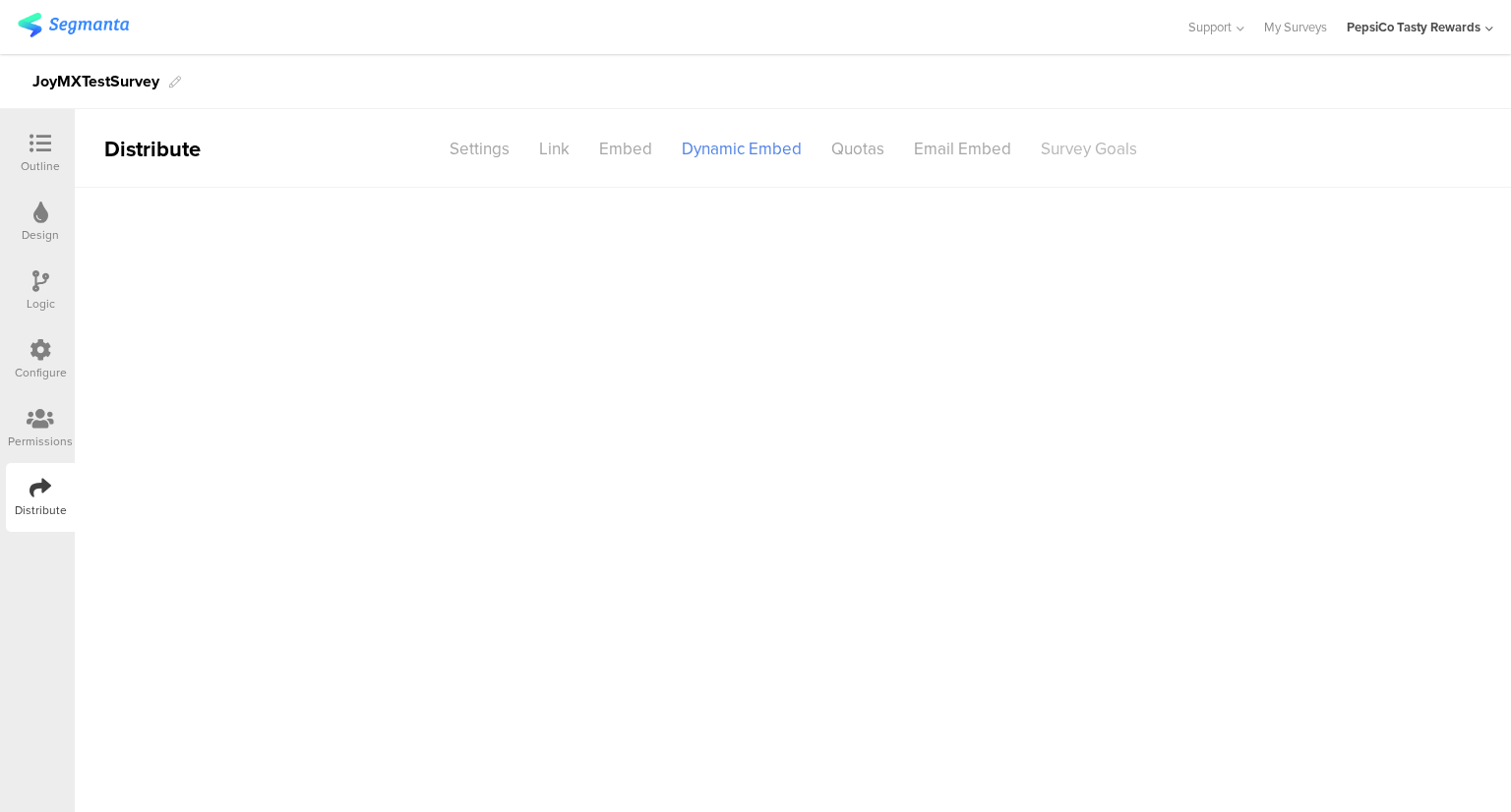
click at [1074, 156] on div "Survey Goals" at bounding box center [1088, 149] width 126 height 35
click at [927, 145] on div "Email Embed" at bounding box center [962, 149] width 127 height 35
click at [838, 146] on div "Quotas" at bounding box center [857, 149] width 82 height 35
click at [743, 147] on div "Dynamic Embed" at bounding box center [741, 149] width 150 height 35
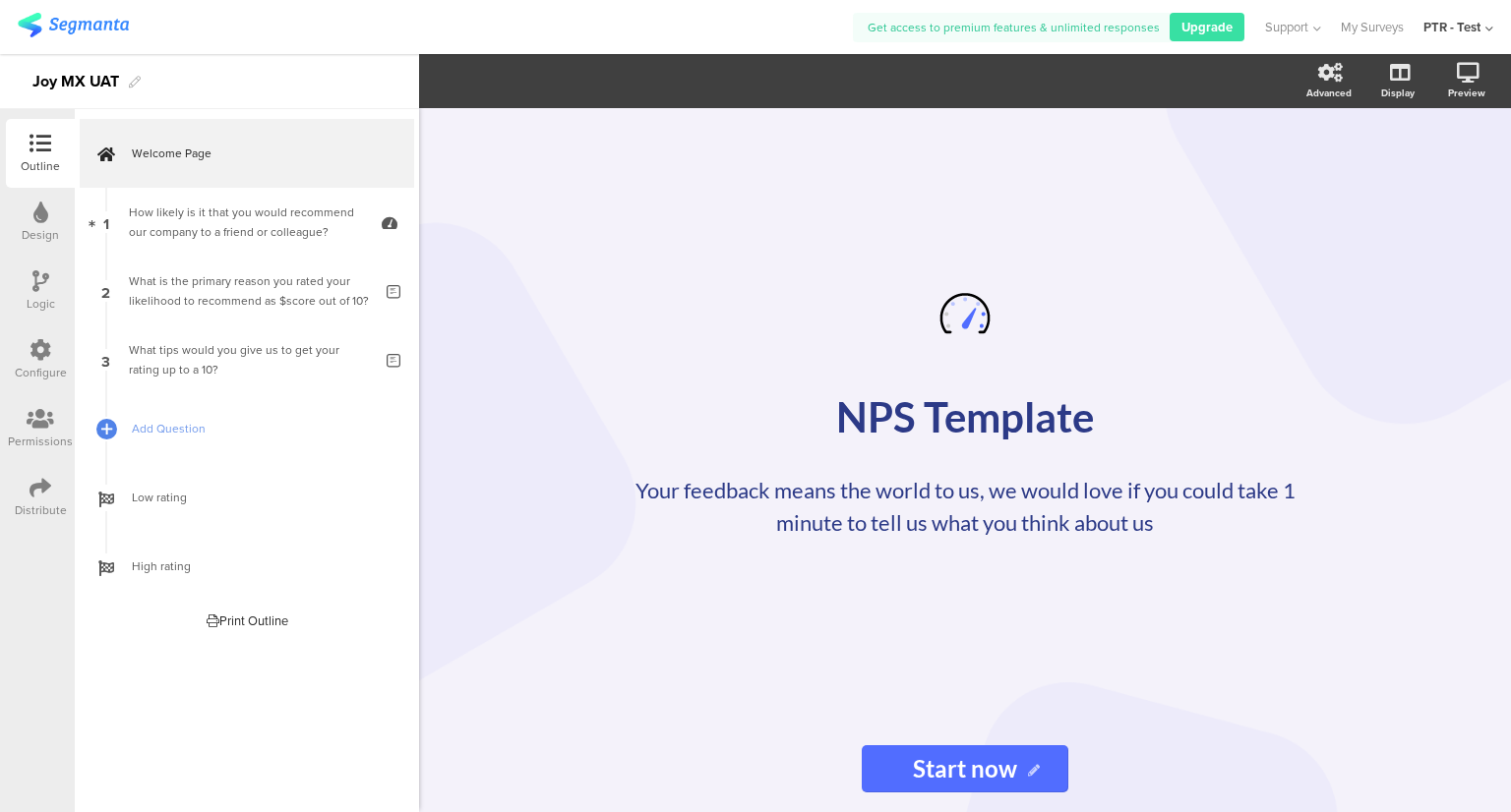
click at [57, 474] on div "Distribute" at bounding box center [40, 496] width 68 height 68
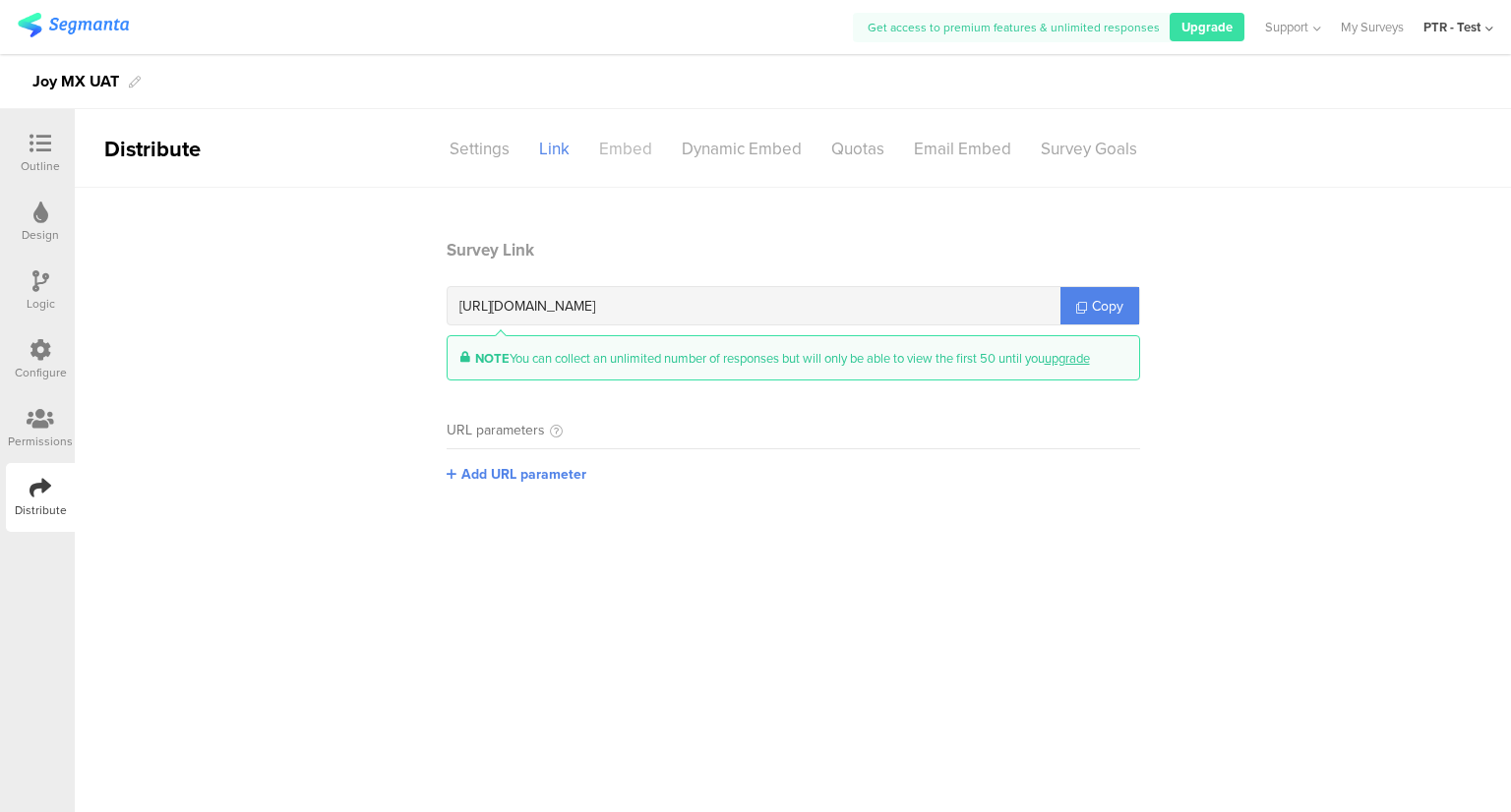
click at [664, 143] on div "Embed" at bounding box center [625, 149] width 82 height 35
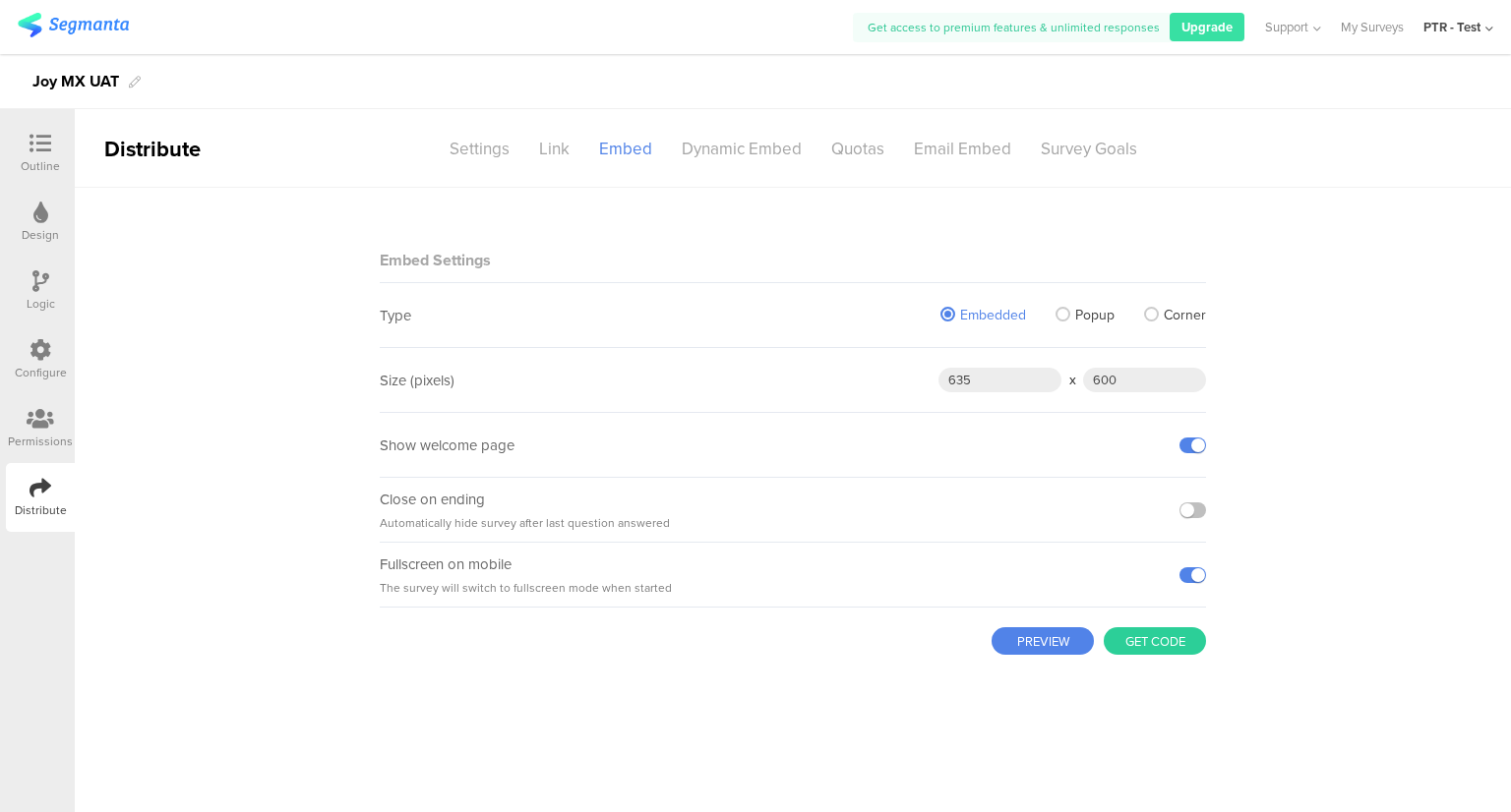
click at [767, 121] on sg-section-page-header "Distribute Settings Link Embed Dynamic Embed Quotas Email Embed Survey Goals" at bounding box center [792, 148] width 1436 height 78
click at [745, 151] on div "Dynamic Embed" at bounding box center [741, 149] width 150 height 35
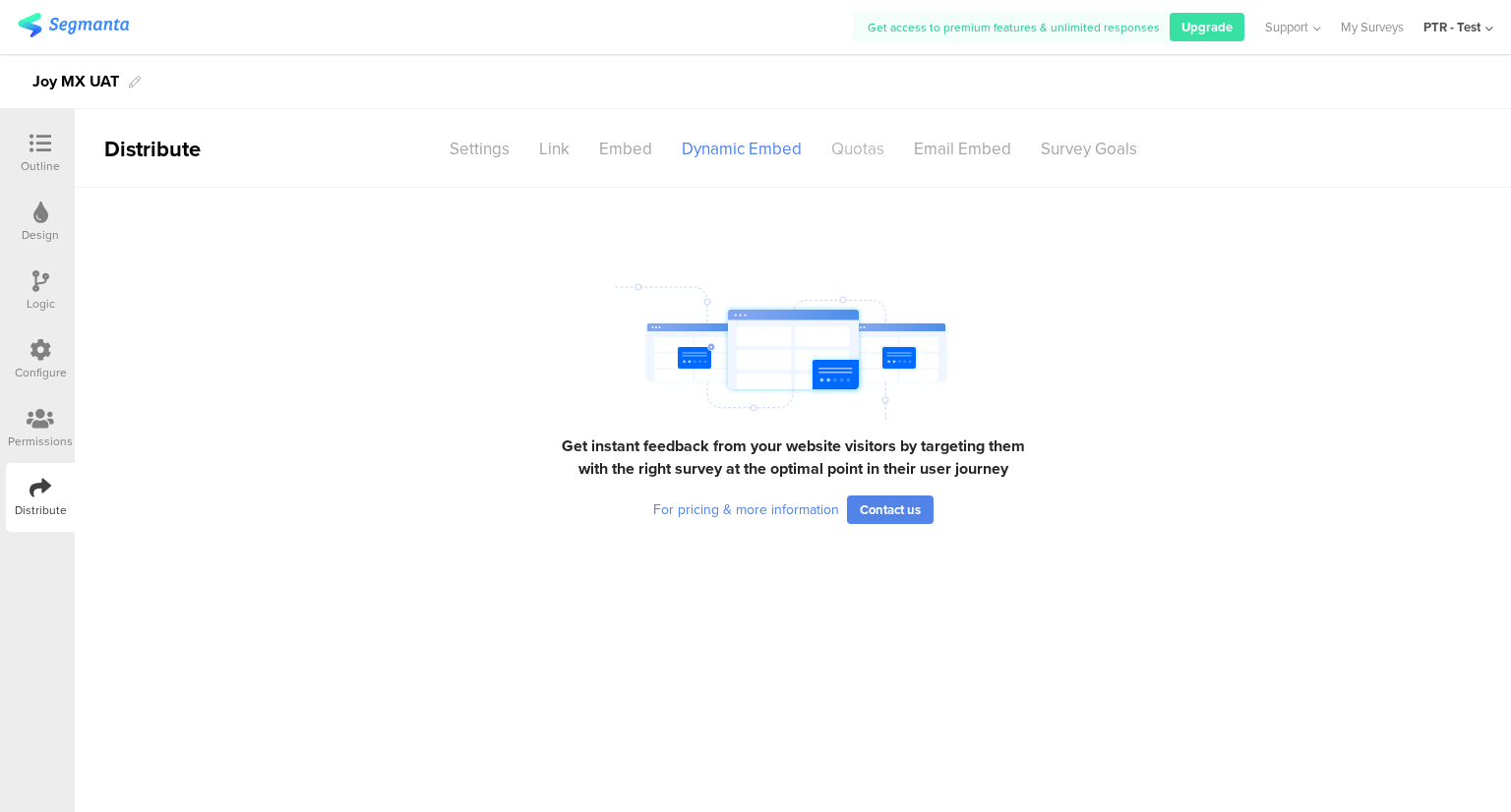
click at [843, 145] on div "Quotas" at bounding box center [857, 149] width 82 height 35
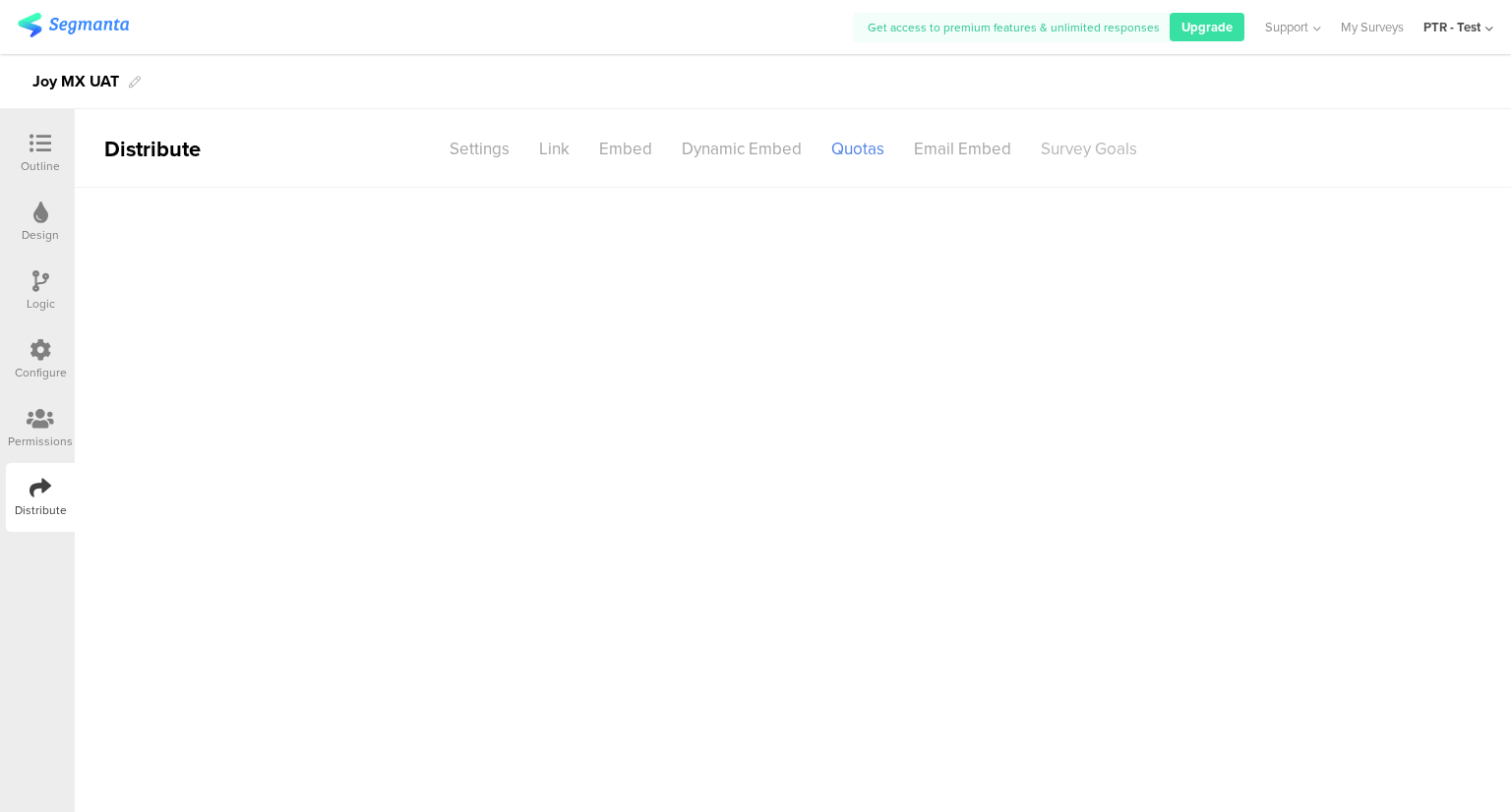
click at [1042, 149] on div "Survey Goals" at bounding box center [1088, 149] width 126 height 35
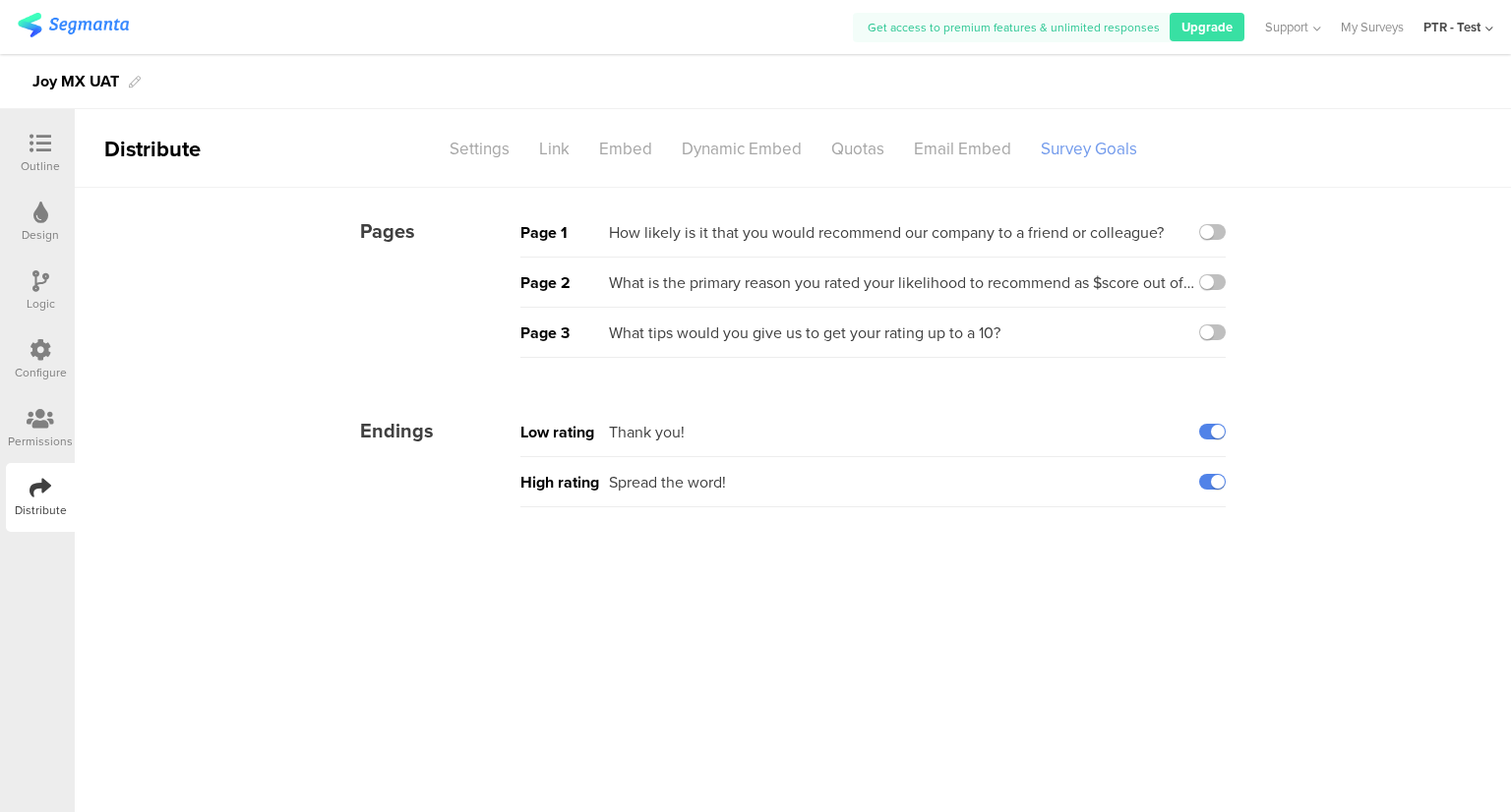
click at [1059, 154] on div "Survey Goals" at bounding box center [1088, 149] width 126 height 35
click at [975, 150] on div "Email Embed" at bounding box center [962, 149] width 127 height 35
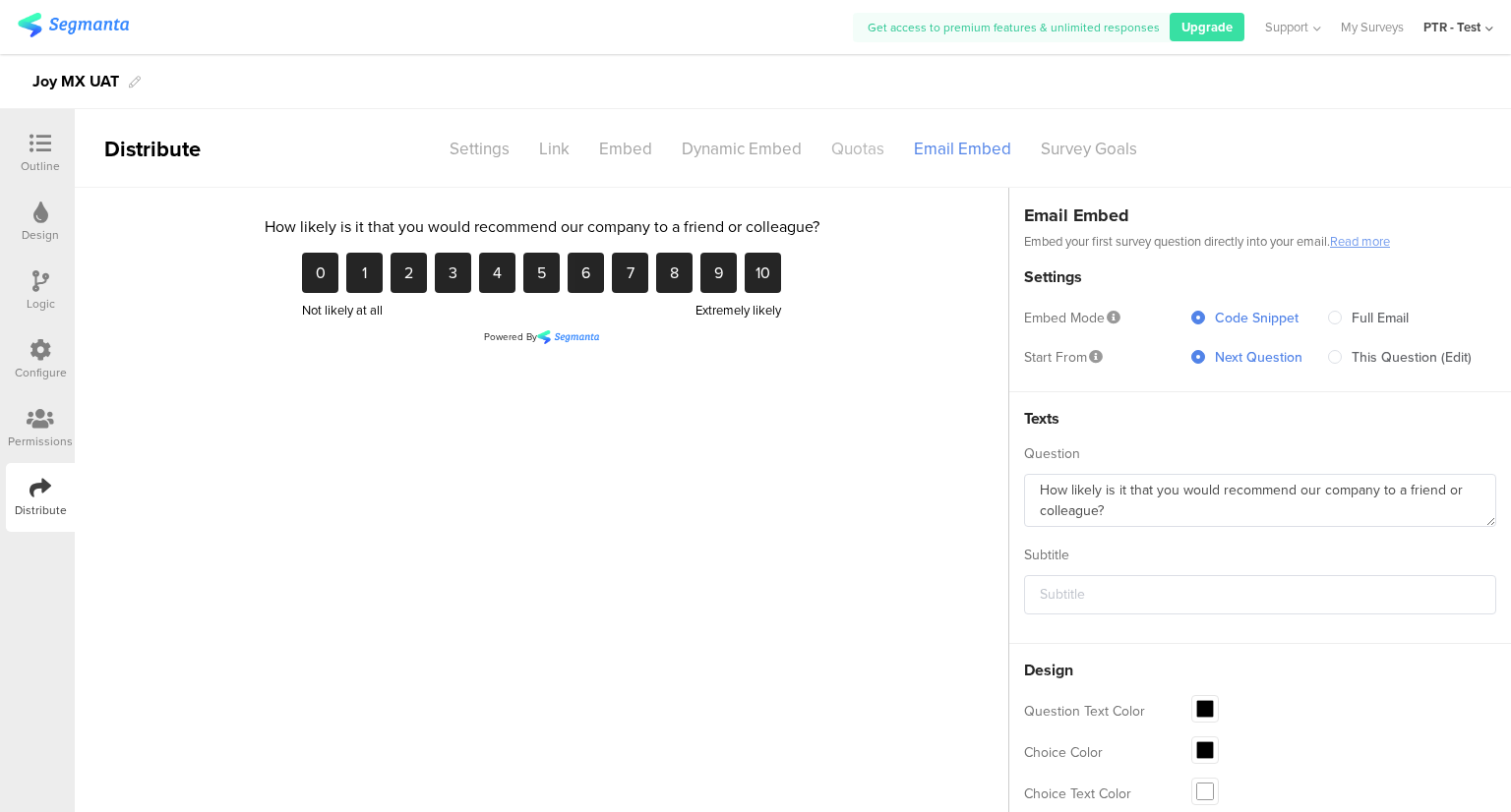
click at [861, 150] on div "Quotas" at bounding box center [857, 149] width 82 height 35
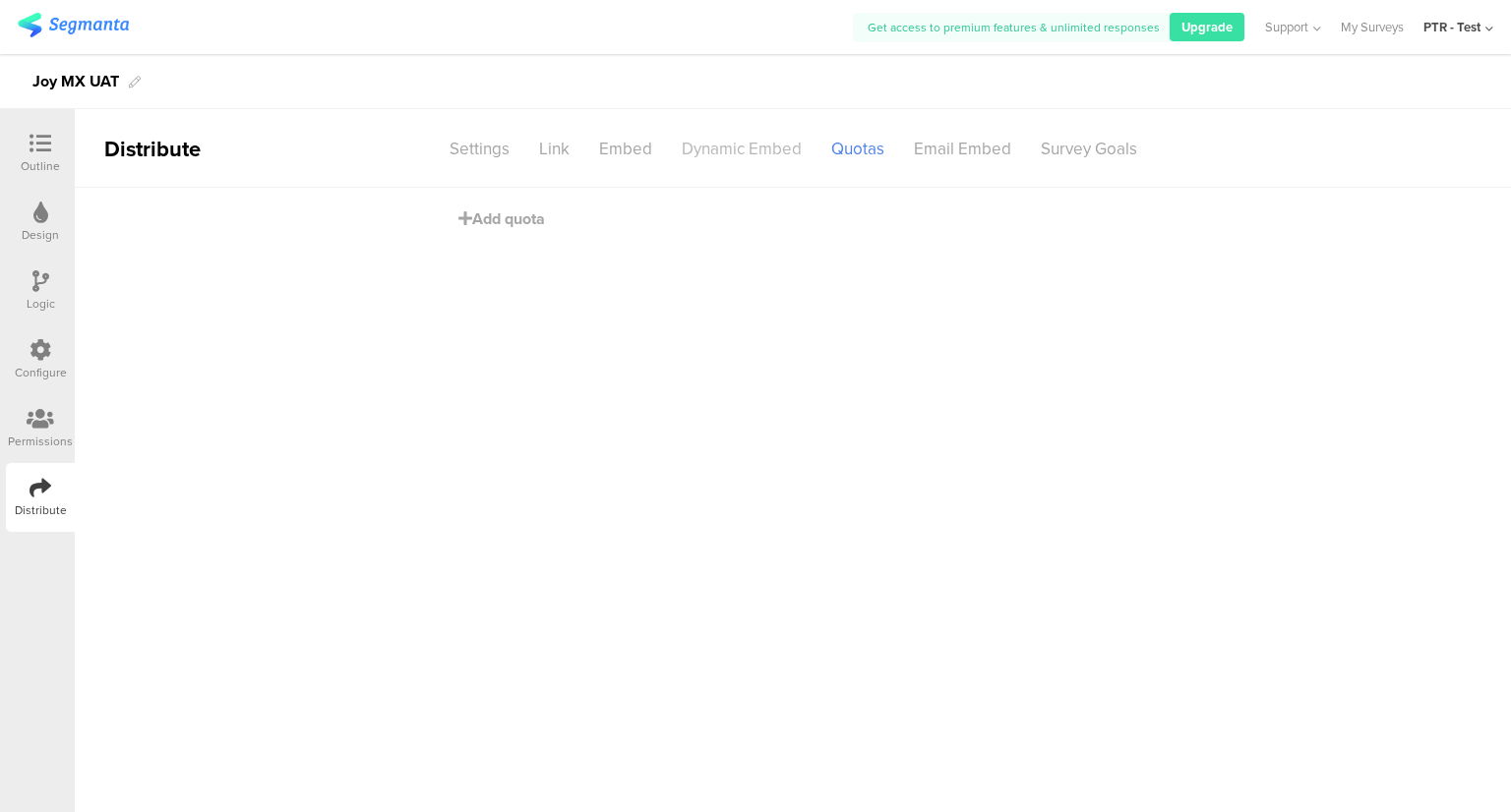
click at [775, 151] on div "Dynamic Embed" at bounding box center [741, 149] width 150 height 35
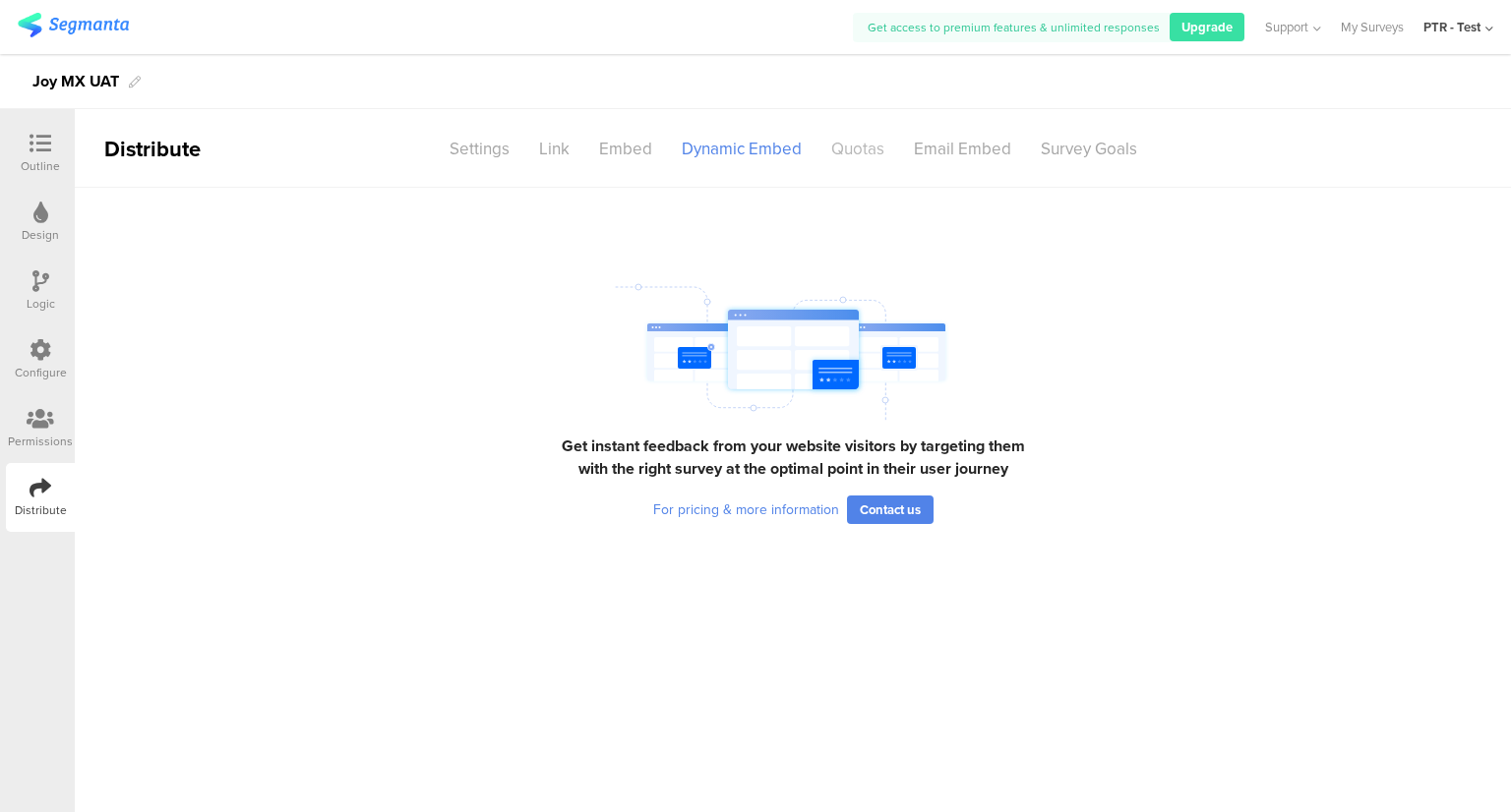
click at [877, 144] on div "Quotas" at bounding box center [857, 149] width 82 height 35
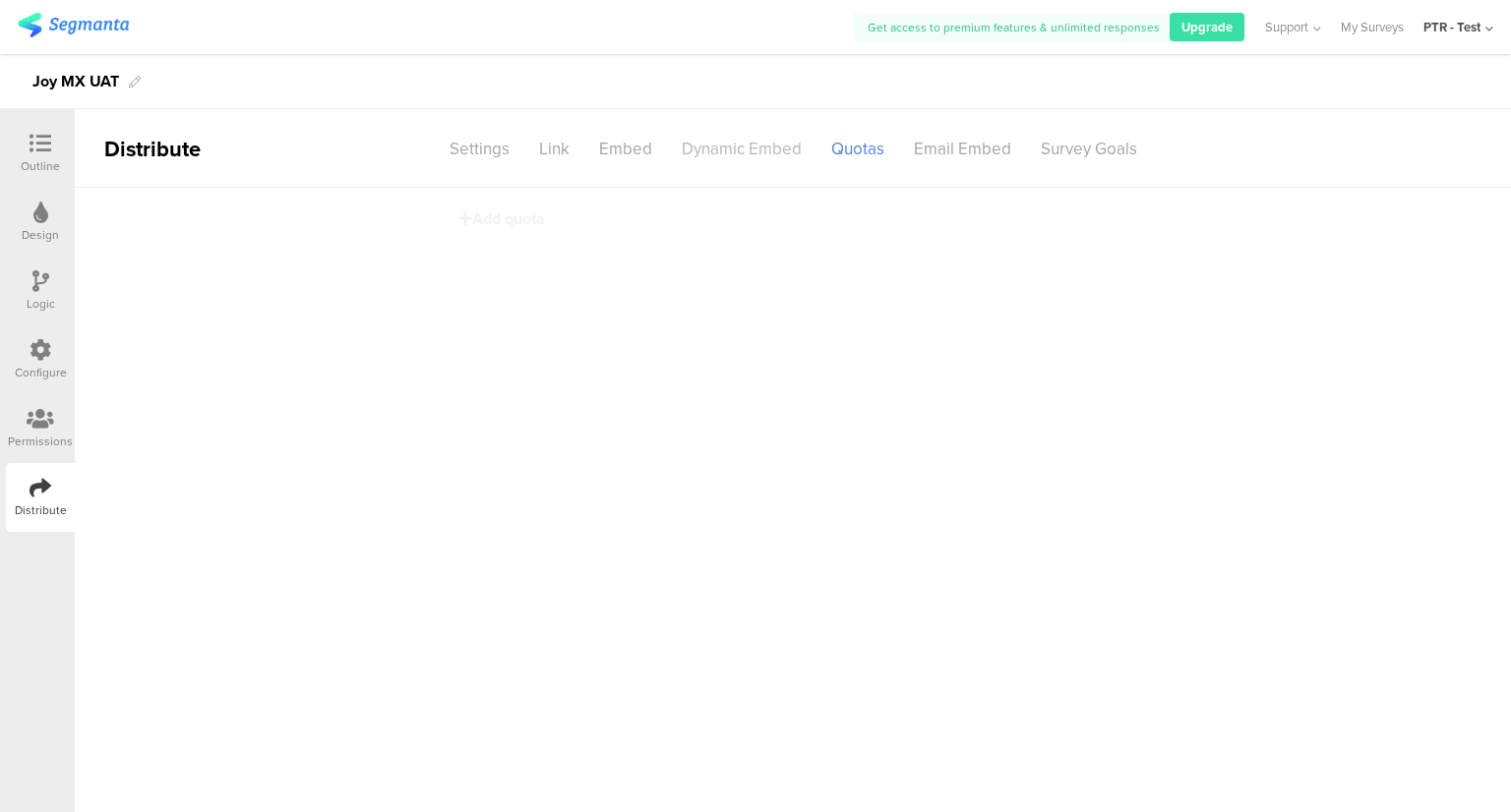
click at [745, 147] on div "Dynamic Embed" at bounding box center [741, 149] width 150 height 35
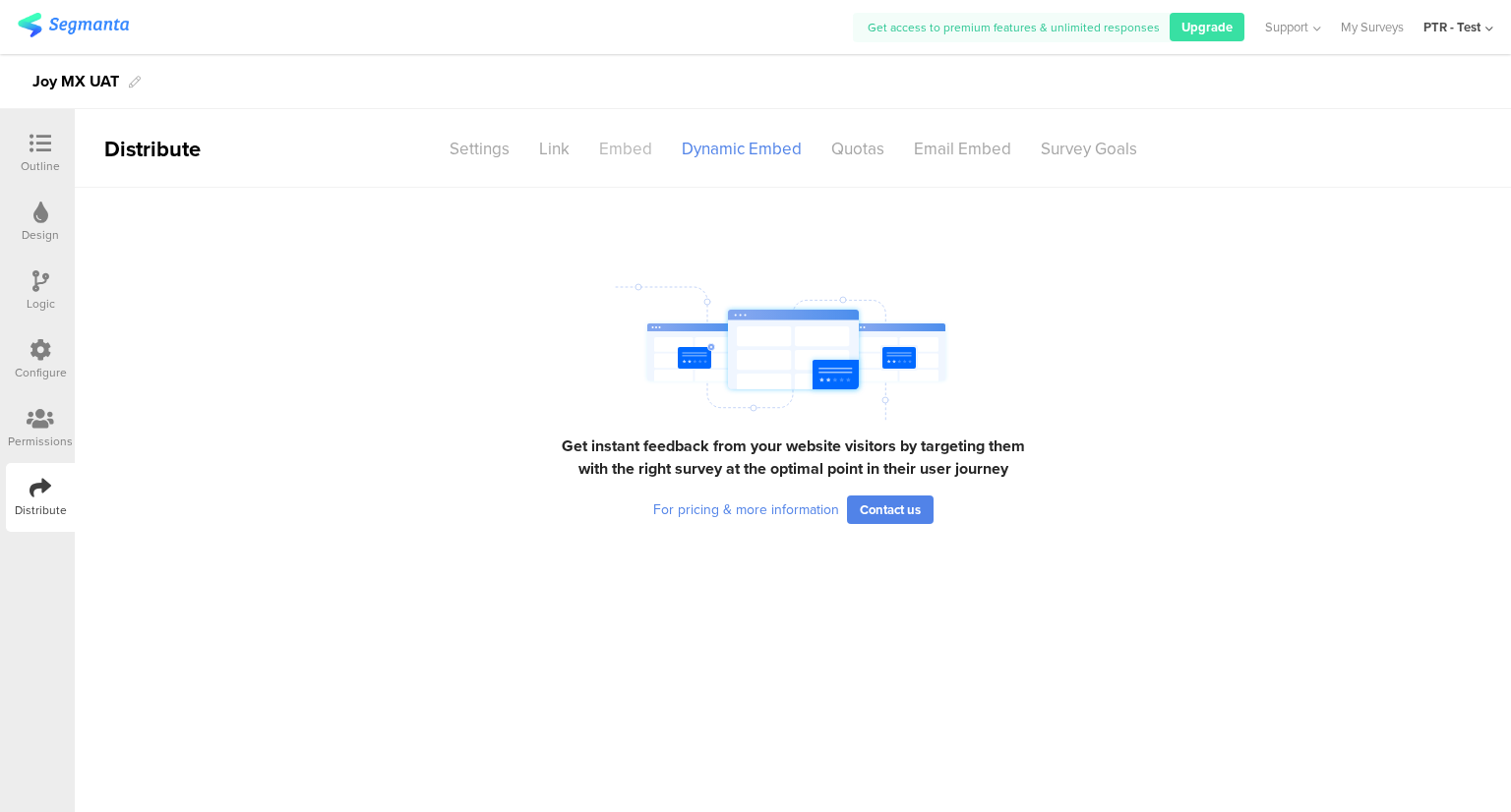
click at [636, 158] on div "Embed" at bounding box center [625, 149] width 82 height 35
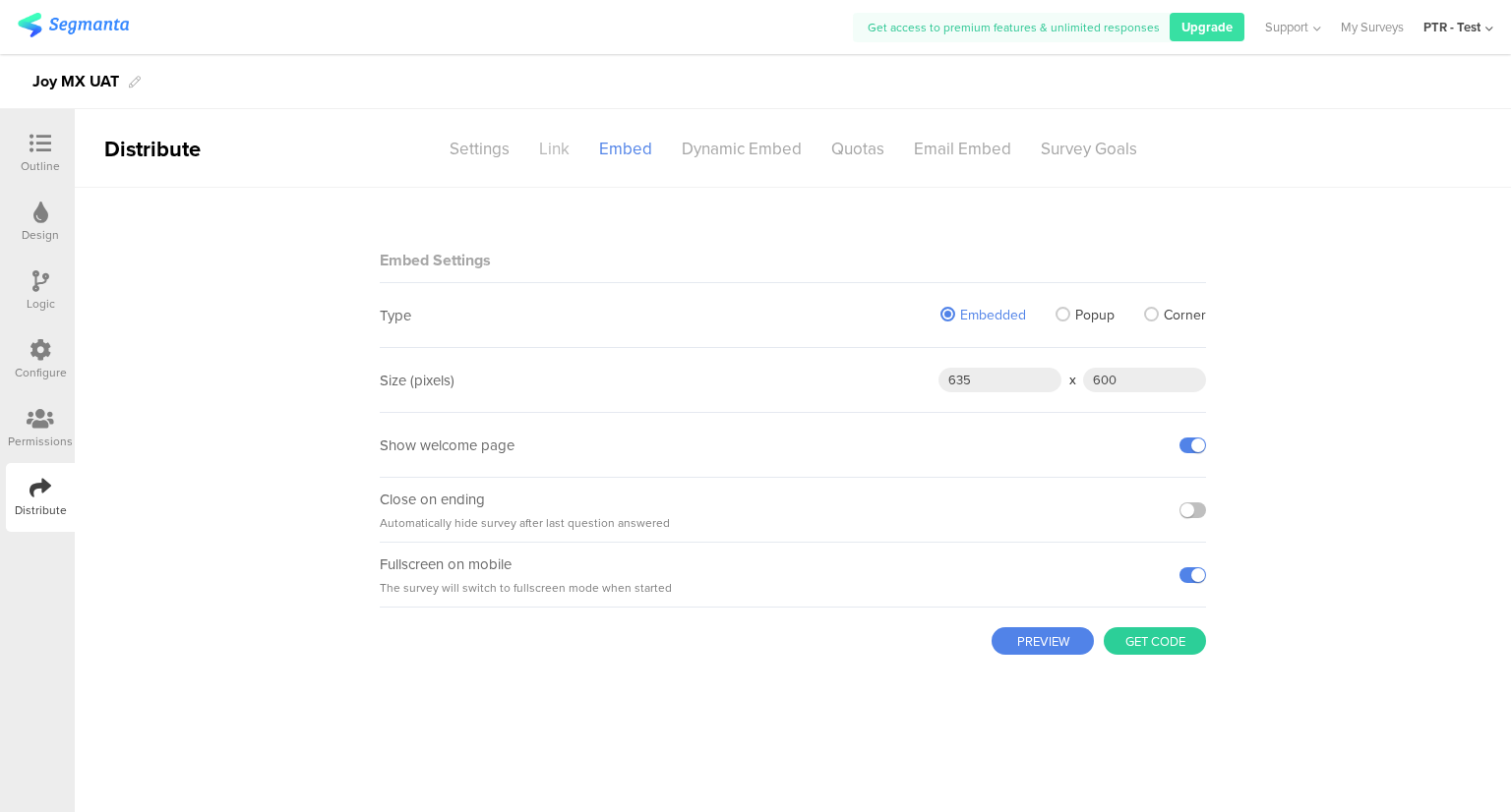
click at [584, 155] on div "Link" at bounding box center [554, 149] width 60 height 35
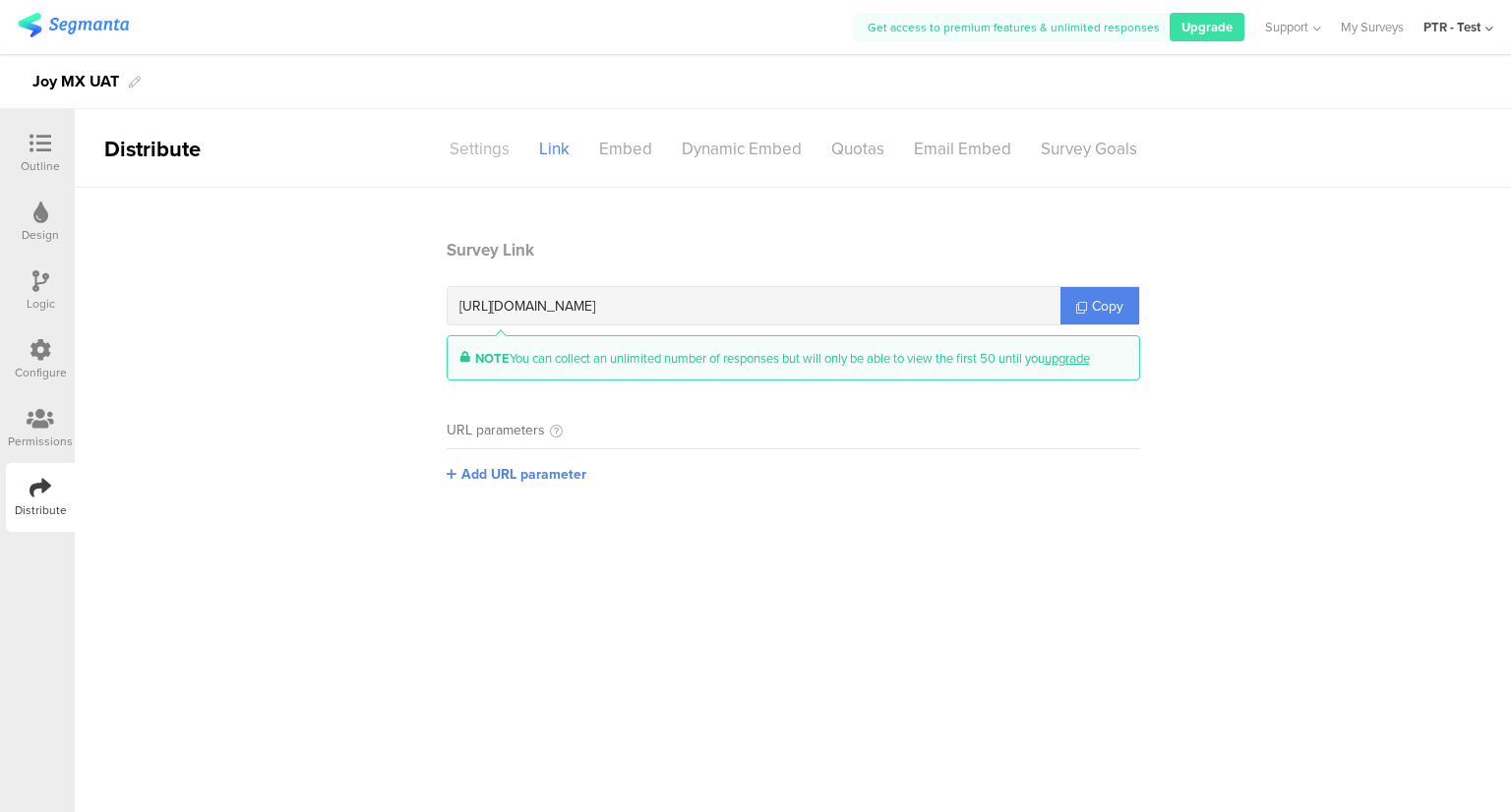
click at [494, 152] on div "Settings" at bounding box center [480, 149] width 89 height 35
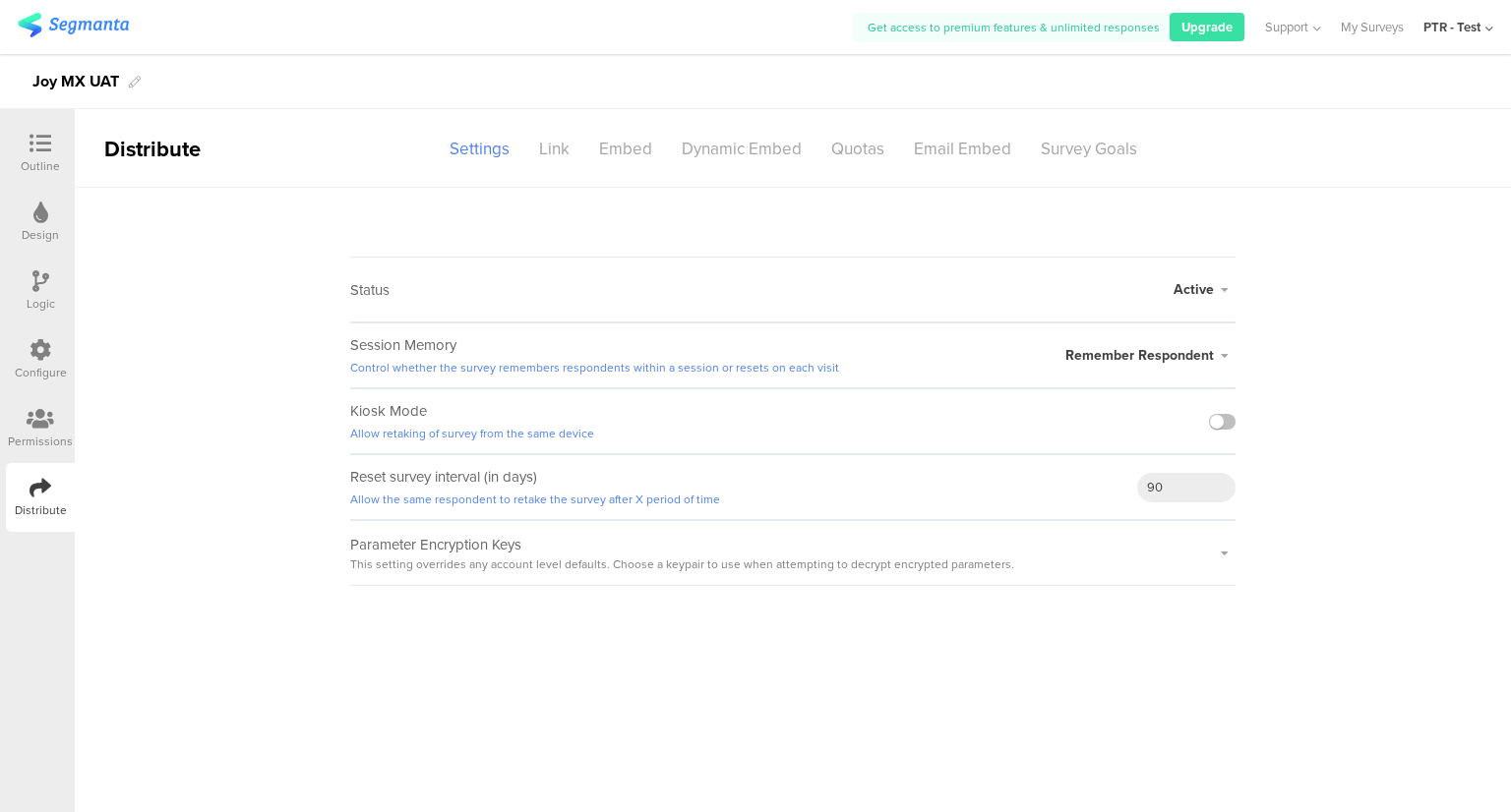
click at [44, 373] on div "Configure" at bounding box center [41, 372] width 53 height 18
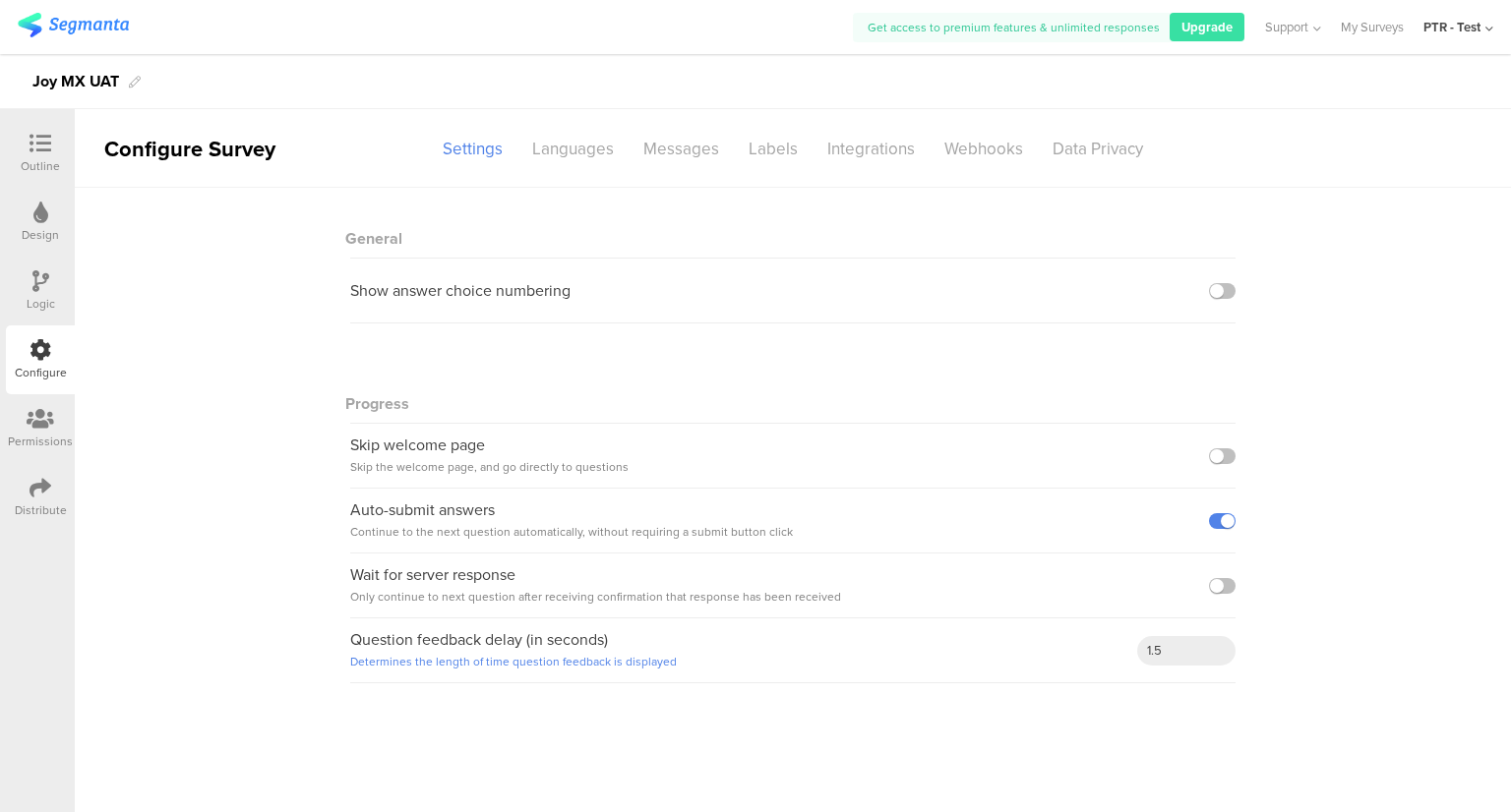
click at [54, 414] on div at bounding box center [41, 420] width 65 height 25
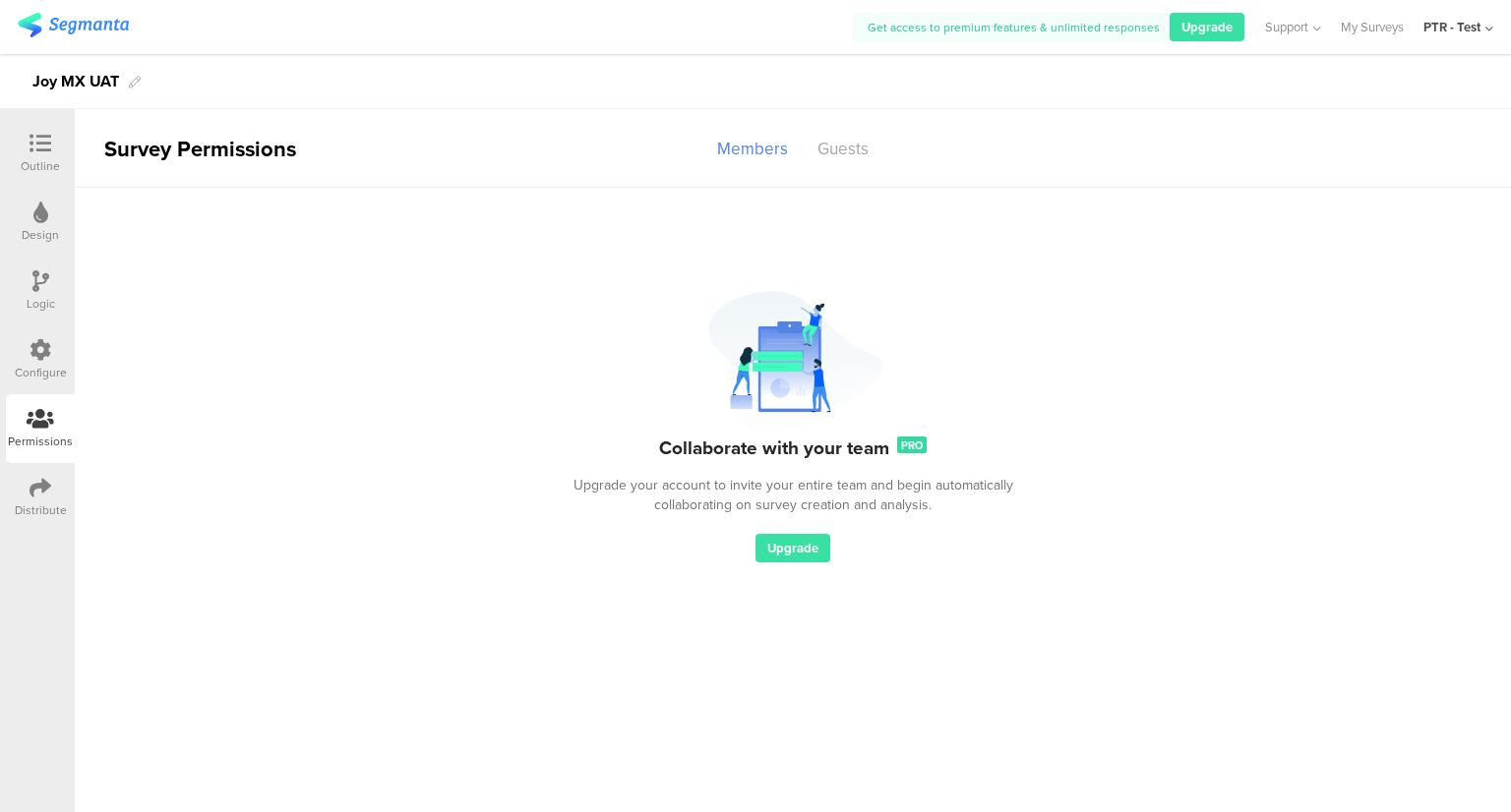
click at [49, 494] on icon at bounding box center [41, 487] width 22 height 22
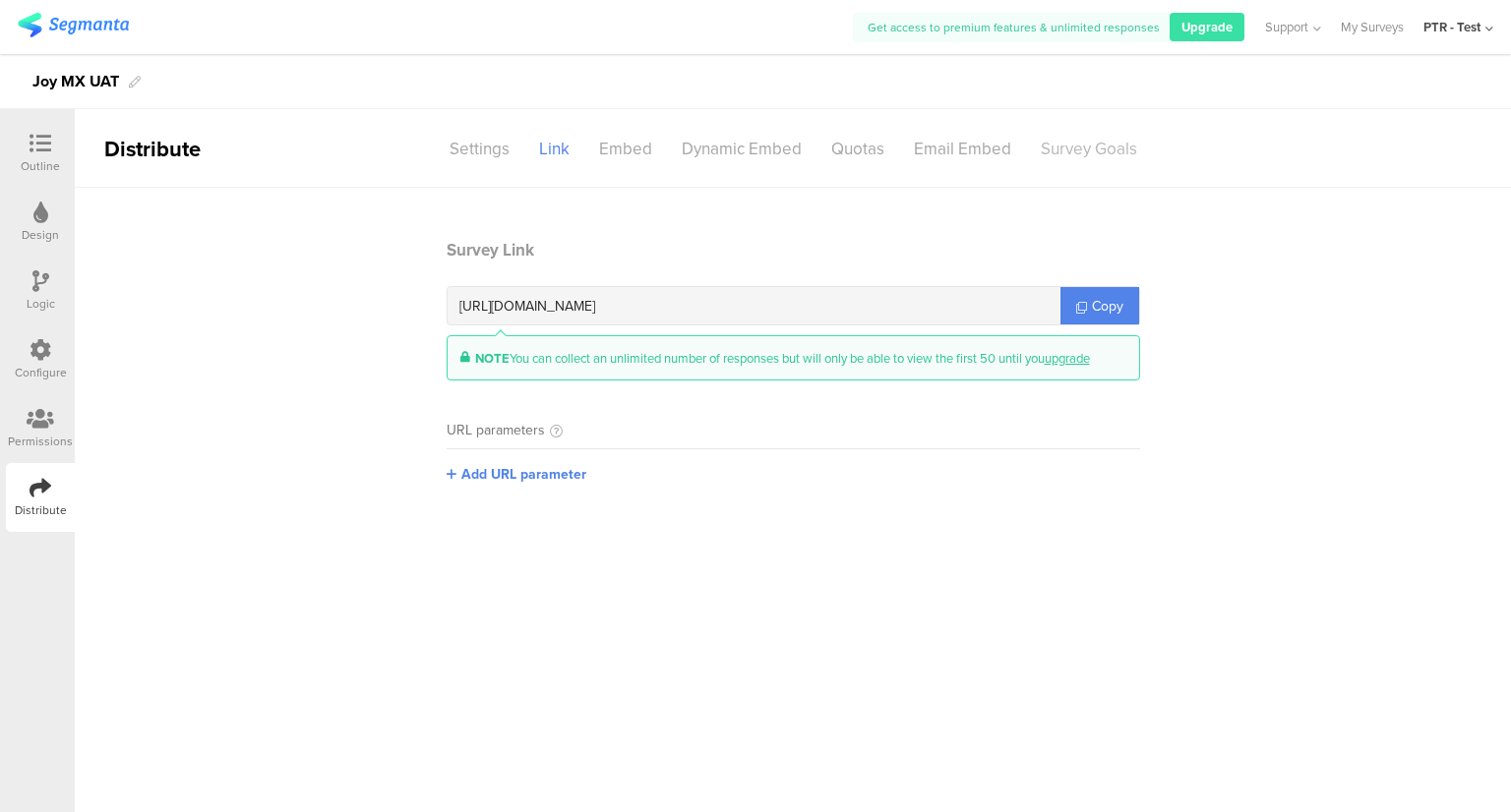
click at [1117, 158] on div "Survey Goals" at bounding box center [1088, 149] width 126 height 35
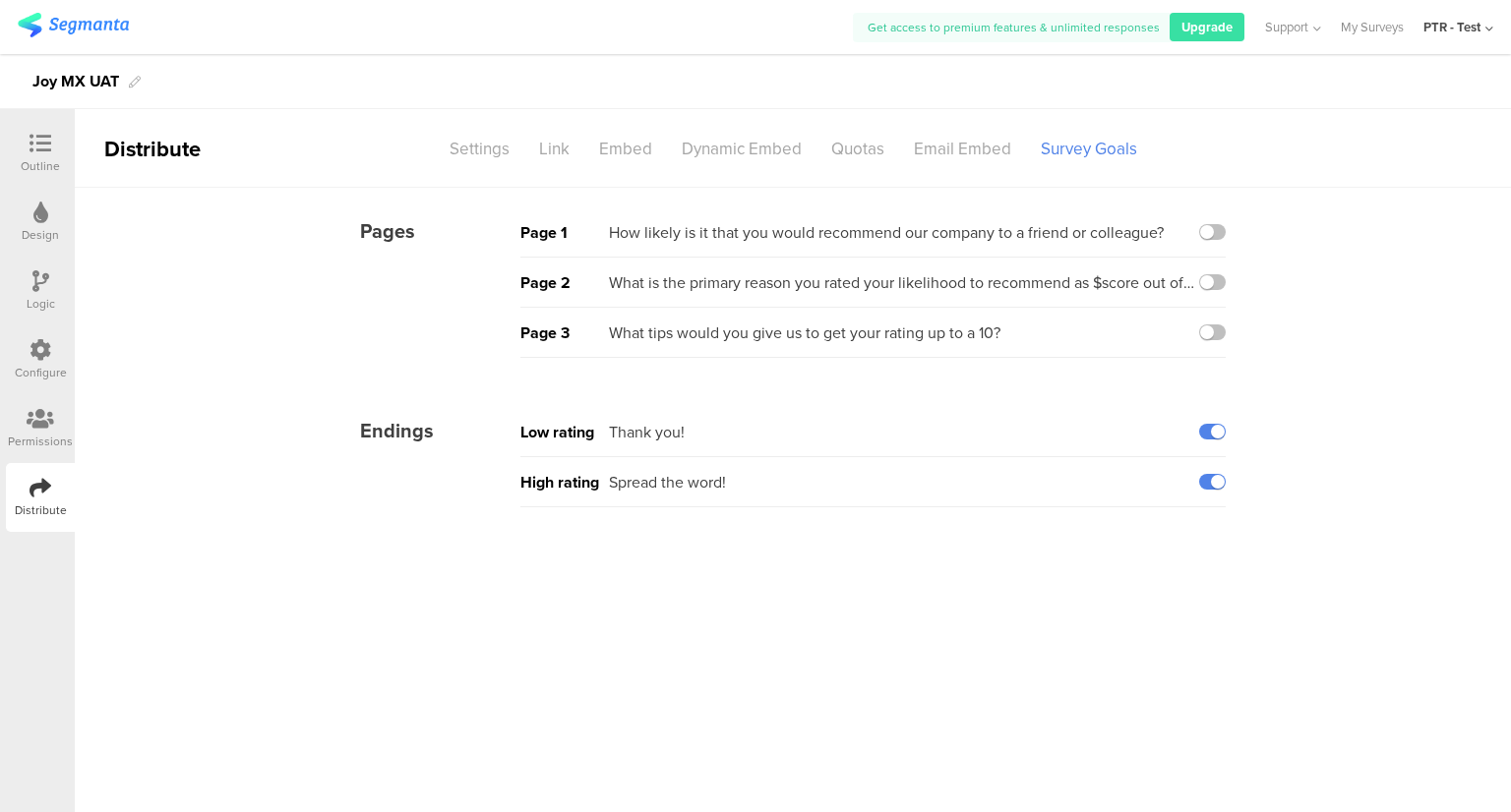
click at [45, 152] on icon at bounding box center [41, 144] width 22 height 22
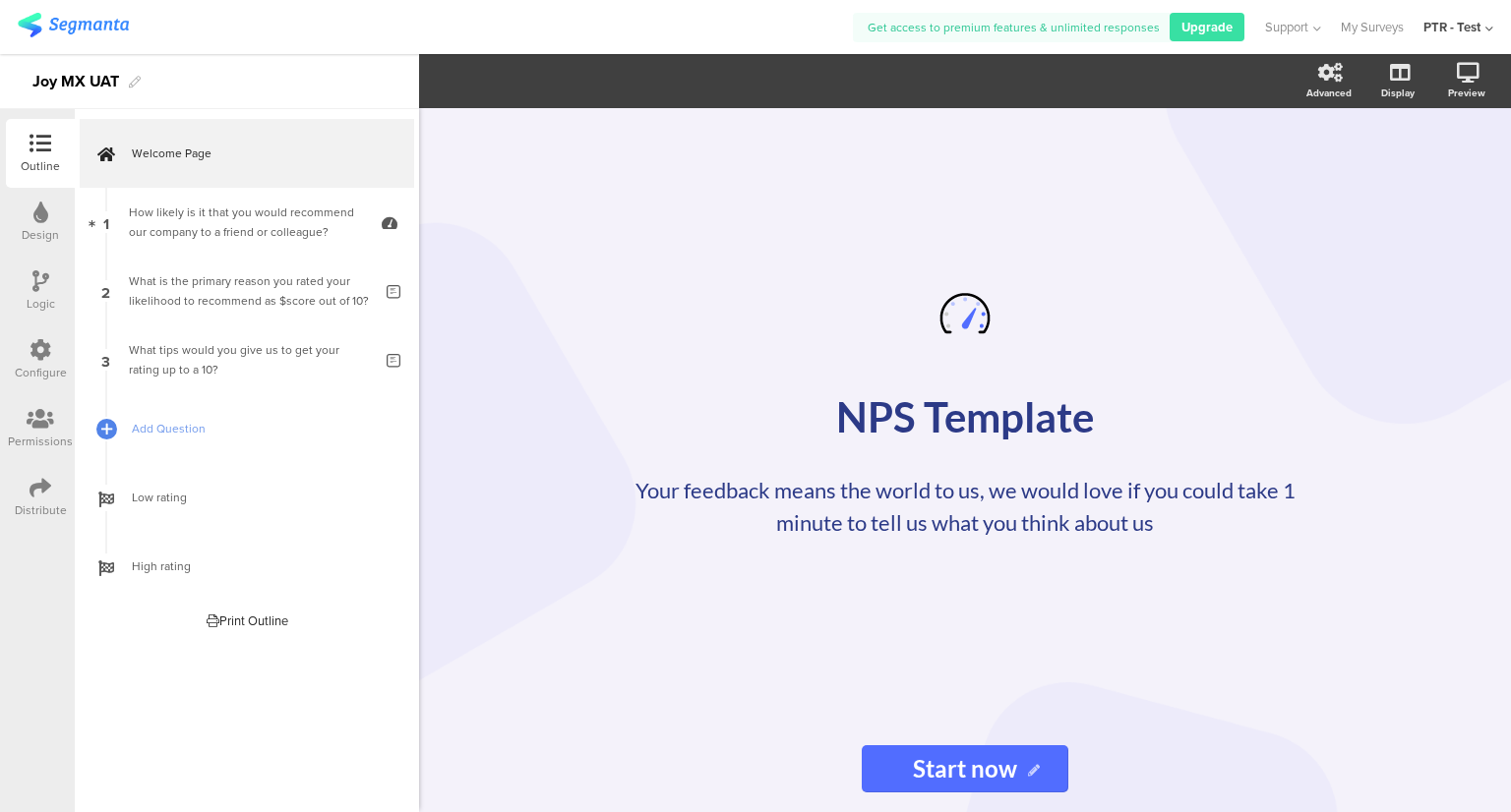
click at [58, 430] on div at bounding box center [41, 420] width 65 height 25
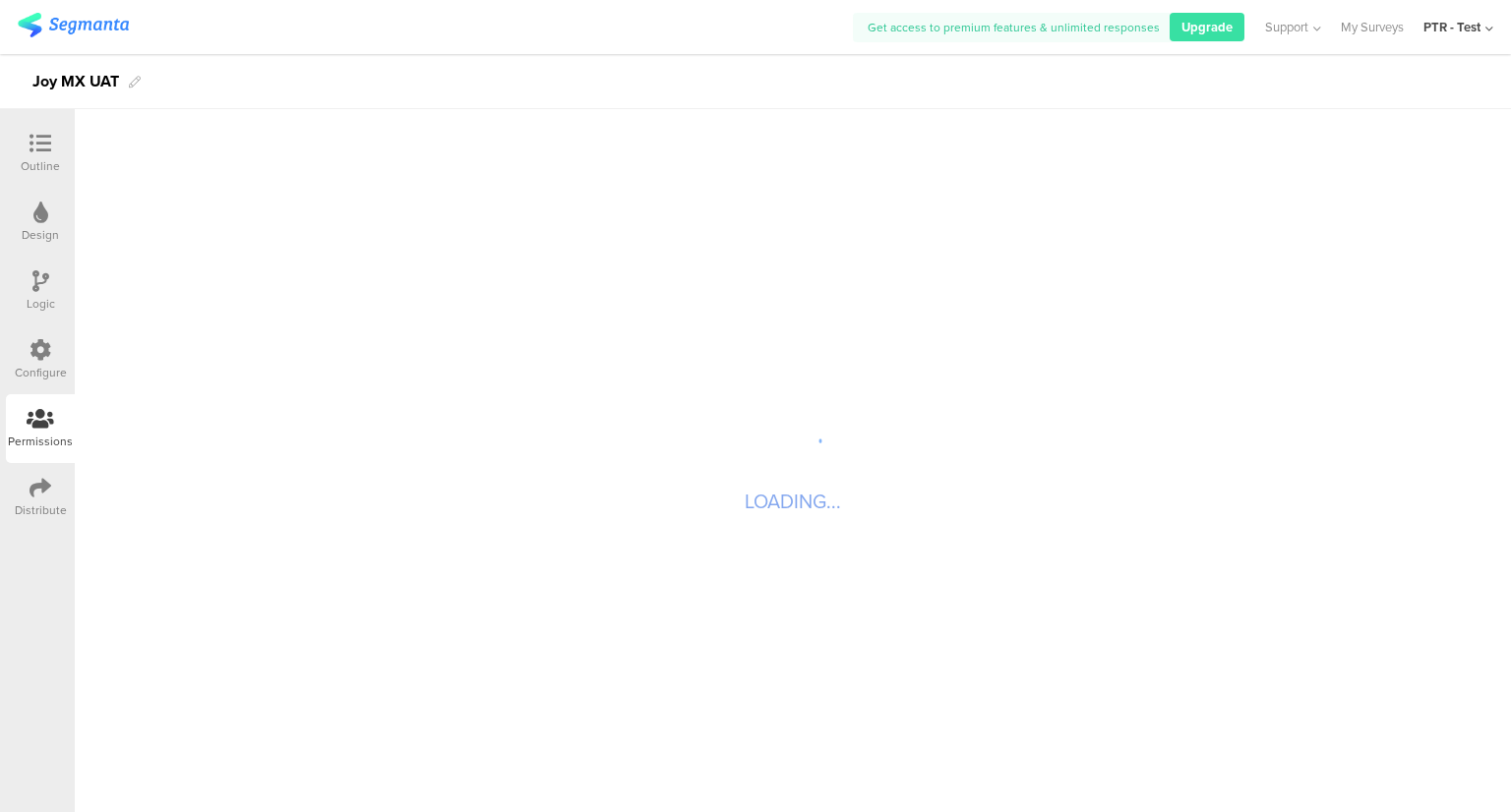
click at [48, 360] on div at bounding box center [41, 351] width 22 height 25
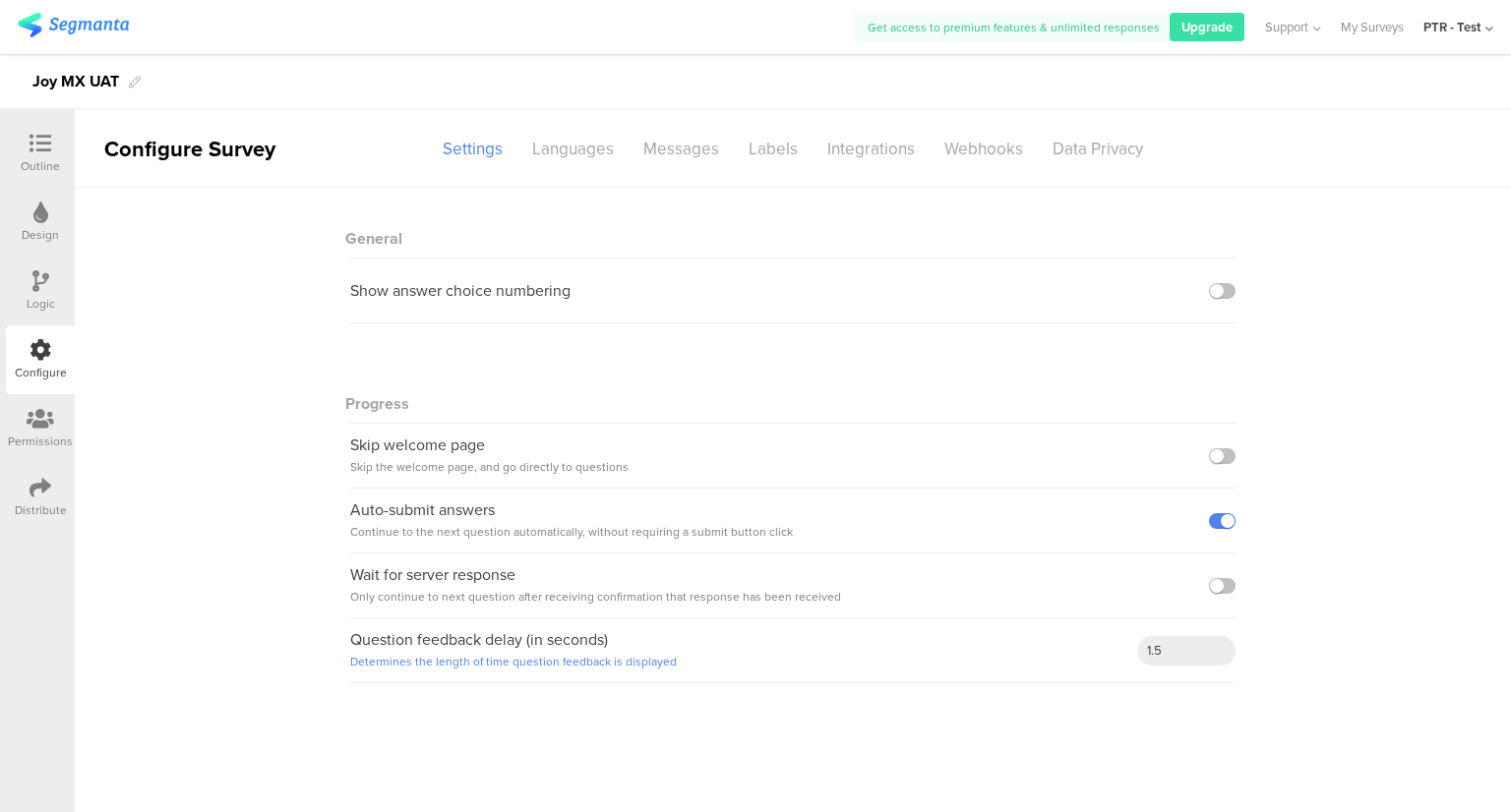
click at [49, 501] on div "Distribute" at bounding box center [41, 510] width 53 height 18
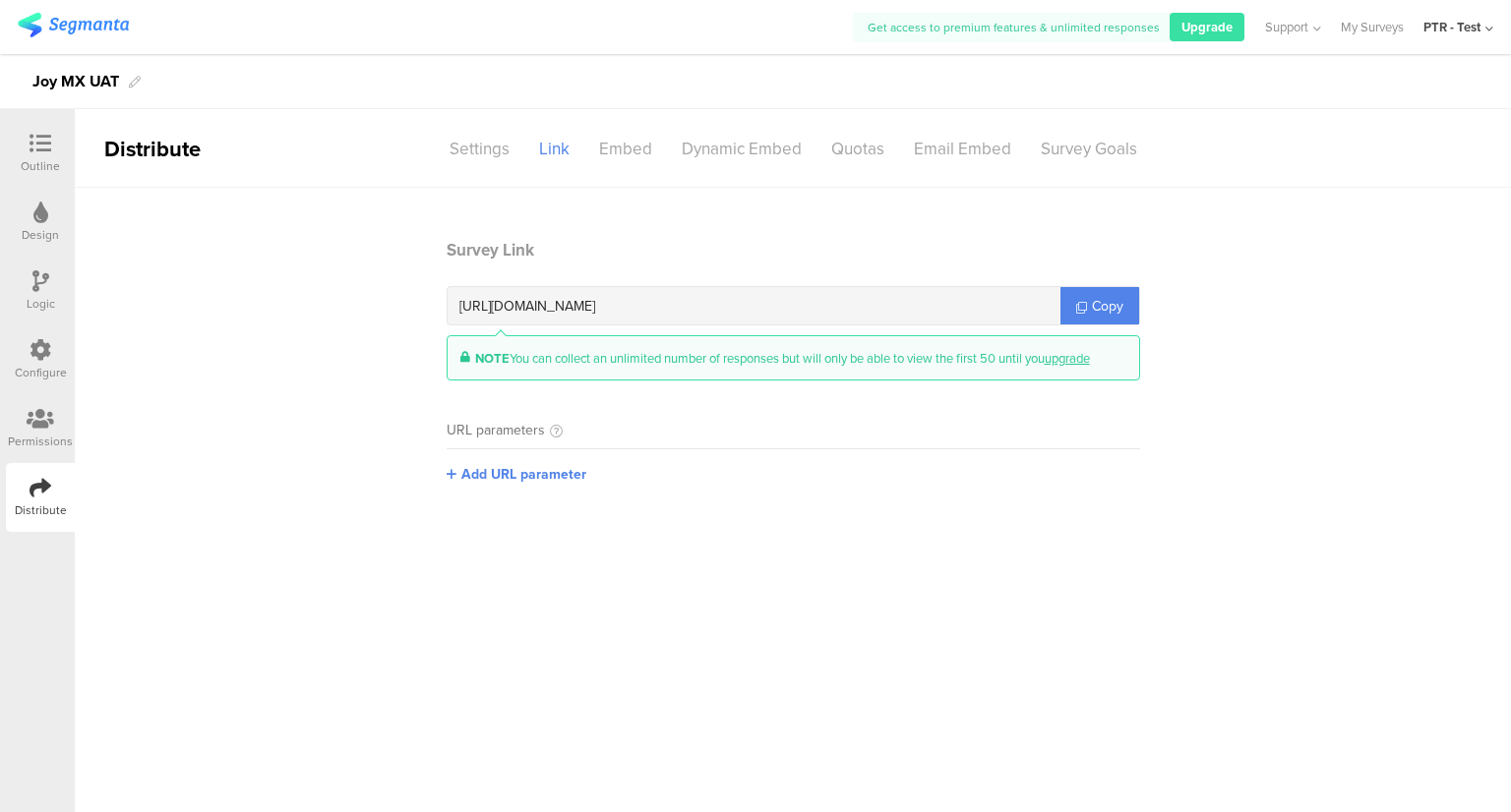
click at [54, 252] on div "Design" at bounding box center [40, 222] width 68 height 68
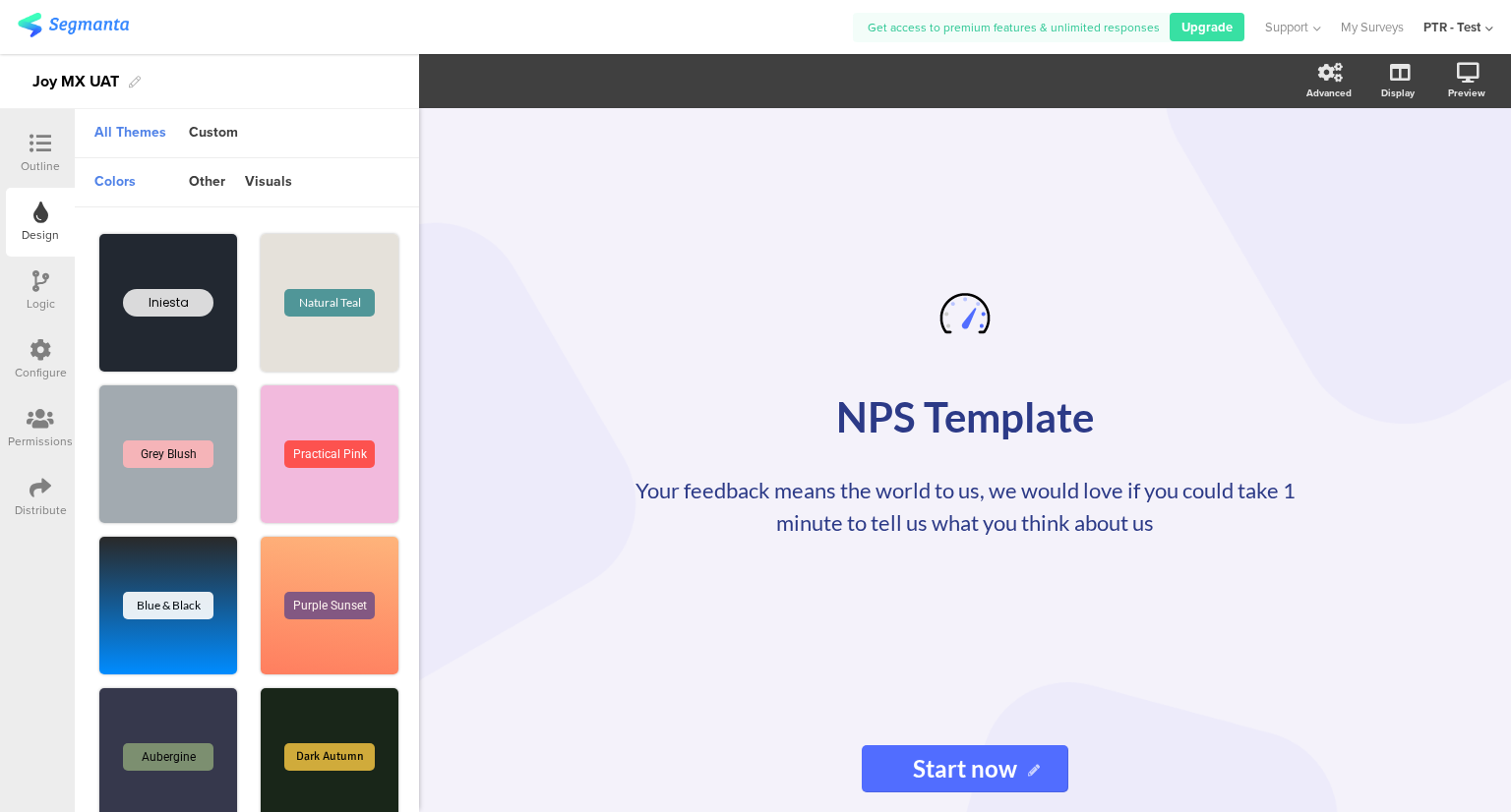
click at [35, 442] on div "Permissions" at bounding box center [41, 442] width 65 height 18
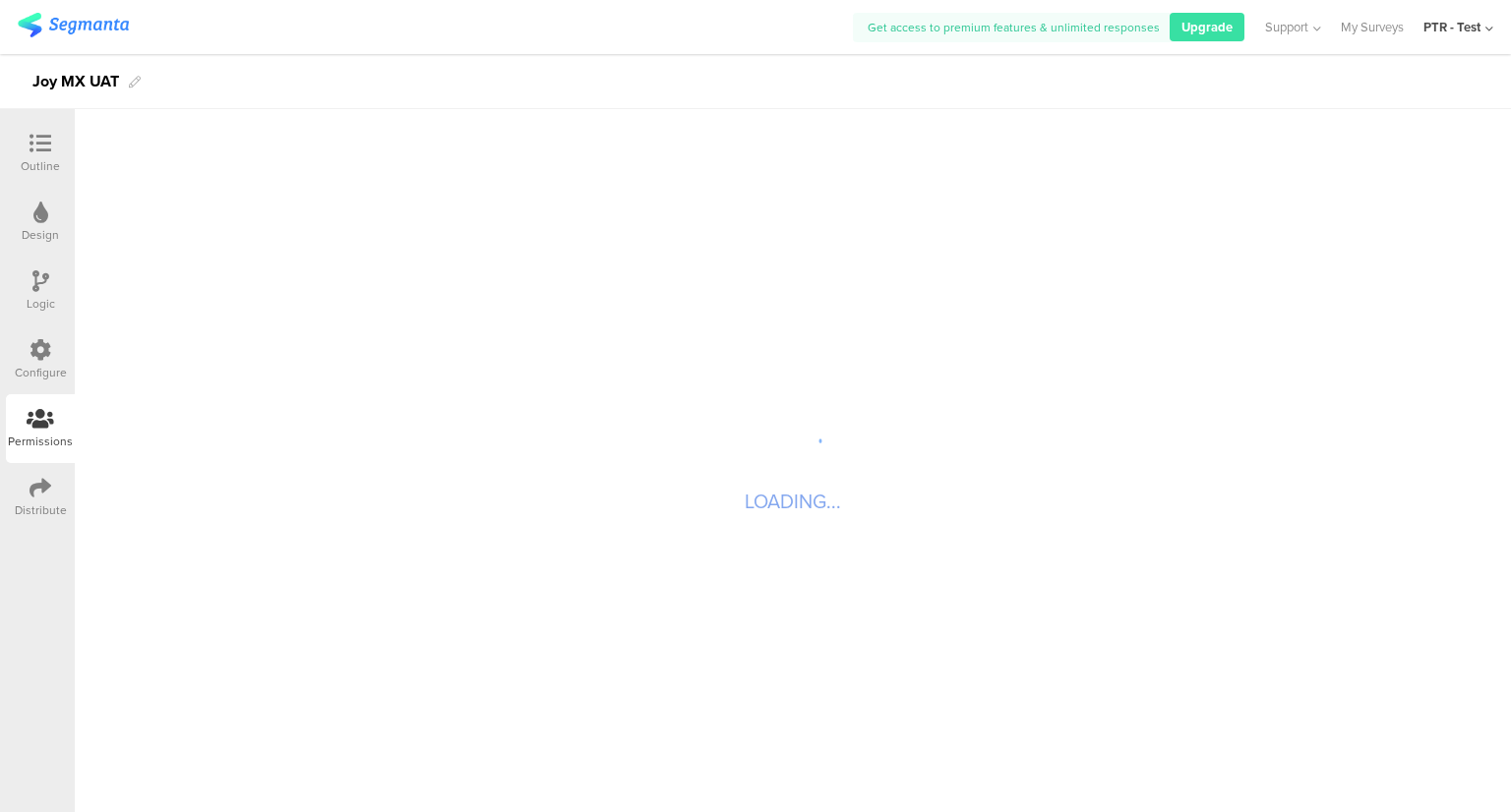
click at [24, 492] on div "Distribute" at bounding box center [40, 496] width 68 height 68
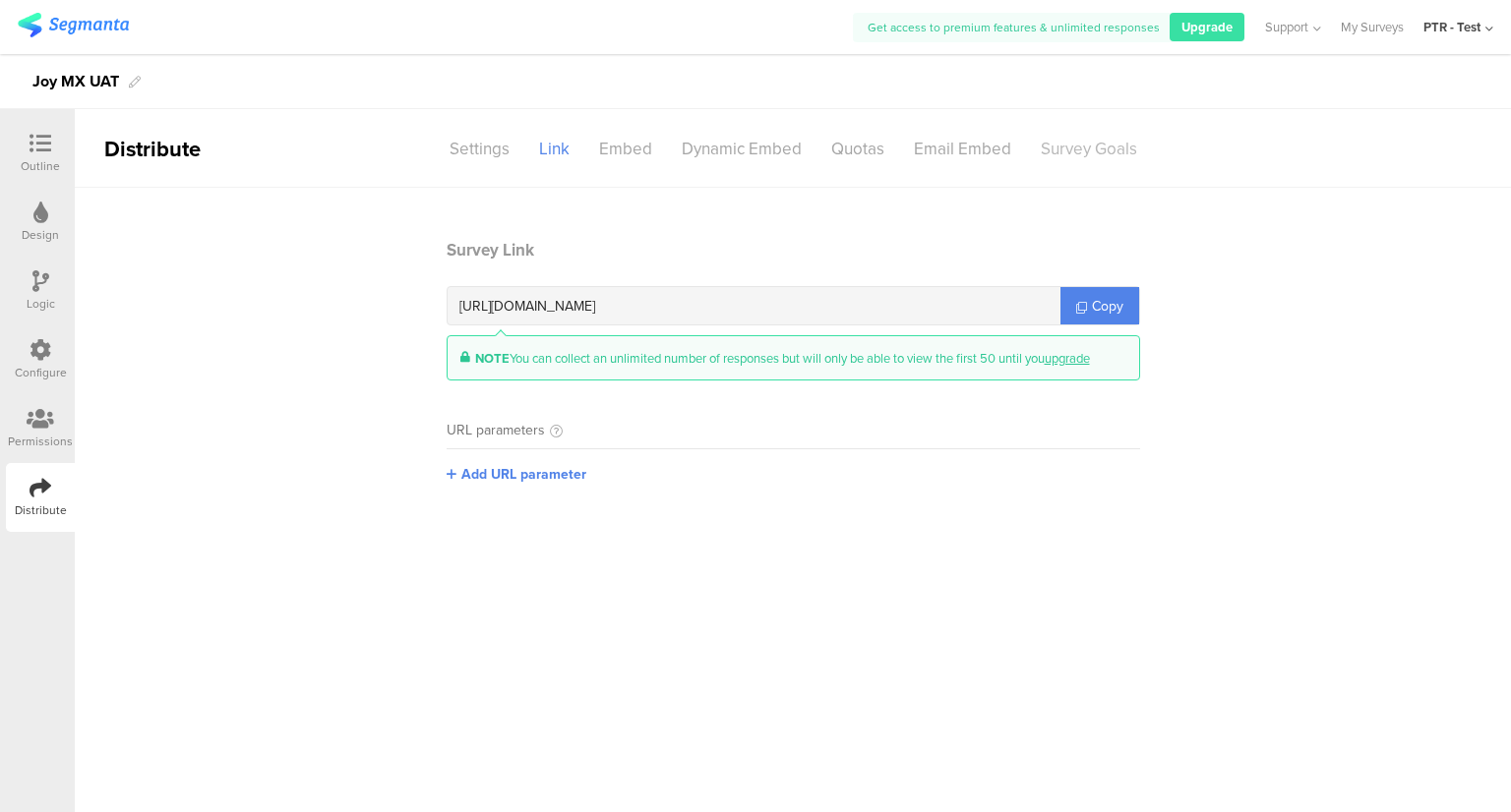
click at [1109, 147] on div "Survey Goals" at bounding box center [1088, 149] width 126 height 35
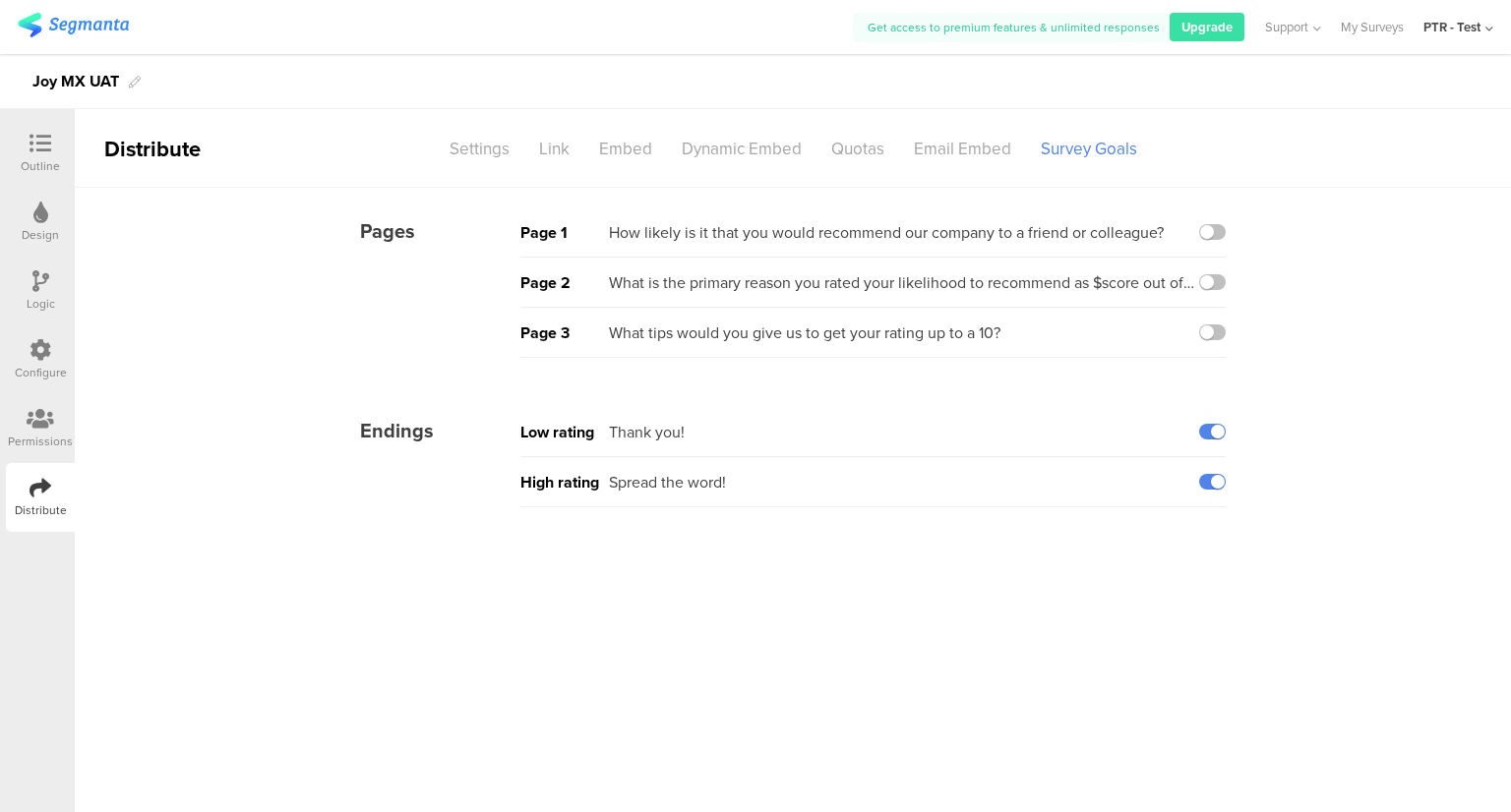
click at [48, 145] on icon at bounding box center [41, 144] width 22 height 22
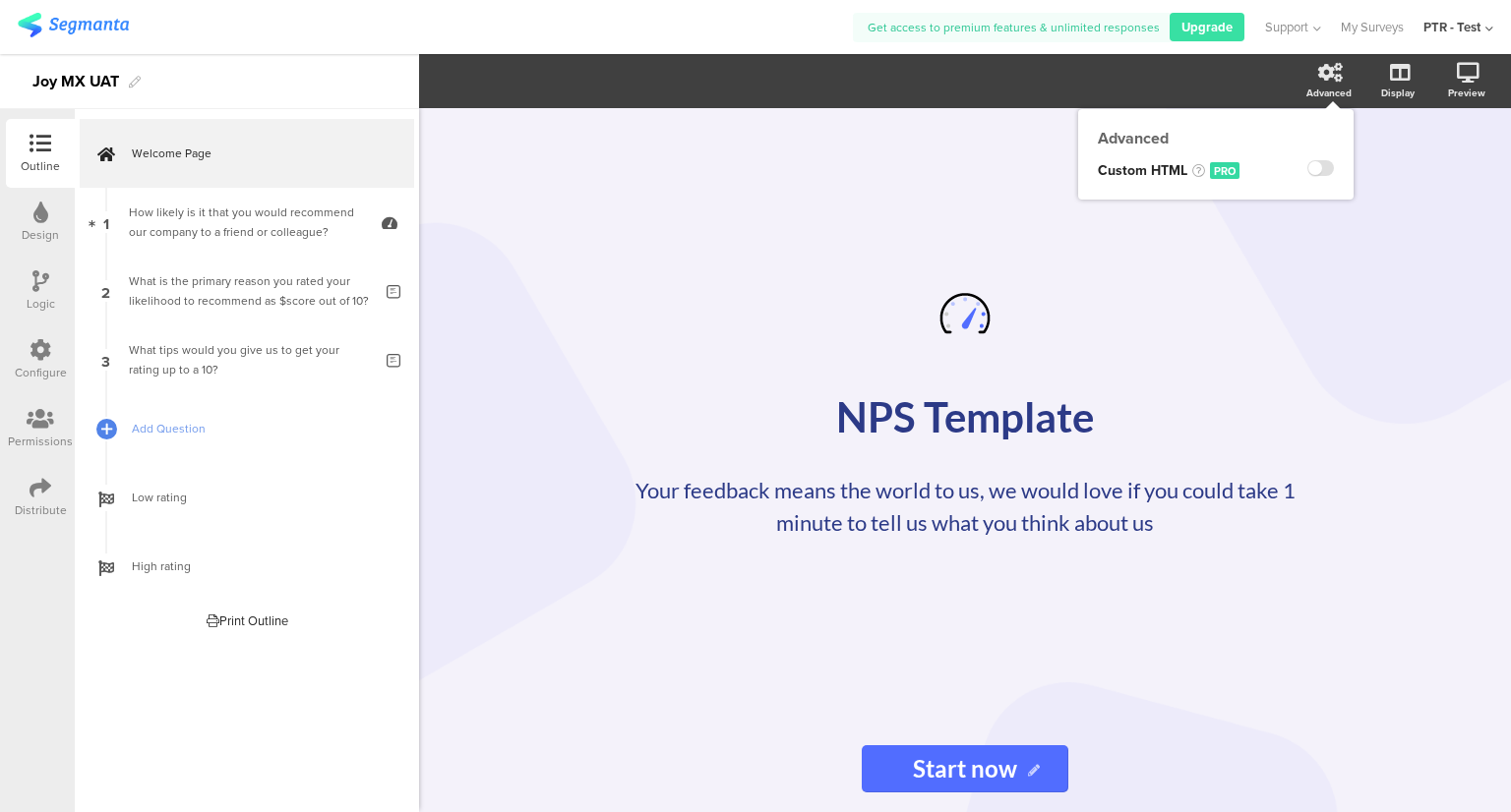
click at [1332, 79] on icon at bounding box center [1330, 73] width 25 height 20
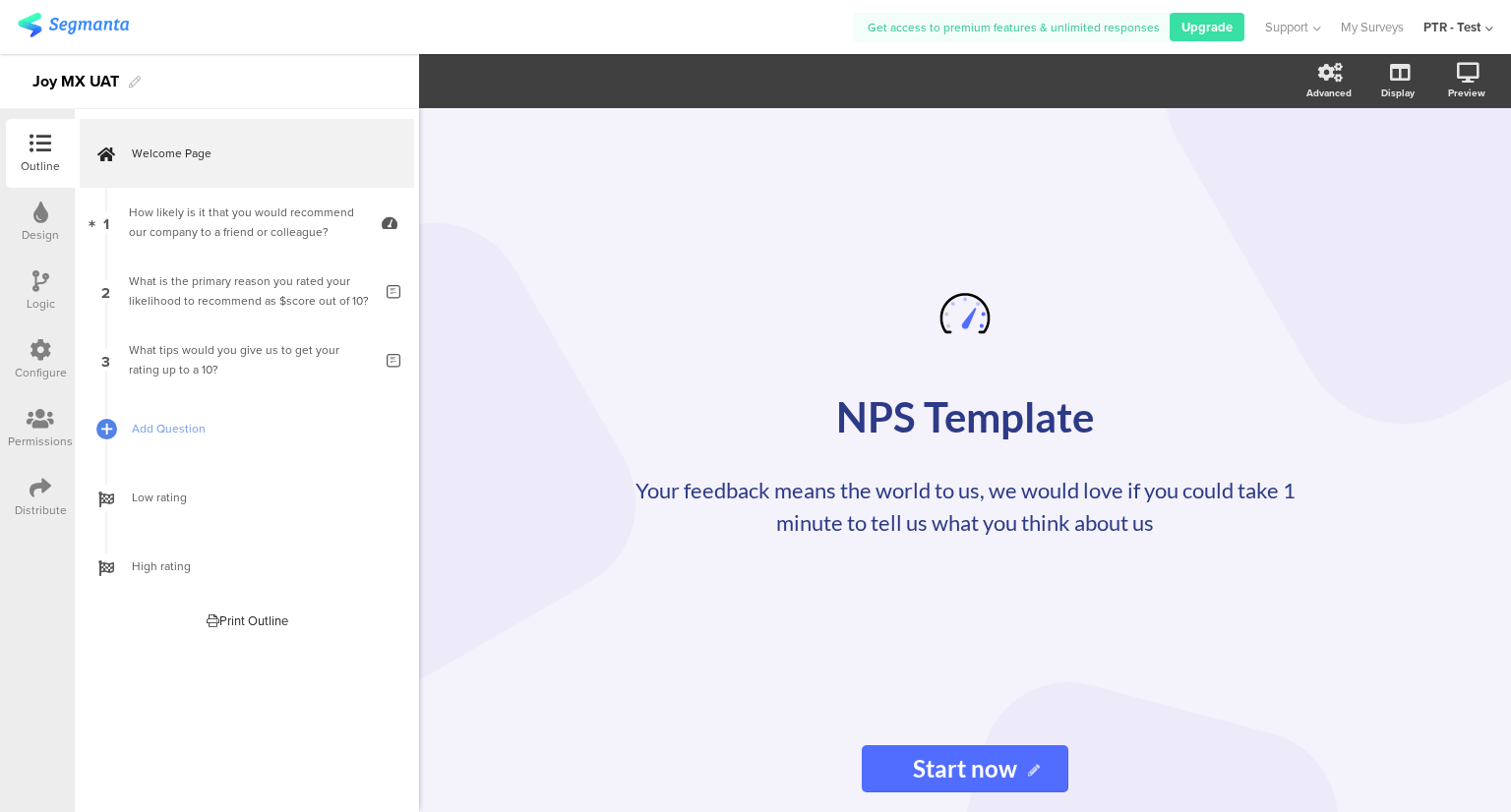
click at [1454, 31] on div "PTR - Test" at bounding box center [1452, 27] width 57 height 19
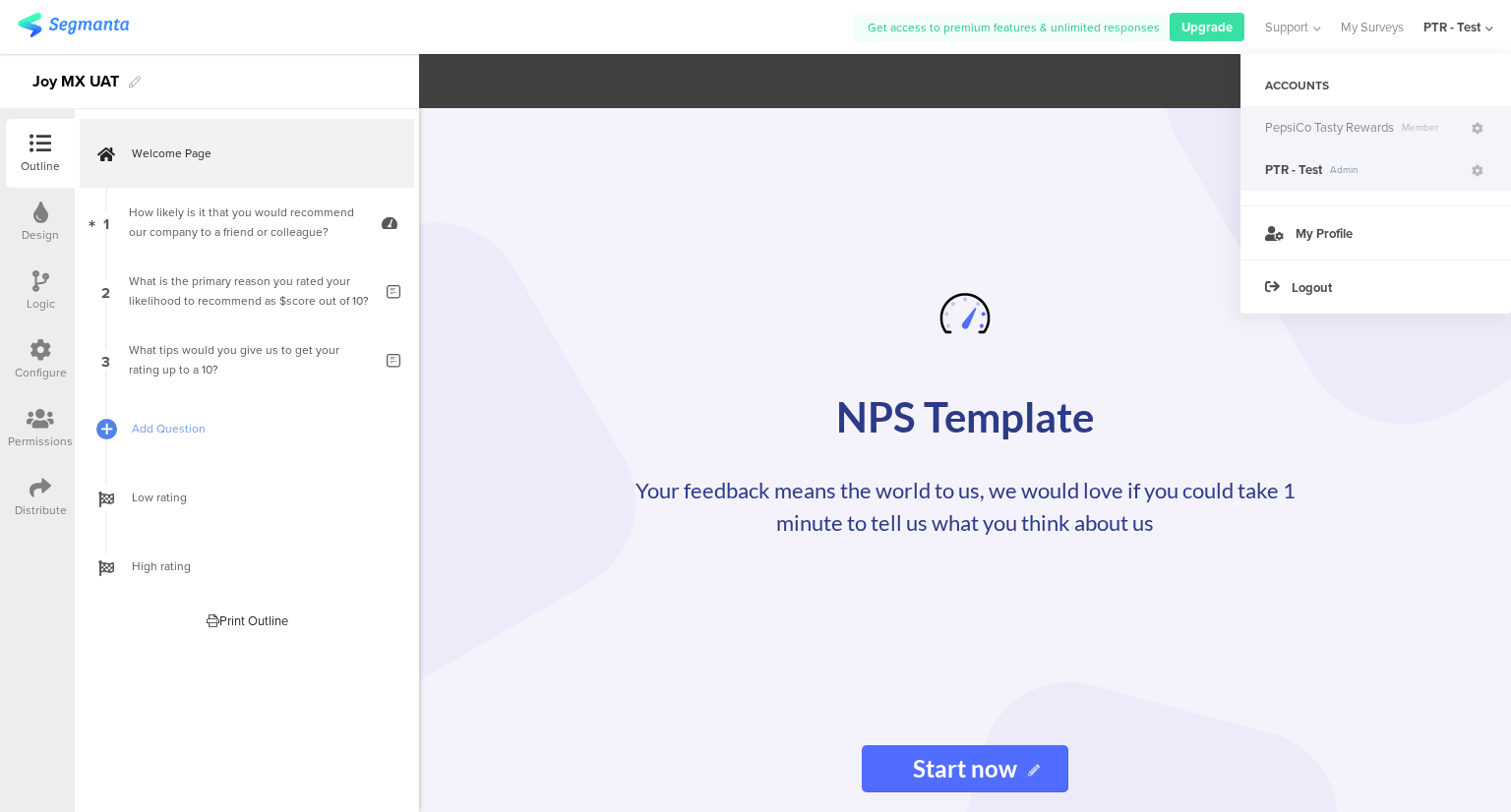
click at [1357, 127] on span "PepsiCo Tasty Rewards" at bounding box center [1329, 127] width 129 height 19
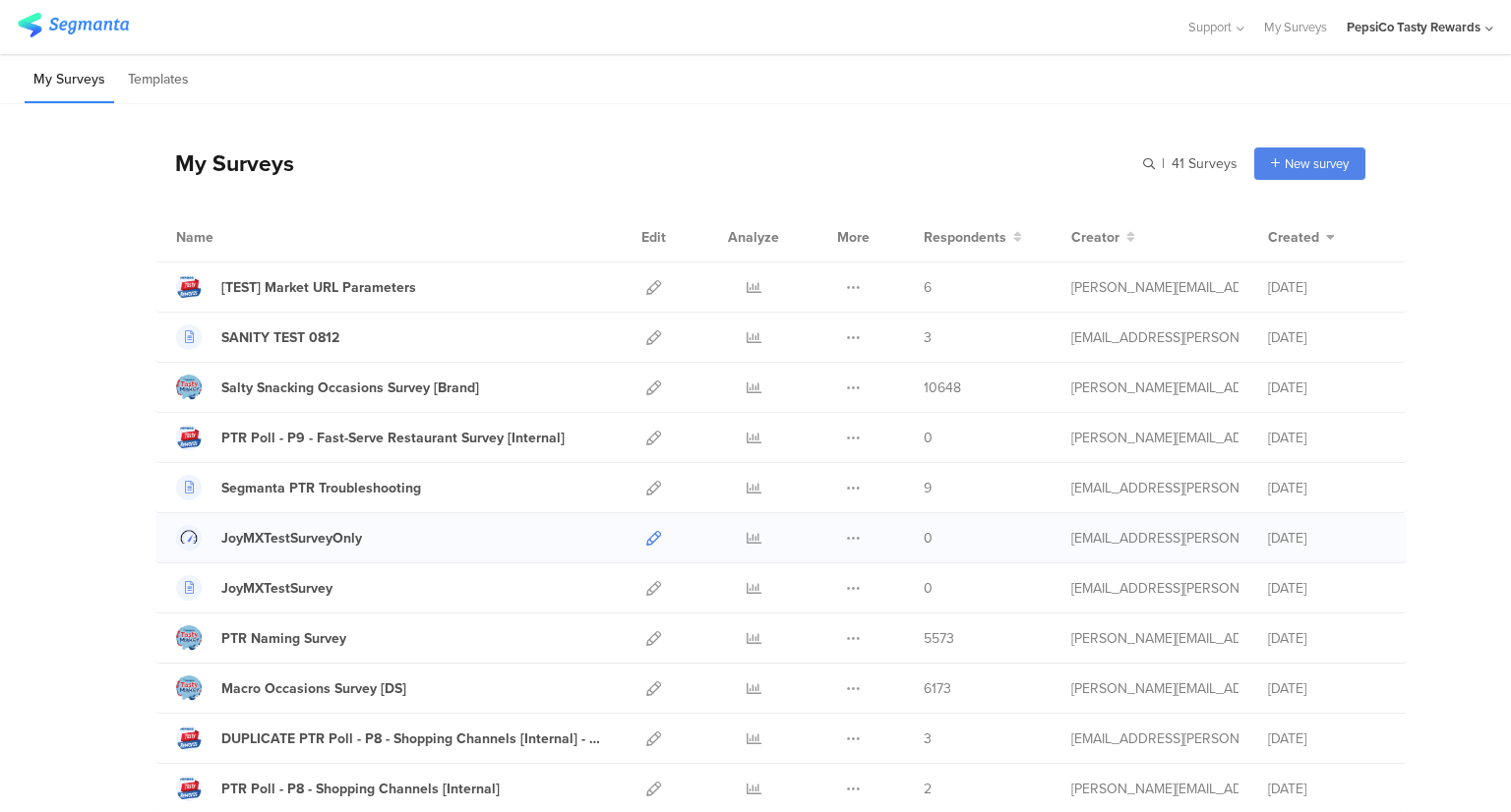
click at [652, 540] on icon at bounding box center [653, 538] width 15 height 15
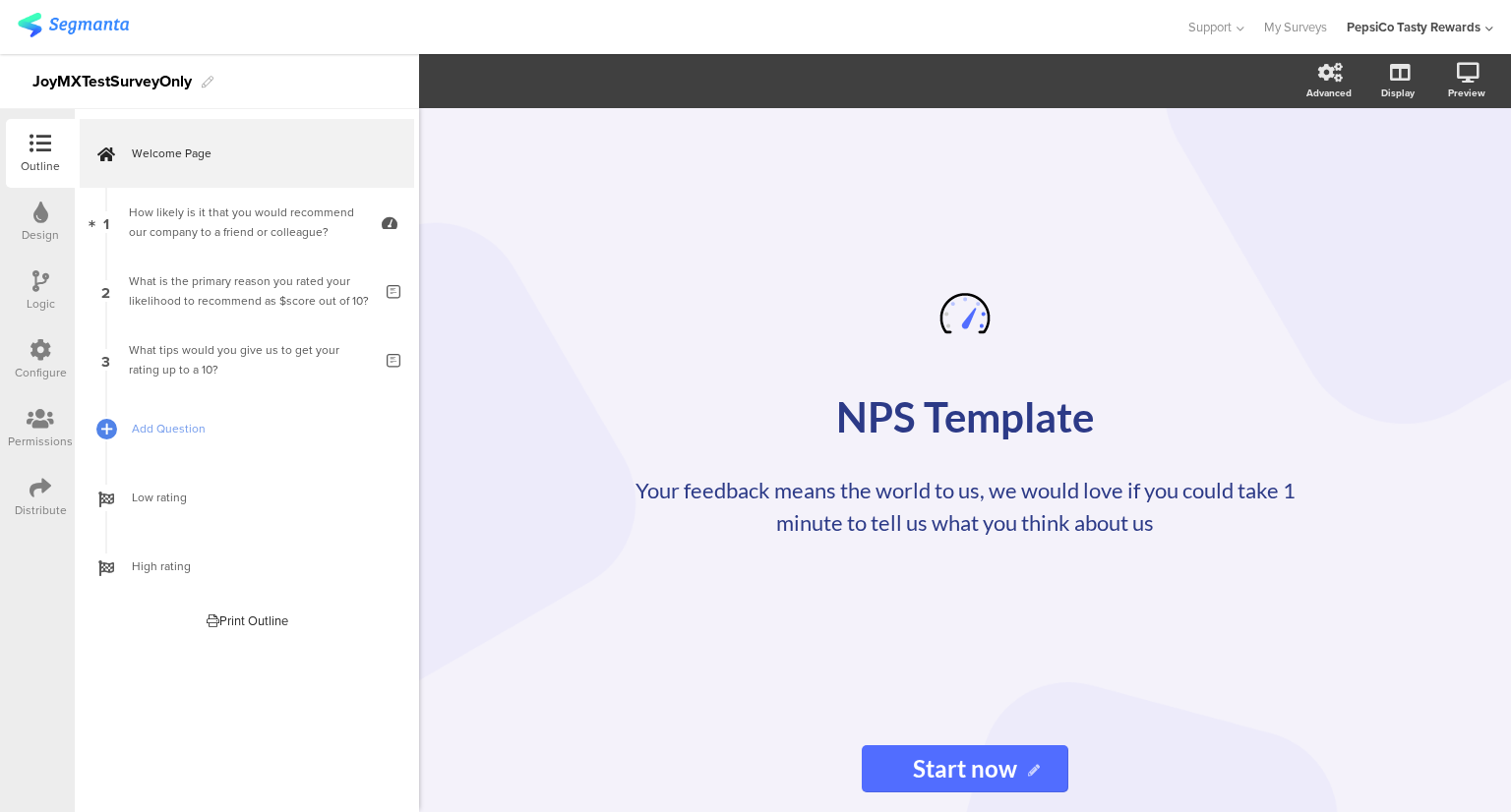
click at [43, 492] on icon at bounding box center [41, 487] width 22 height 22
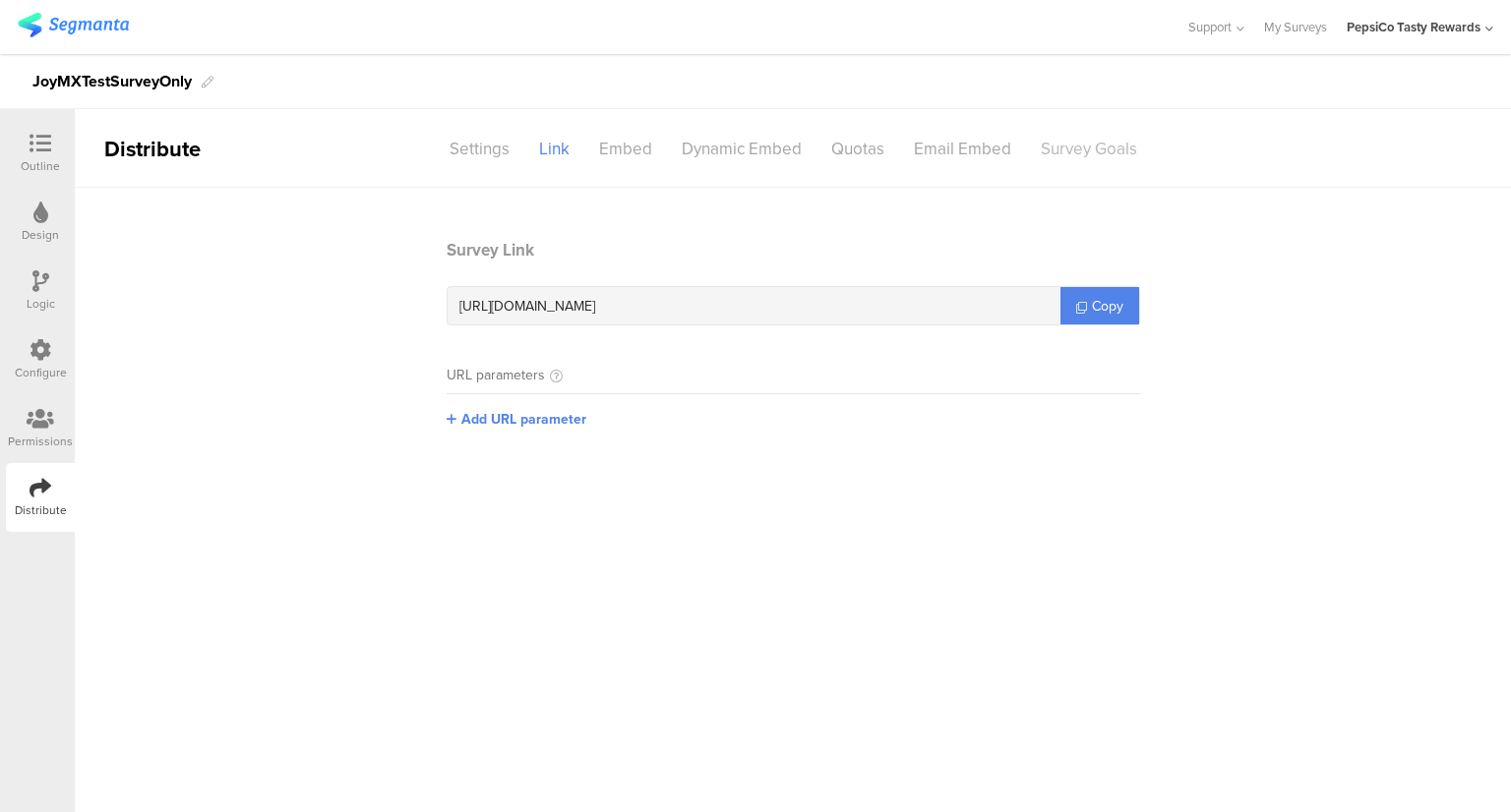
click at [1095, 135] on div "Survey Goals" at bounding box center [1088, 149] width 126 height 35
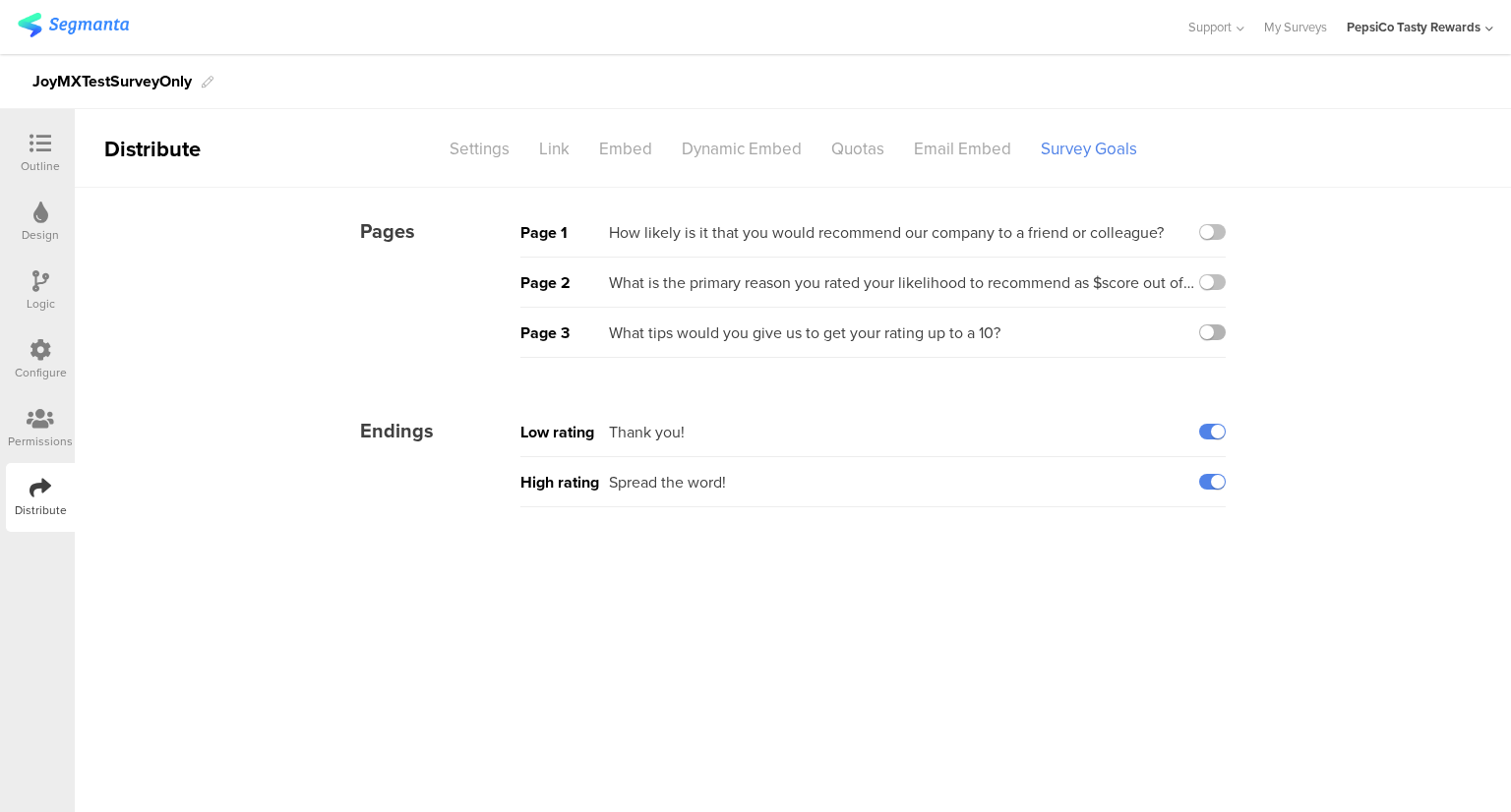
click at [1215, 330] on label at bounding box center [1212, 333] width 27 height 16
click at [0, 0] on input "checkbox" at bounding box center [0, 0] width 0 height 0
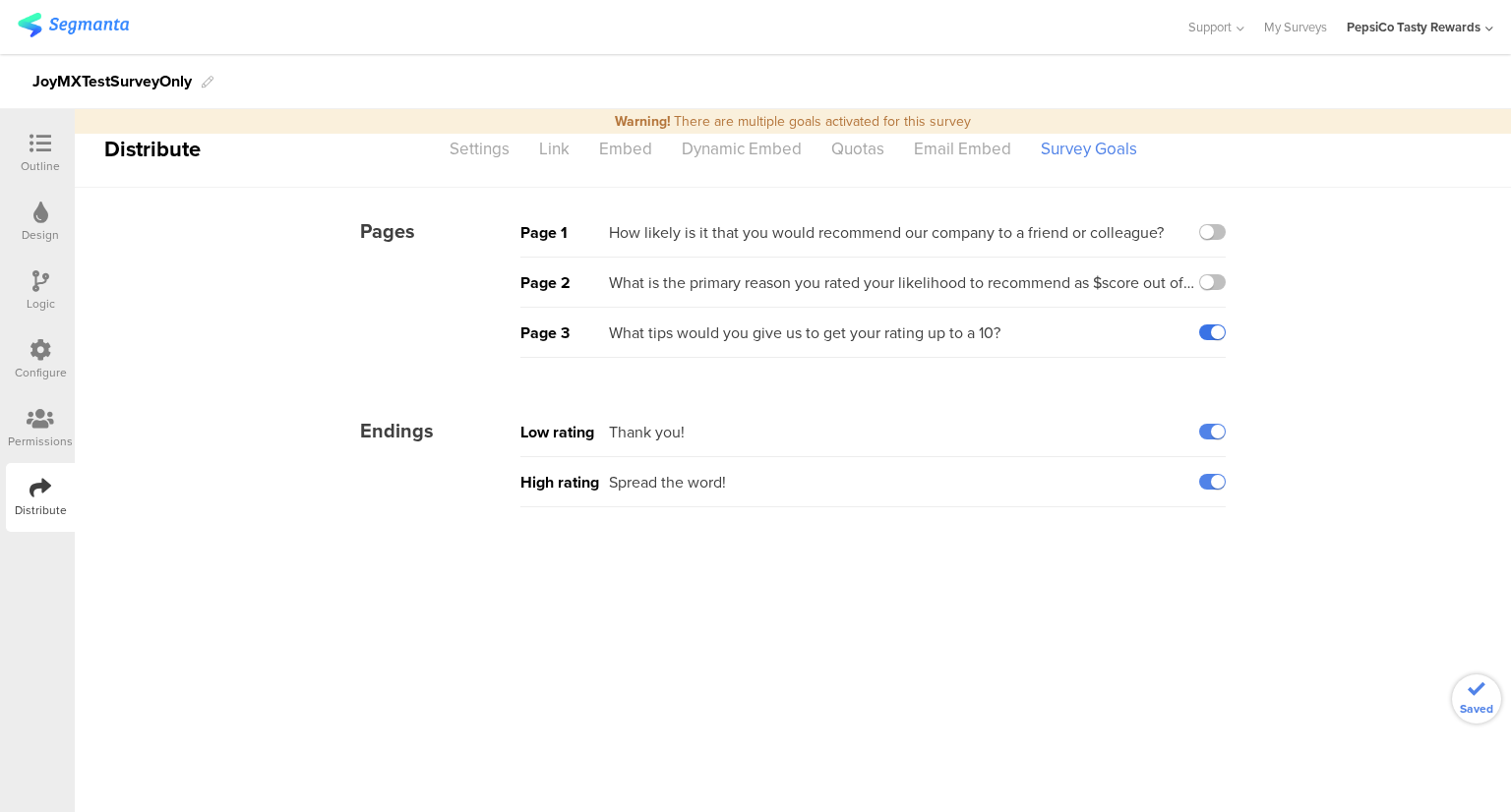
click at [1215, 330] on label at bounding box center [1212, 333] width 27 height 16
click at [0, 0] on input "checkbox" at bounding box center [0, 0] width 0 height 0
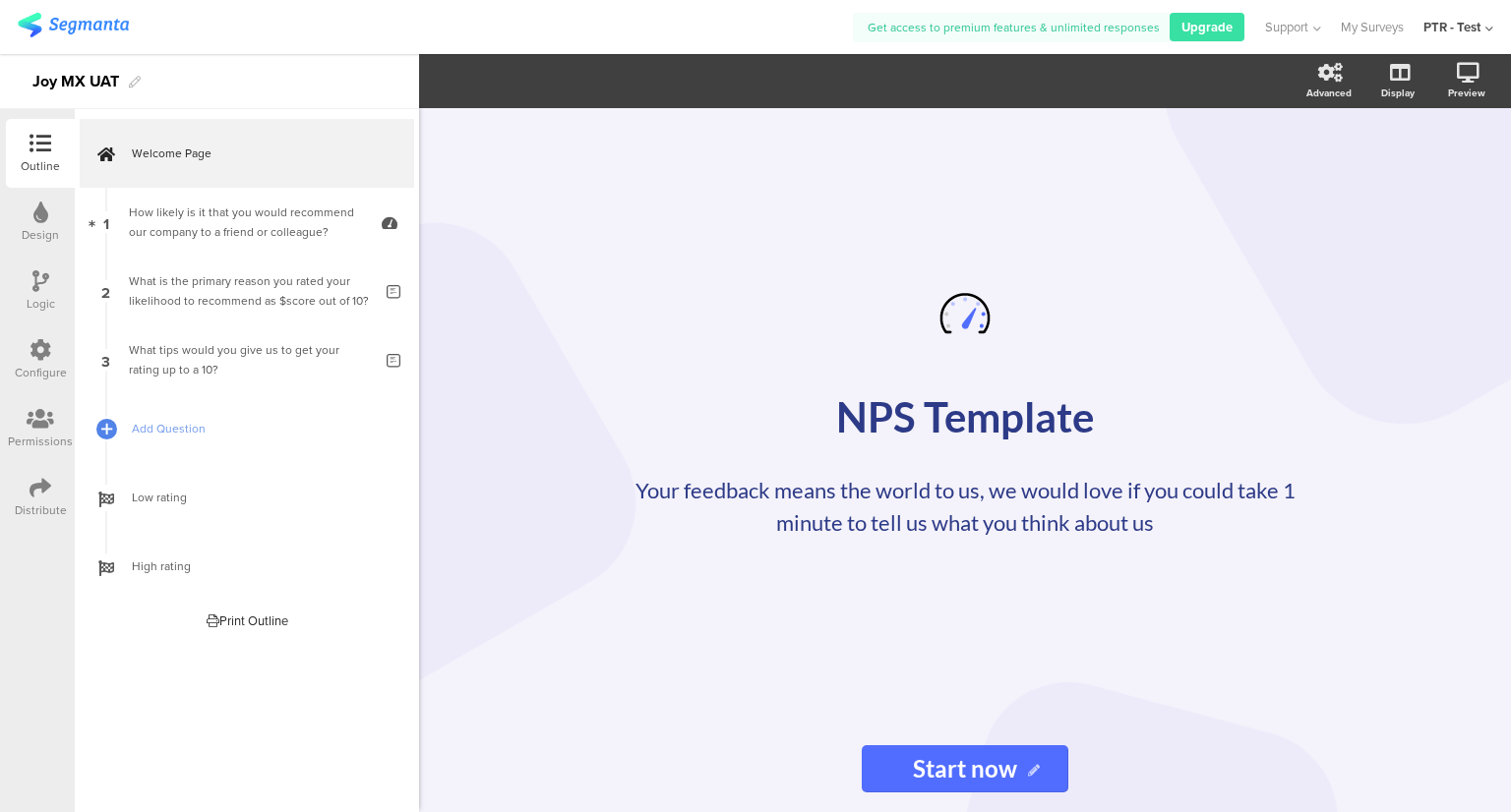
click at [34, 207] on icon at bounding box center [41, 212] width 15 height 22
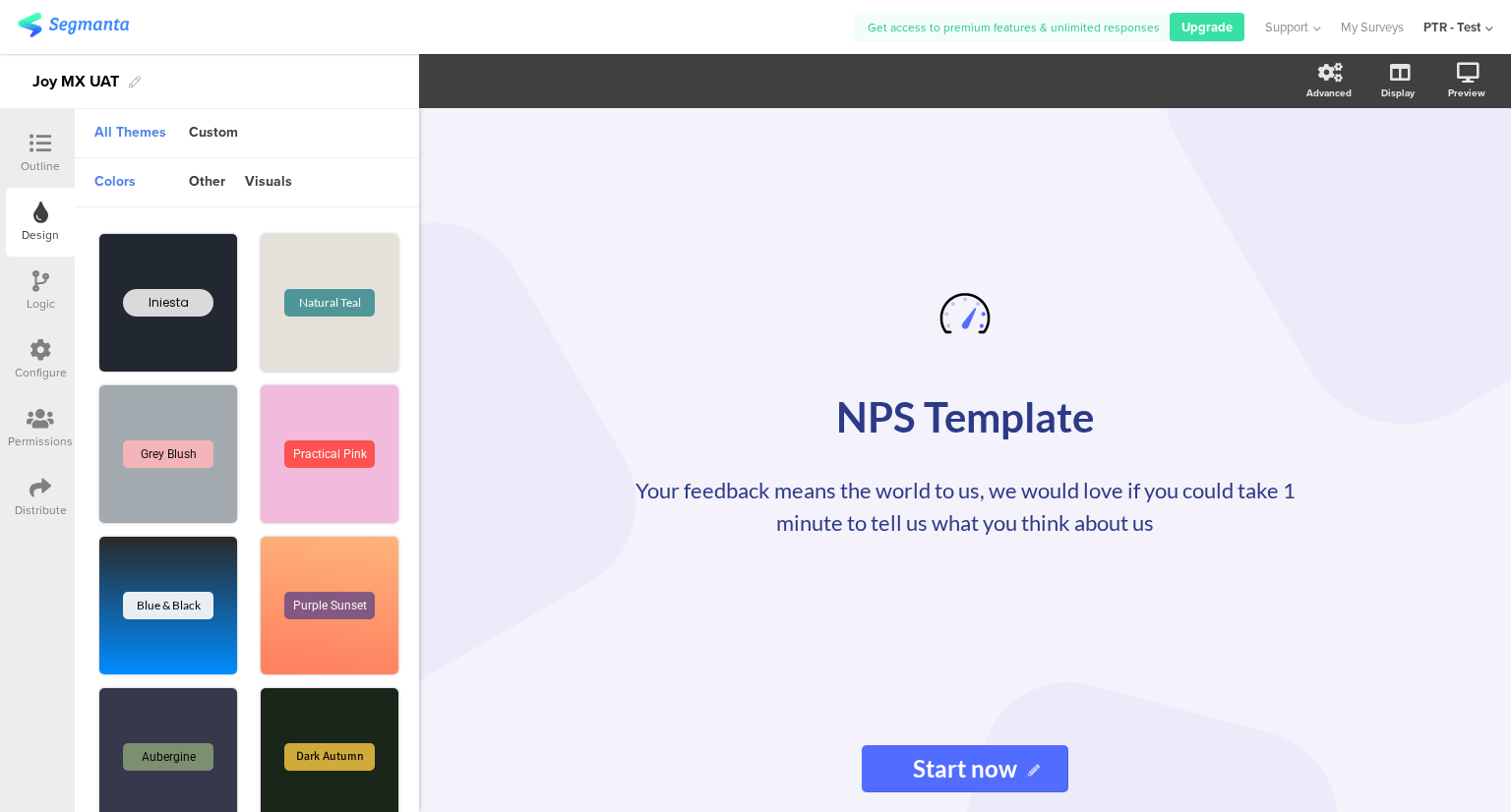
click at [53, 347] on div "Configure" at bounding box center [40, 359] width 68 height 68
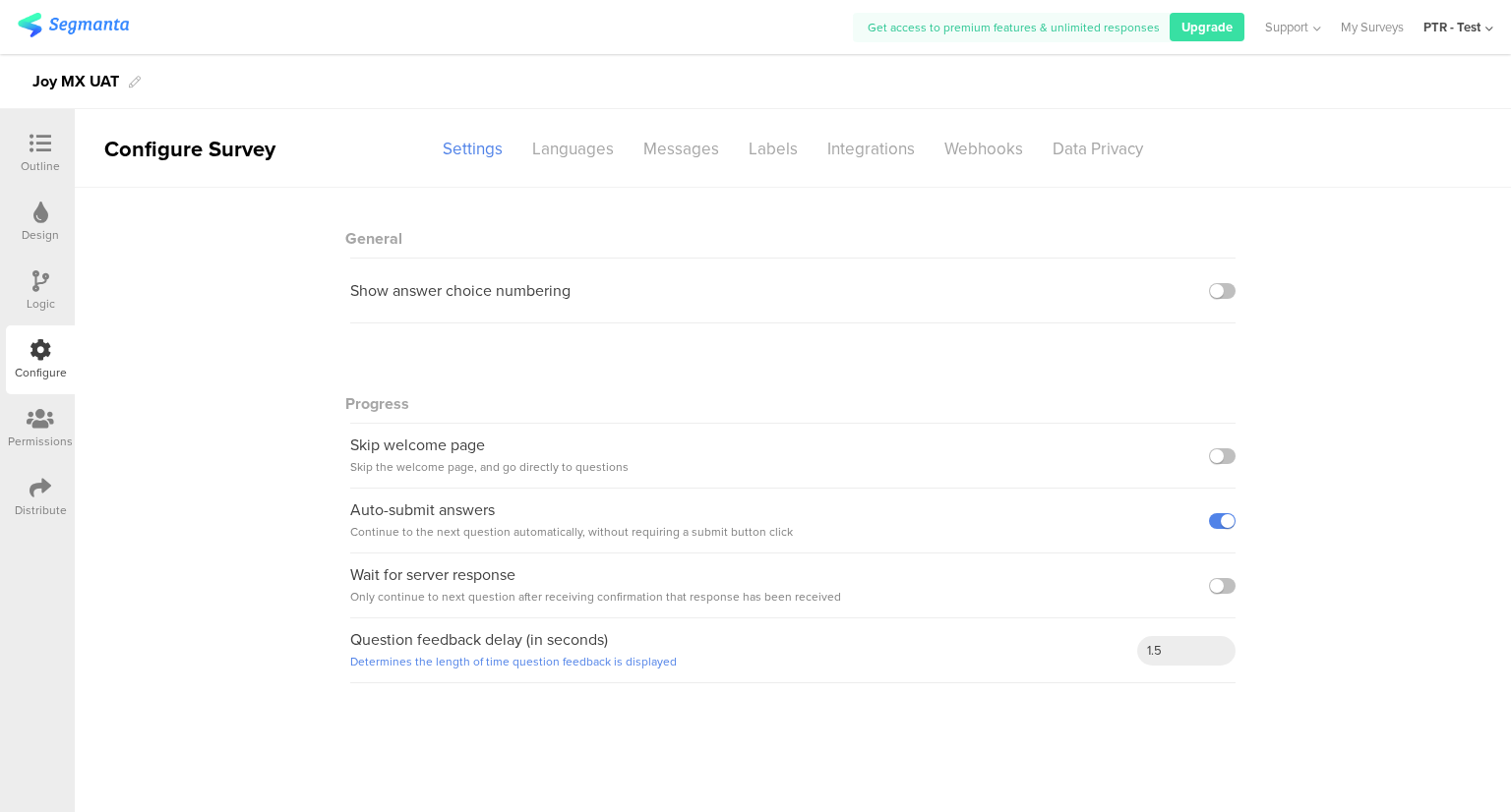
click at [30, 133] on icon at bounding box center [41, 144] width 22 height 22
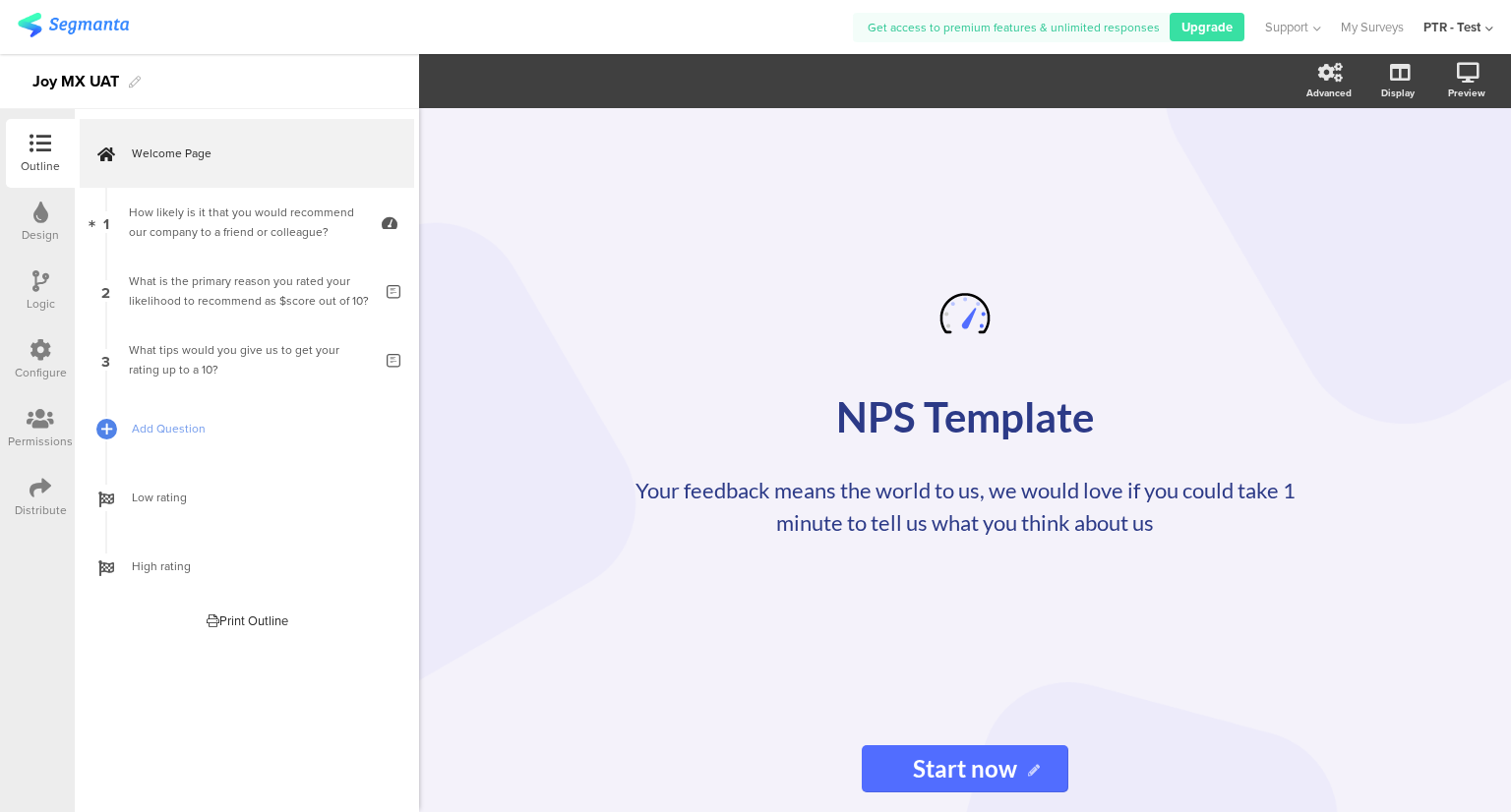
click at [18, 481] on div "Distribute" at bounding box center [40, 496] width 68 height 68
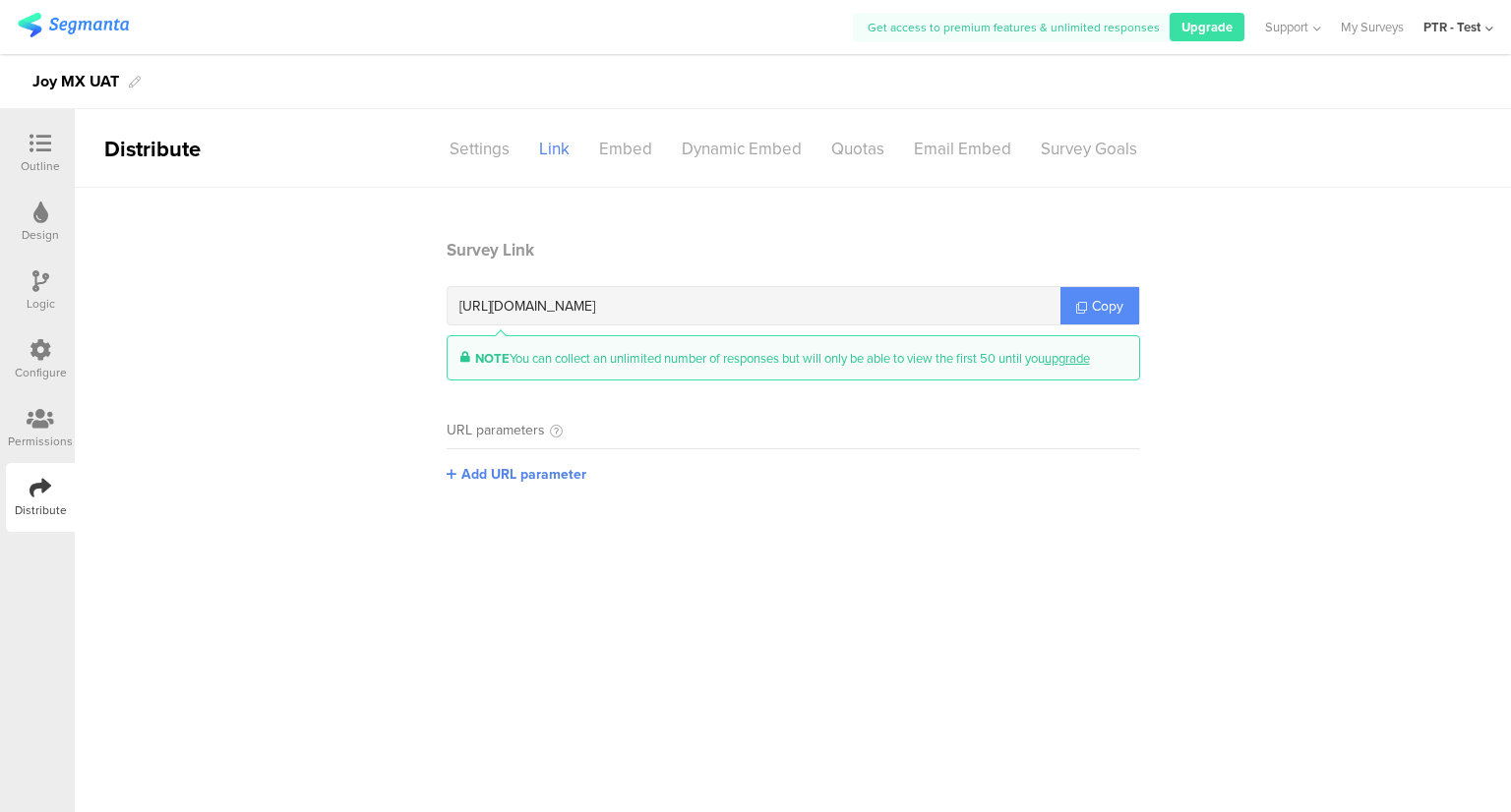
click at [1081, 296] on link "Copy" at bounding box center [1099, 306] width 78 height 38
click at [455, 153] on div "Settings" at bounding box center [480, 149] width 89 height 35
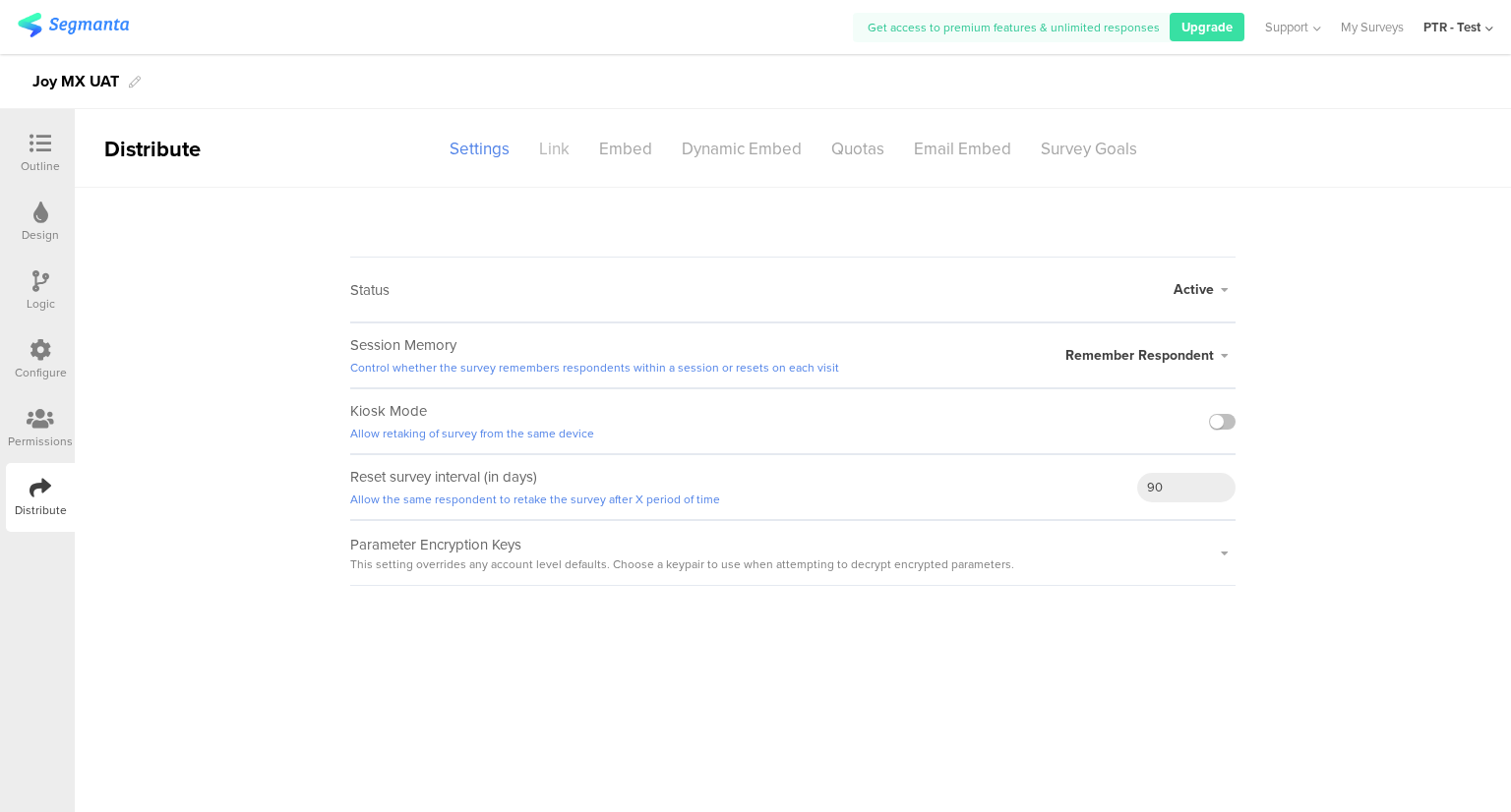
click at [565, 152] on div "Link" at bounding box center [554, 149] width 60 height 35
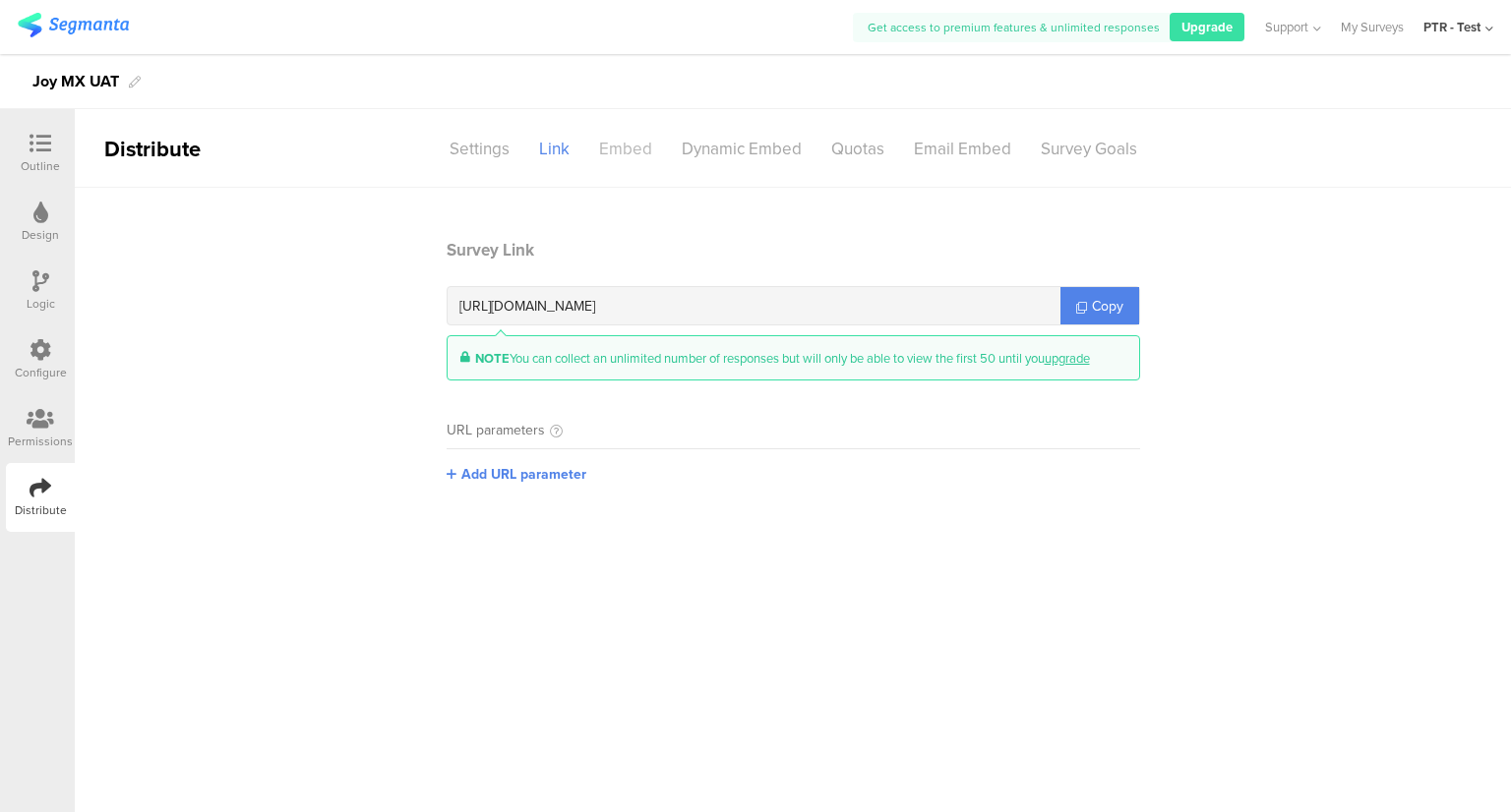
click at [625, 153] on div "Embed" at bounding box center [625, 149] width 82 height 35
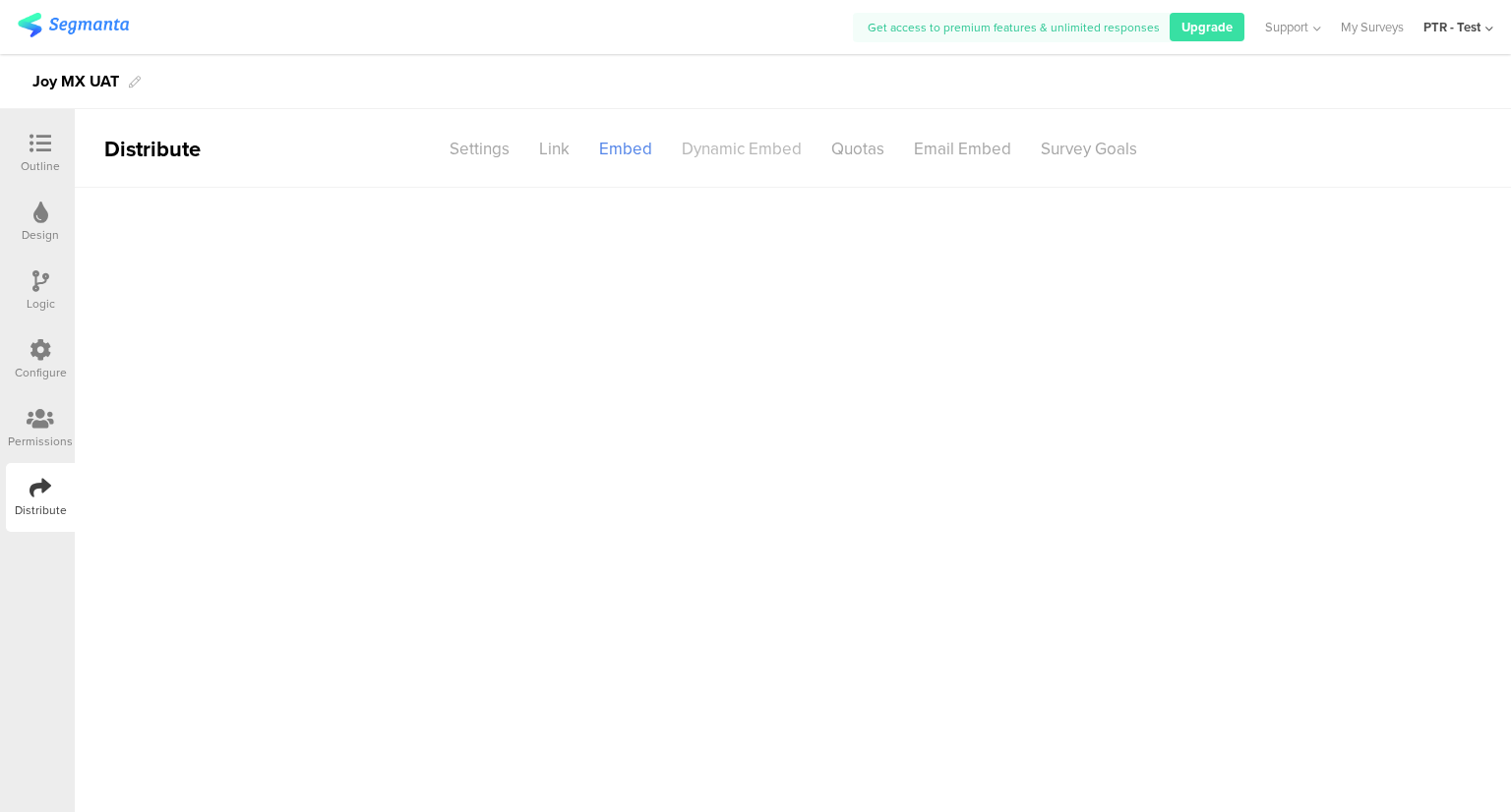
click at [704, 152] on div "Dynamic Embed" at bounding box center [741, 149] width 150 height 35
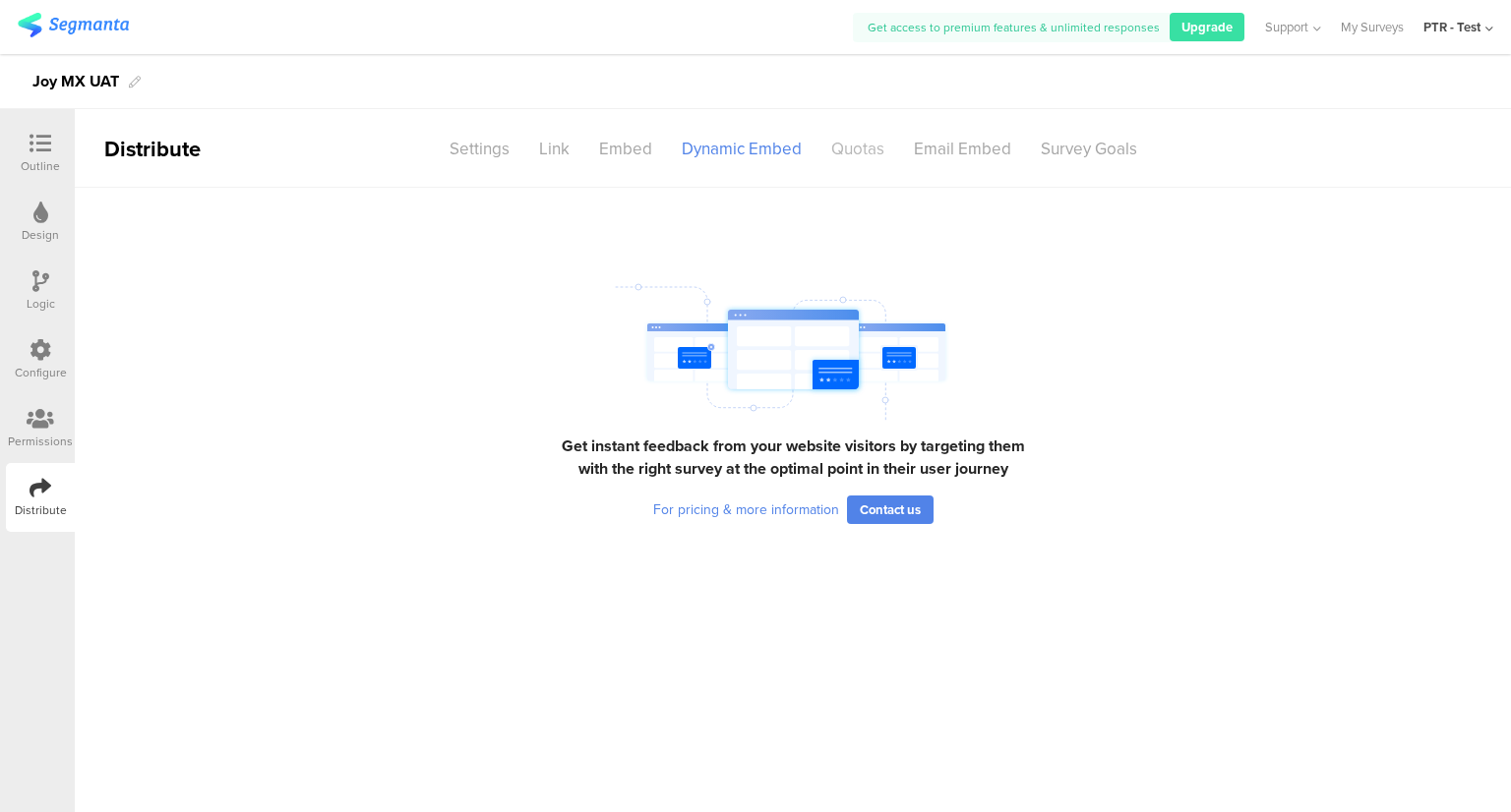
click at [868, 147] on div "Quotas" at bounding box center [857, 149] width 82 height 35
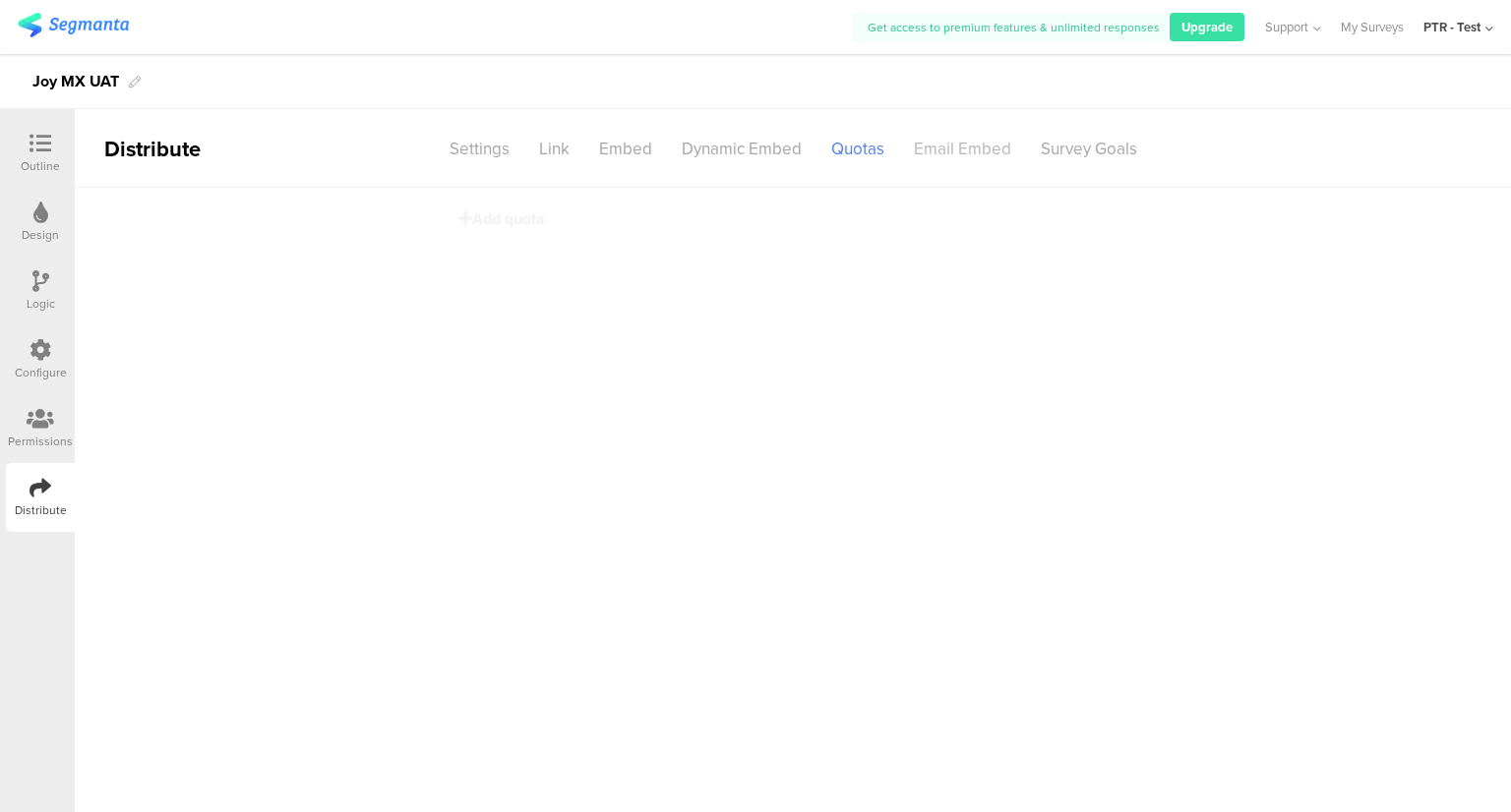
click at [949, 146] on div "Email Embed" at bounding box center [962, 149] width 127 height 35
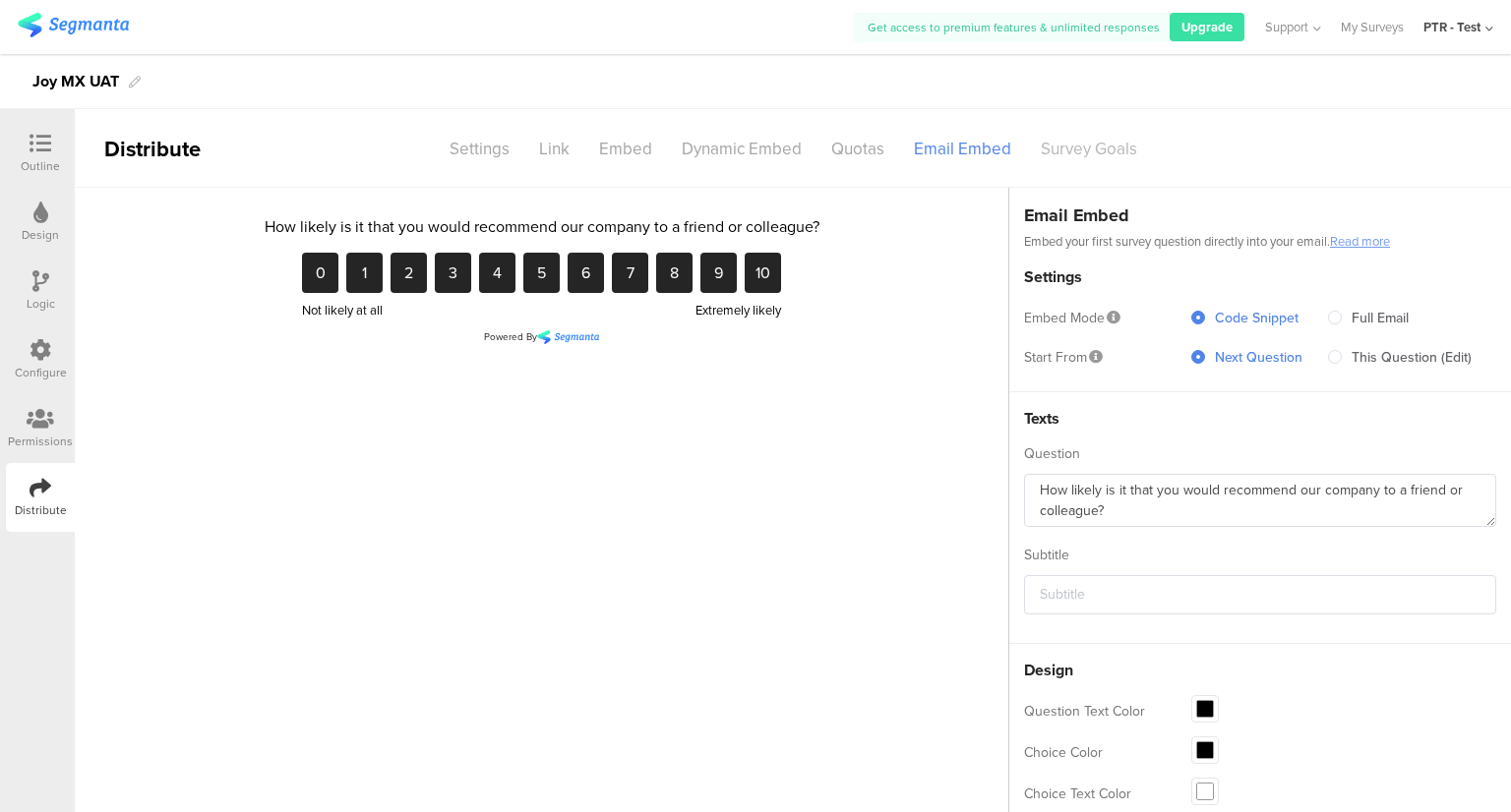
click at [1114, 147] on div "Survey Goals" at bounding box center [1088, 149] width 126 height 35
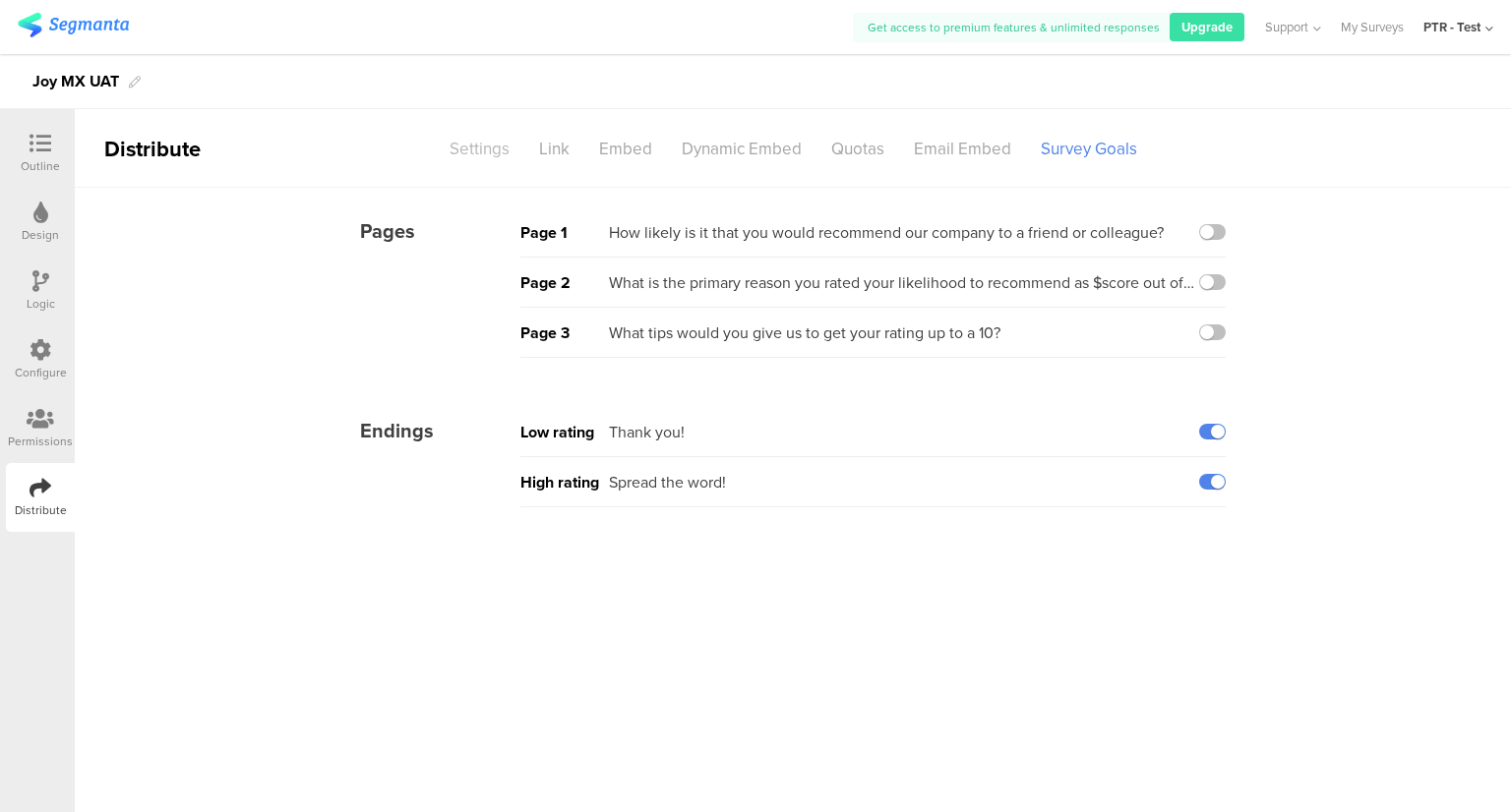
click at [472, 149] on div "Settings" at bounding box center [480, 149] width 89 height 35
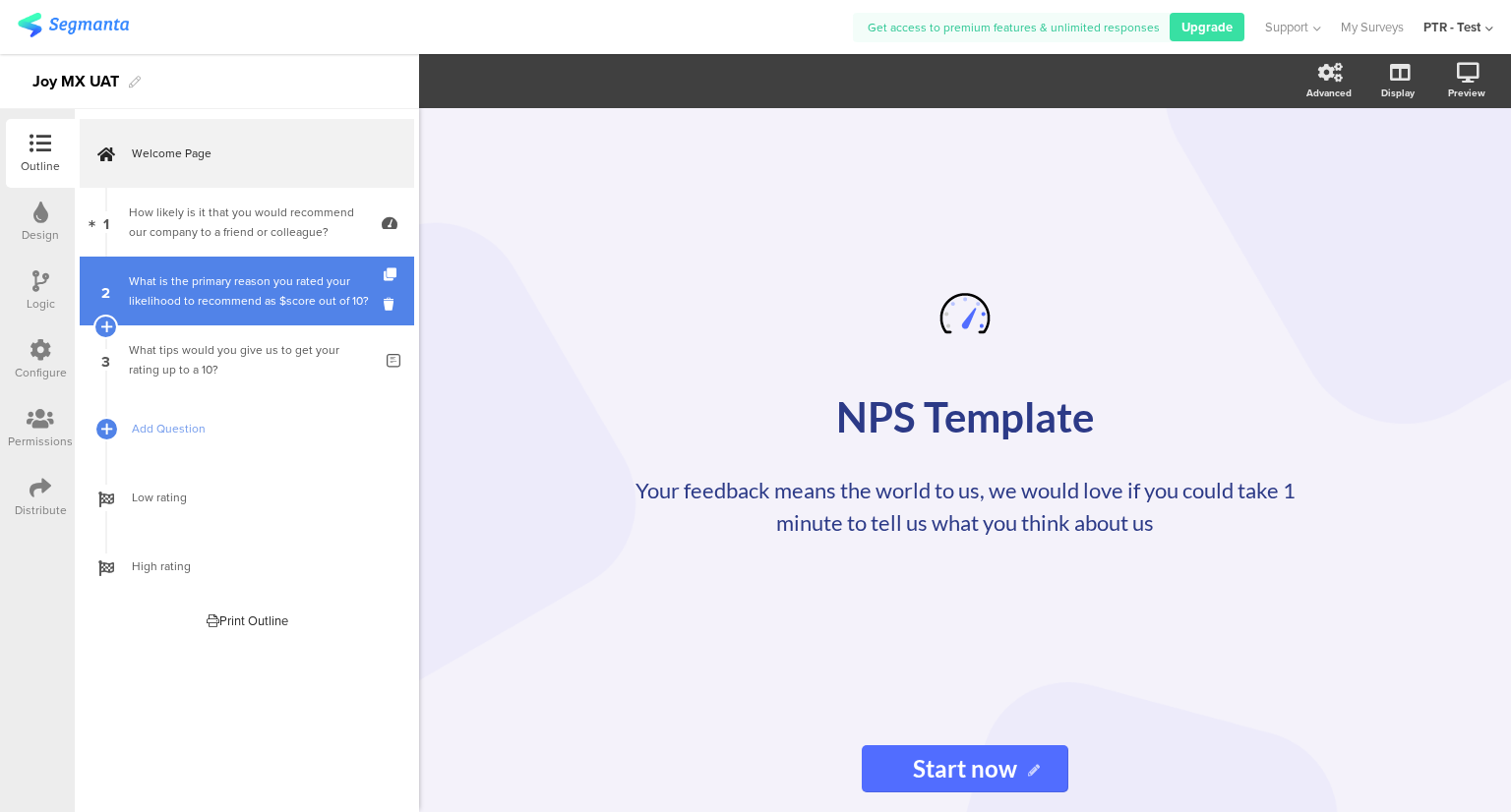
click at [245, 275] on div "What is the primary reason you rated your likelihood to recommend as $score out…" at bounding box center [250, 291] width 243 height 40
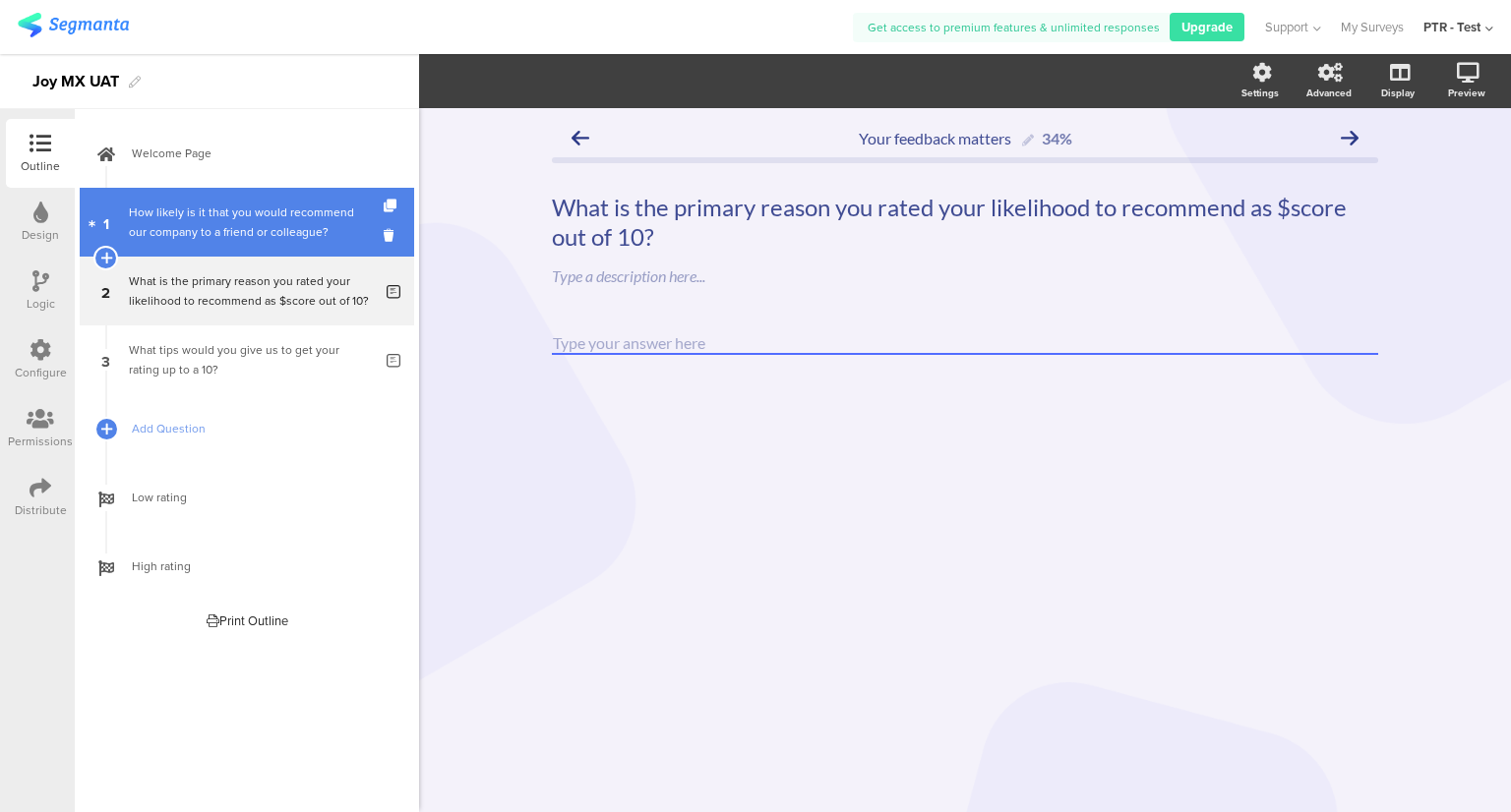
click at [240, 222] on div "How likely is it that you would recommend ﻿our company to a friend or colleague?" at bounding box center [246, 222] width 235 height 40
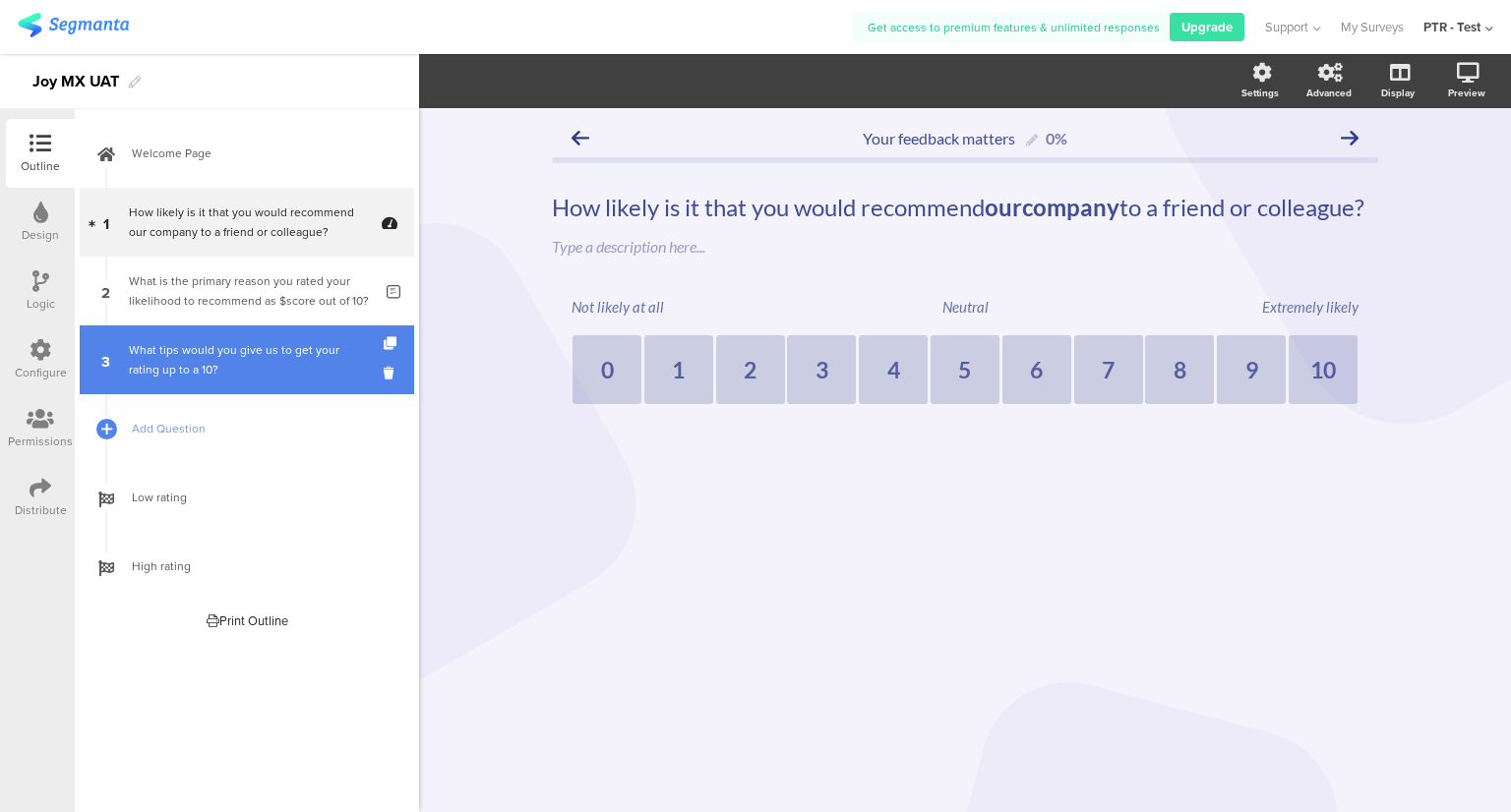
click at [232, 334] on link "3 What tips would you give us to get your rating up to a 10?" at bounding box center [246, 359] width 334 height 68
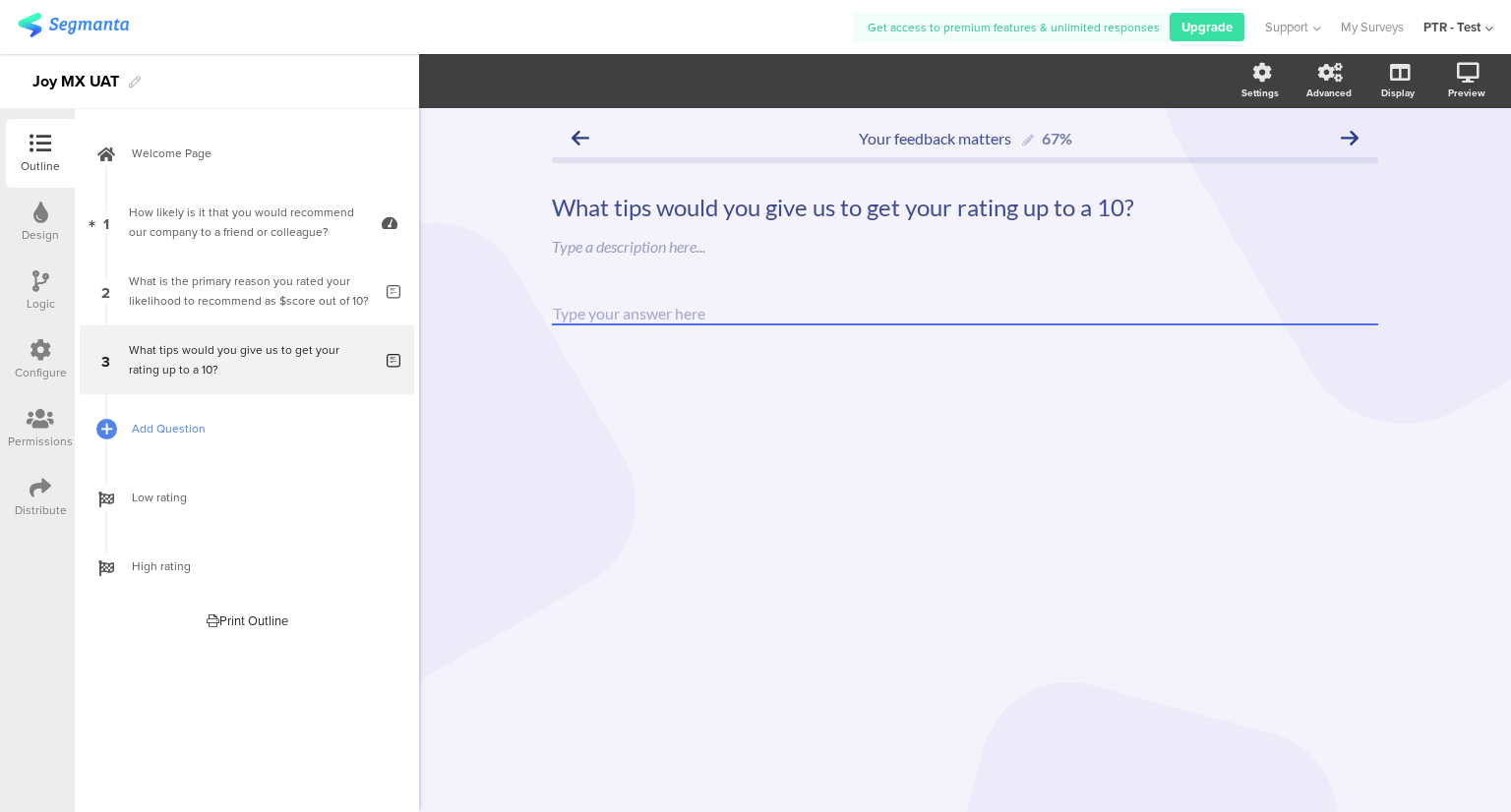
click at [238, 423] on span "Add Question" at bounding box center [258, 429] width 252 height 20
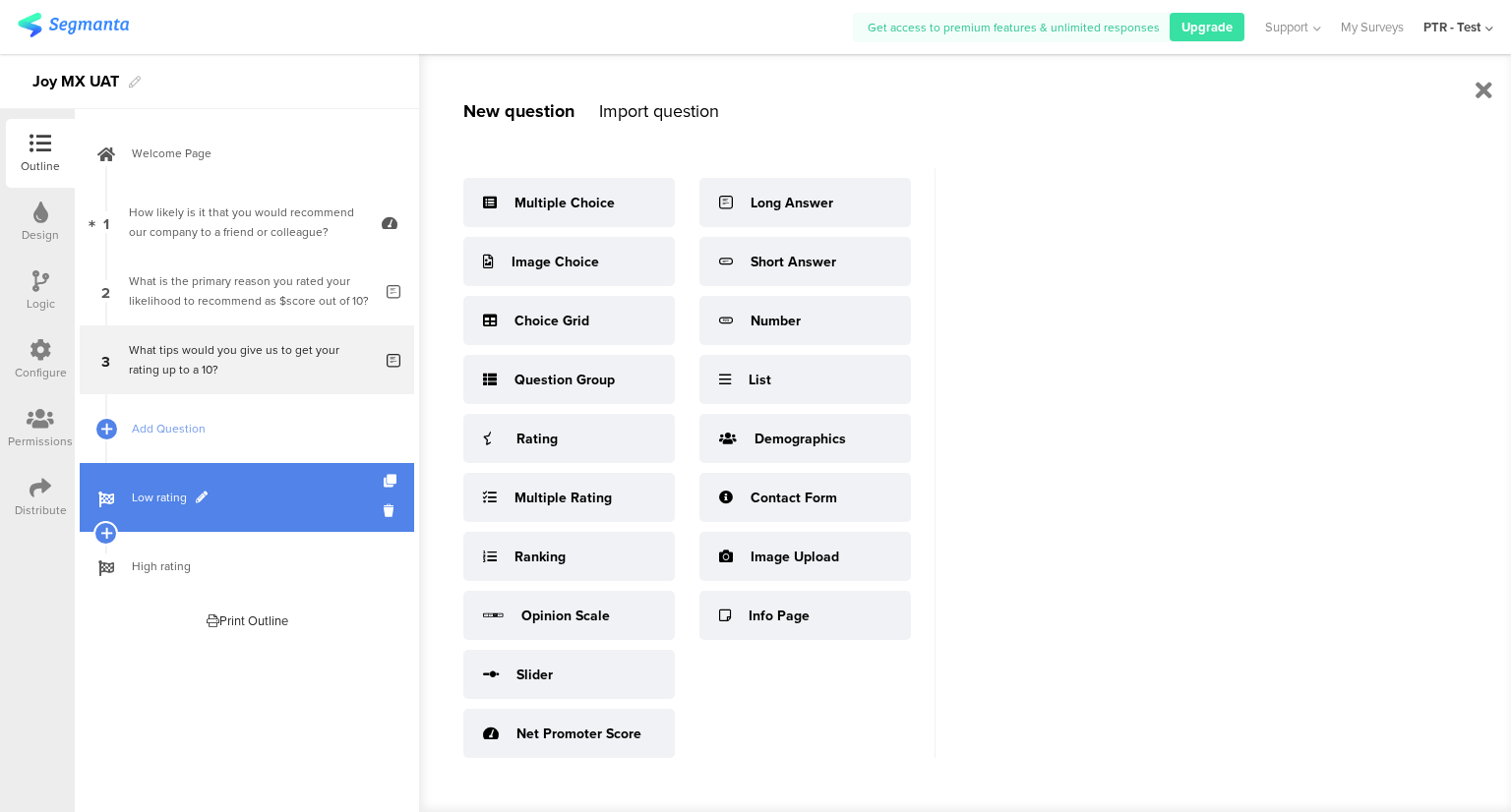
click at [180, 495] on span "Low rating" at bounding box center [258, 497] width 252 height 20
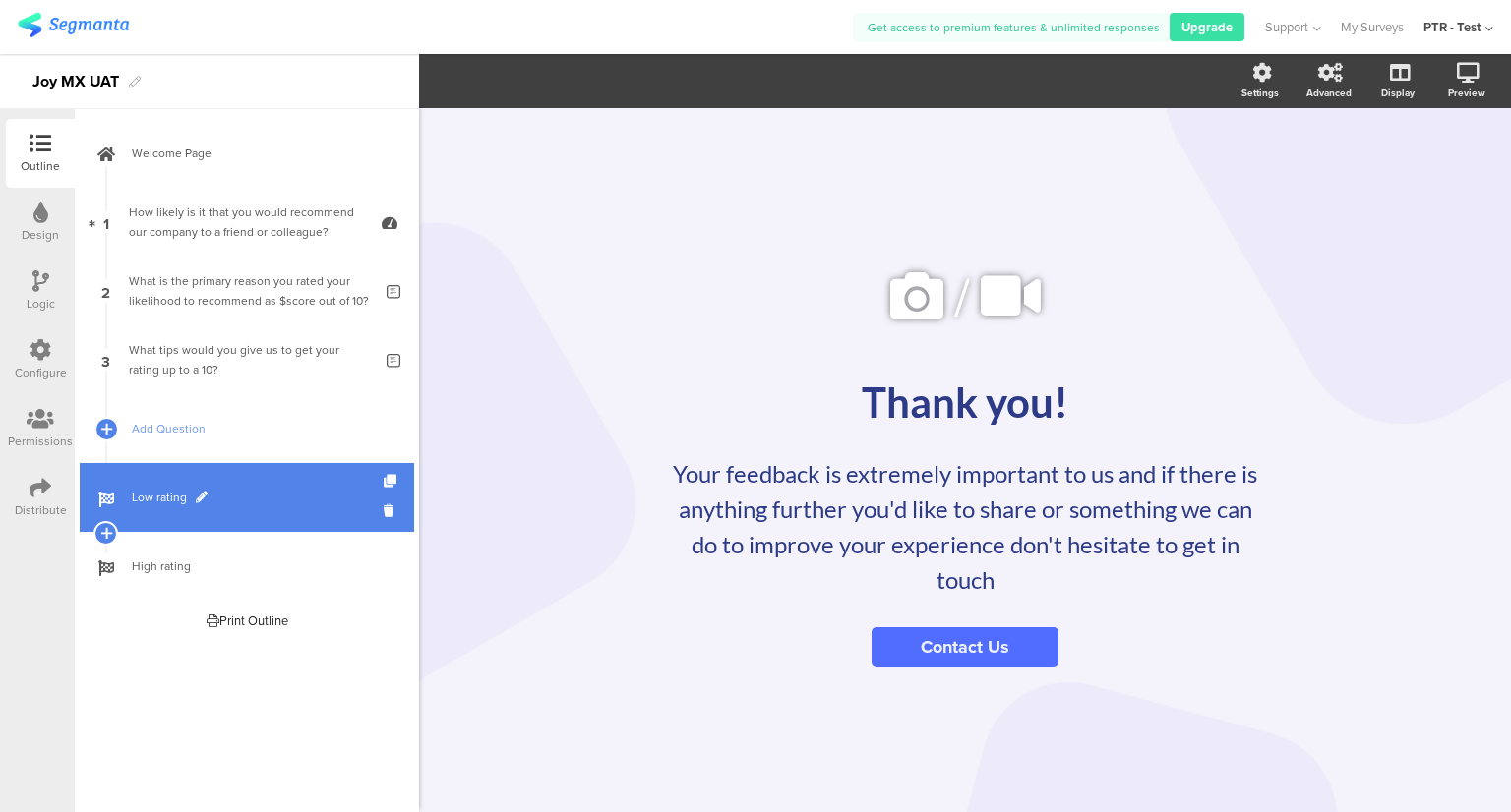
click at [307, 508] on link "Low rating" at bounding box center [246, 496] width 334 height 68
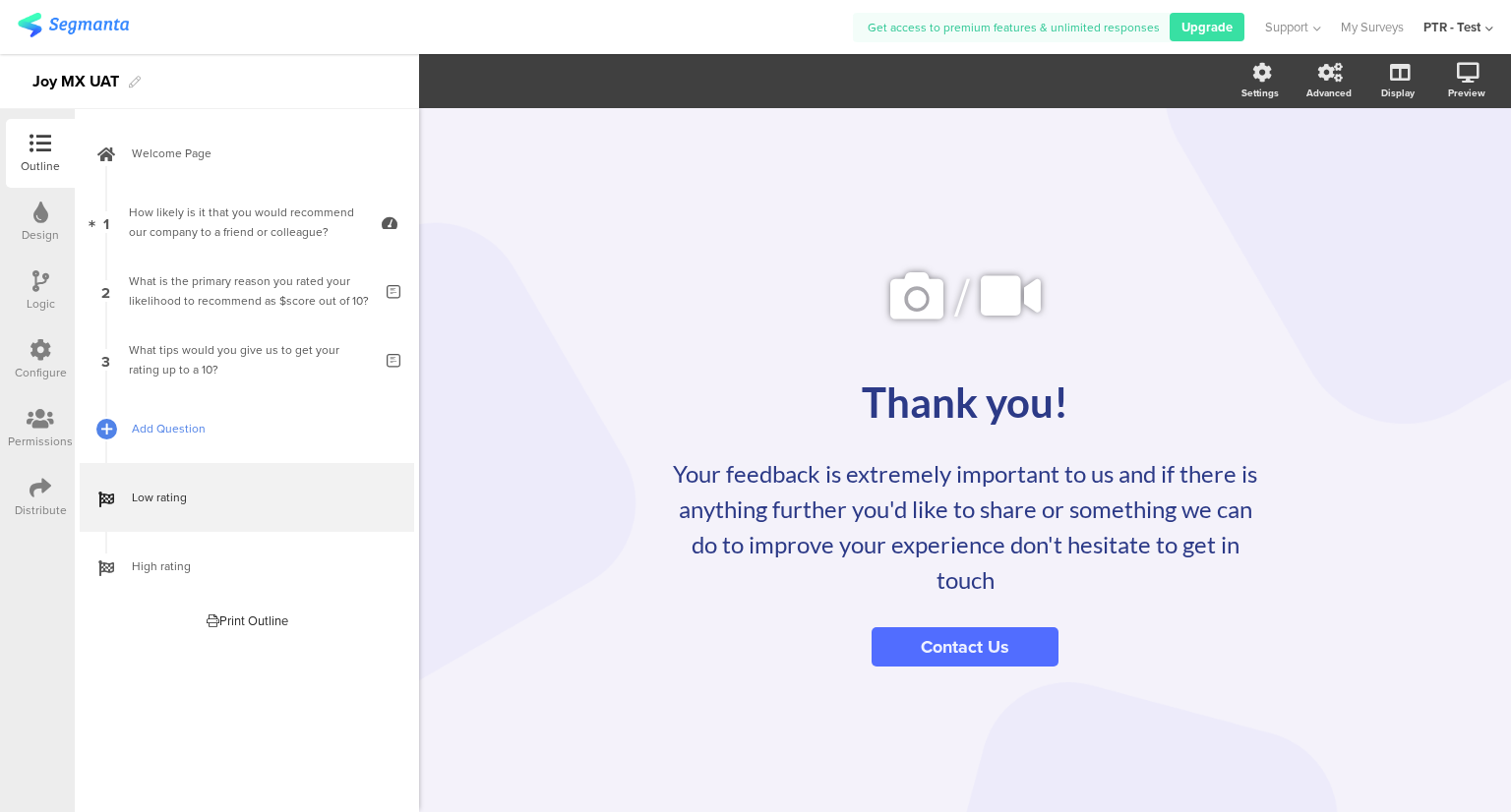
click at [278, 433] on span "Add Question" at bounding box center [258, 429] width 252 height 20
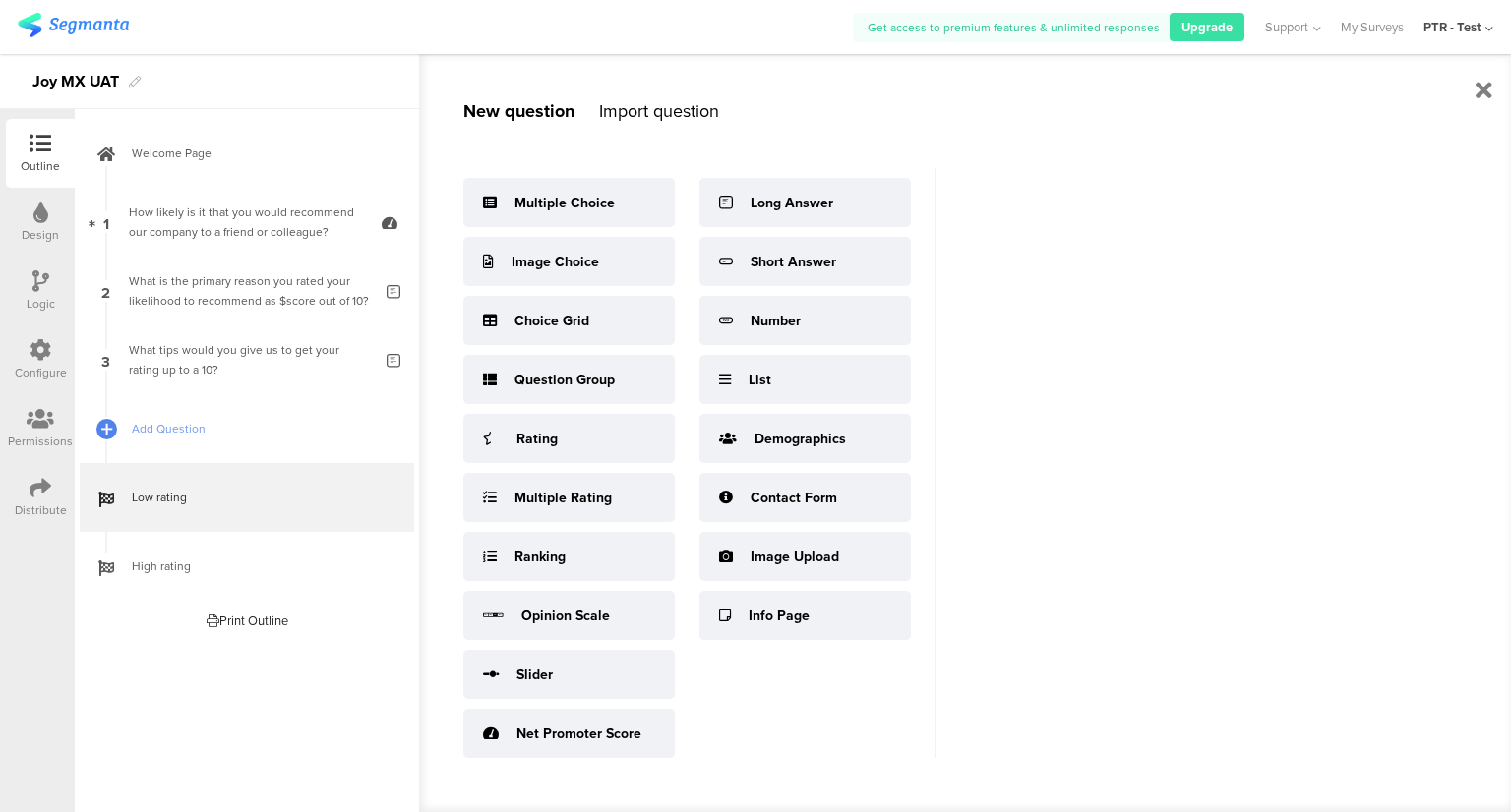
click at [31, 475] on div "Distribute" at bounding box center [40, 496] width 68 height 68
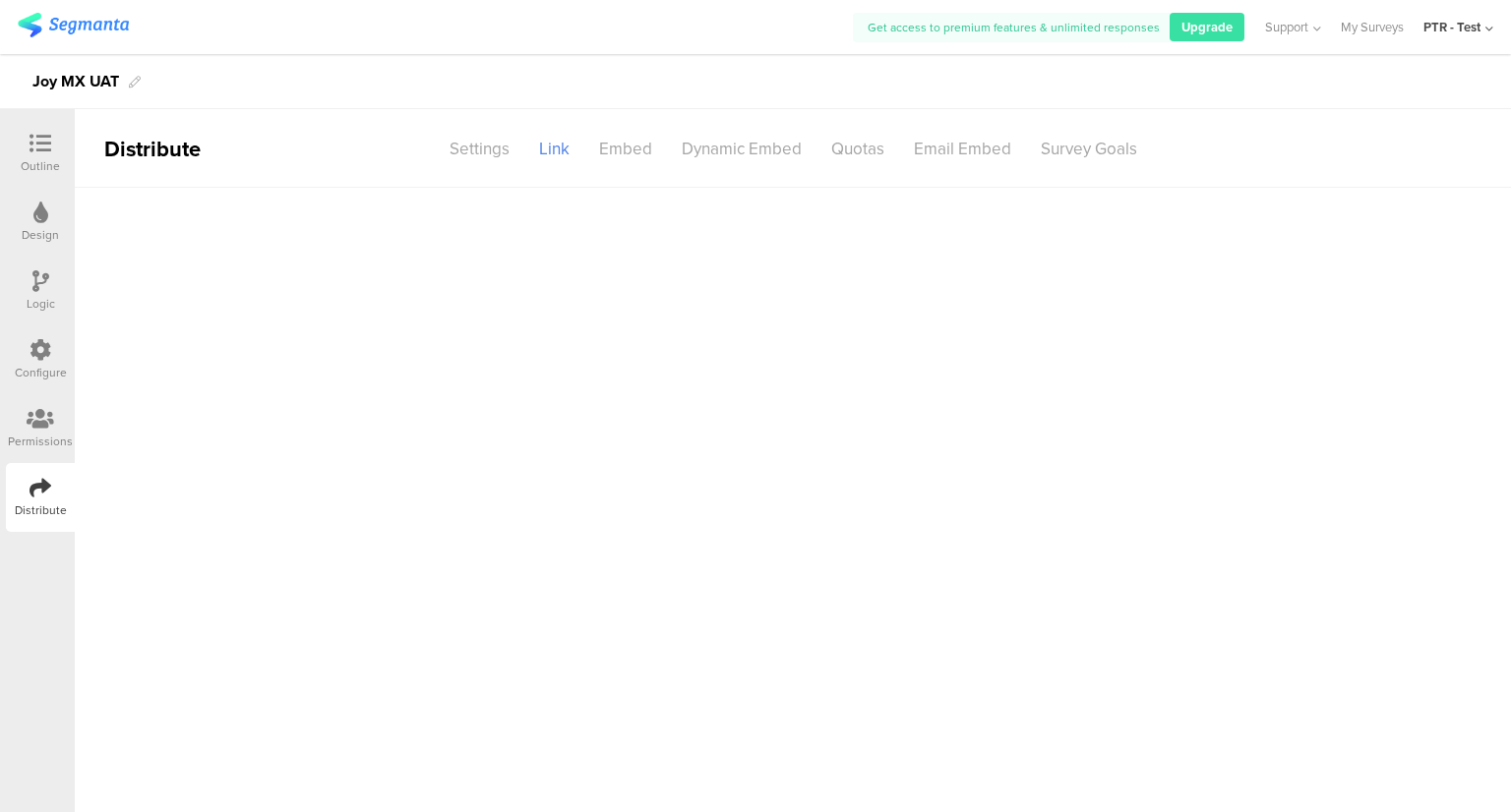
click at [44, 362] on div at bounding box center [41, 351] width 22 height 25
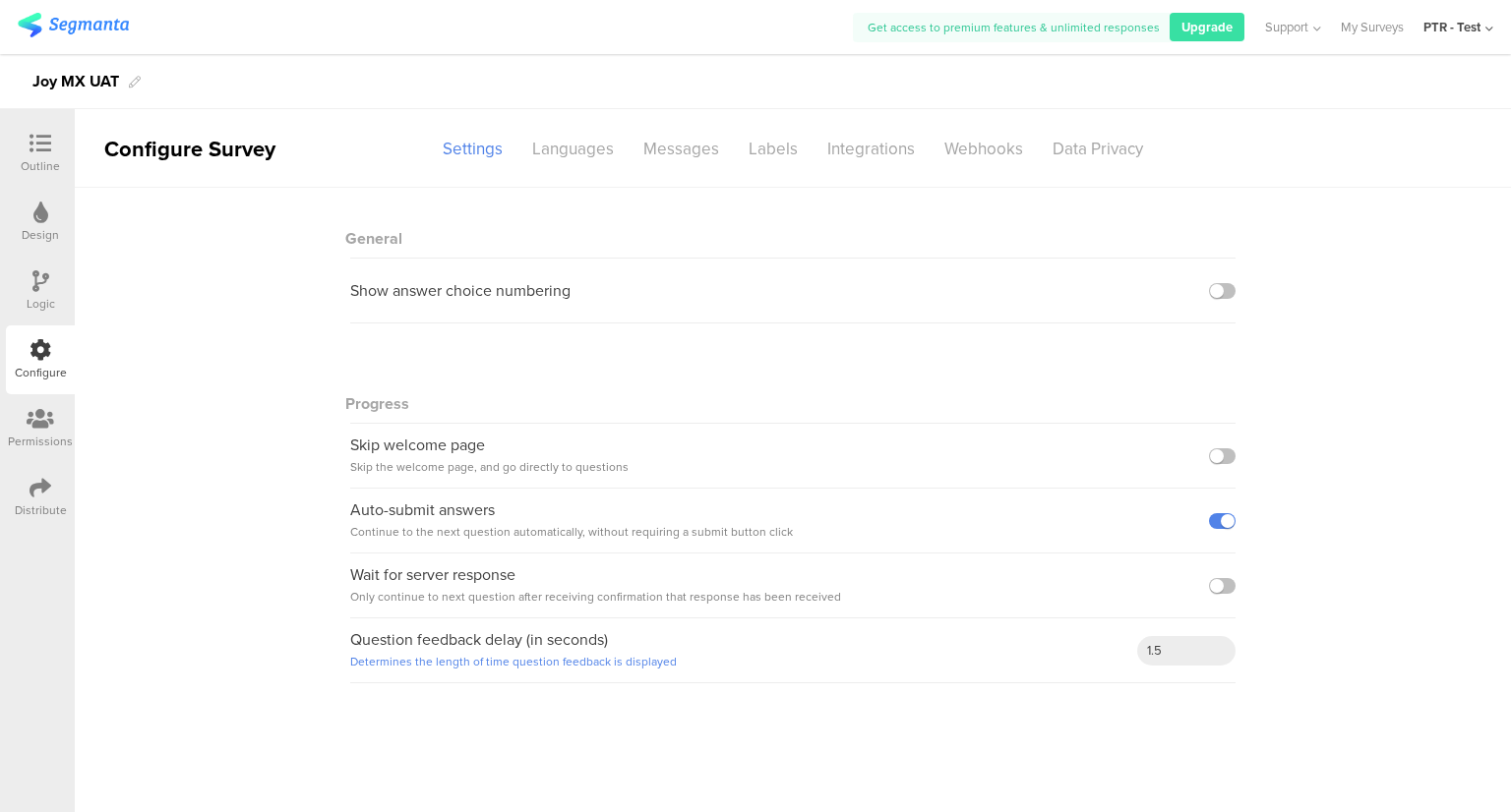
click at [50, 457] on div "Permissions" at bounding box center [40, 428] width 68 height 68
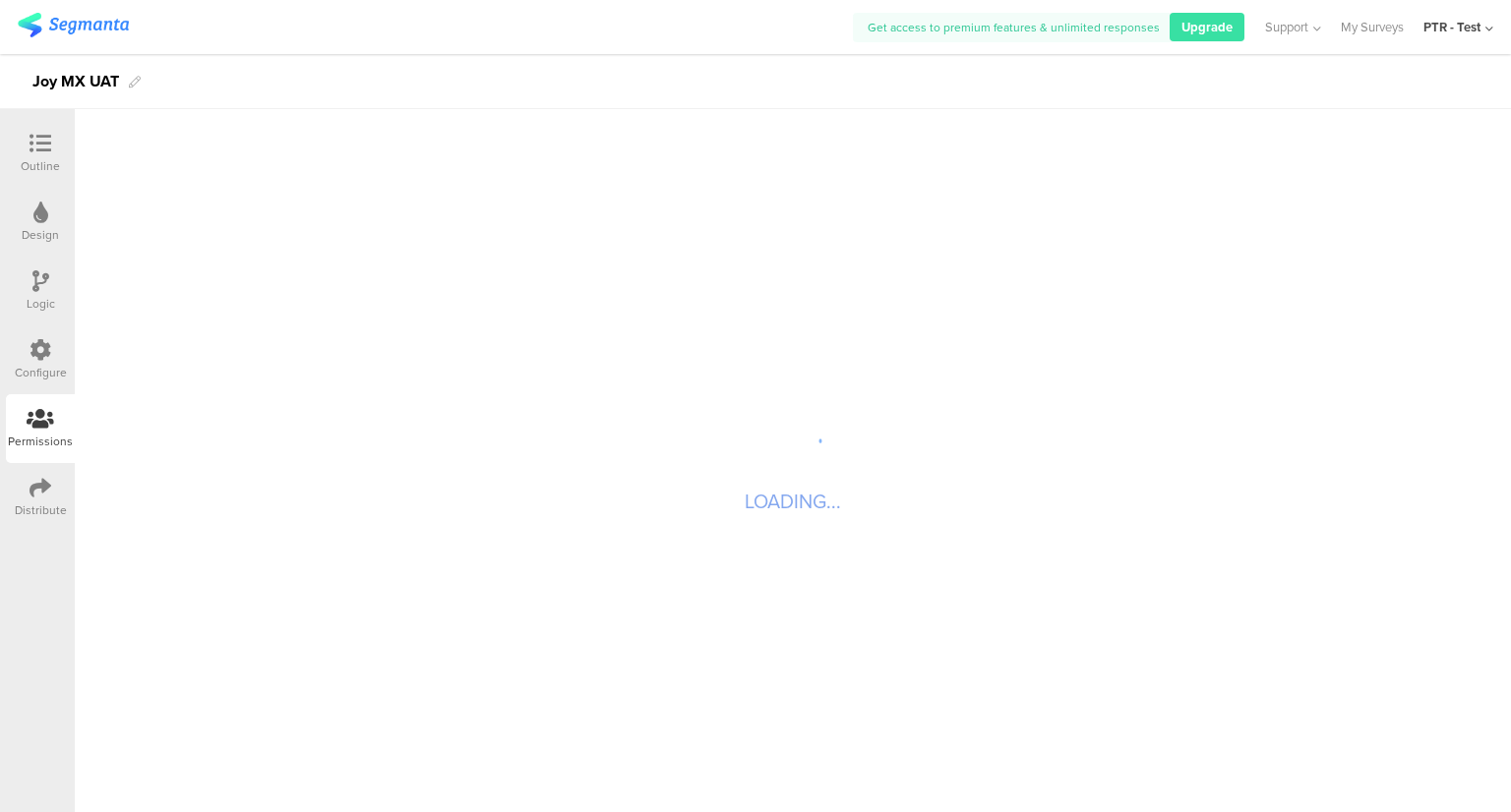
click at [41, 497] on icon at bounding box center [41, 487] width 22 height 22
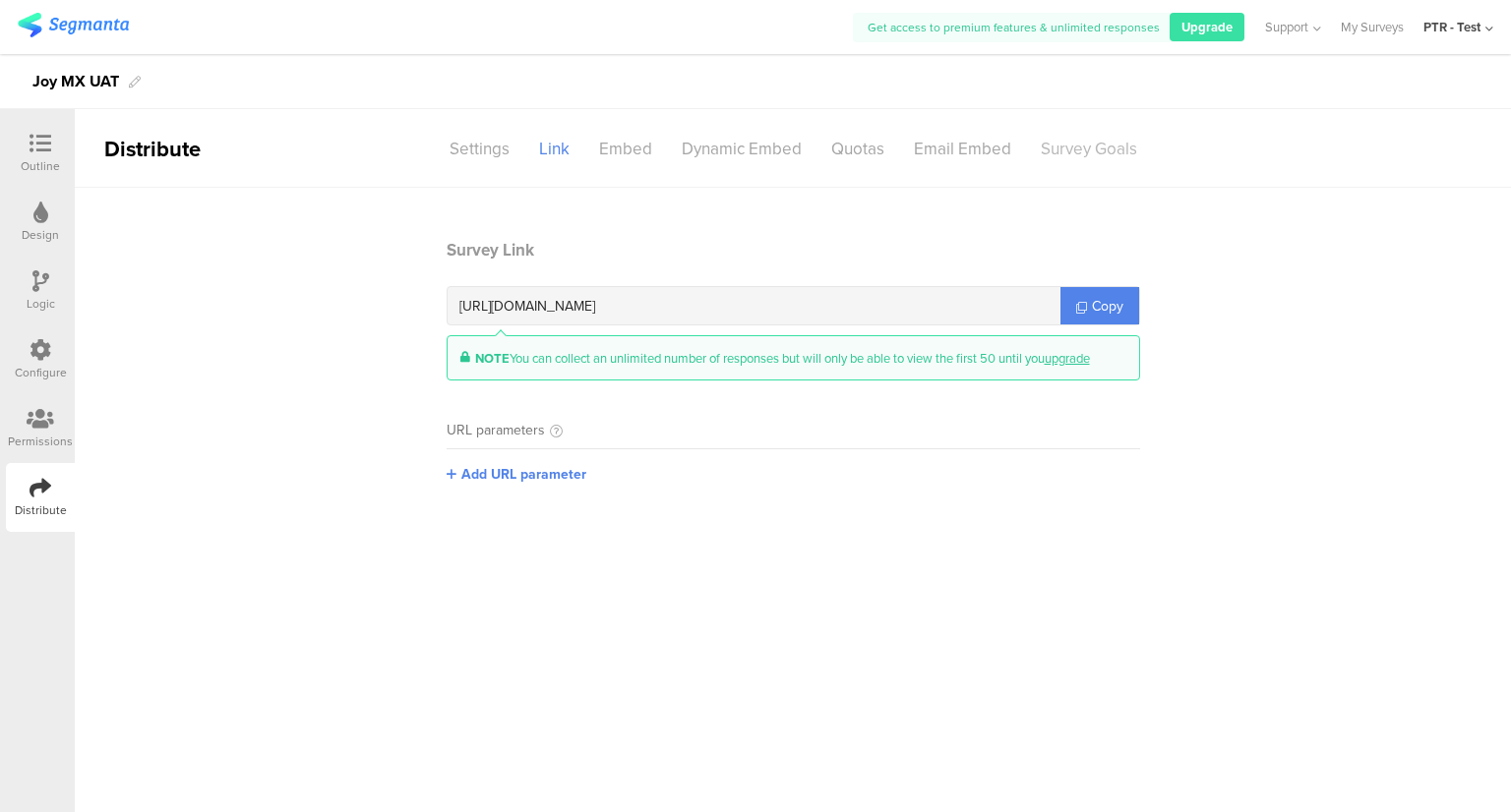
click at [1128, 155] on div "Survey Goals" at bounding box center [1088, 149] width 126 height 35
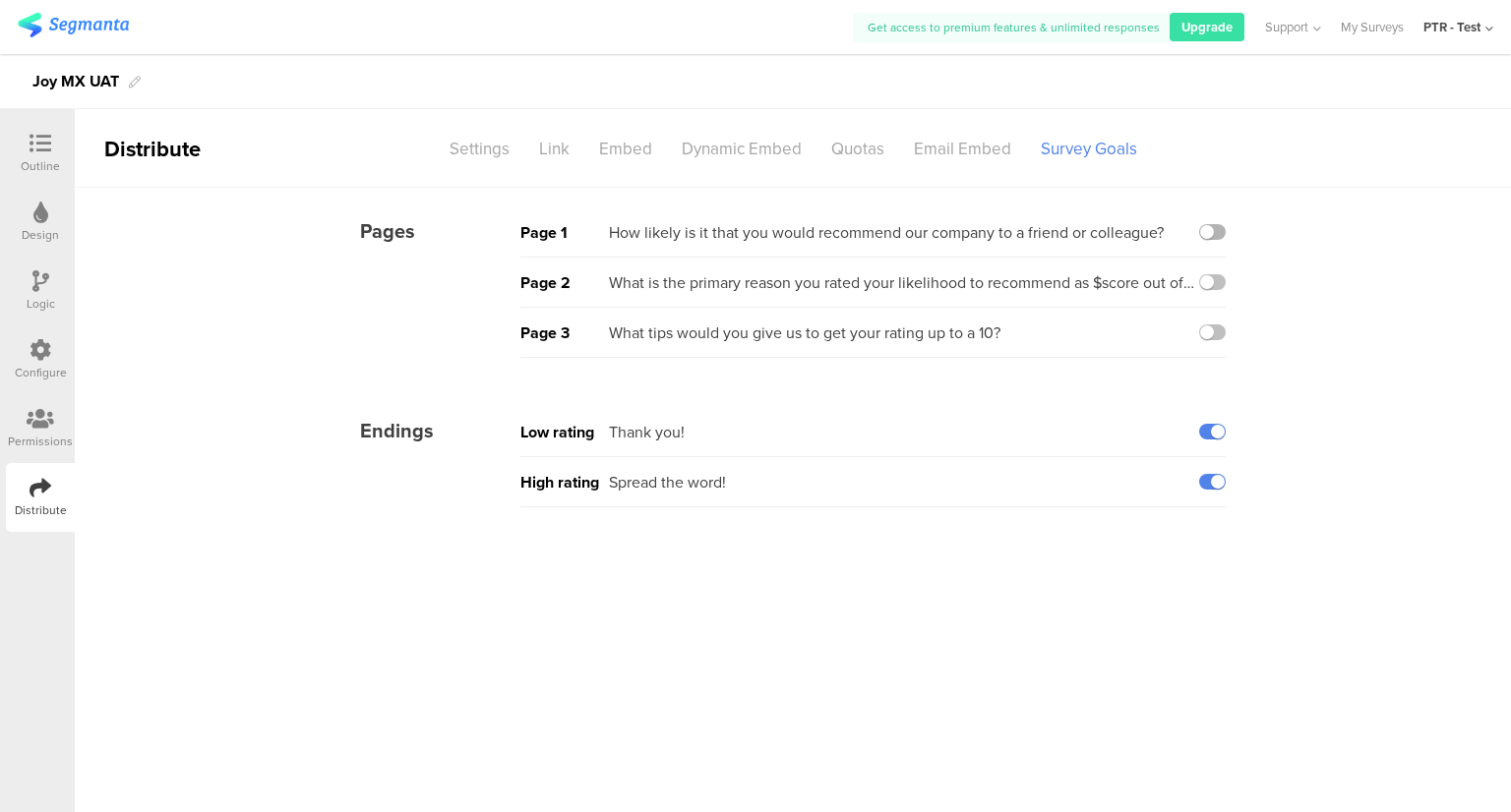
click at [1223, 237] on label at bounding box center [1212, 232] width 27 height 16
click at [0, 0] on input "checkbox" at bounding box center [0, 0] width 0 height 0
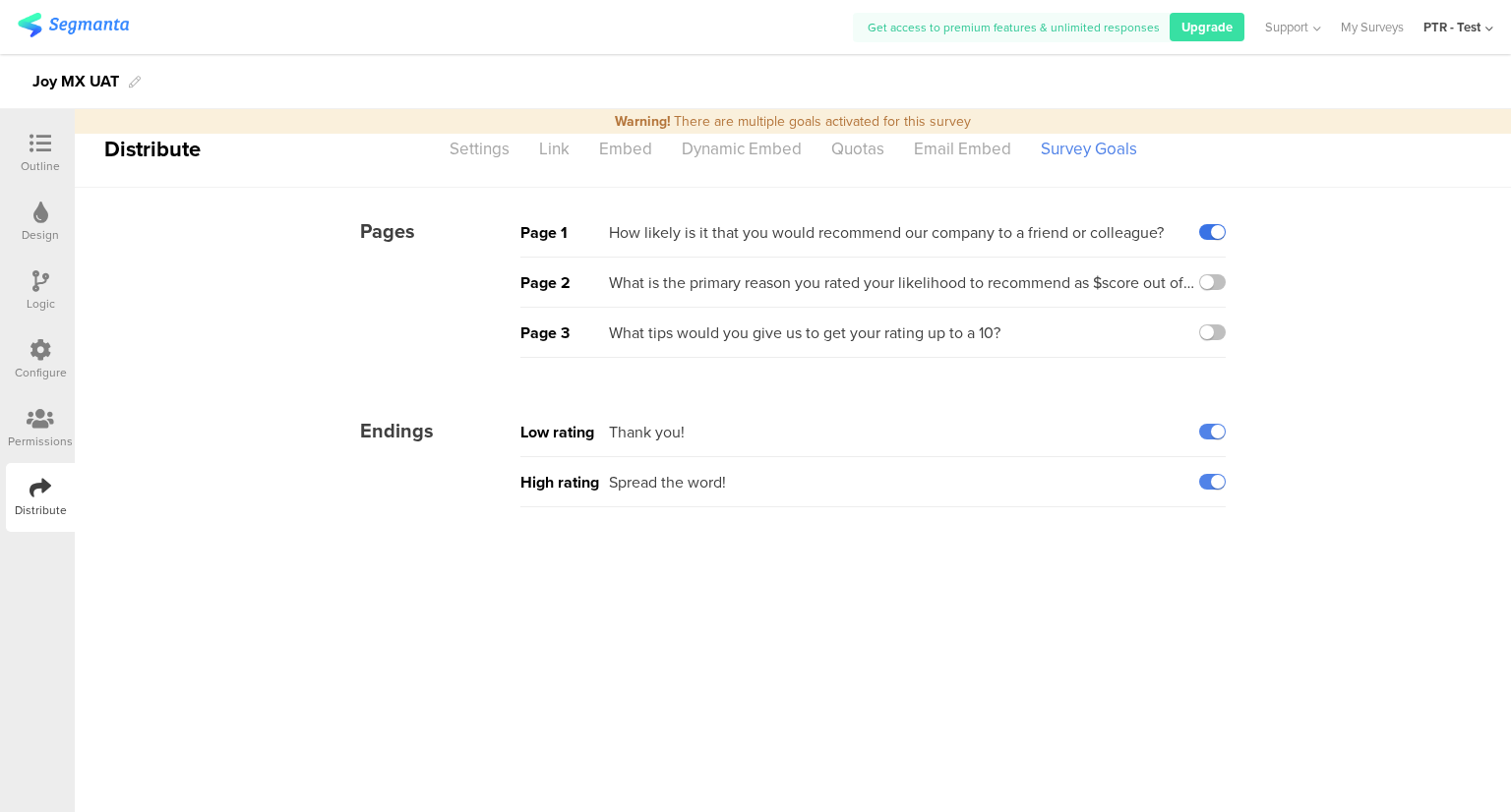
click at [1206, 236] on label at bounding box center [1212, 232] width 27 height 16
click at [0, 0] on input "checkbox" at bounding box center [0, 0] width 0 height 0
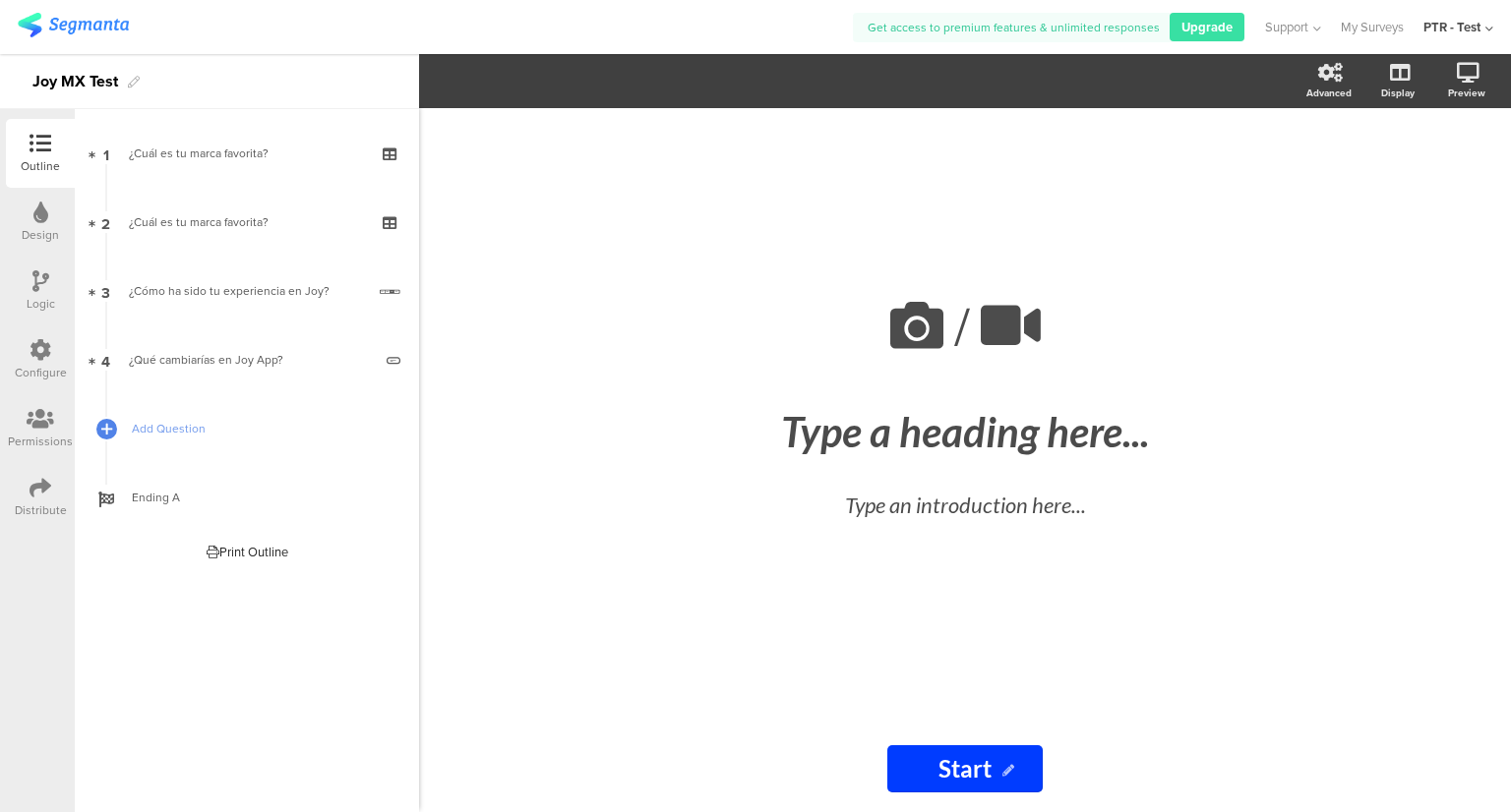
click at [36, 495] on icon at bounding box center [41, 487] width 22 height 22
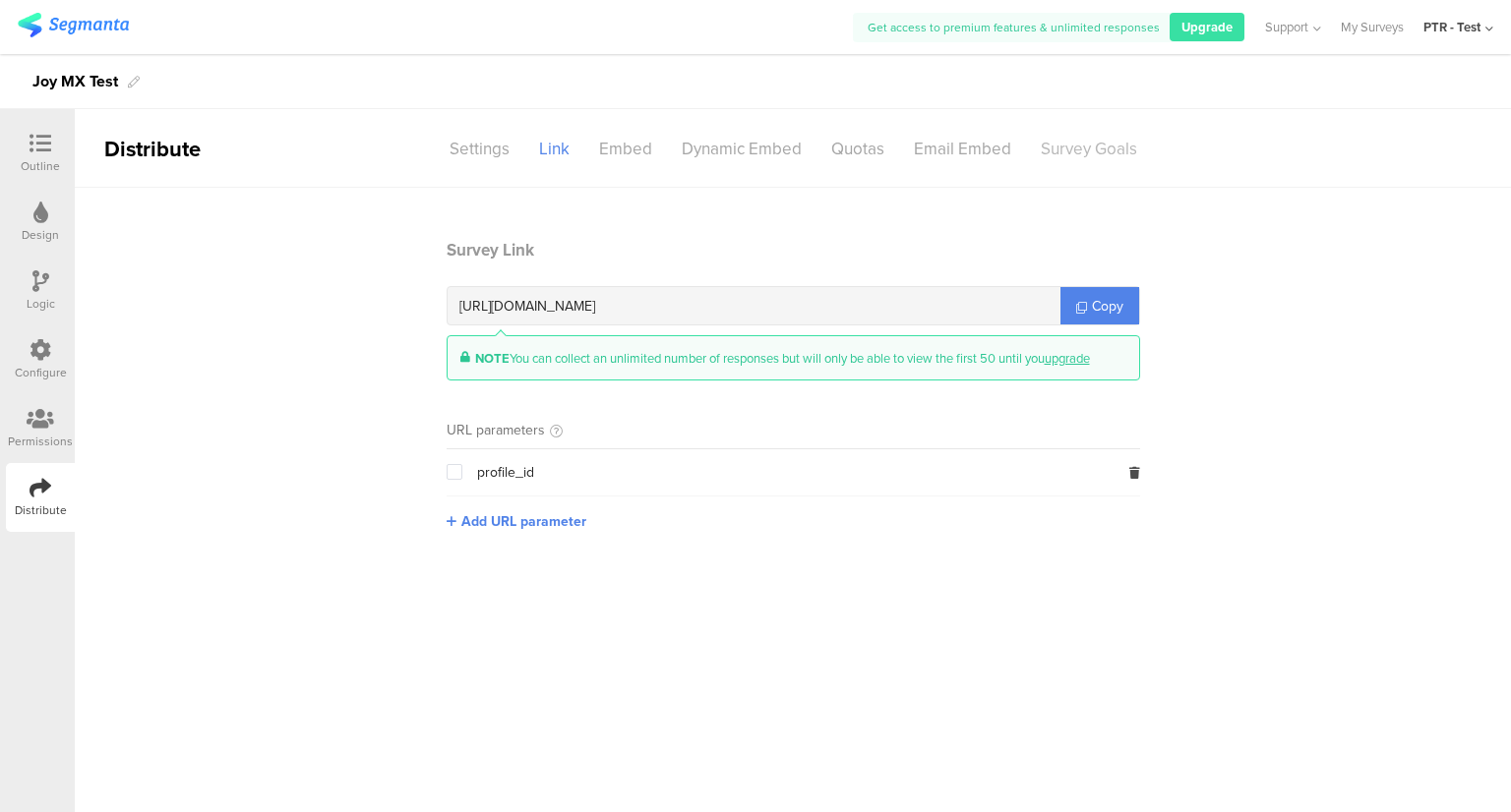
click at [1085, 142] on div "Survey Goals" at bounding box center [1088, 149] width 126 height 35
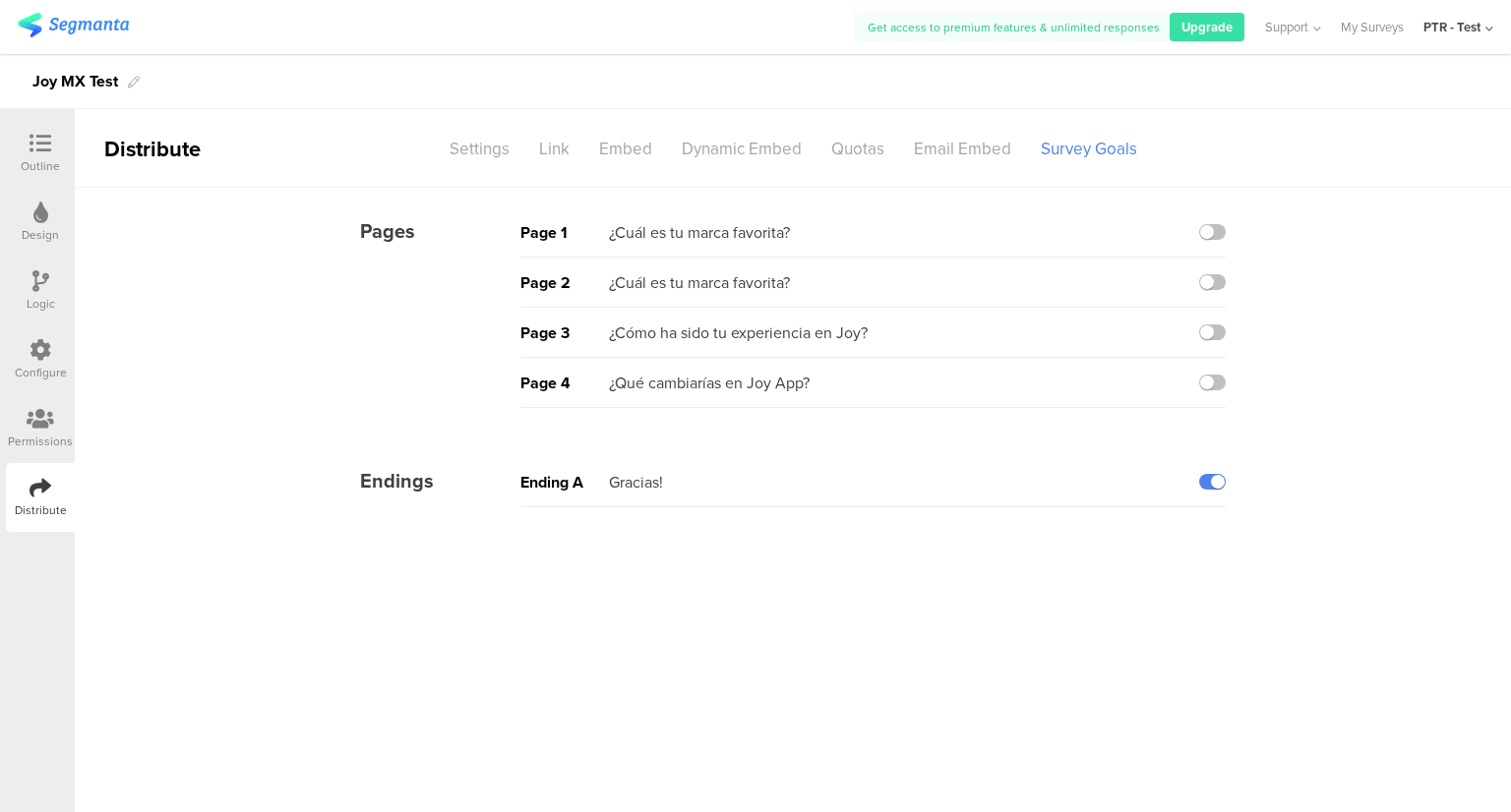
click at [23, 421] on div at bounding box center [41, 420] width 65 height 25
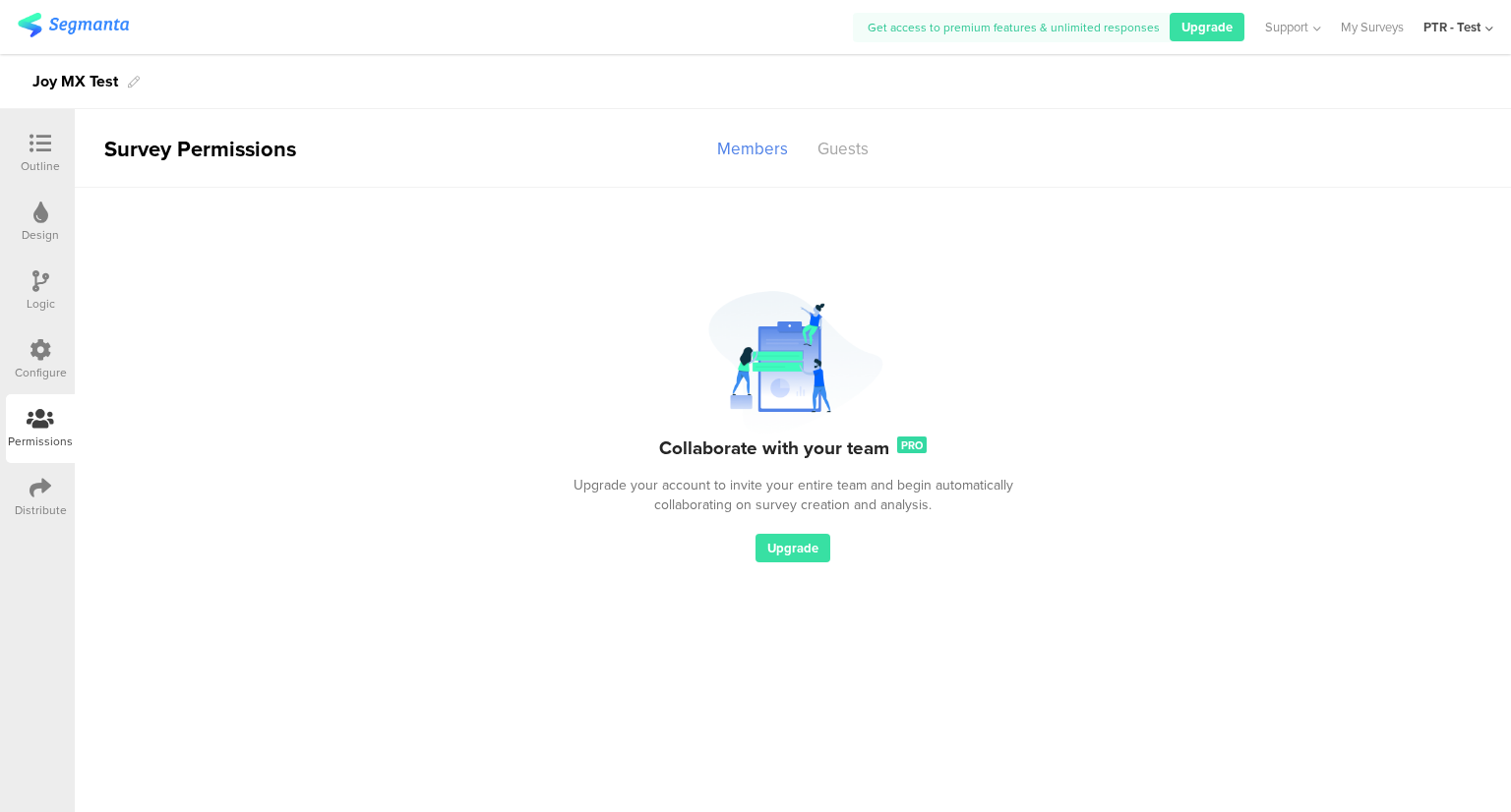
click at [48, 349] on icon at bounding box center [41, 350] width 22 height 22
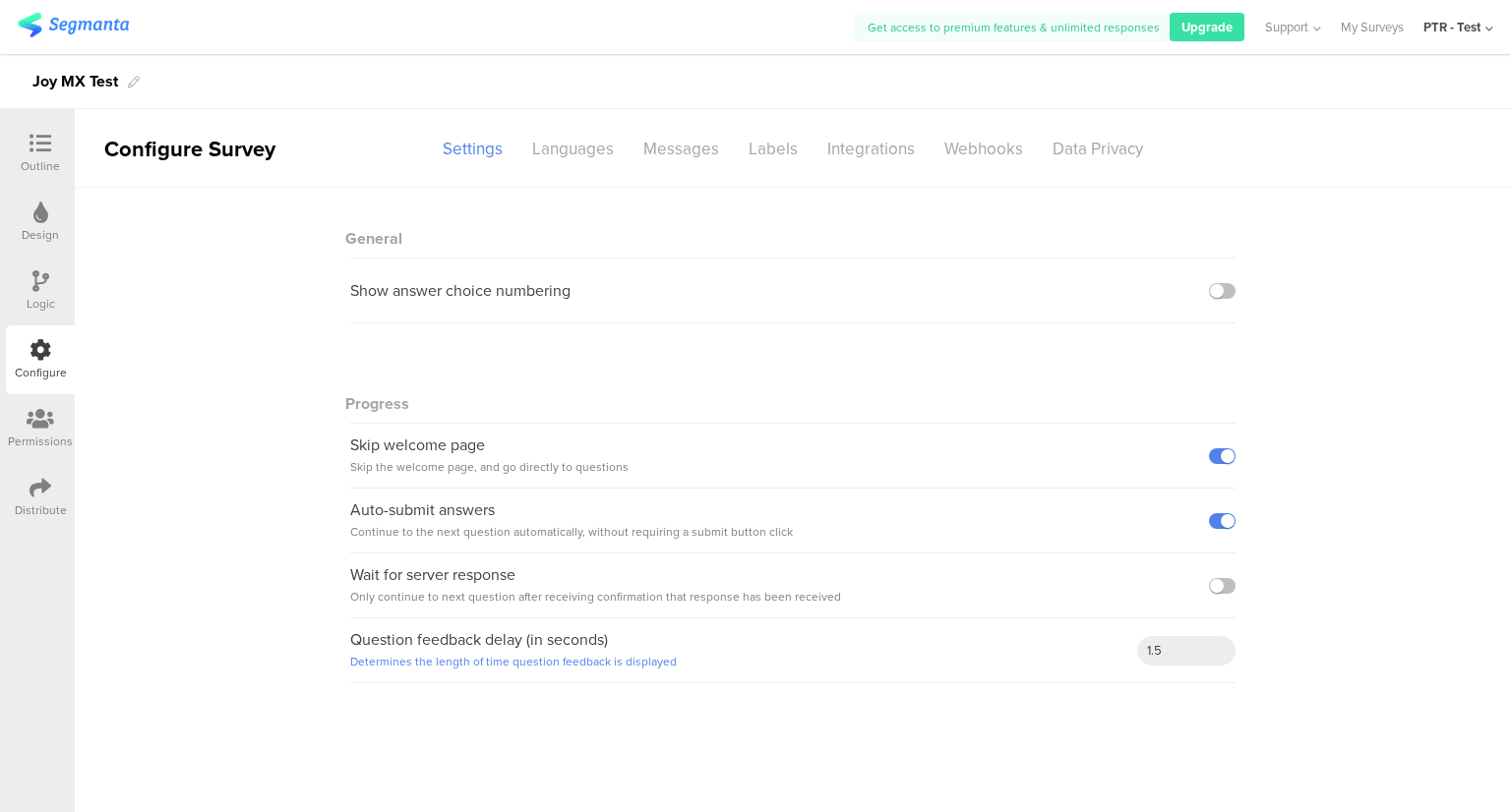
click at [50, 314] on div "Logic" at bounding box center [40, 290] width 68 height 68
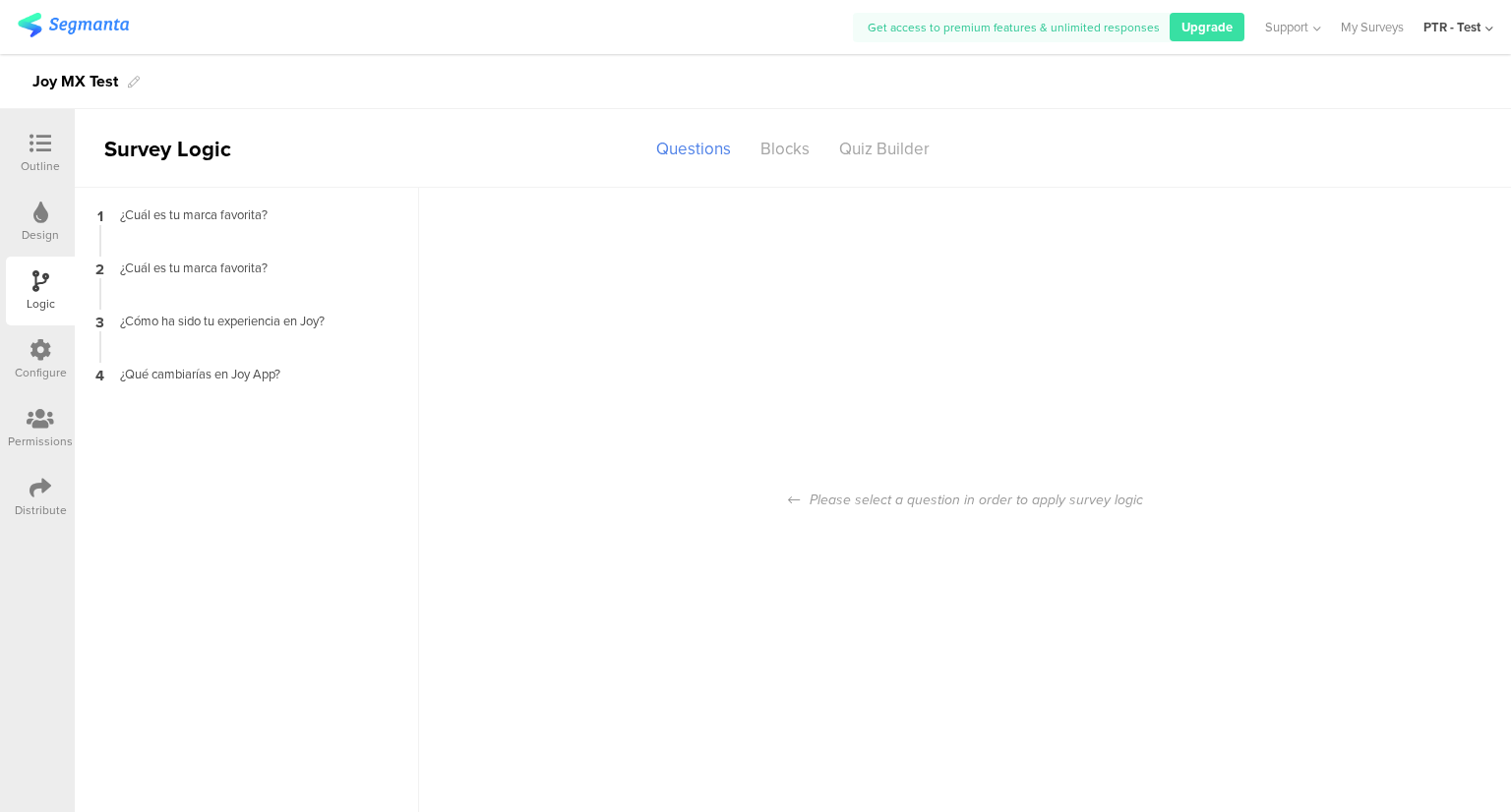
click at [70, 203] on div "Design" at bounding box center [40, 222] width 68 height 68
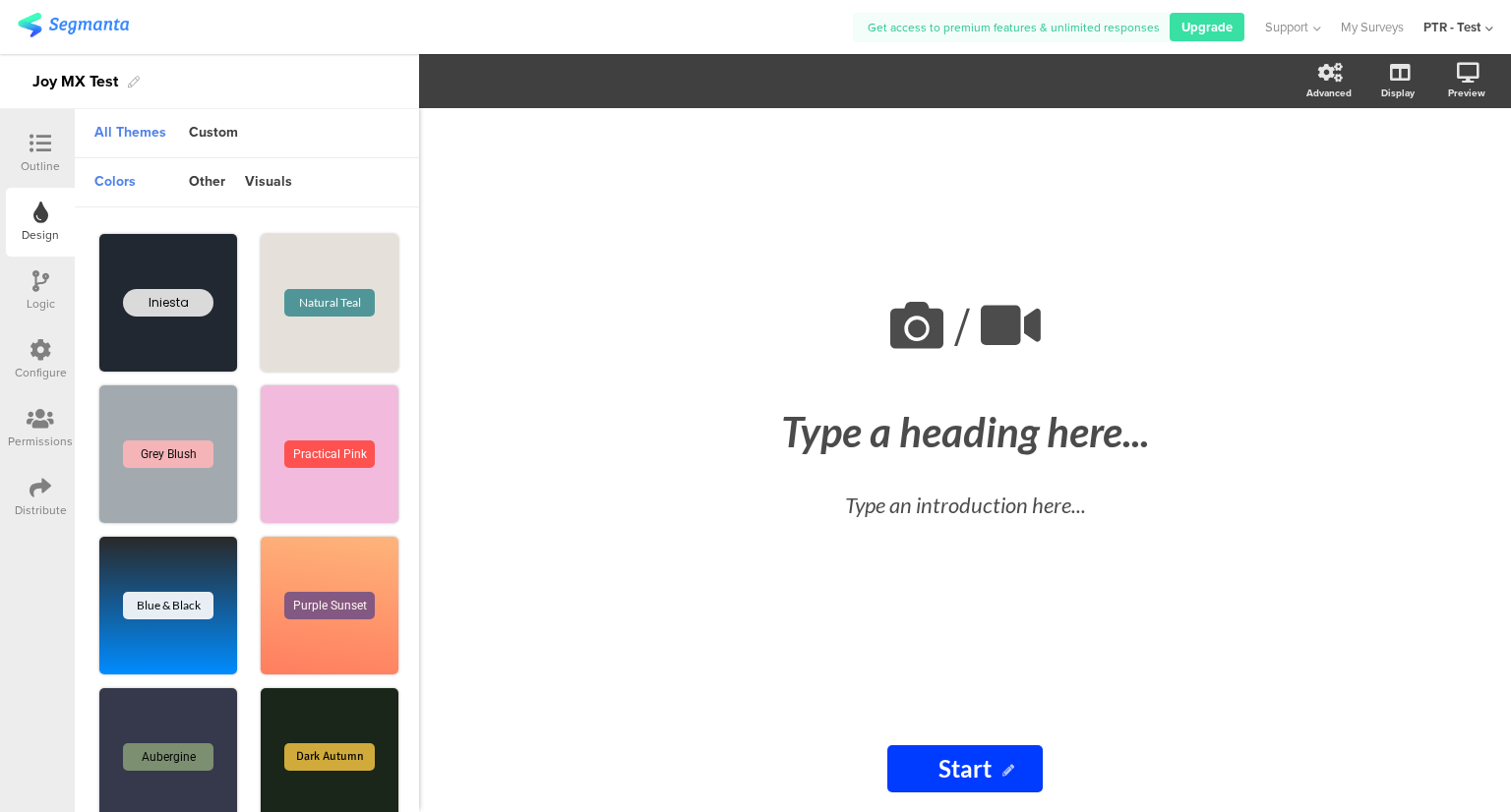
click at [40, 146] on icon at bounding box center [41, 144] width 22 height 22
